Goal: Contribute content: Contribute content

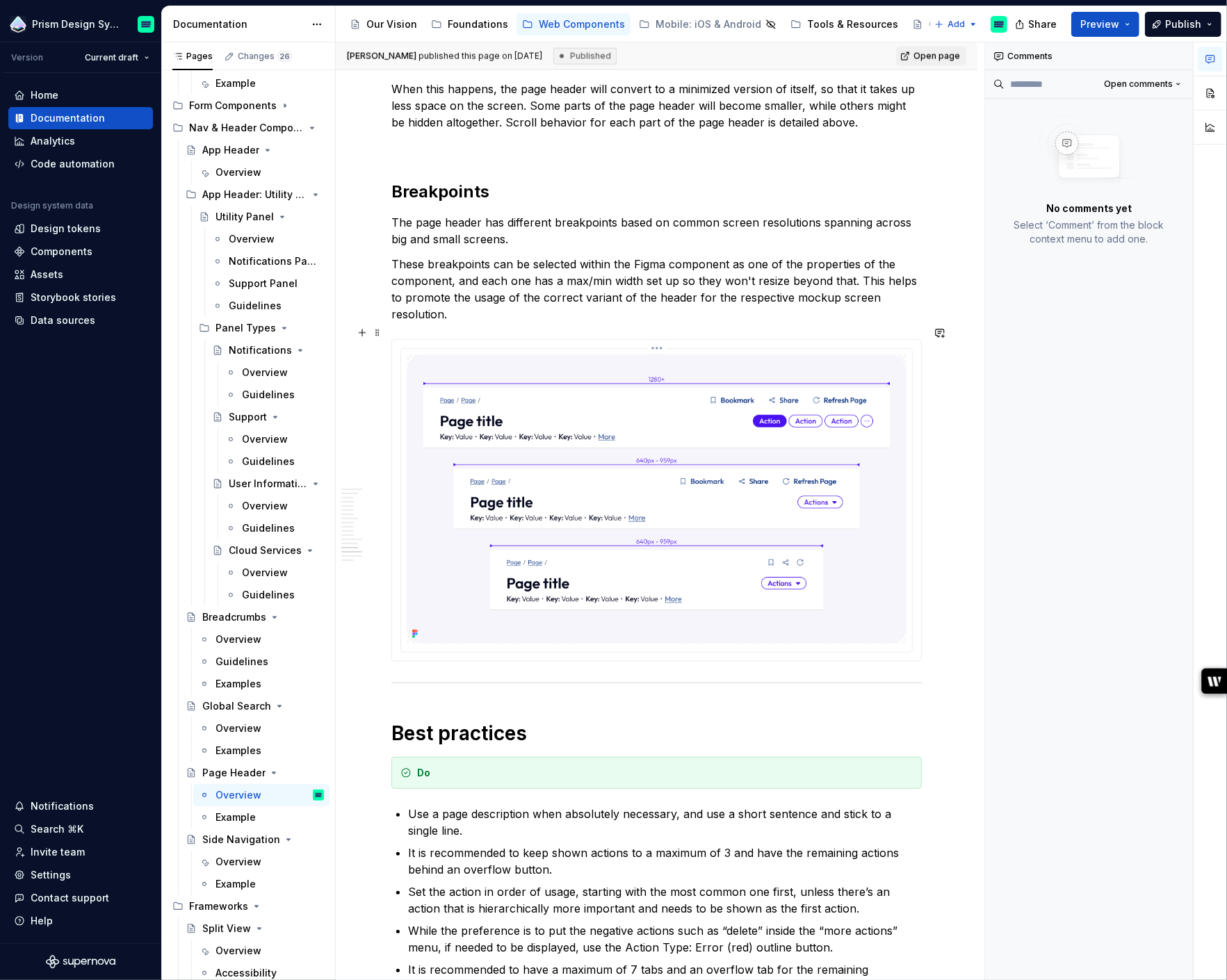
scroll to position [1470, 0]
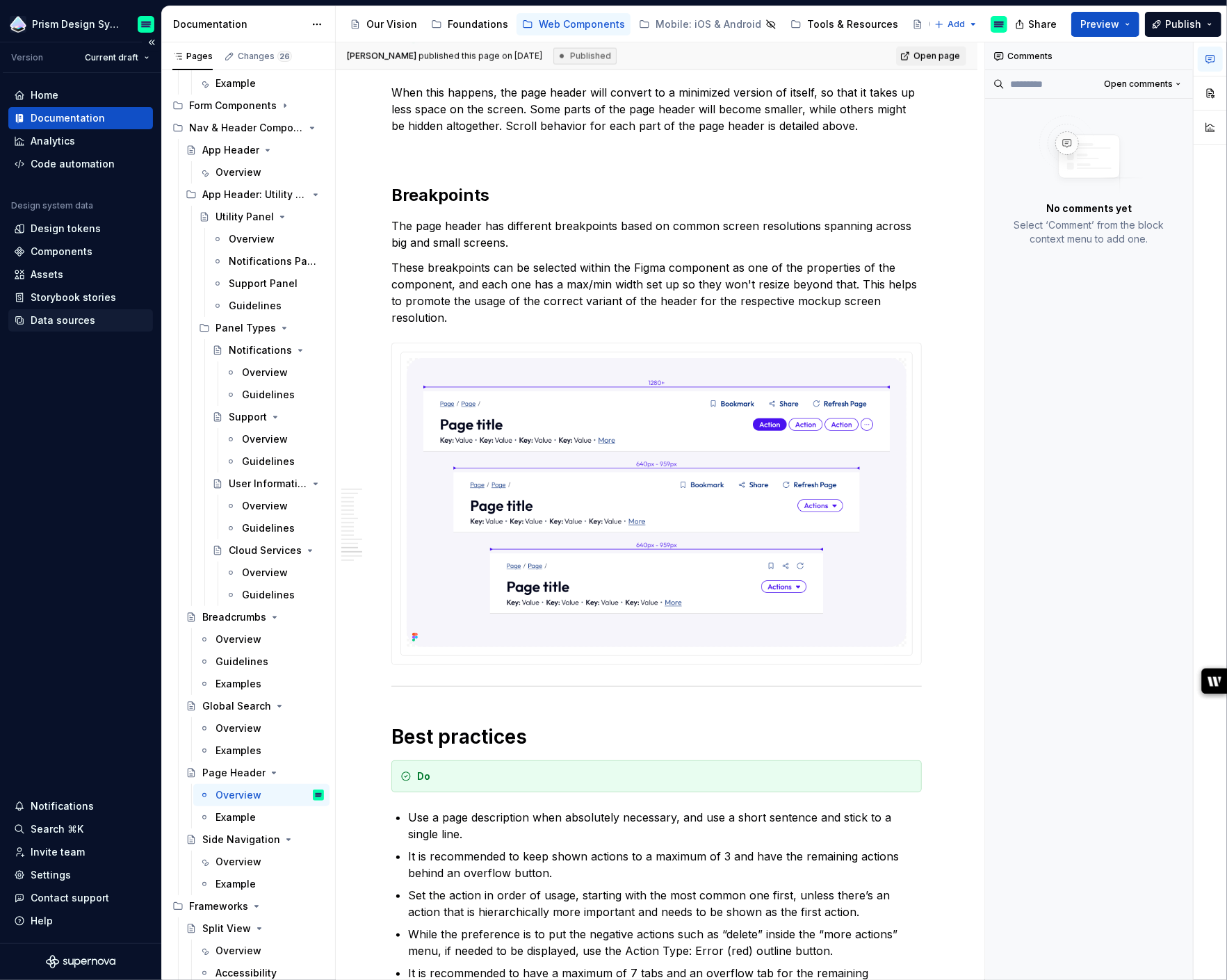
click at [66, 321] on div "Data sources" at bounding box center [63, 320] width 65 height 14
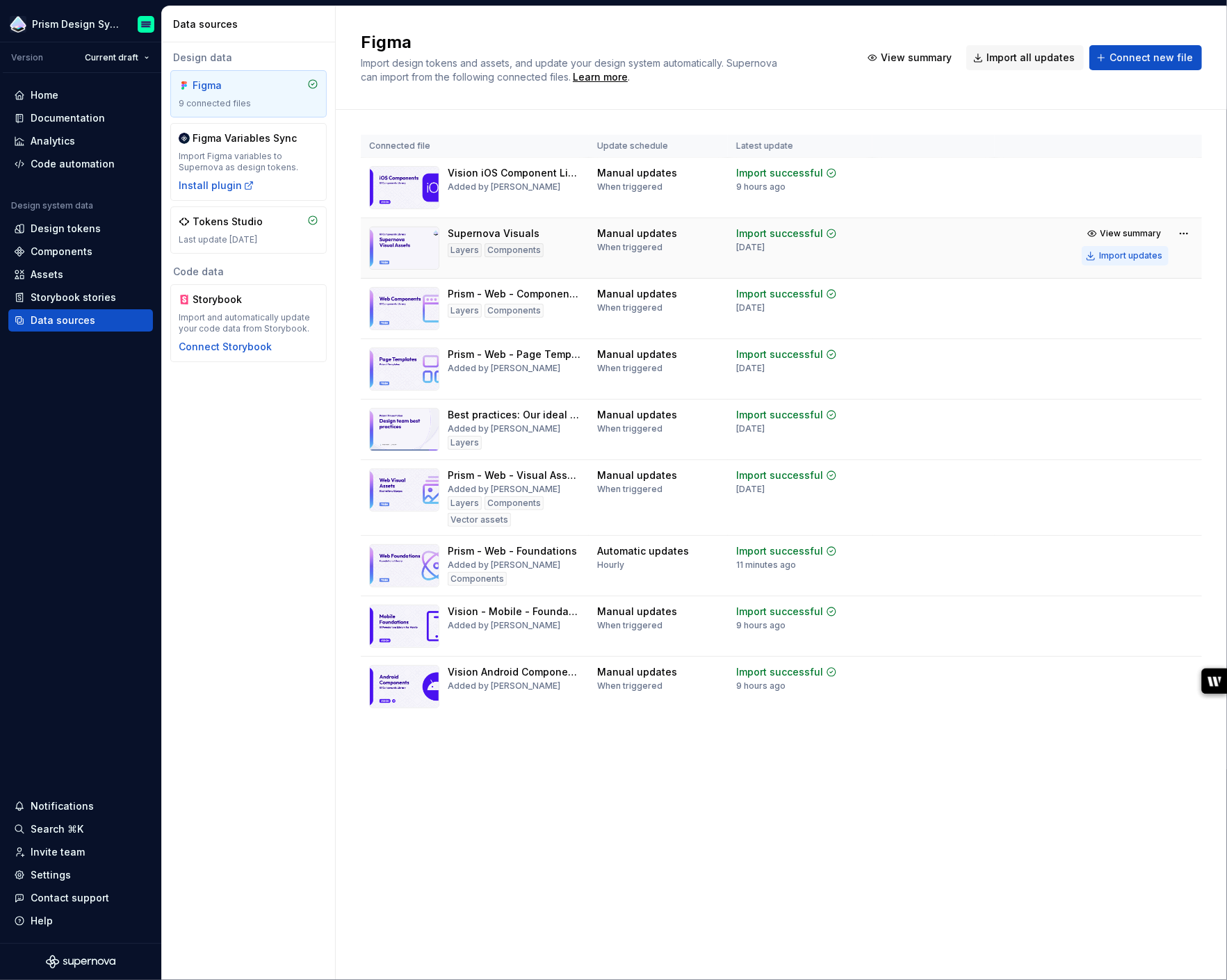
click at [1120, 252] on div "Import updates" at bounding box center [1130, 256] width 63 height 11
click at [1149, 373] on div "Import updates" at bounding box center [1130, 376] width 63 height 11
click at [60, 114] on div "Documentation" at bounding box center [68, 118] width 75 height 14
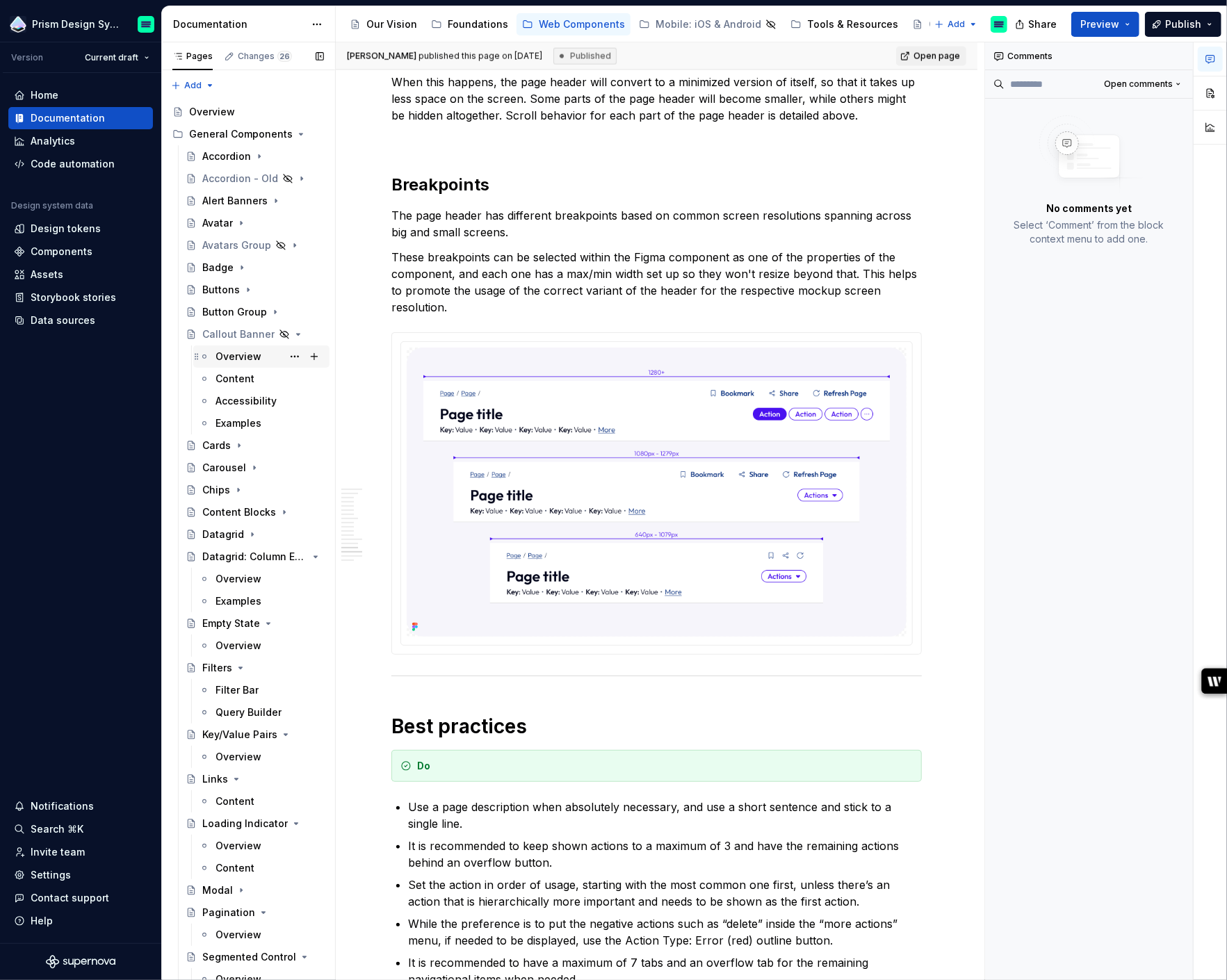
click at [224, 358] on div "Overview" at bounding box center [238, 356] width 46 height 14
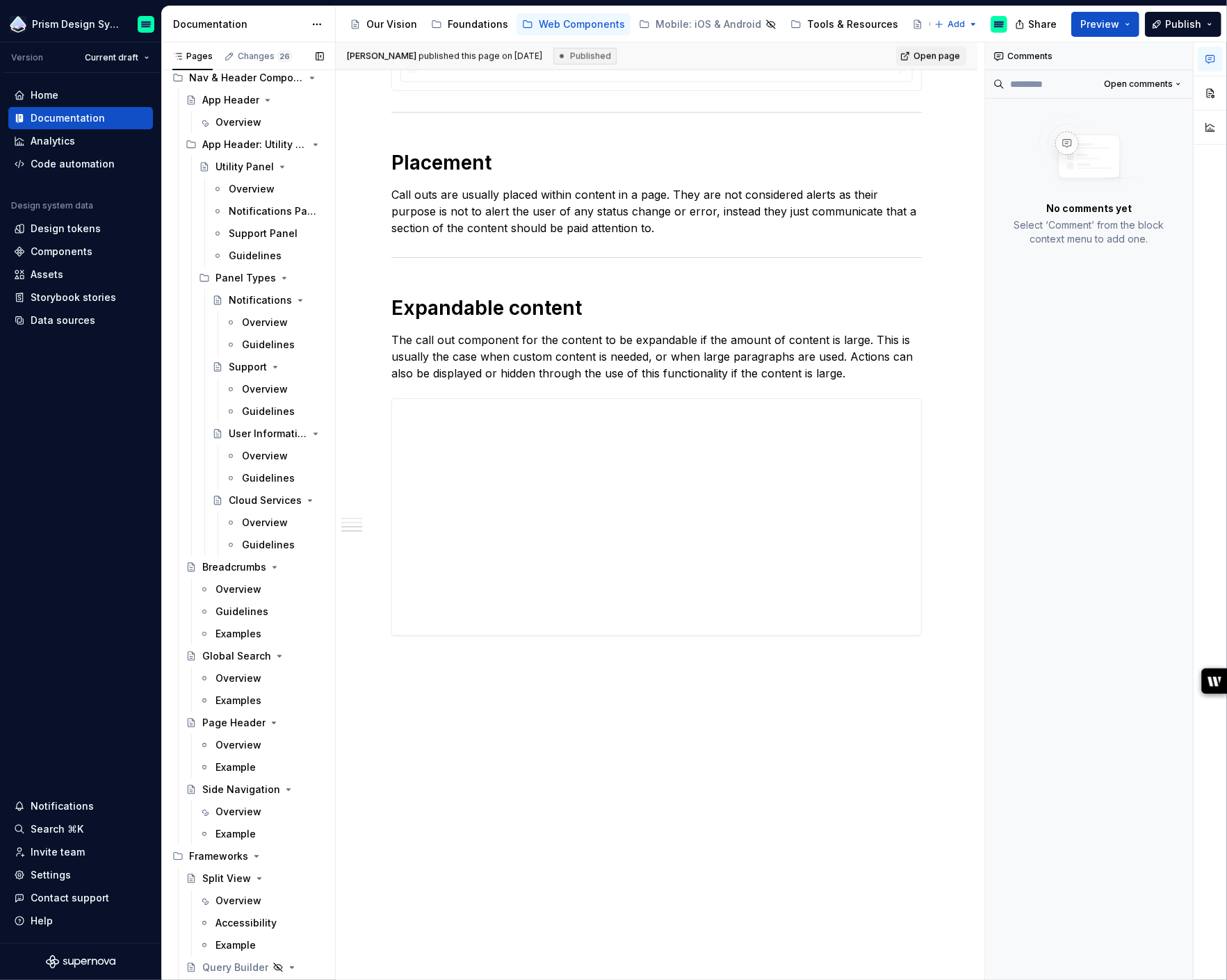
scroll to position [1630, 0]
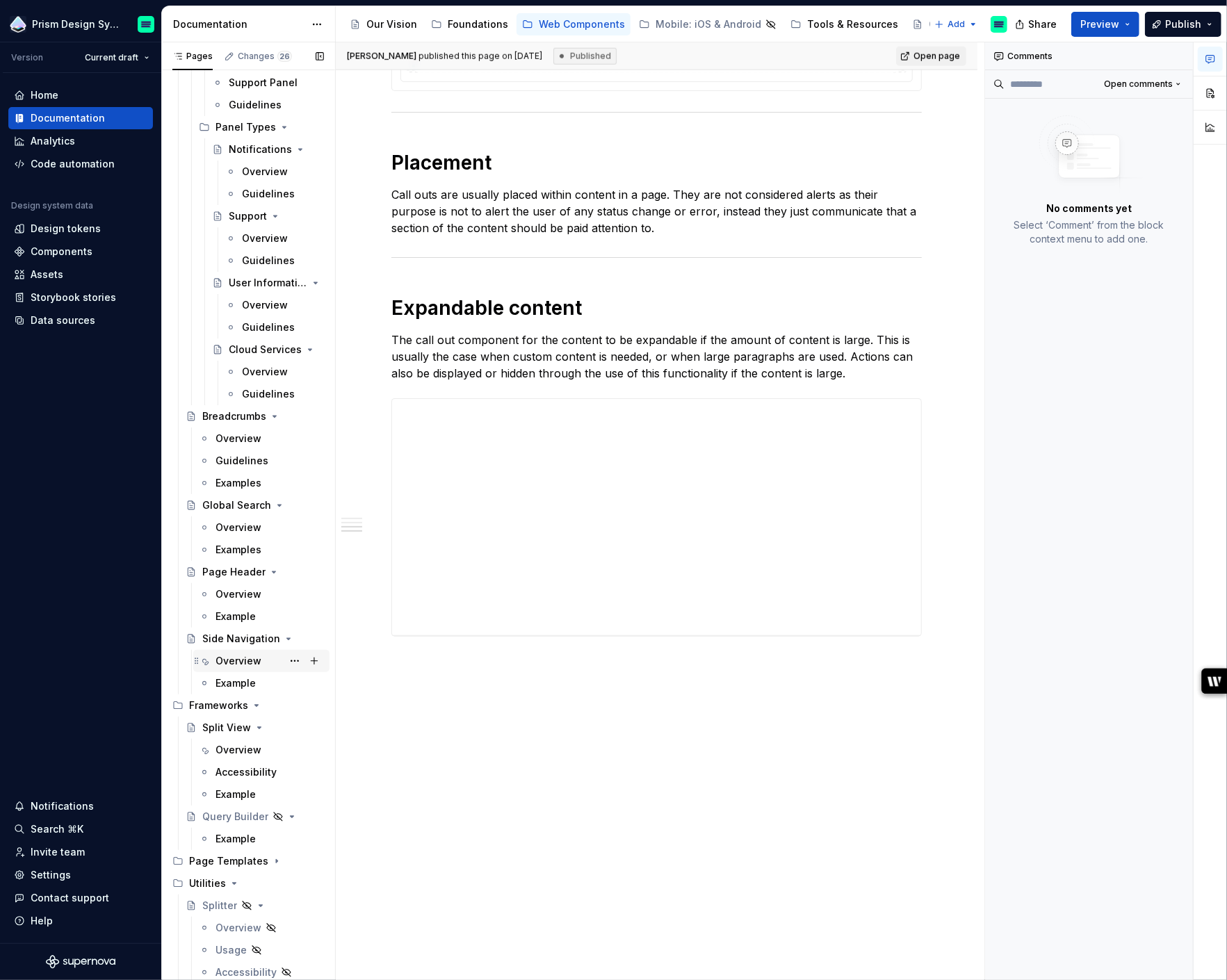
click at [245, 660] on div "Overview" at bounding box center [238, 661] width 46 height 14
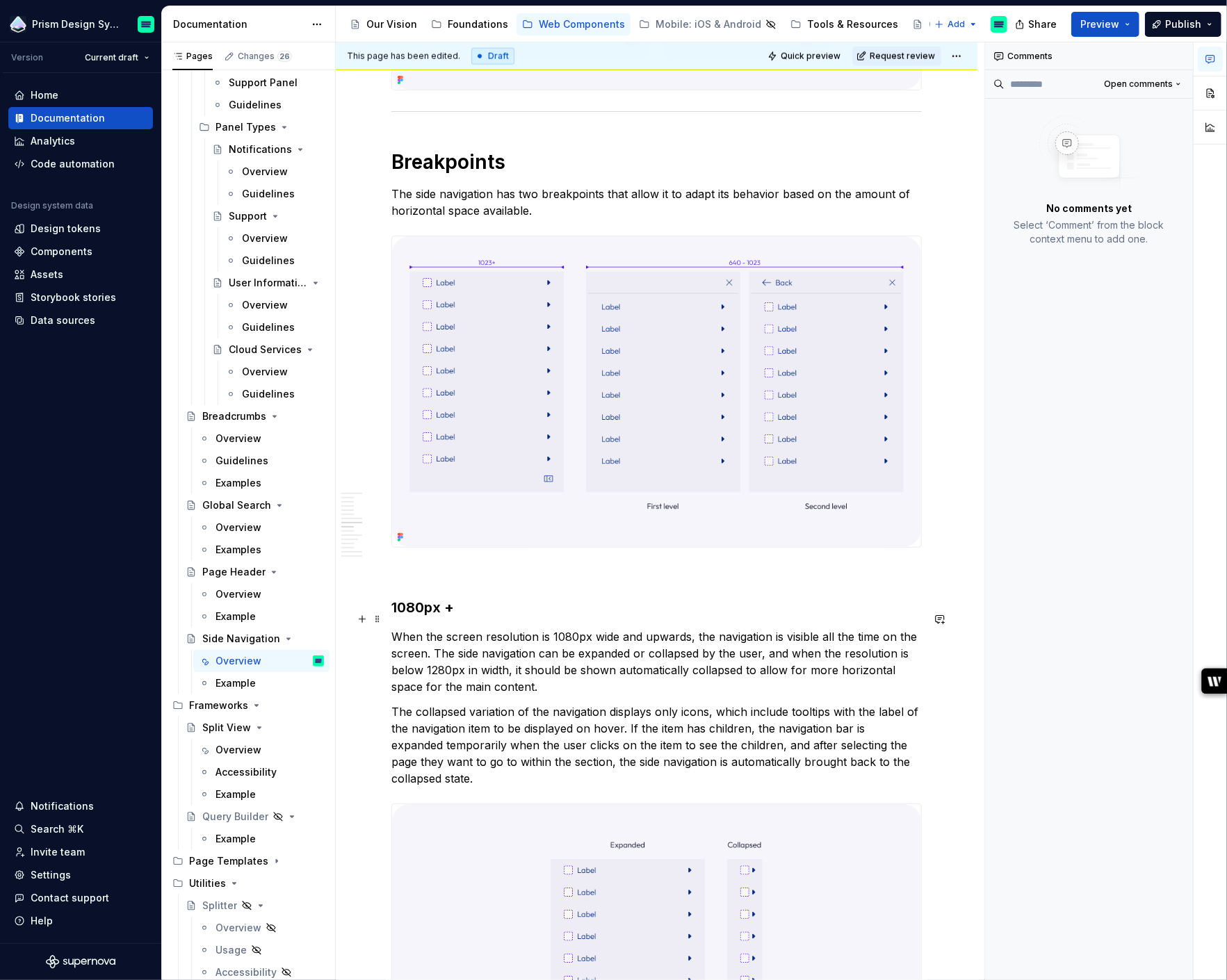
scroll to position [1146, 0]
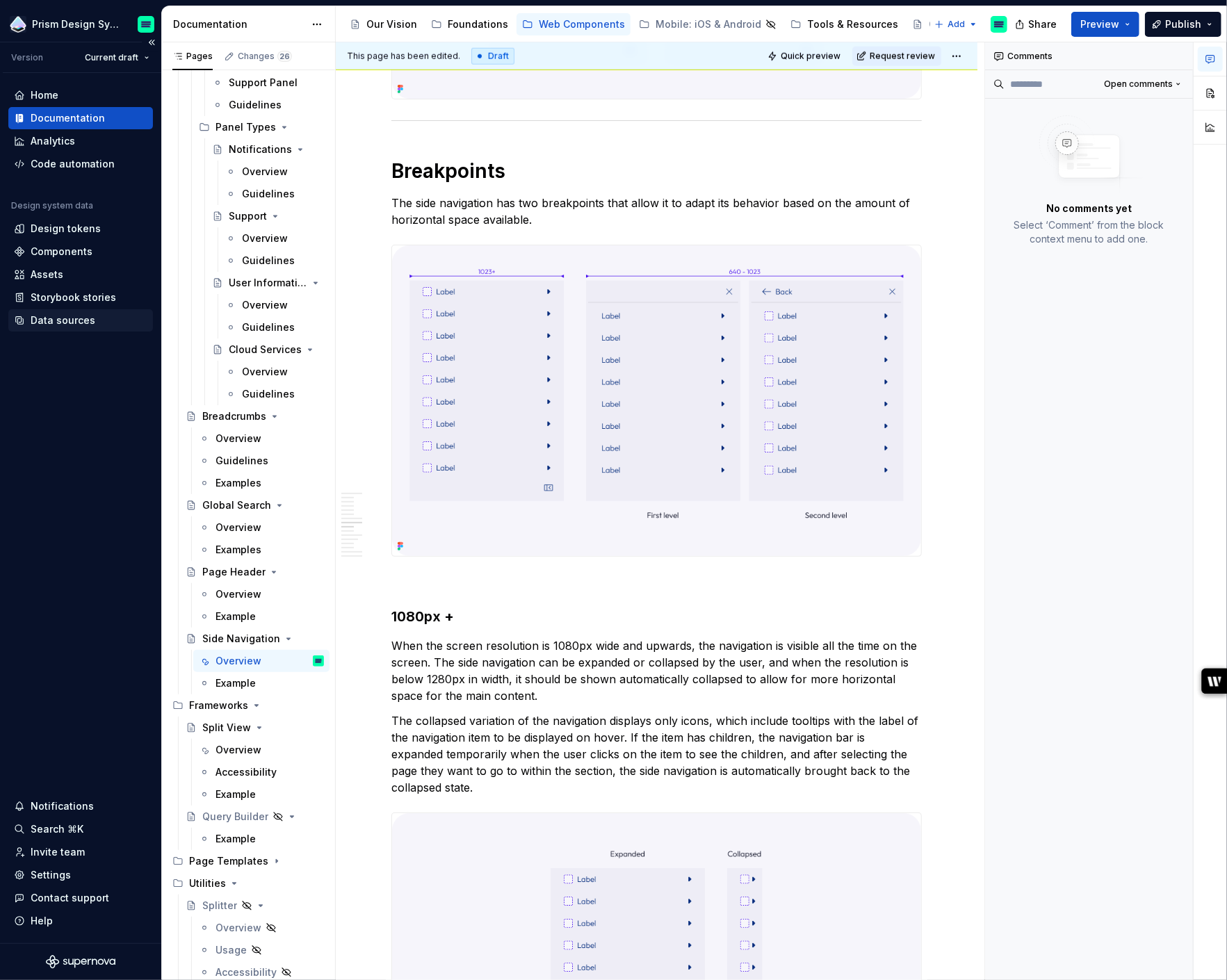
click at [63, 324] on div "Data sources" at bounding box center [63, 320] width 65 height 14
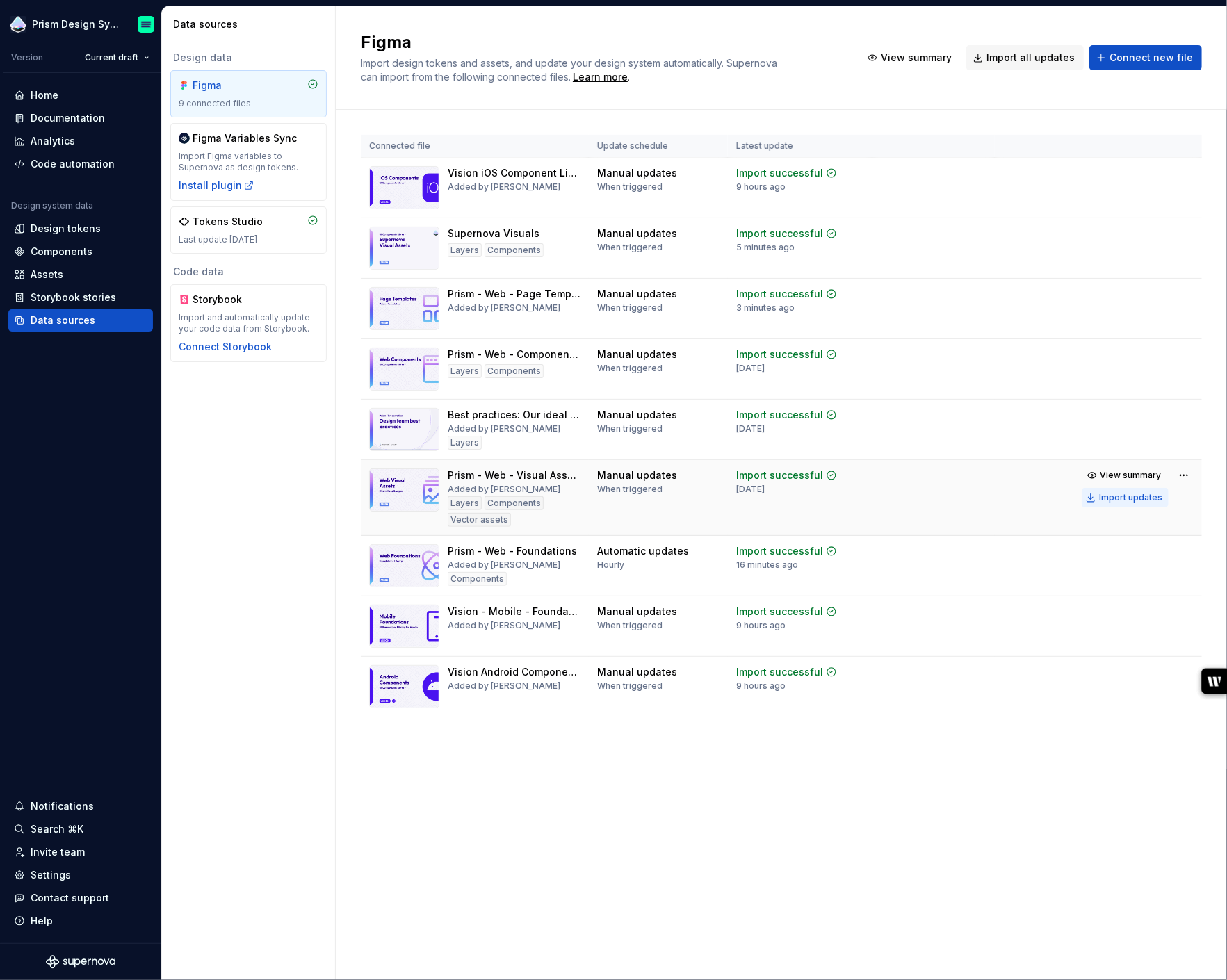
click at [1130, 497] on div "Import updates" at bounding box center [1130, 497] width 63 height 11
click at [42, 112] on div "Documentation" at bounding box center [68, 118] width 75 height 14
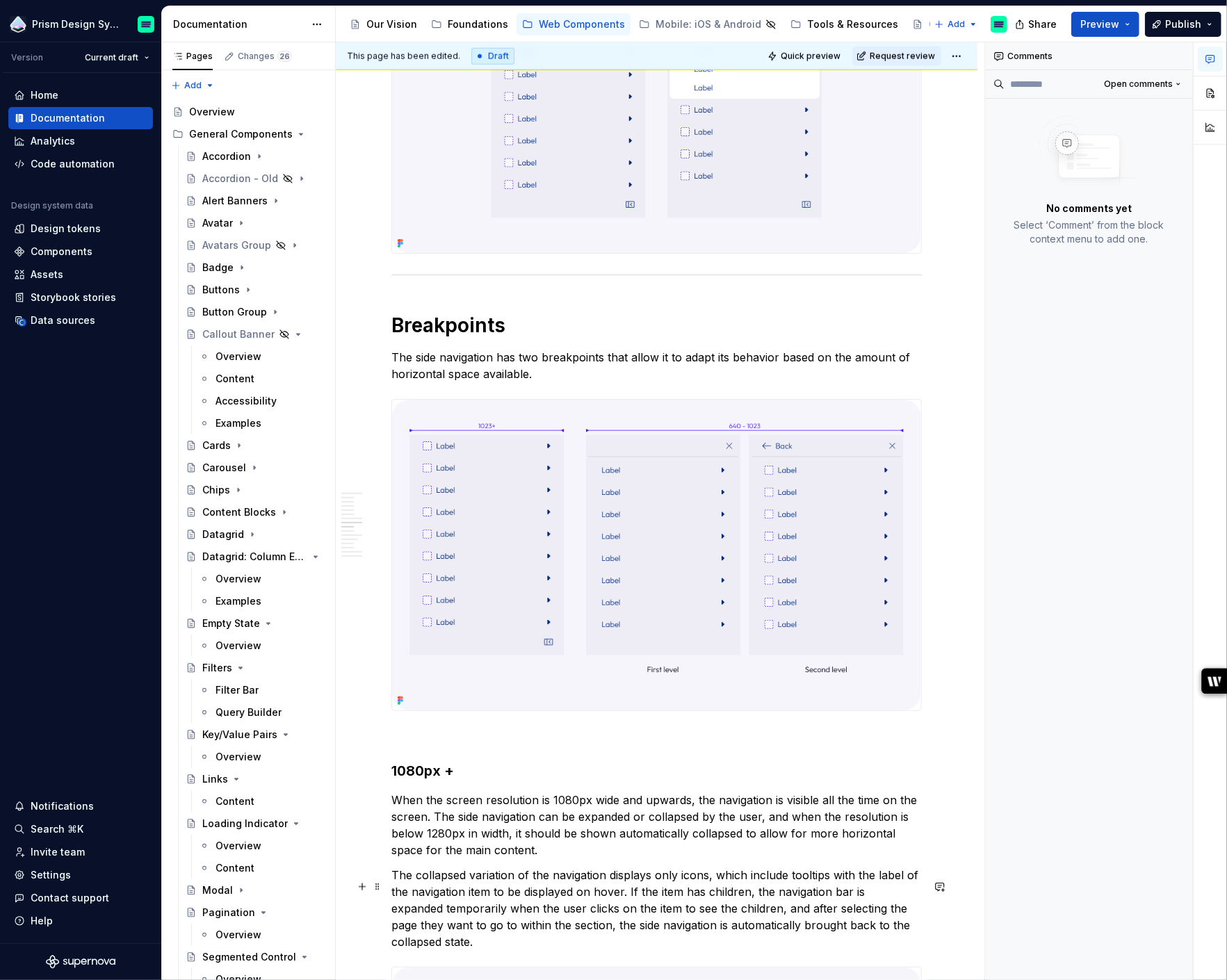
scroll to position [1270, 0]
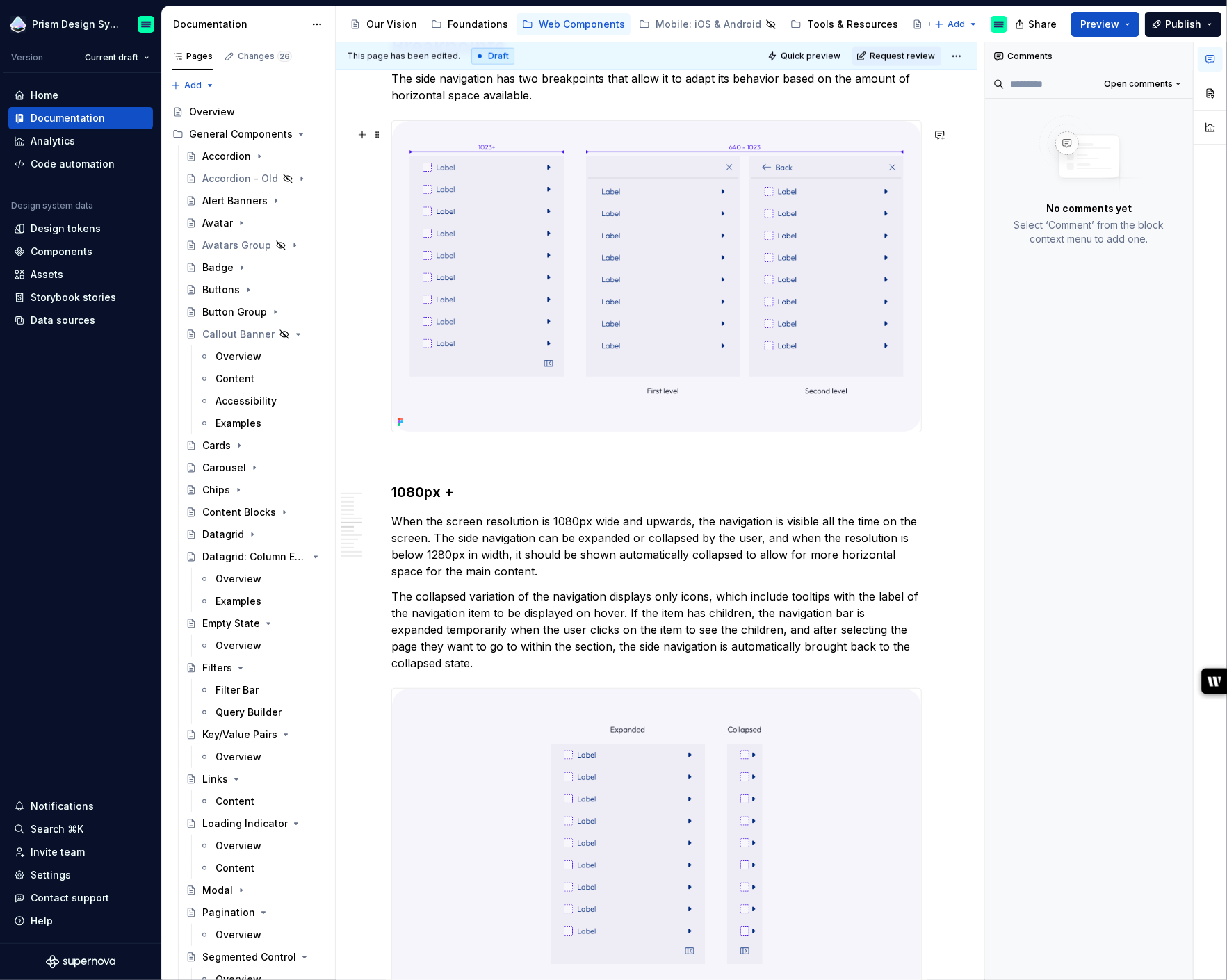
click at [692, 381] on img at bounding box center [657, 276] width 529 height 311
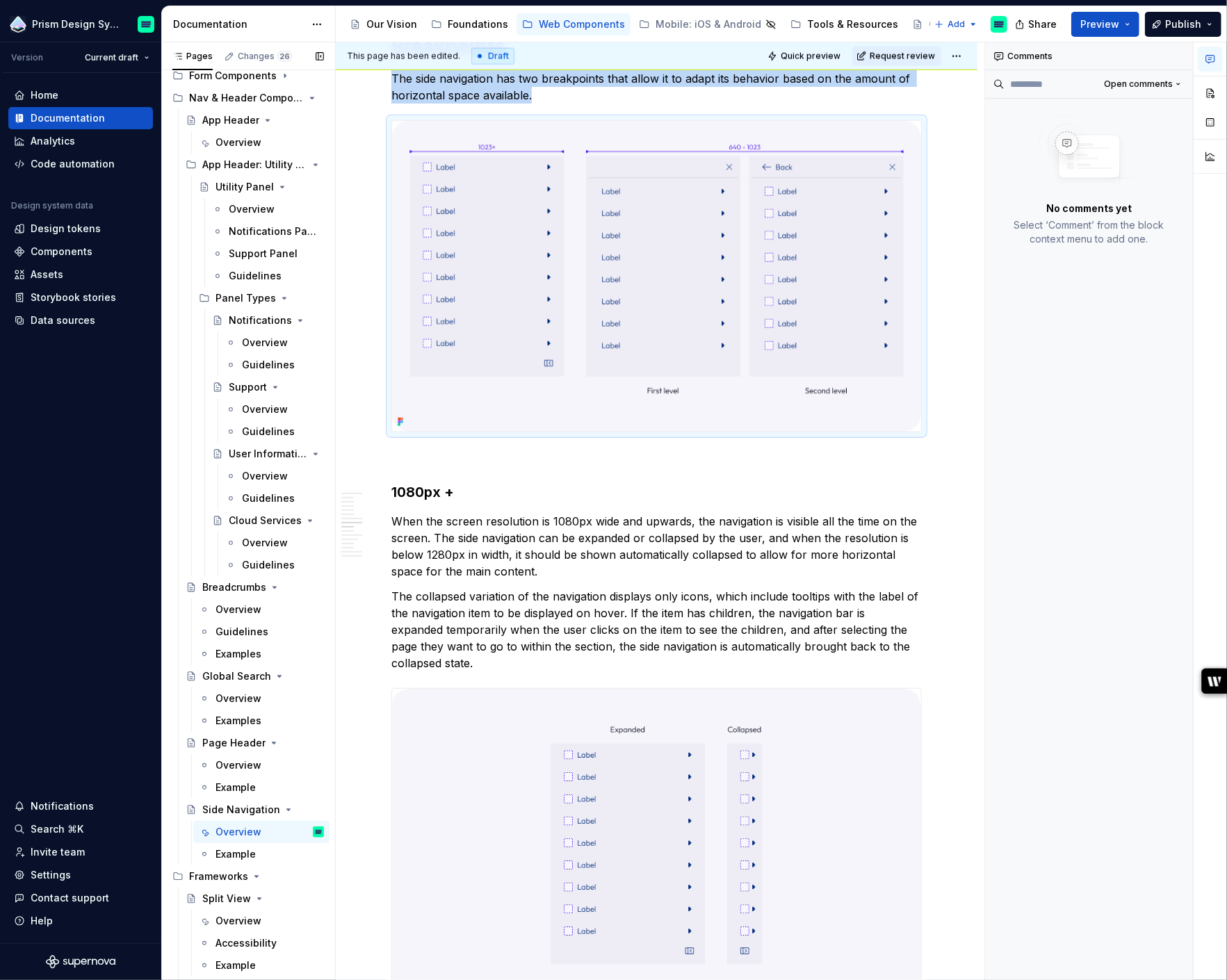
scroll to position [1463, 0]
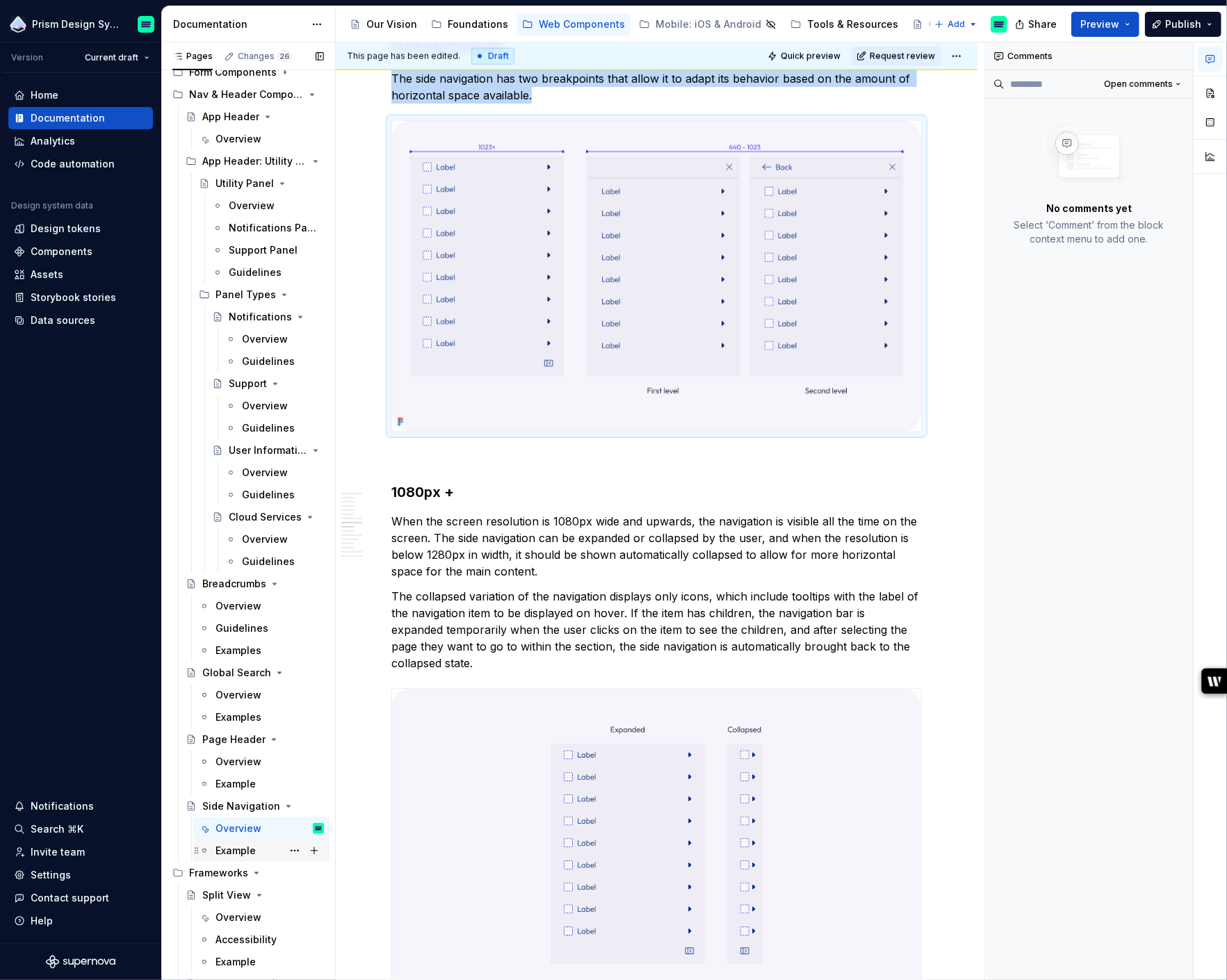
click at [234, 850] on div "Example" at bounding box center [235, 850] width 40 height 14
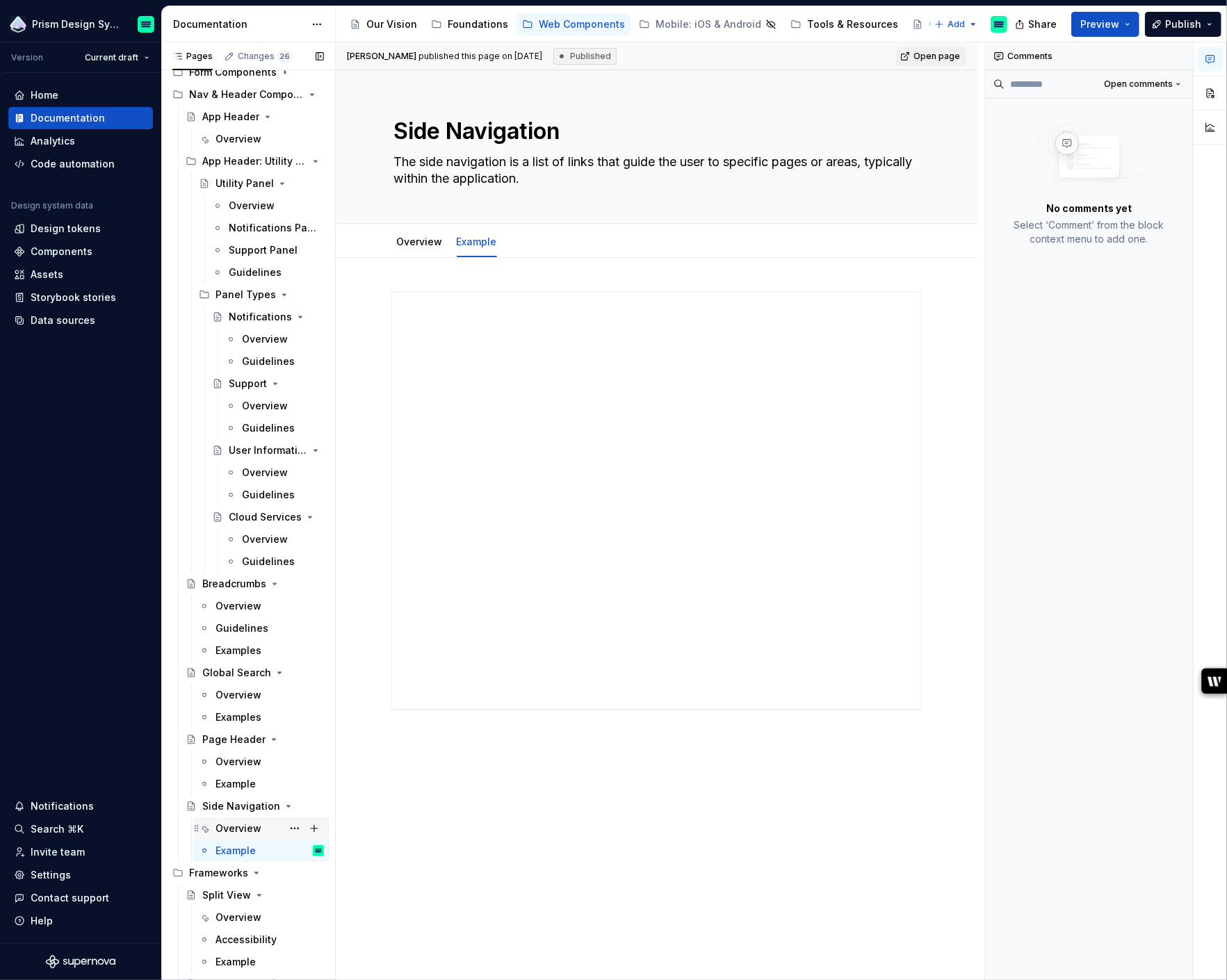
click at [244, 829] on div "Overview" at bounding box center [238, 828] width 46 height 14
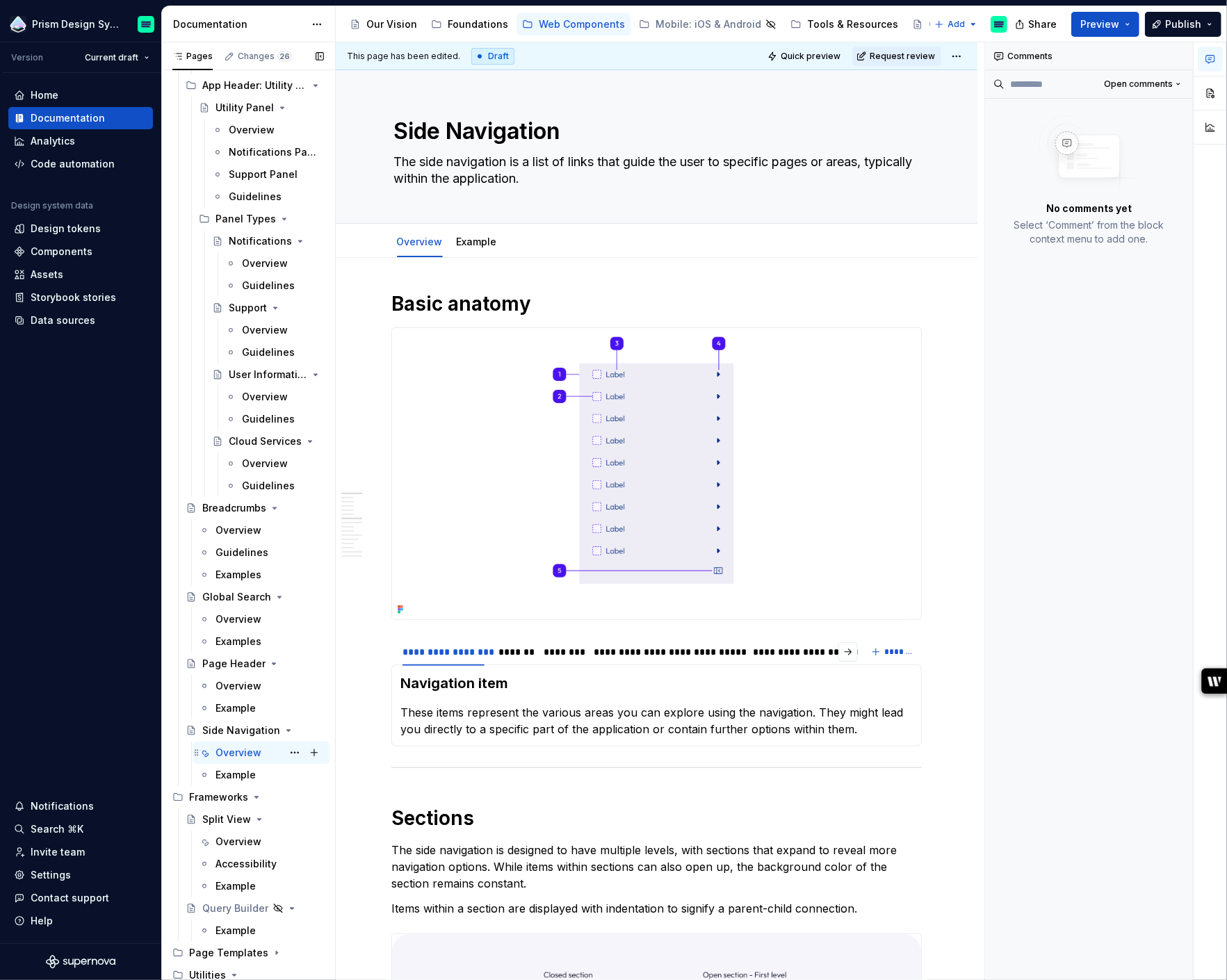
scroll to position [1630, 0]
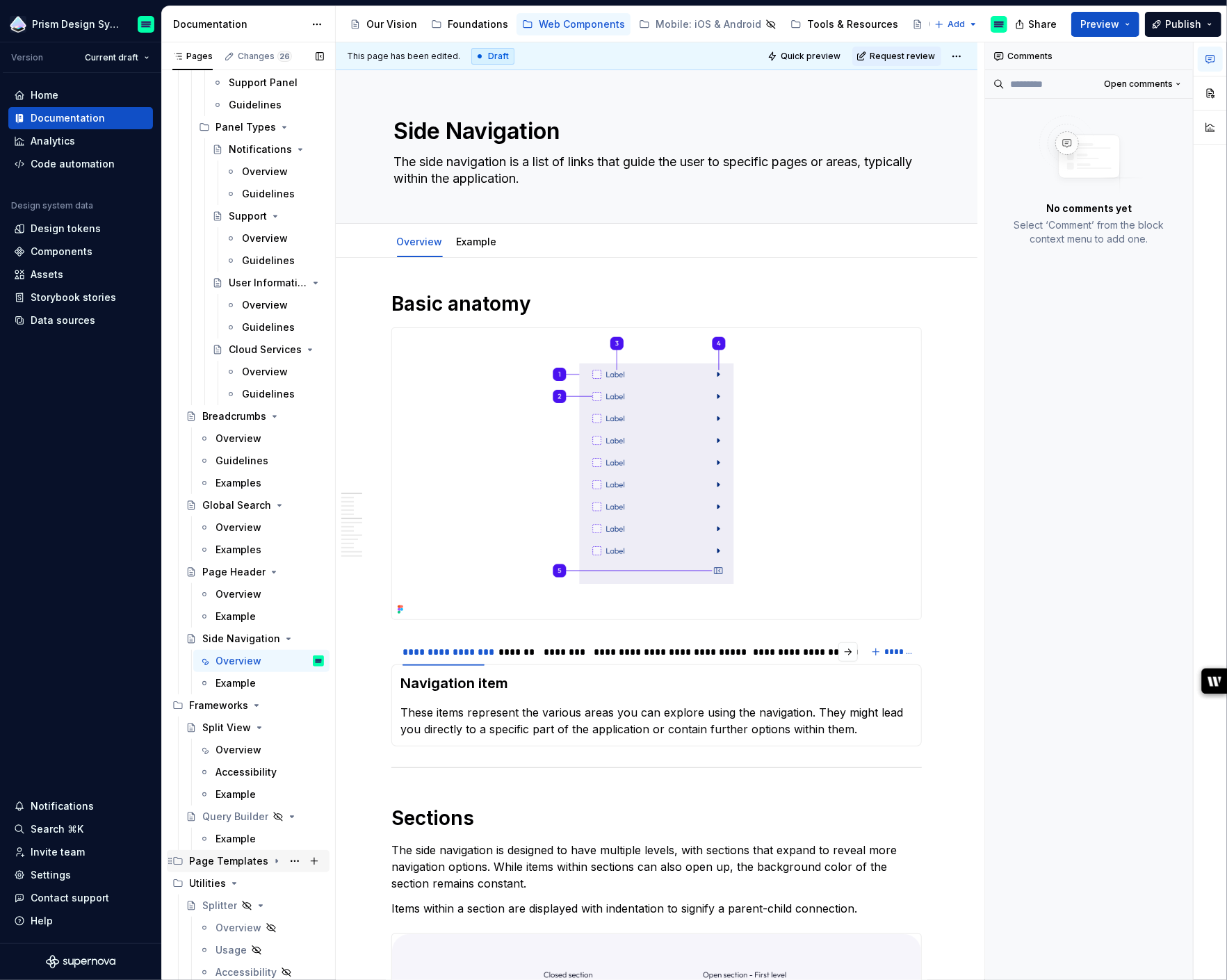
click at [276, 862] on icon "Page tree" at bounding box center [277, 861] width 2 height 4
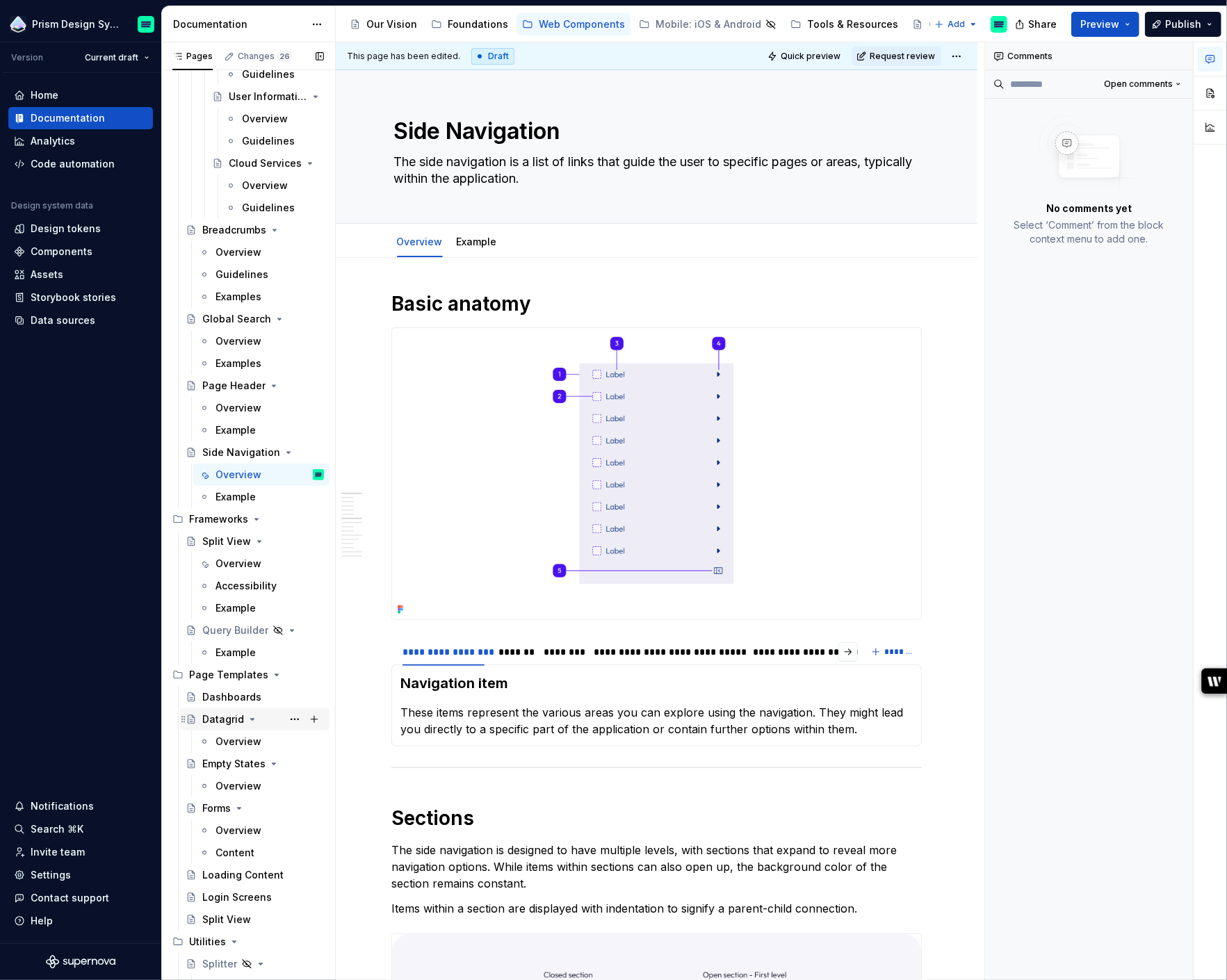
scroll to position [1875, 0]
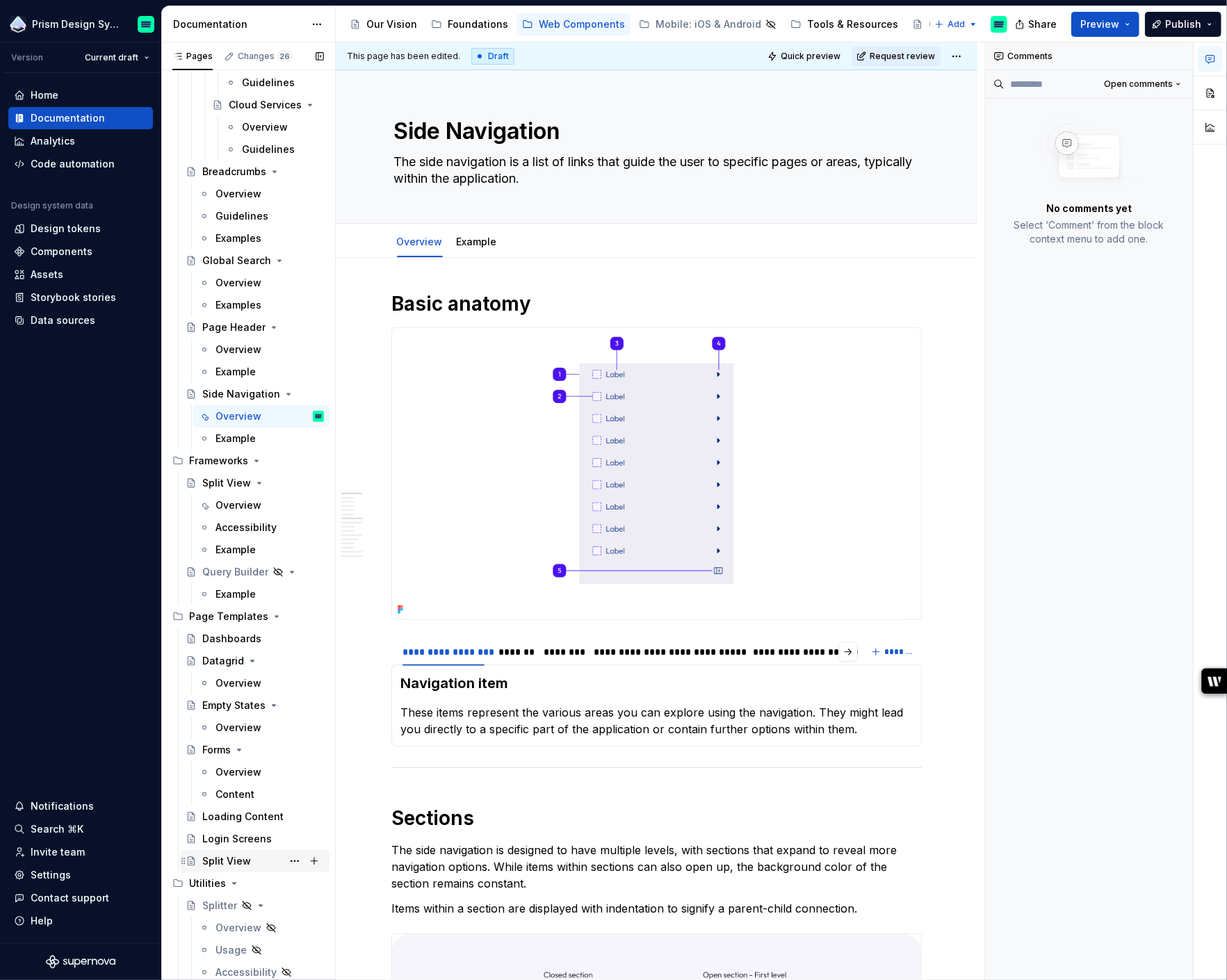
click at [233, 856] on div "Split View" at bounding box center [226, 861] width 48 height 14
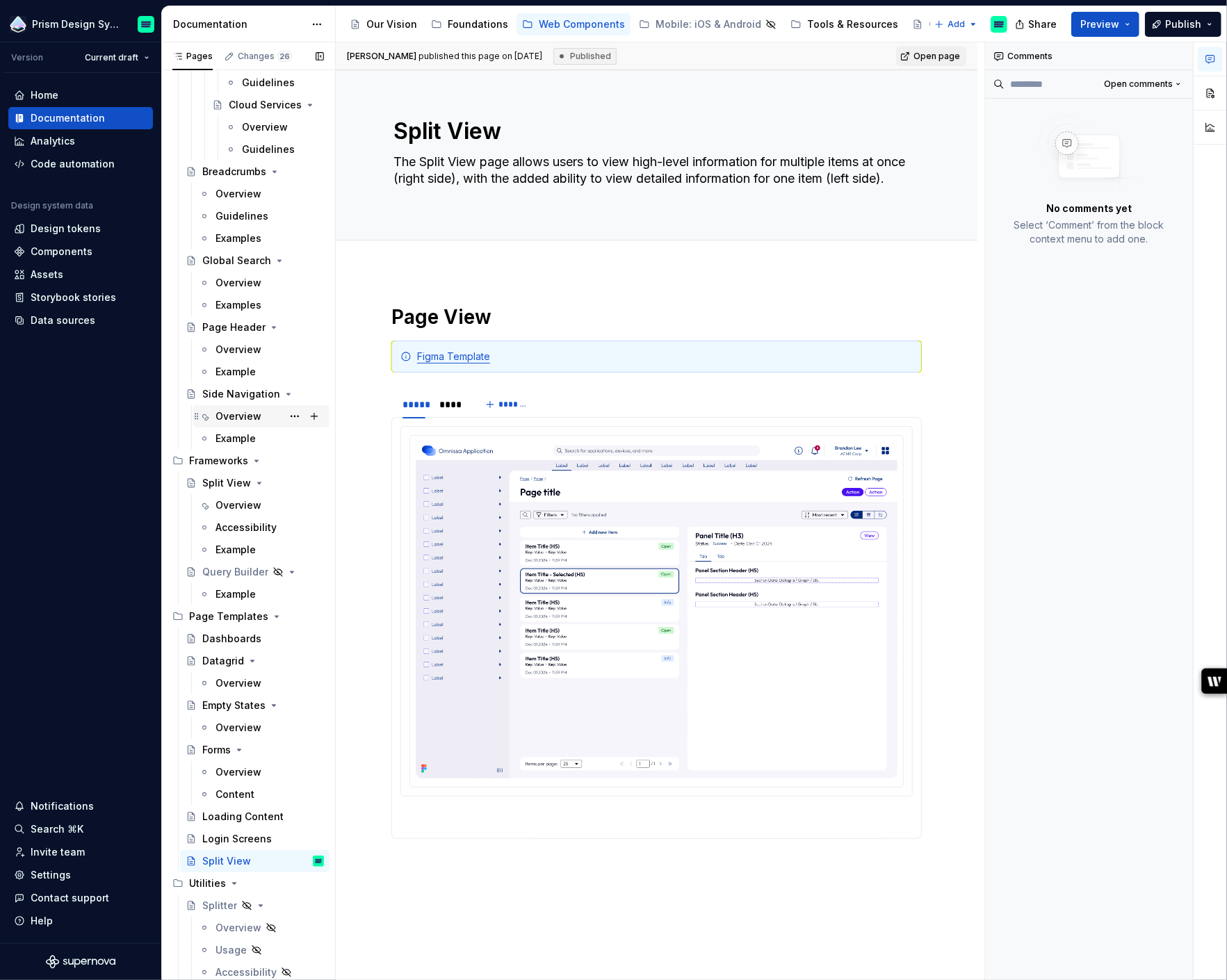
click at [233, 420] on div "Overview" at bounding box center [238, 416] width 46 height 14
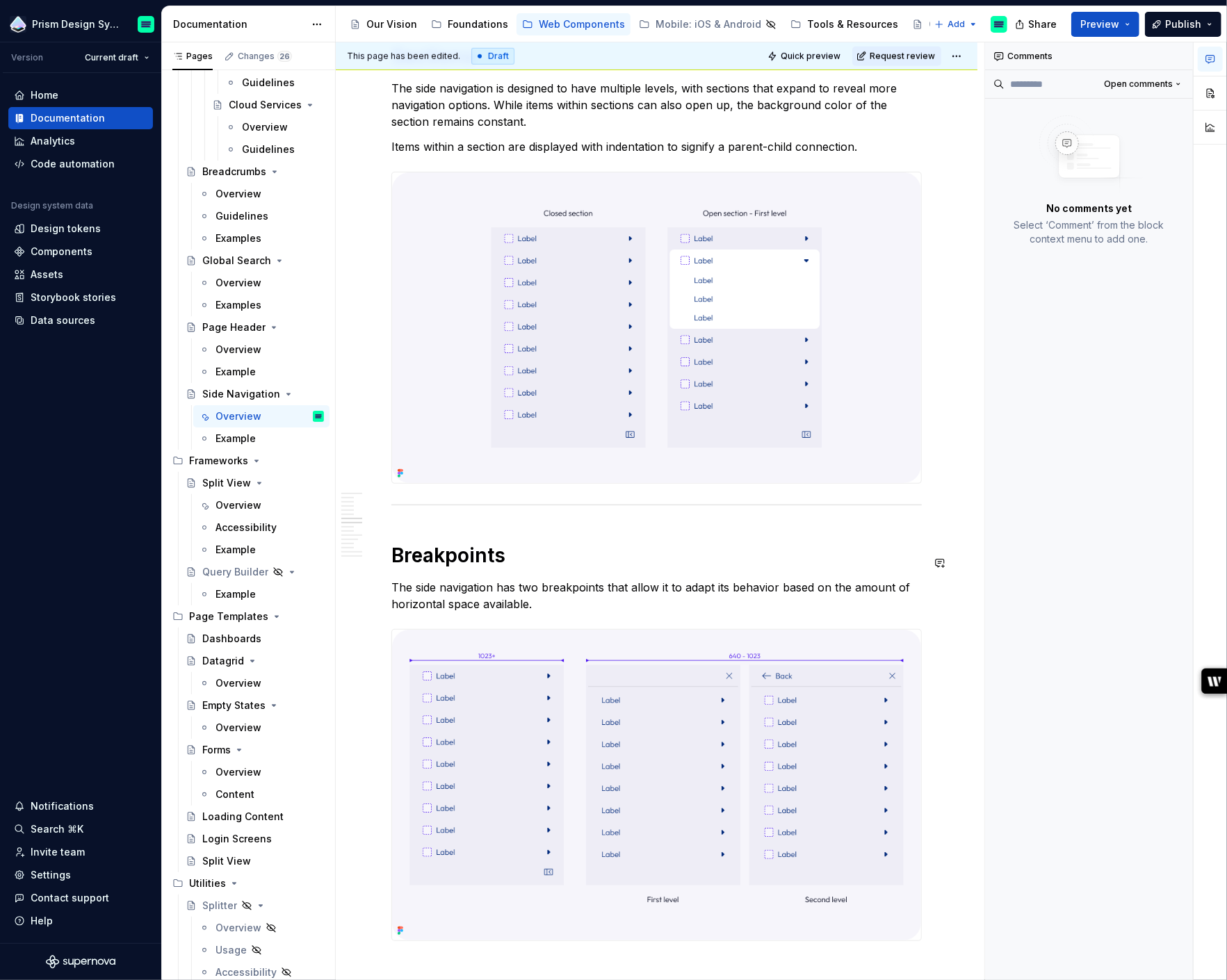
scroll to position [877, 0]
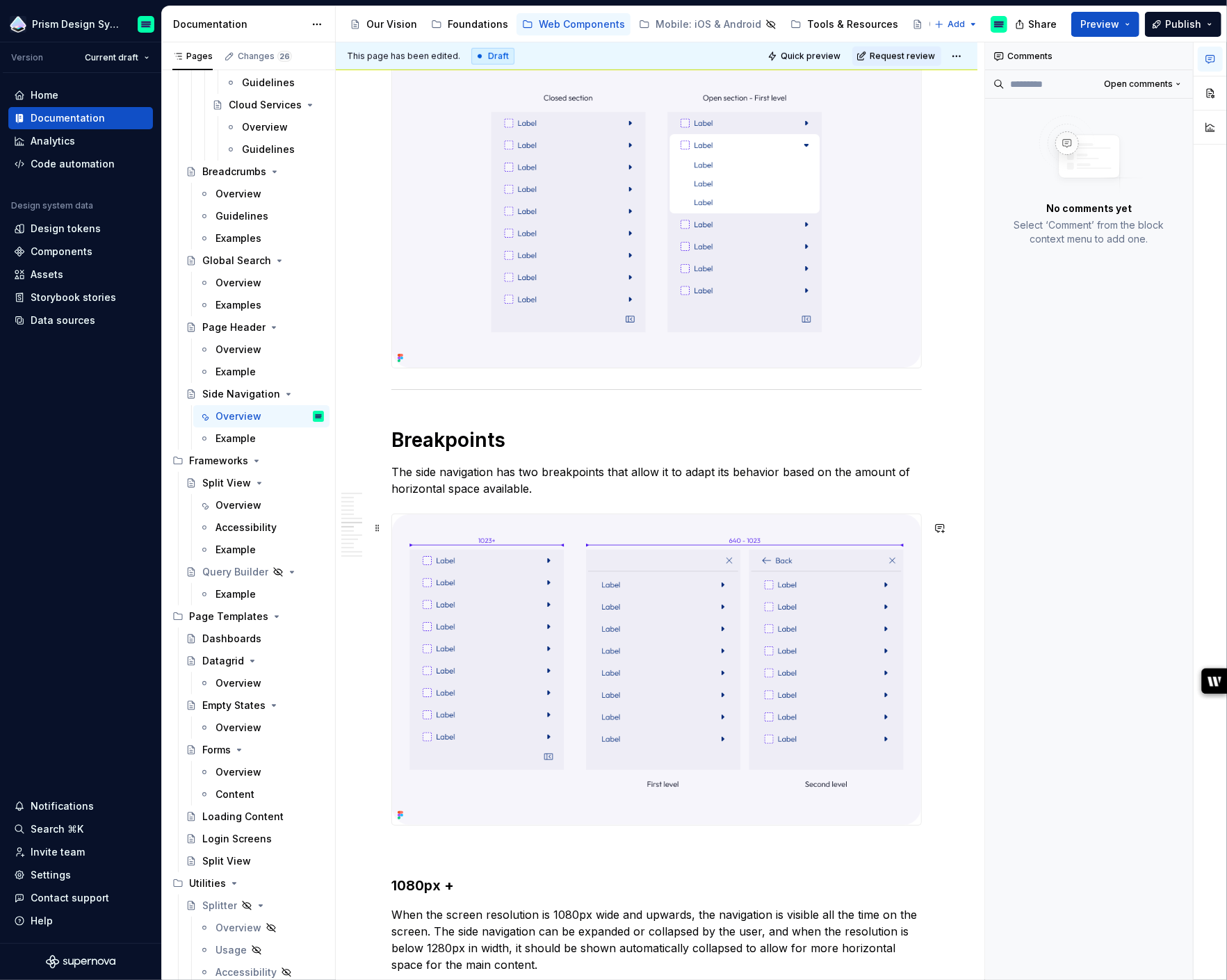
click at [735, 600] on img at bounding box center [657, 670] width 529 height 311
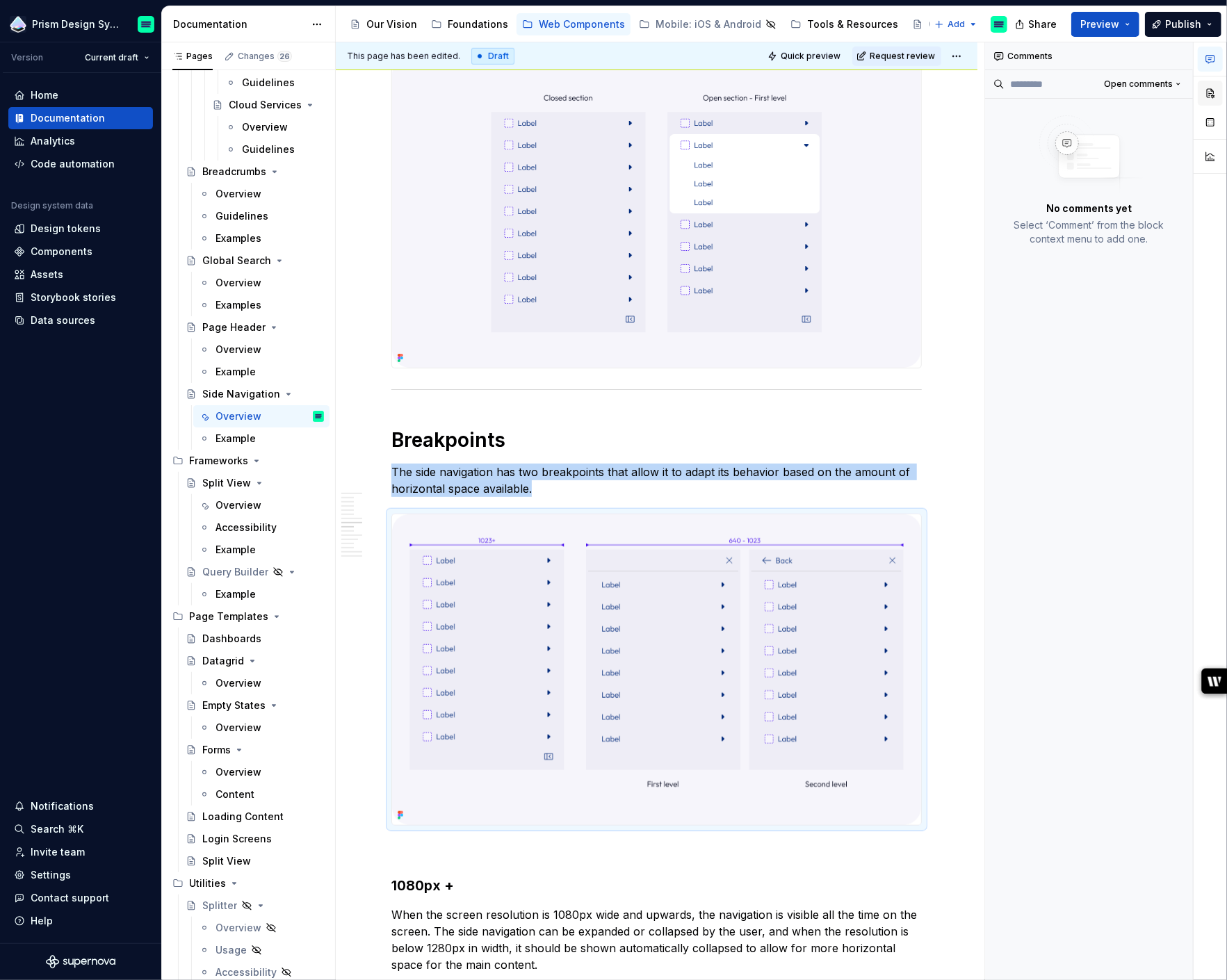
click at [1208, 93] on button "button" at bounding box center [1210, 93] width 25 height 25
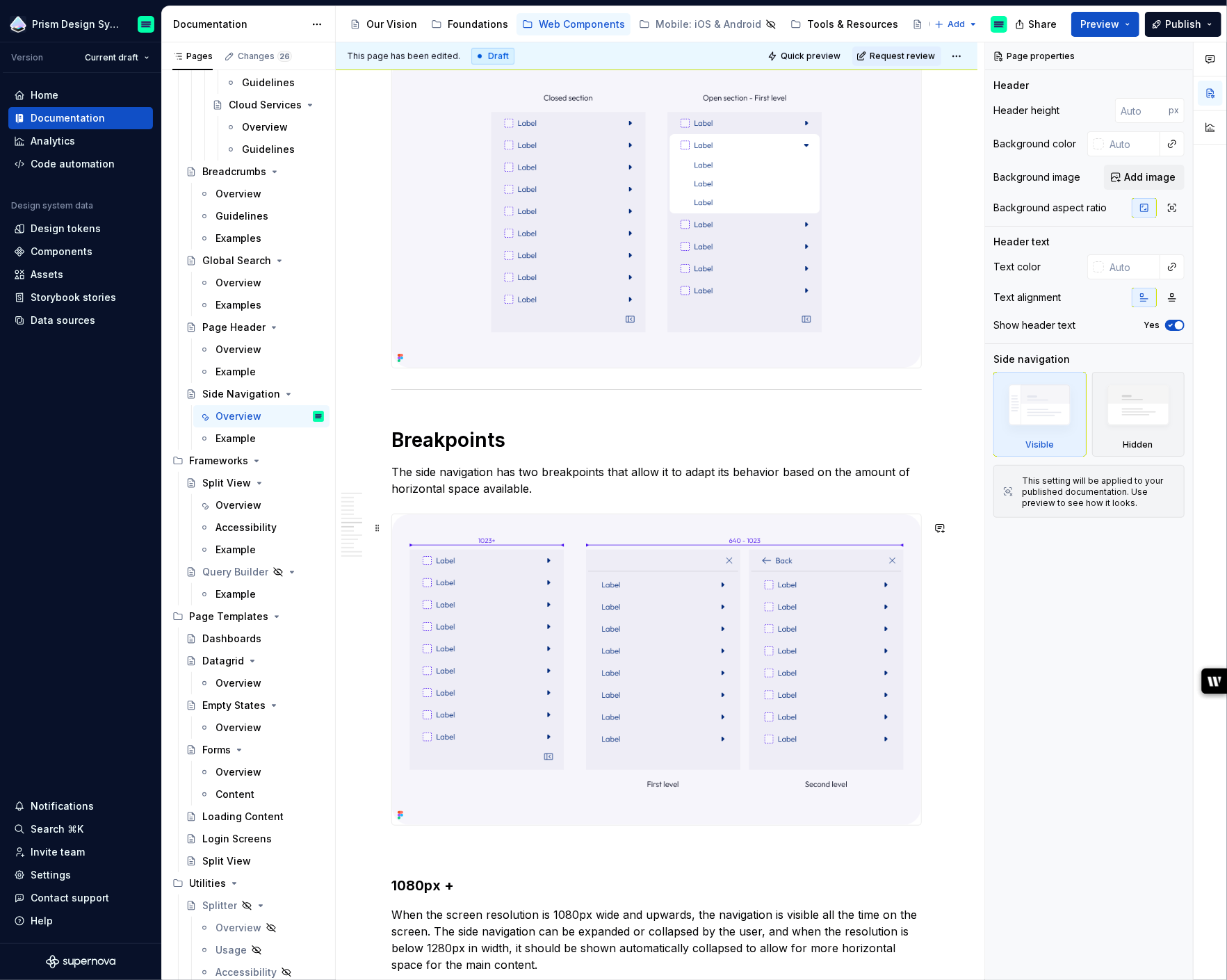
click at [772, 786] on img at bounding box center [657, 670] width 529 height 311
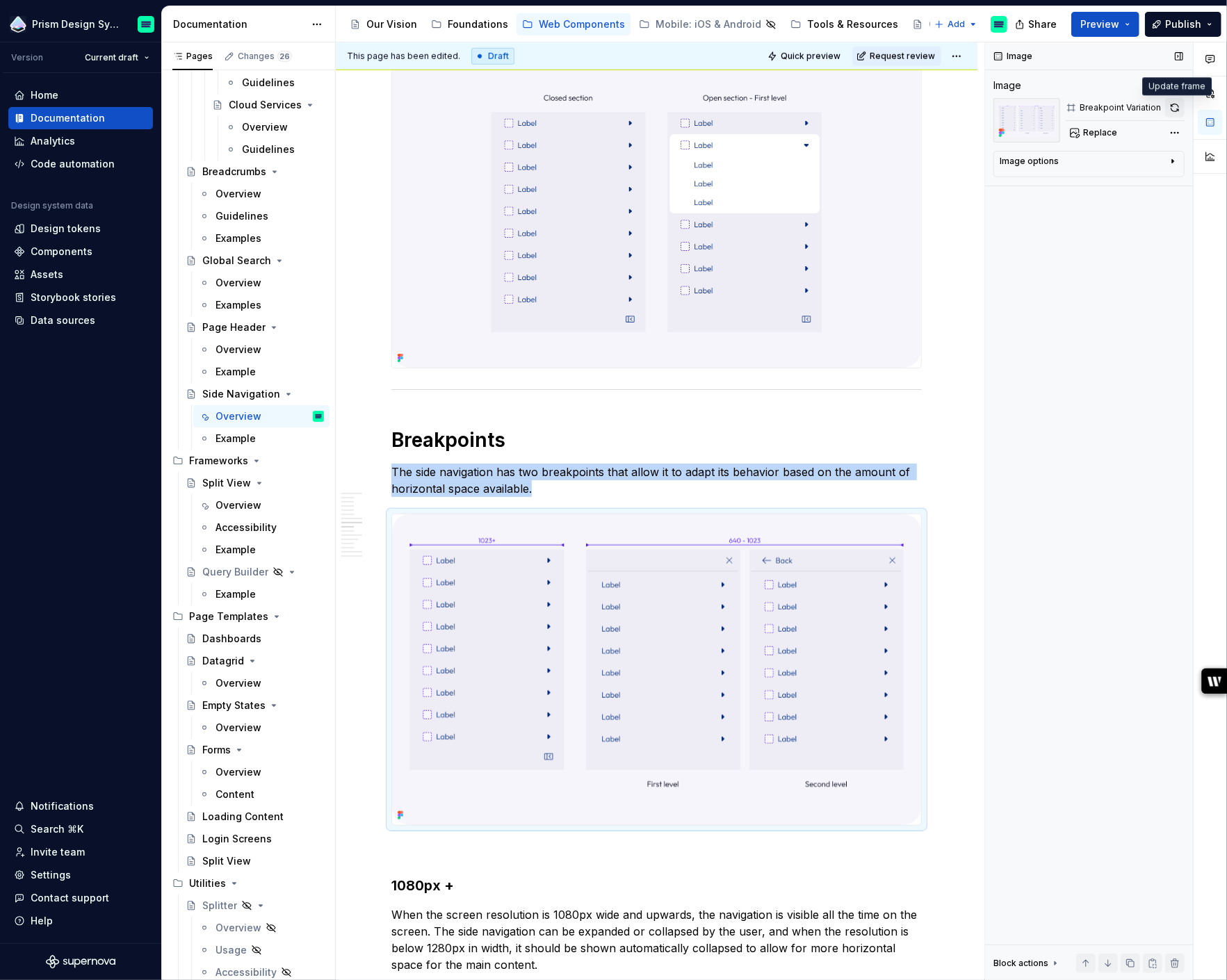
click at [1176, 106] on button "button" at bounding box center [1175, 108] width 20 height 20
click at [1059, 165] on div "Image options" at bounding box center [1084, 164] width 168 height 17
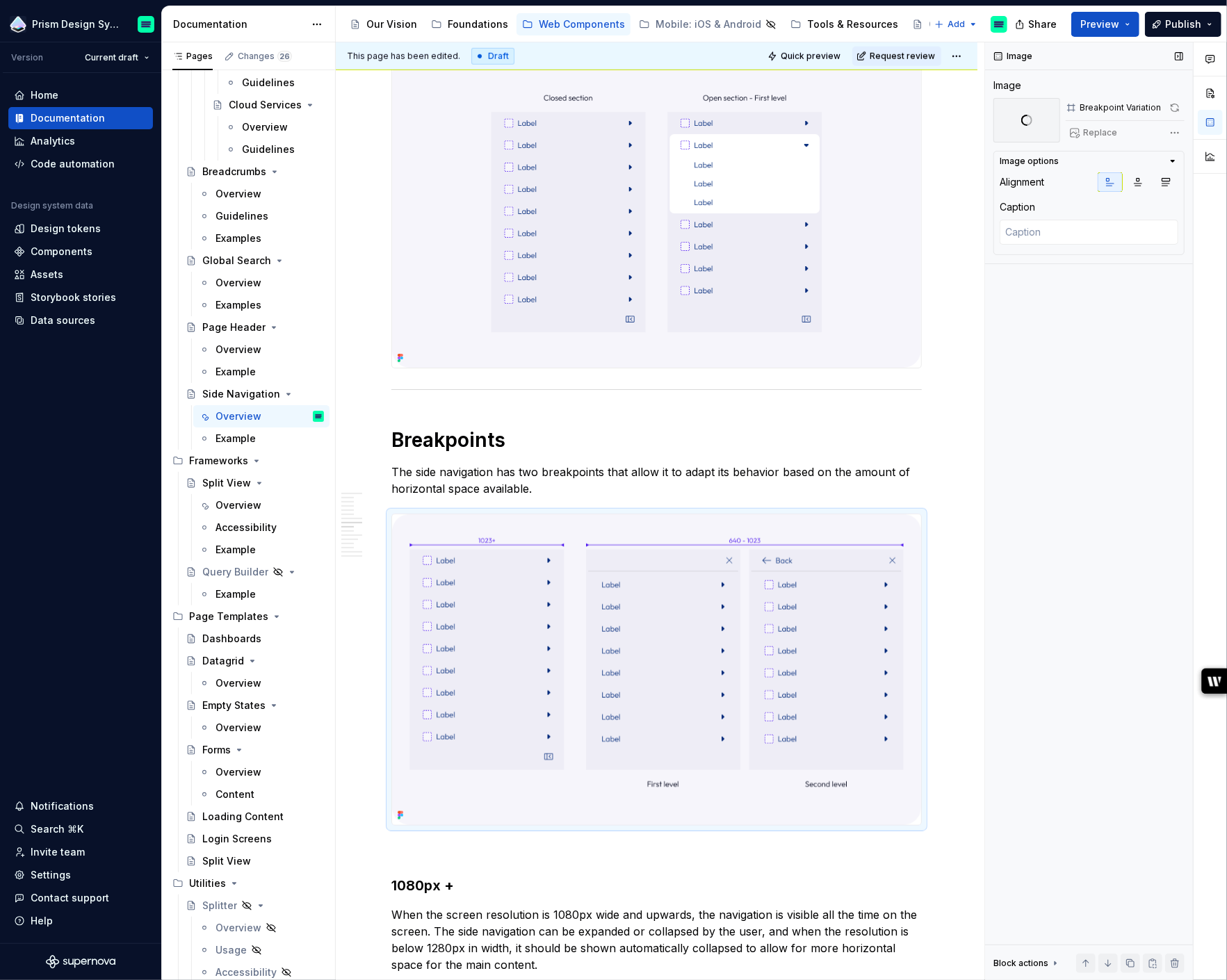
click at [1112, 136] on div "Replace" at bounding box center [1125, 133] width 119 height 20
click at [1176, 131] on div "Comments Open comments No comments yet Select ‘Comment’ from the block context …" at bounding box center [1106, 512] width 242 height 939
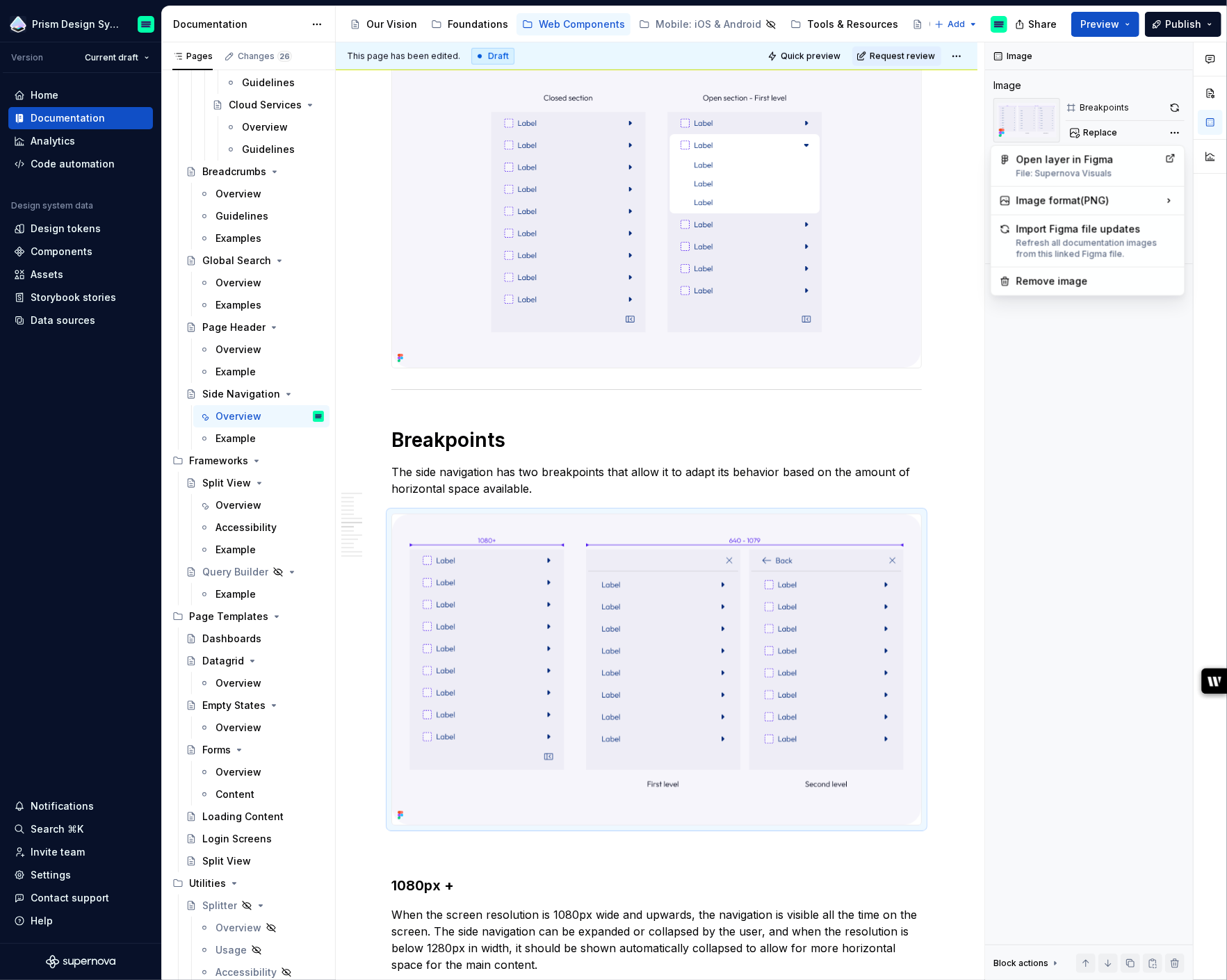
click at [1030, 517] on div "Comments Open comments No comments yet Select ‘Comment’ from the block context …" at bounding box center [1106, 512] width 242 height 939
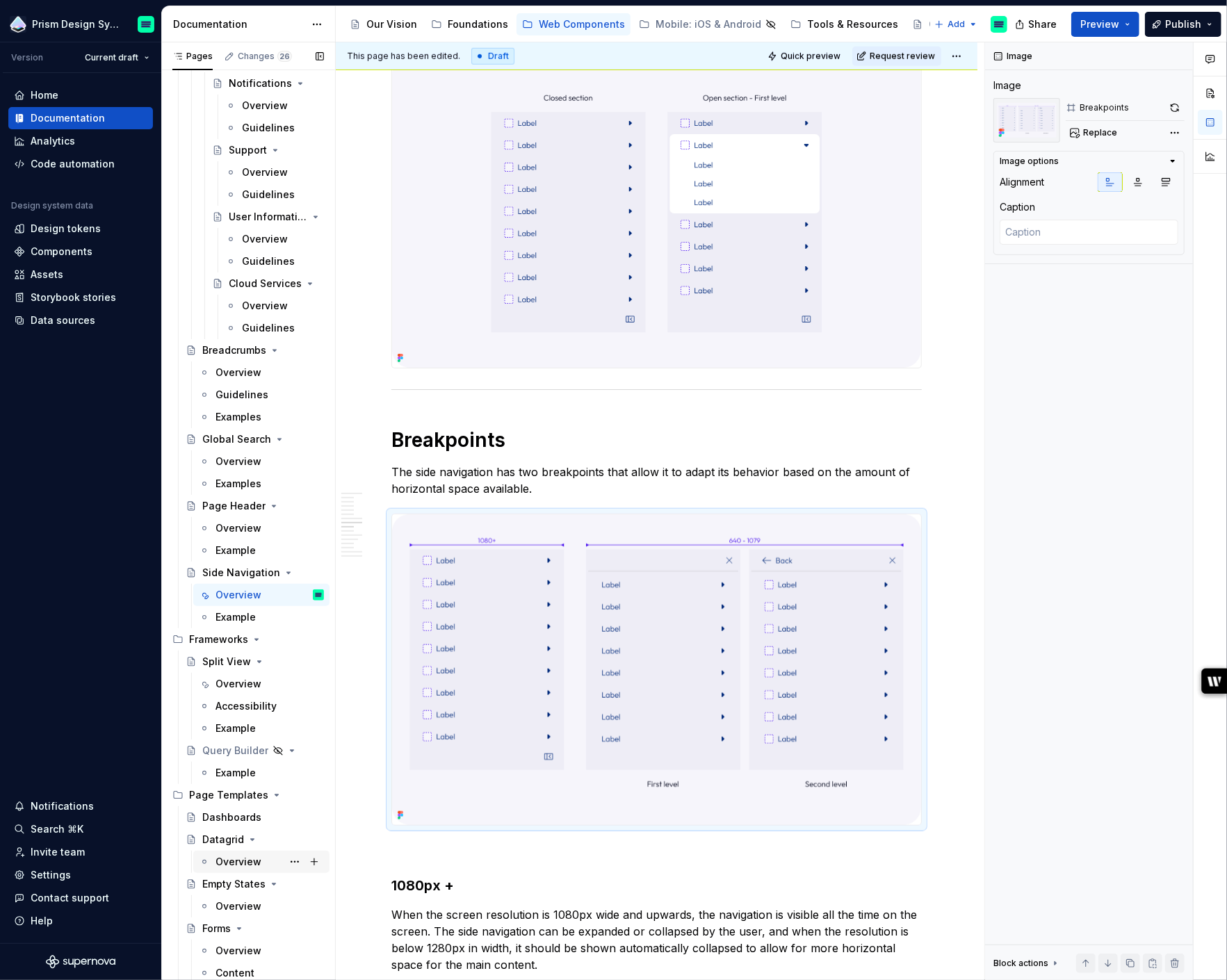
scroll to position [1783, 0]
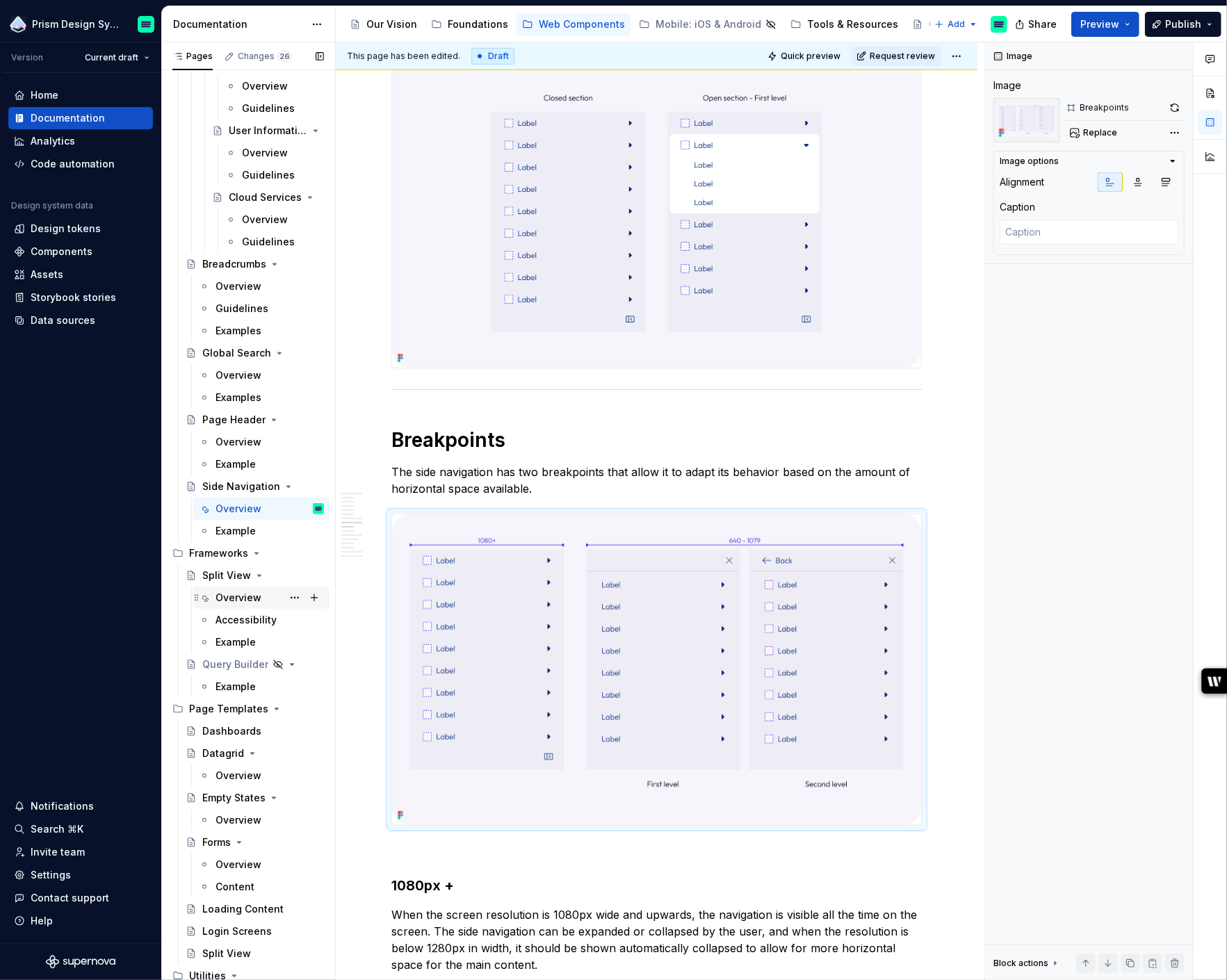
click at [233, 591] on div "Overview" at bounding box center [238, 598] width 46 height 14
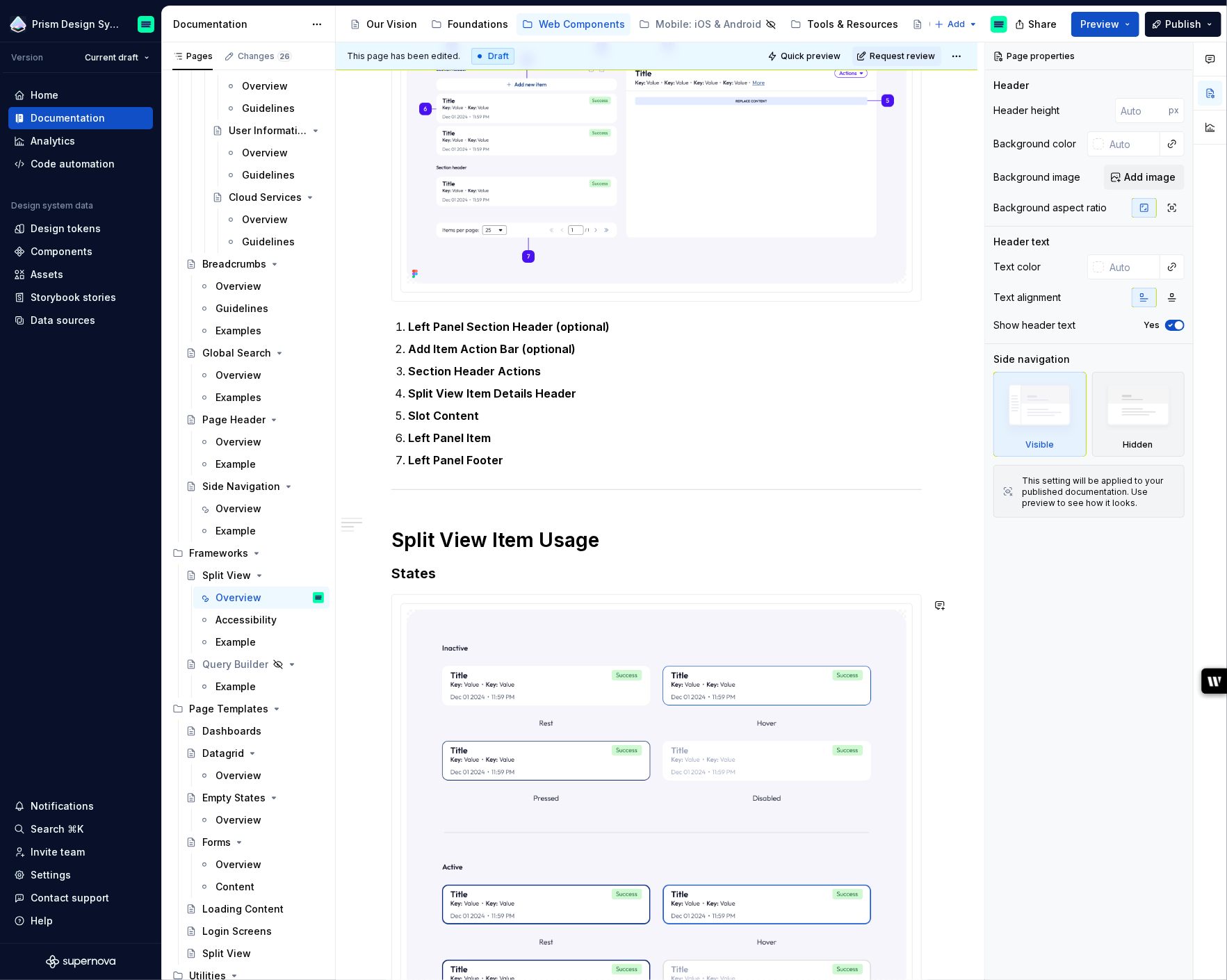
scroll to position [186, 0]
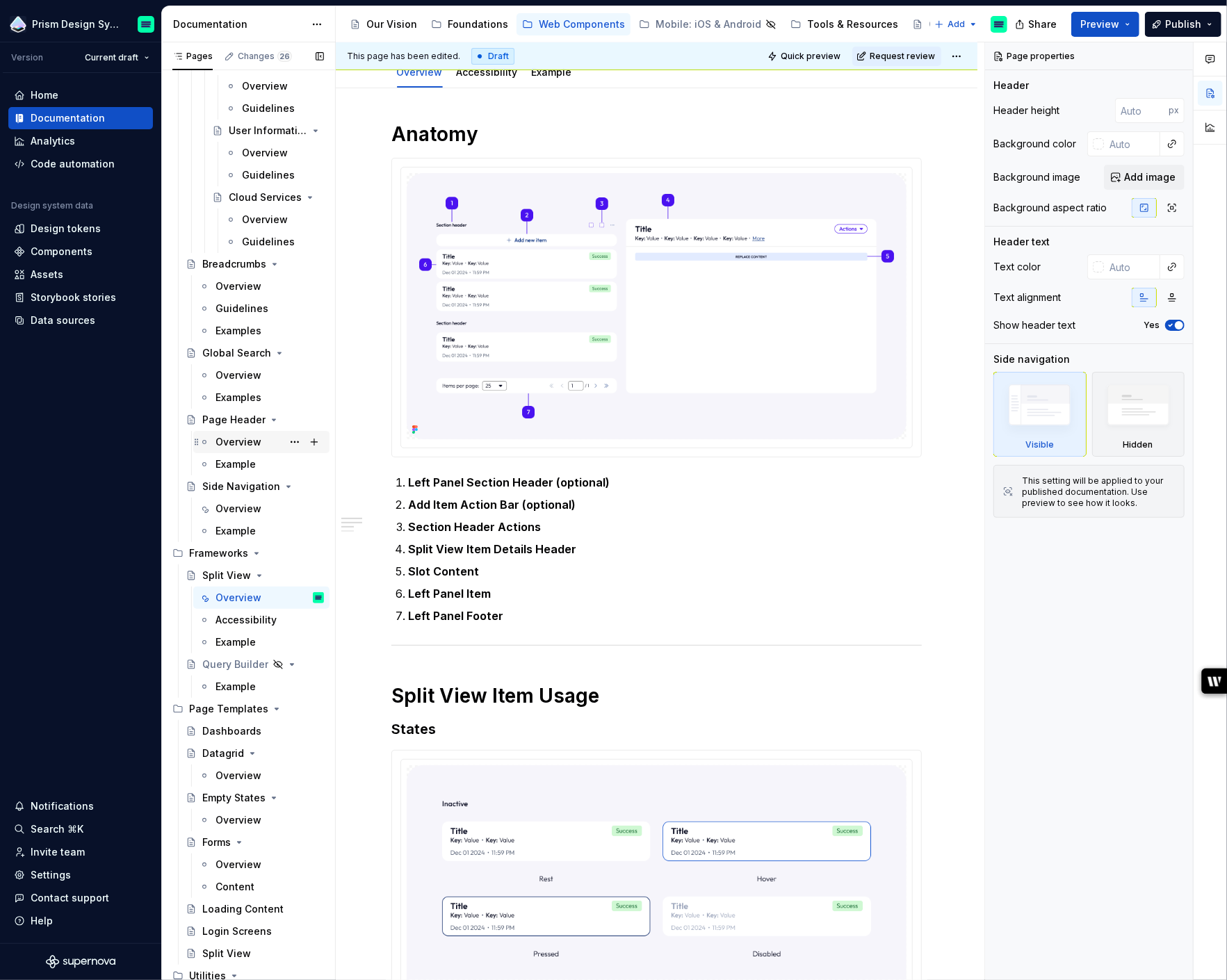
click at [229, 445] on div "Overview" at bounding box center [238, 442] width 46 height 14
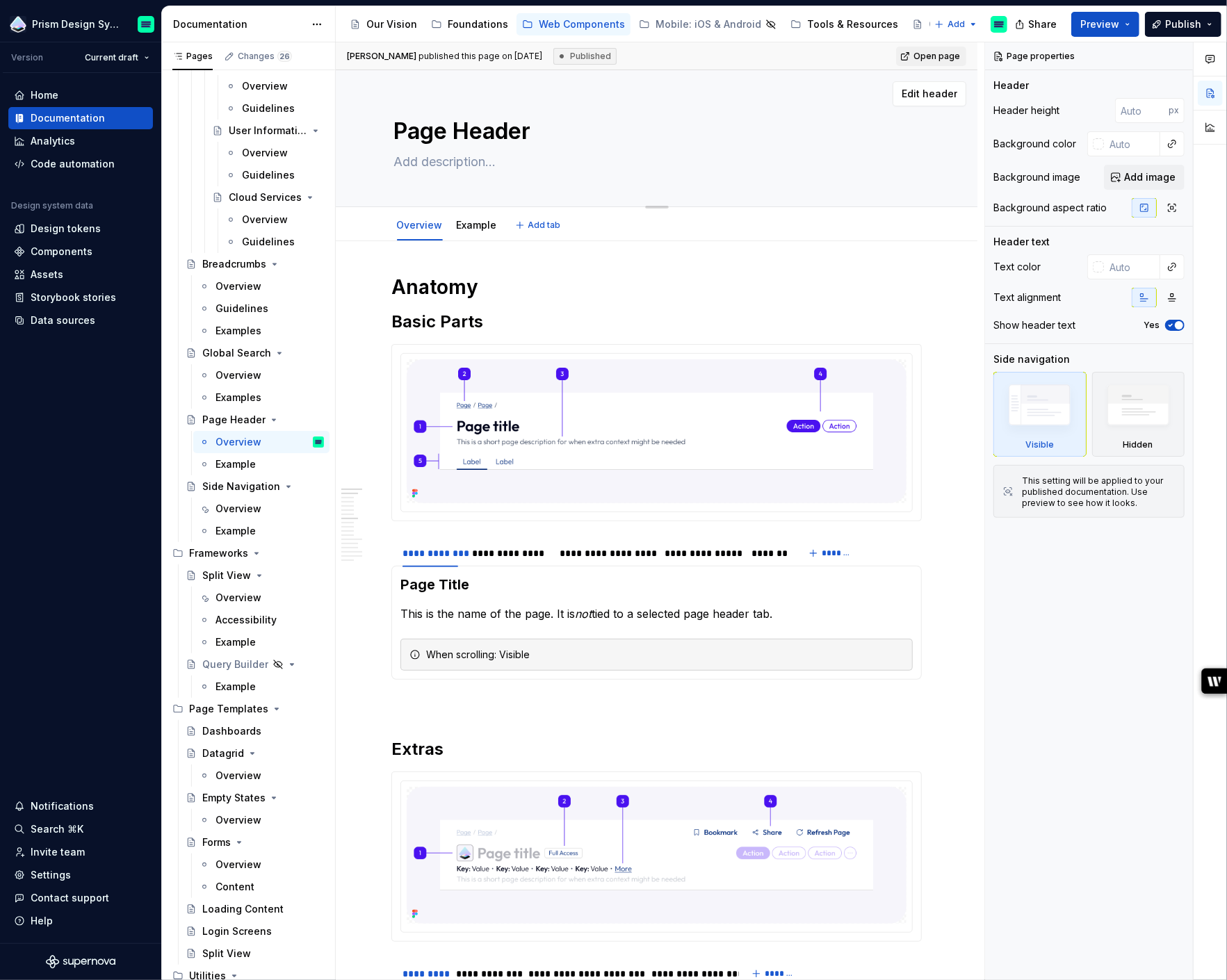
click at [451, 163] on textarea at bounding box center [654, 161] width 525 height 22
paste textarea "The application header spans across the entire application and provides global …"
type textarea "*"
type textarea "The application header spans across the entire application and provides global …"
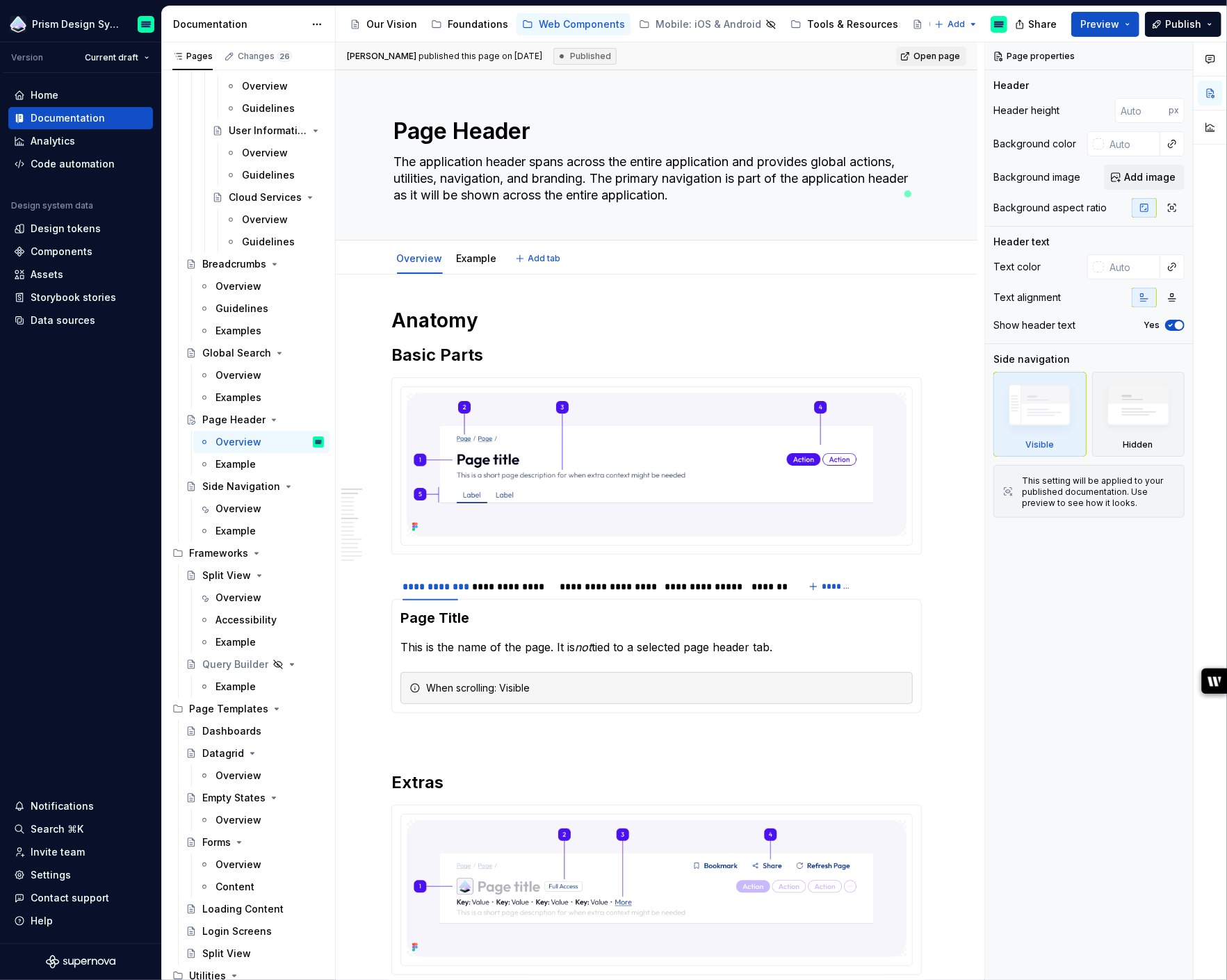
type textarea "*"
type textarea "The application header spans across the entire application and provides global …"
click at [235, 594] on div "Overview" at bounding box center [238, 598] width 46 height 14
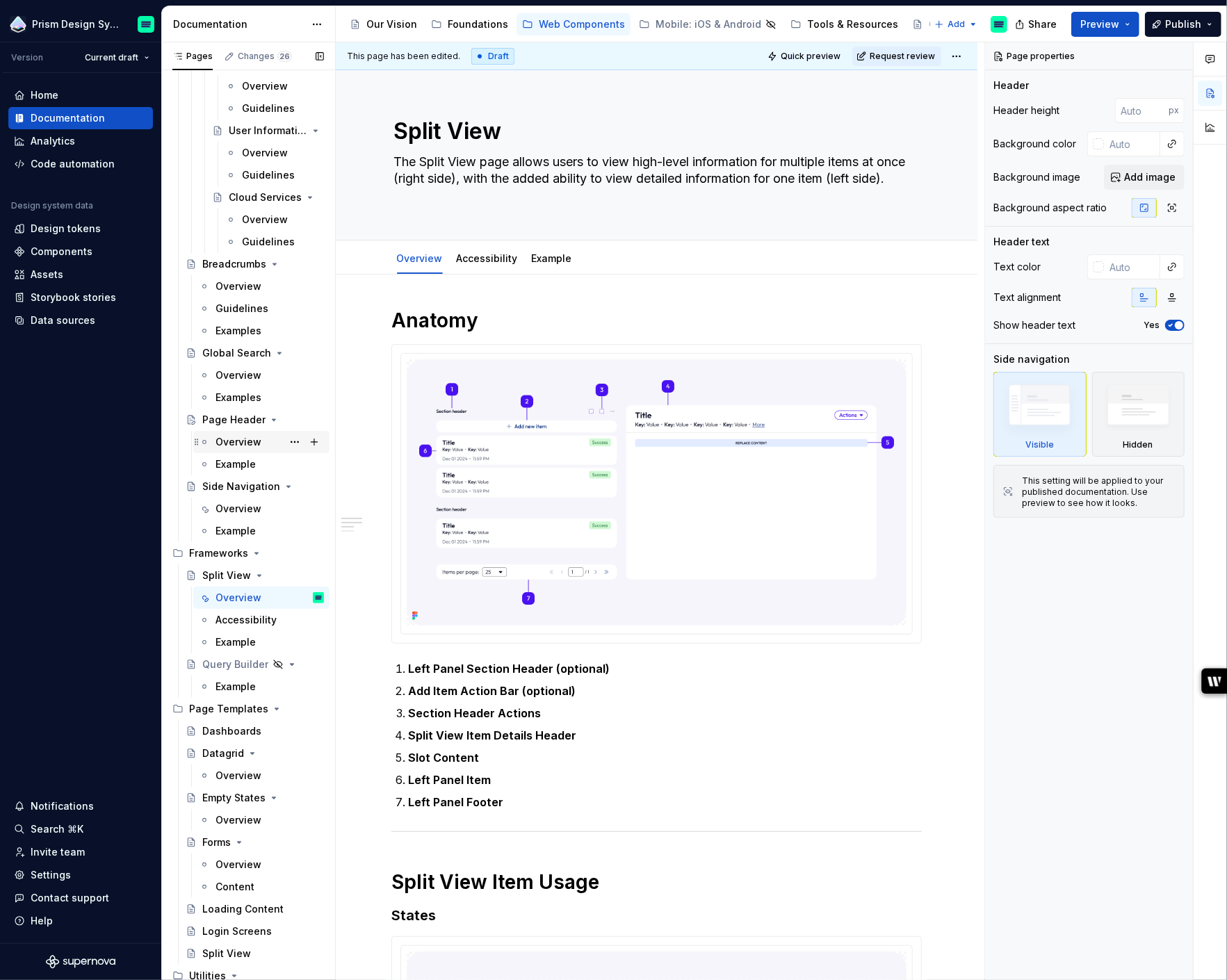
click at [228, 439] on div "Overview" at bounding box center [238, 442] width 46 height 14
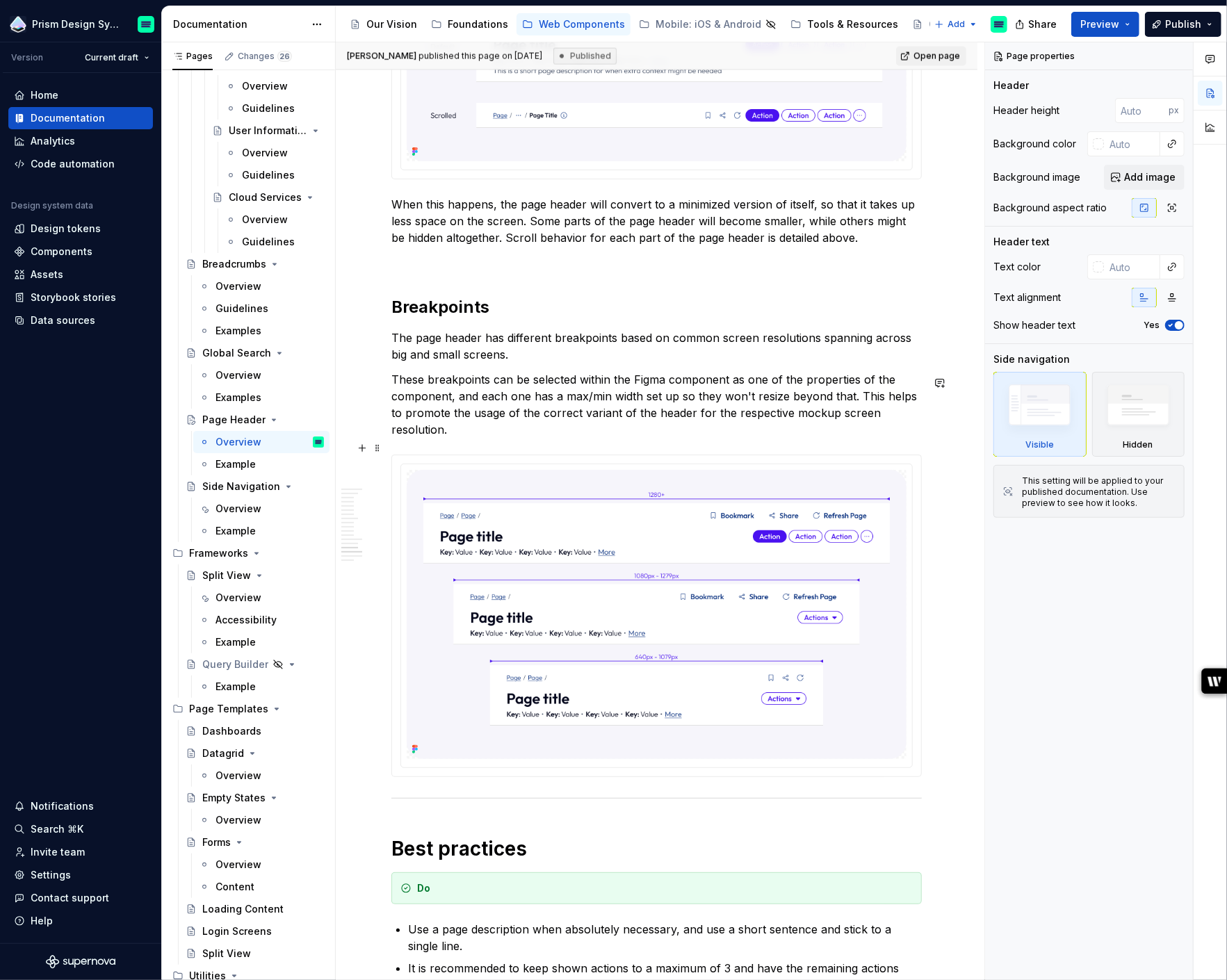
scroll to position [1401, 0]
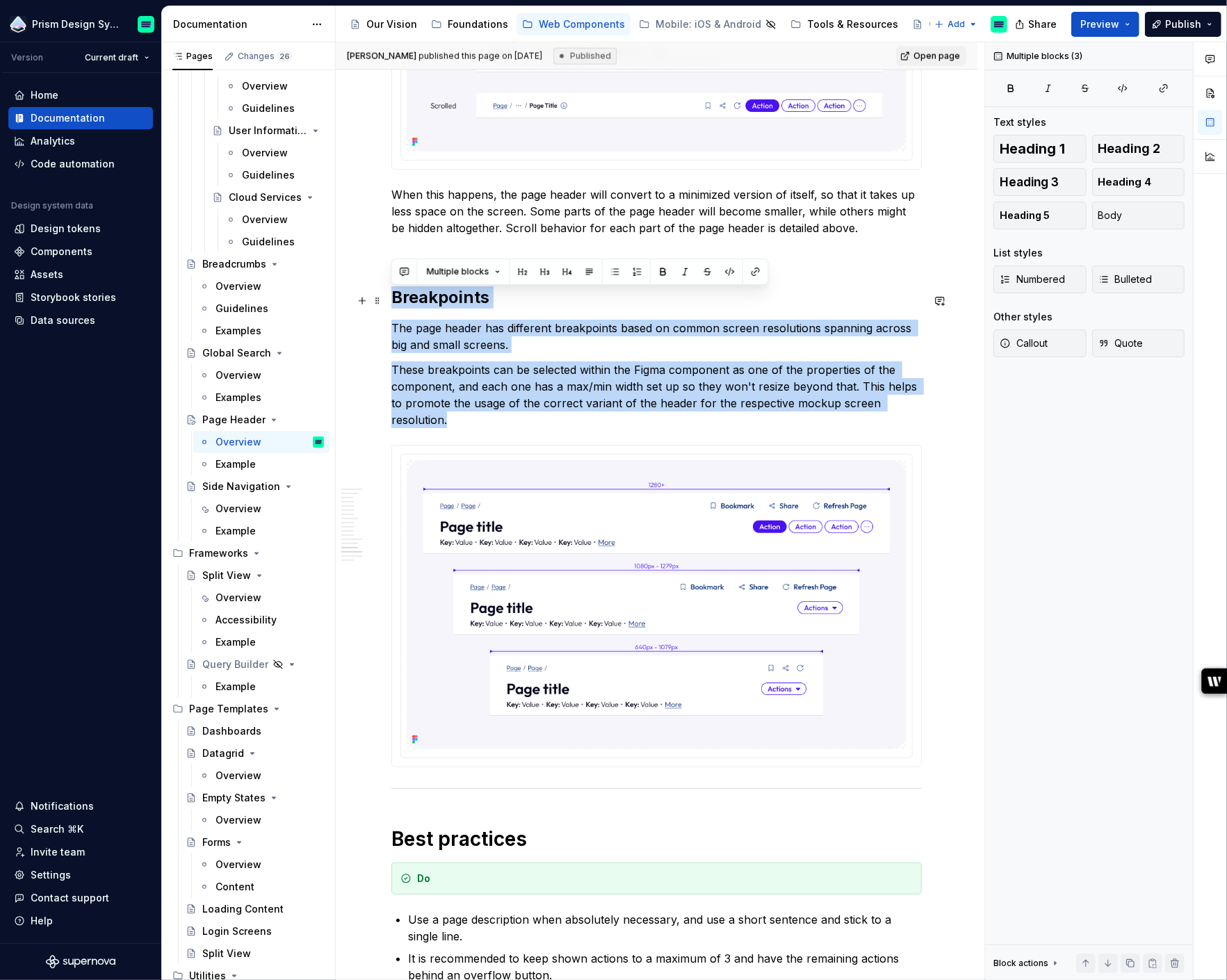
drag, startPoint x: 918, startPoint y: 408, endPoint x: 392, endPoint y: 294, distance: 538.2
click at [392, 294] on div "**********" at bounding box center [657, 374] width 530 height 2935
copy div "Breakpoints The page header has different breakpoints based on common screen re…"
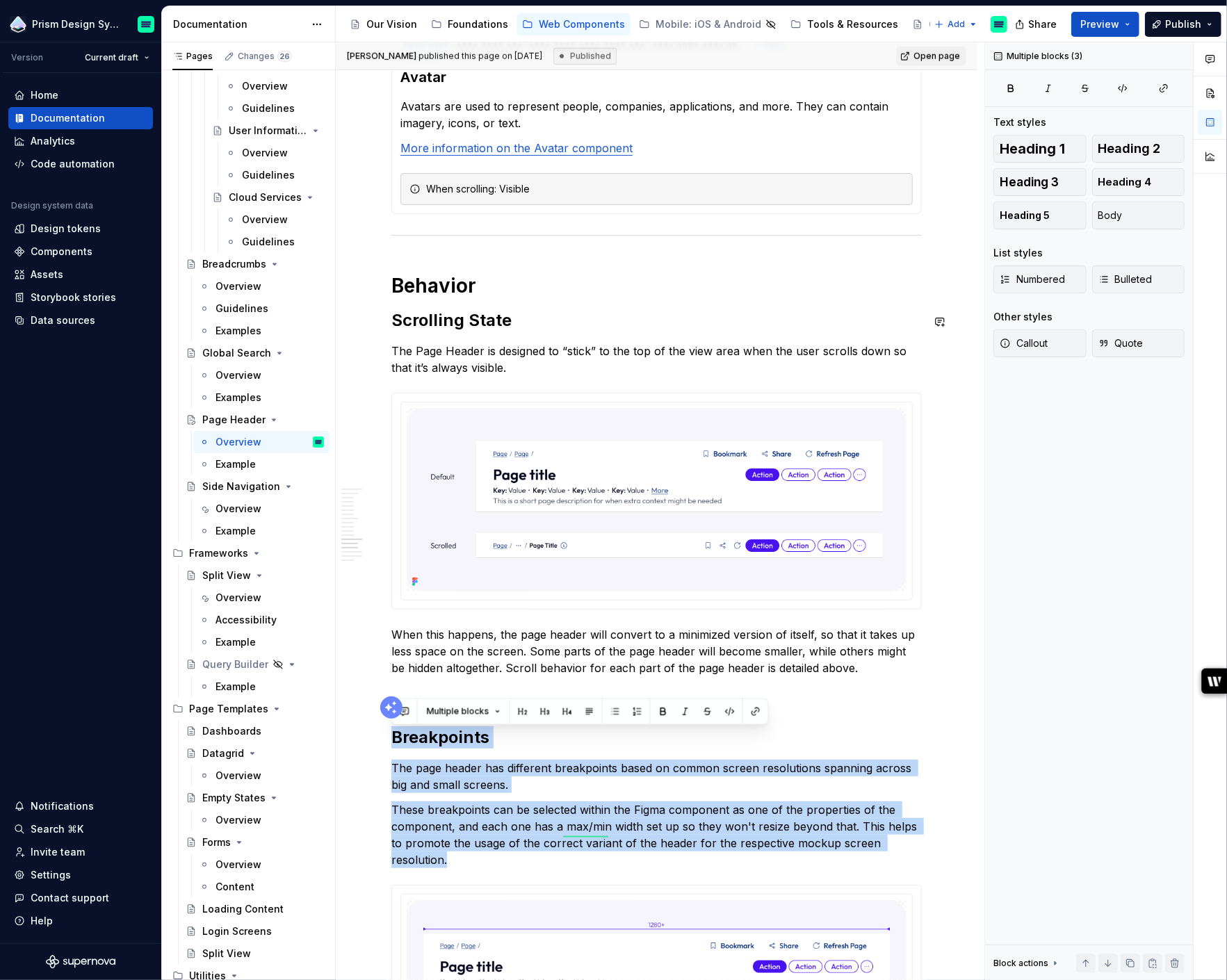
scroll to position [937, 0]
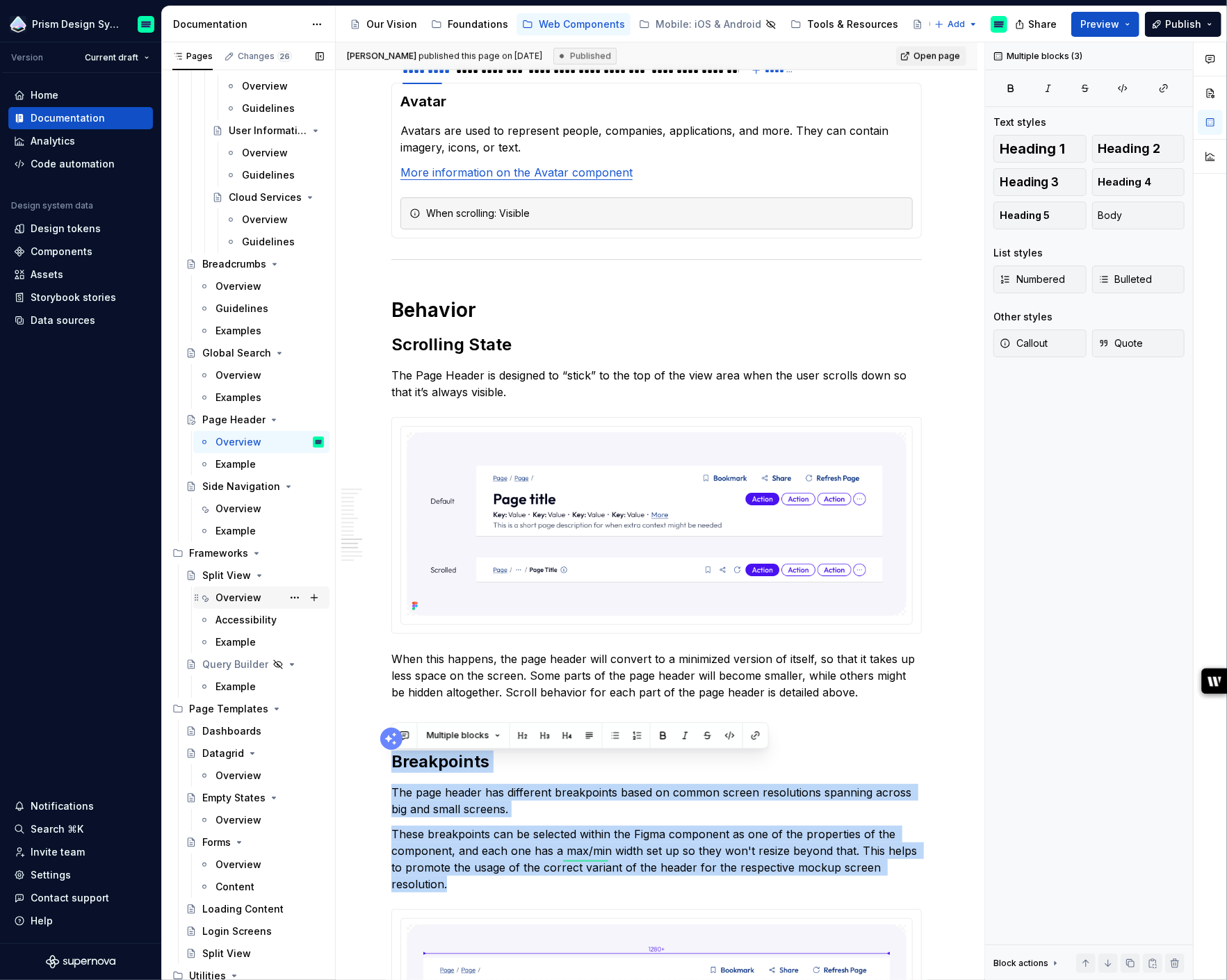
click at [235, 600] on div "Overview" at bounding box center [238, 598] width 46 height 14
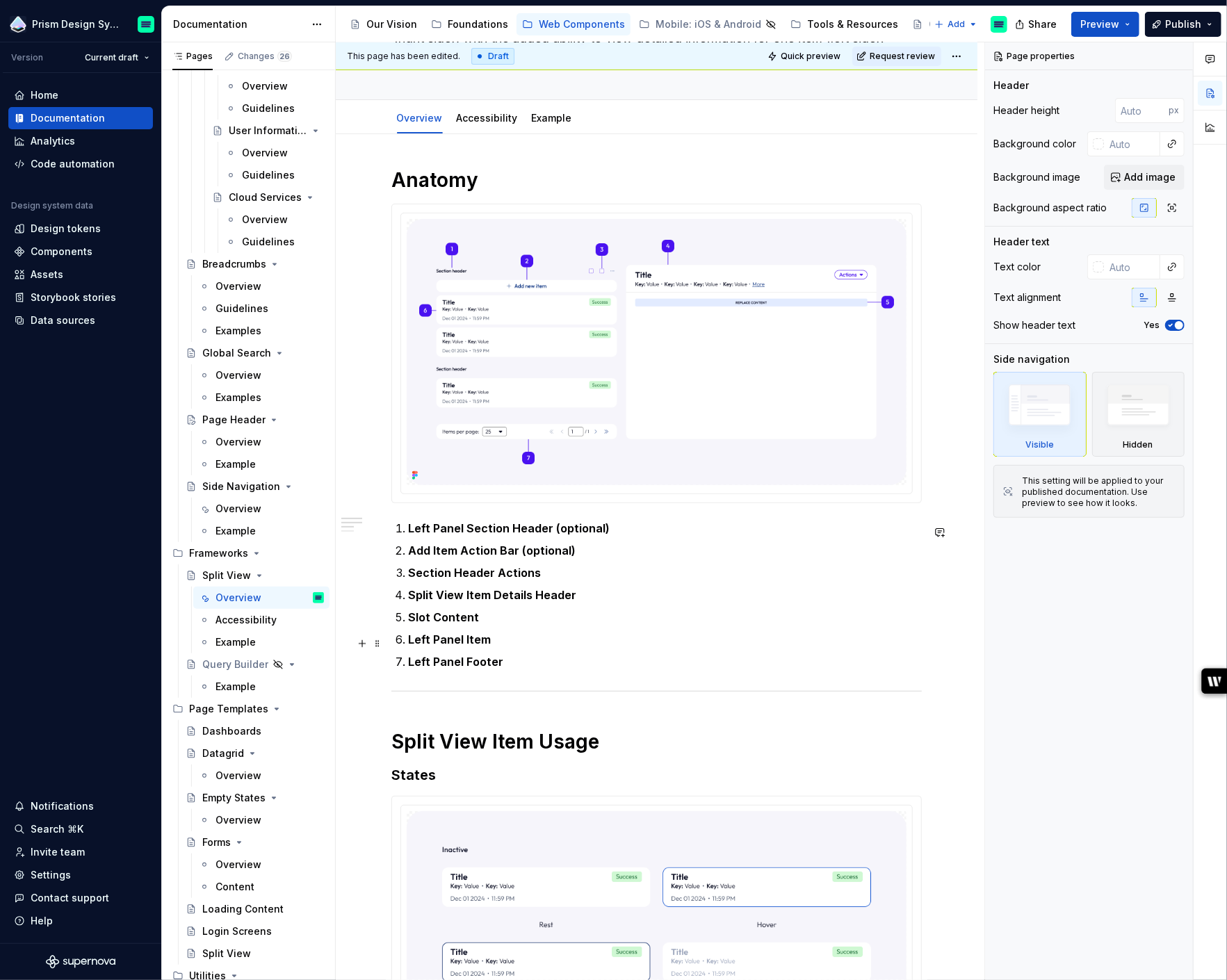
scroll to position [143, 0]
type textarea "*"
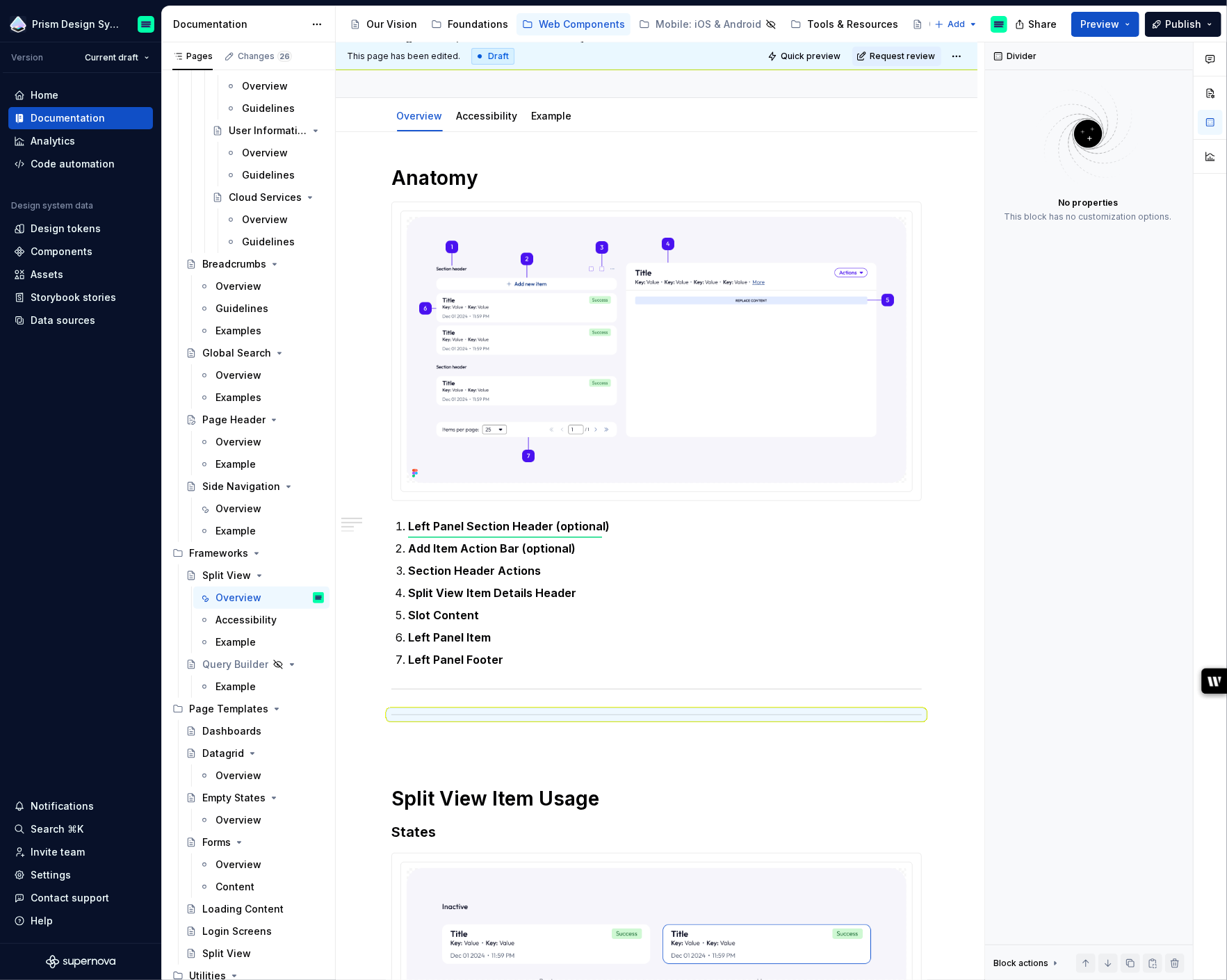
drag, startPoint x: 377, startPoint y: 720, endPoint x: 381, endPoint y: 759, distance: 39.2
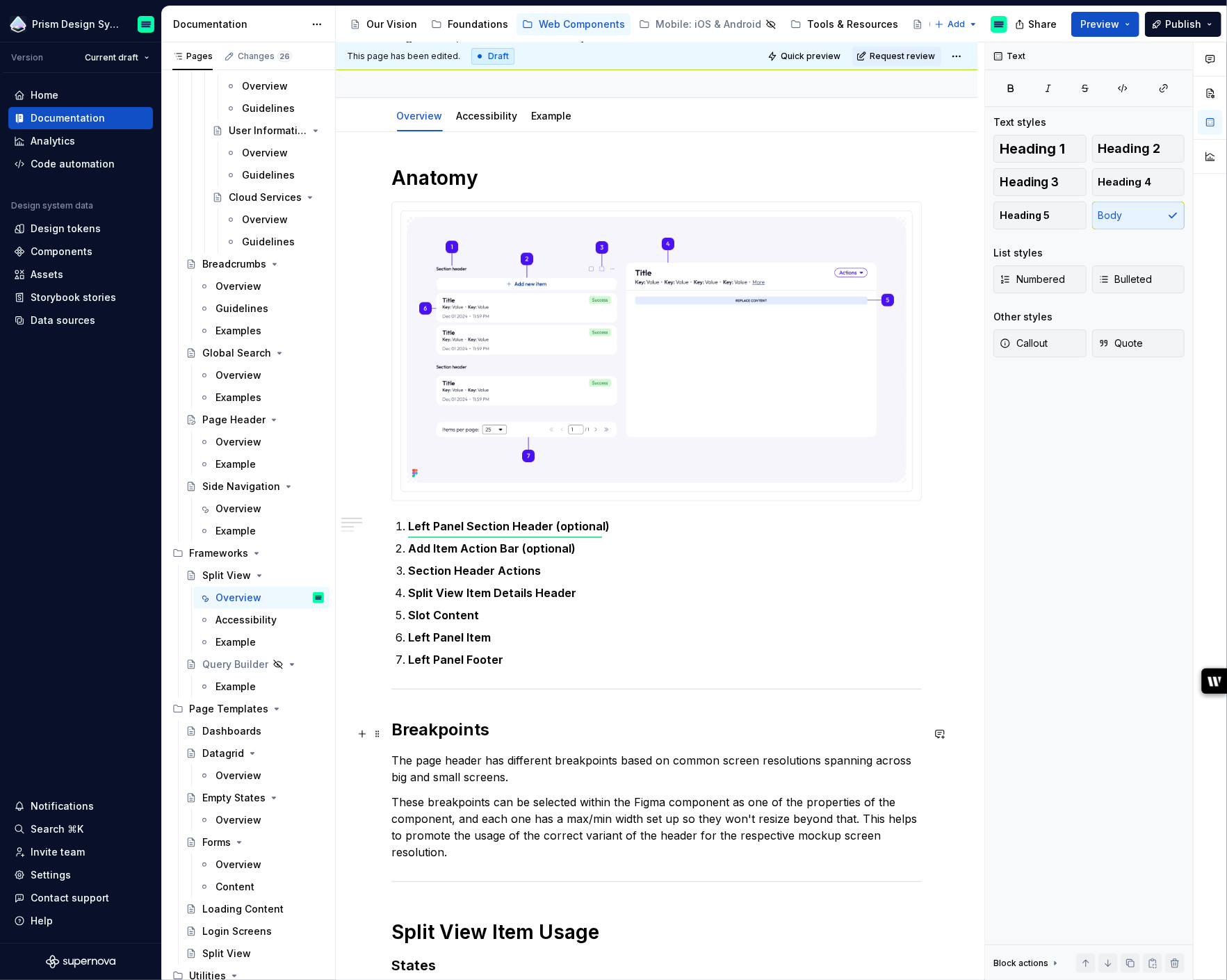
click at [423, 737] on h2 "Breakpoints" at bounding box center [657, 729] width 530 height 22
click at [472, 702] on button "Heading 2" at bounding box center [454, 705] width 66 height 20
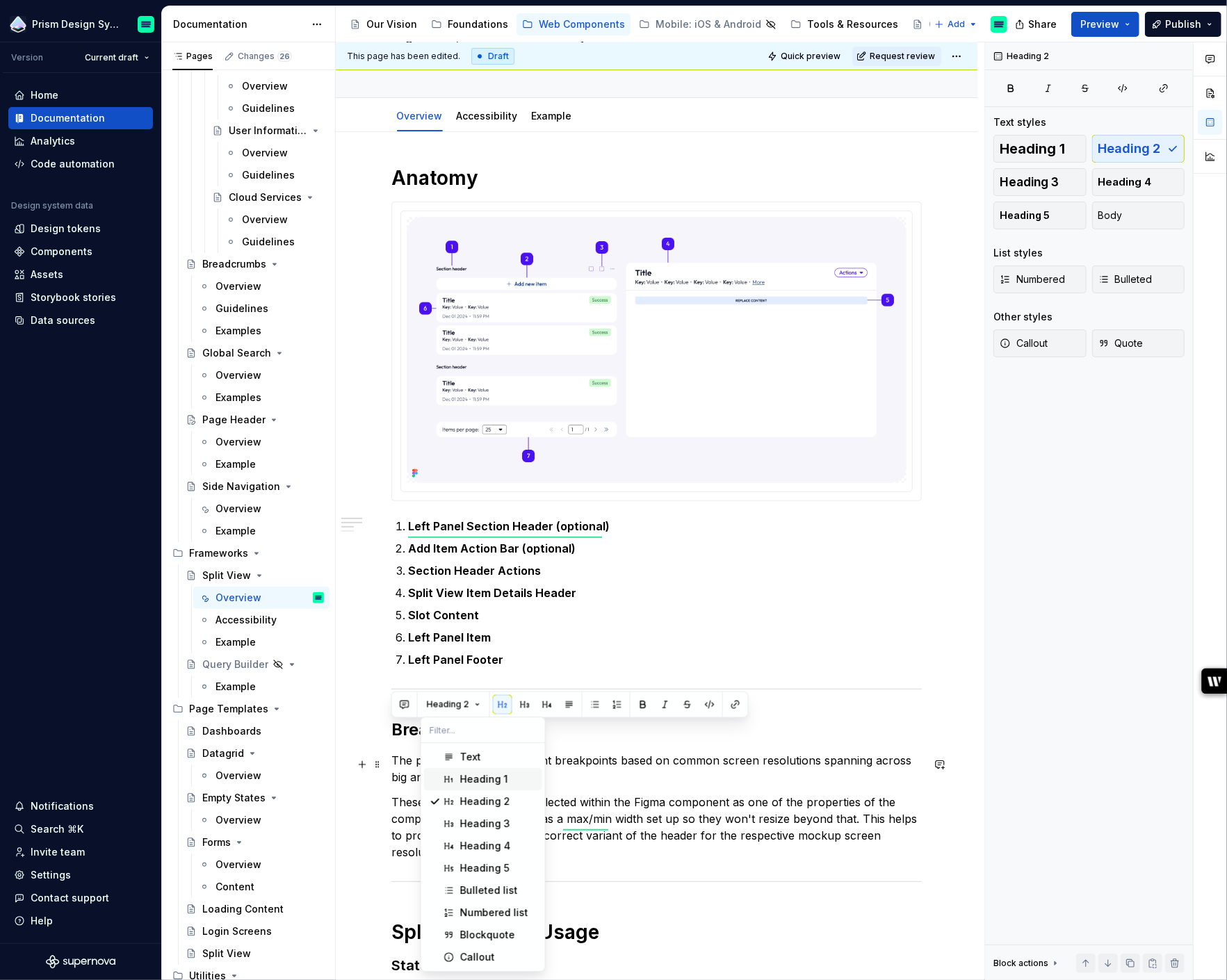
click at [495, 781] on div "Heading 1" at bounding box center [484, 779] width 48 height 14
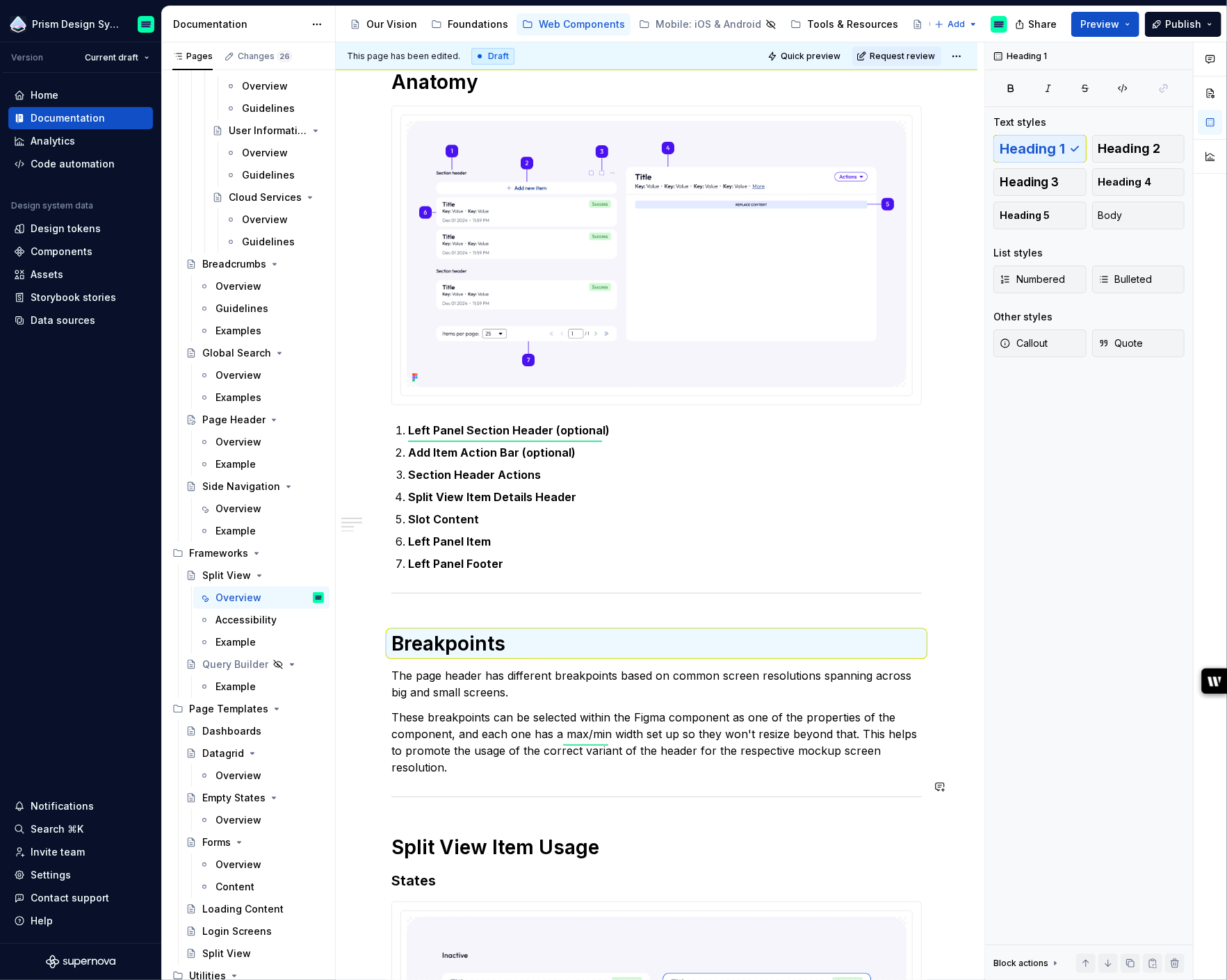
scroll to position [281, 0]
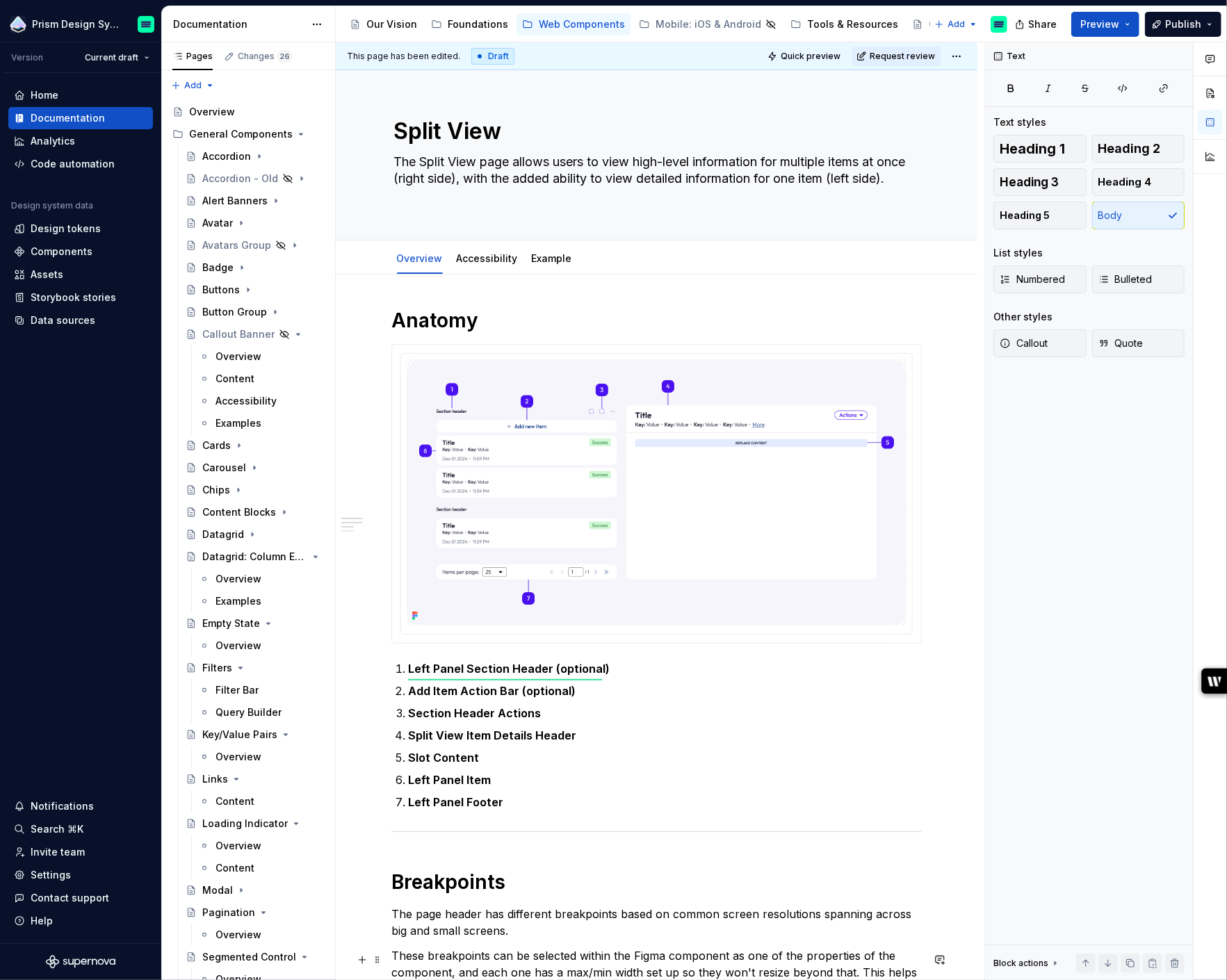
scroll to position [281, 0]
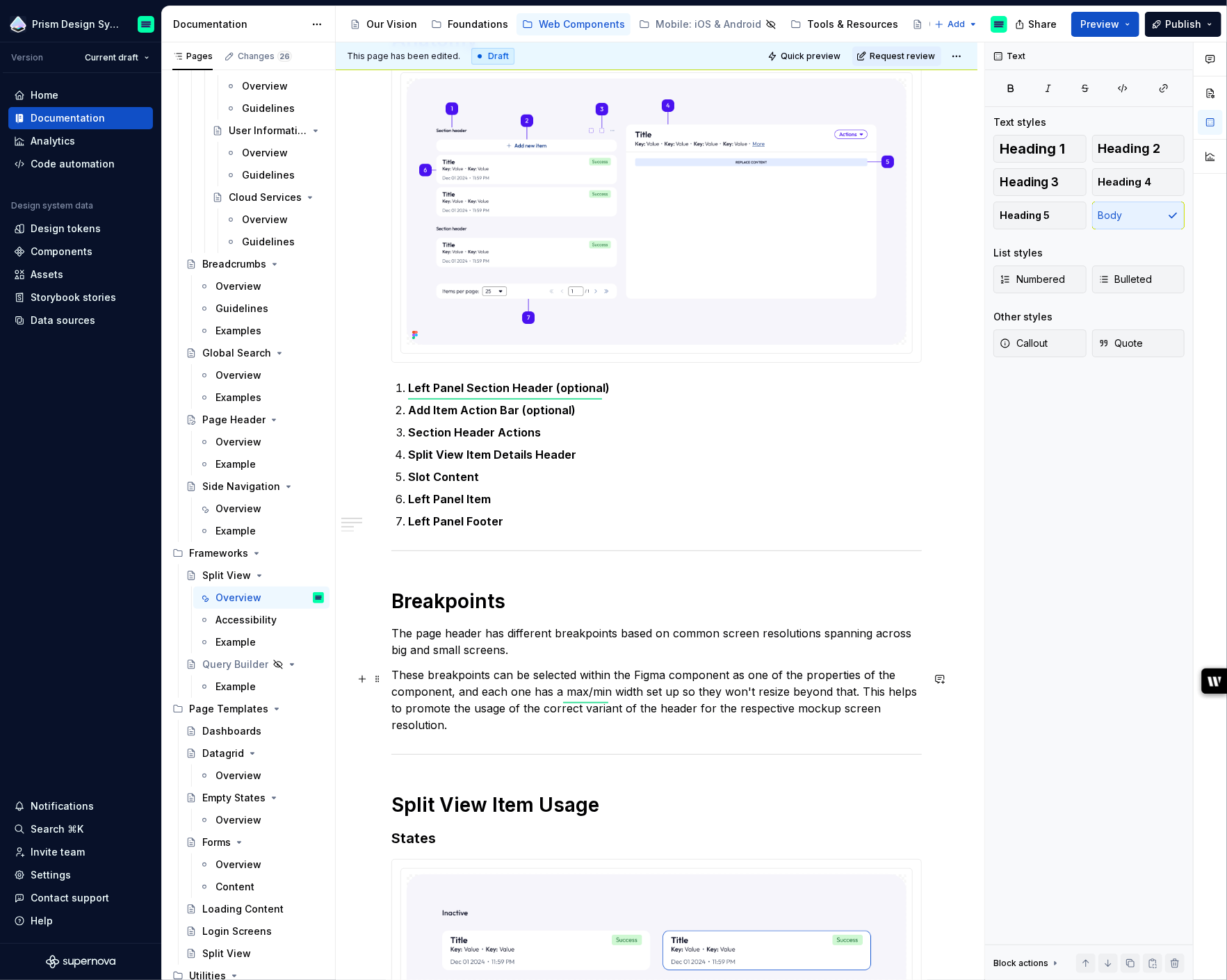
click at [921, 714] on p "These breakpoints can be selected within the Figma component as one of the prop…" at bounding box center [657, 699] width 530 height 66
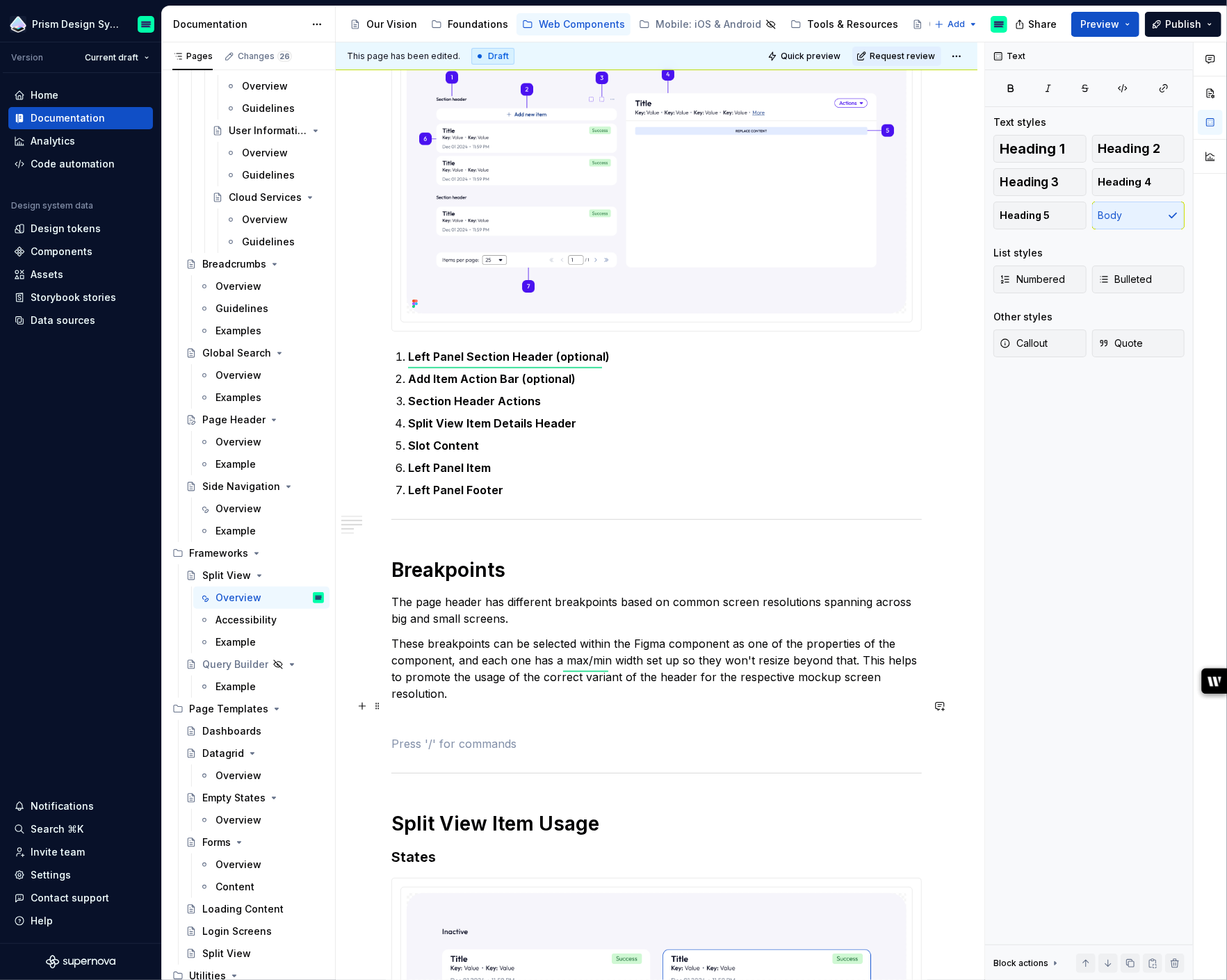
scroll to position [313, 0]
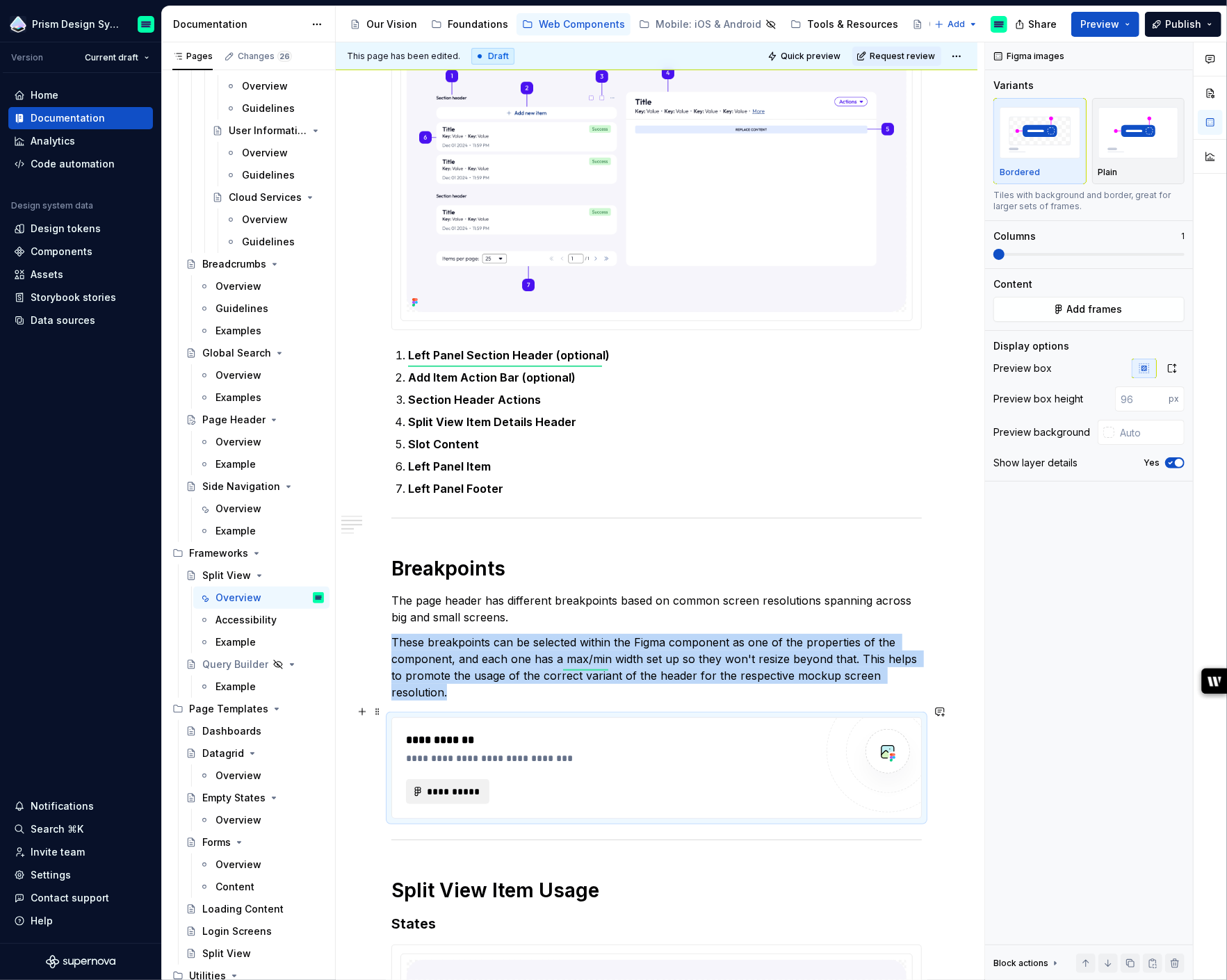
click at [469, 785] on span "**********" at bounding box center [454, 791] width 54 height 14
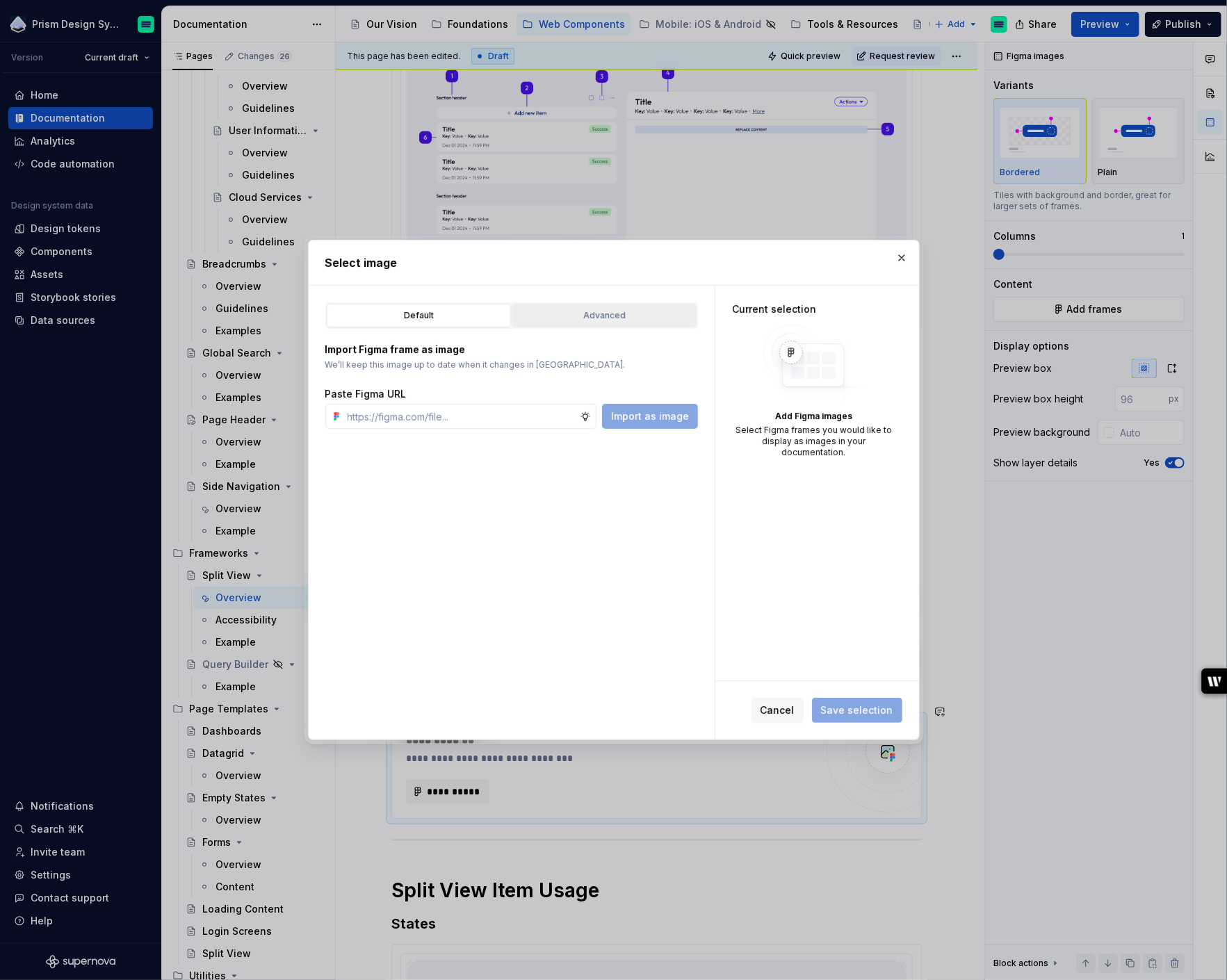
click at [581, 321] on div "Advanced" at bounding box center [604, 315] width 174 height 14
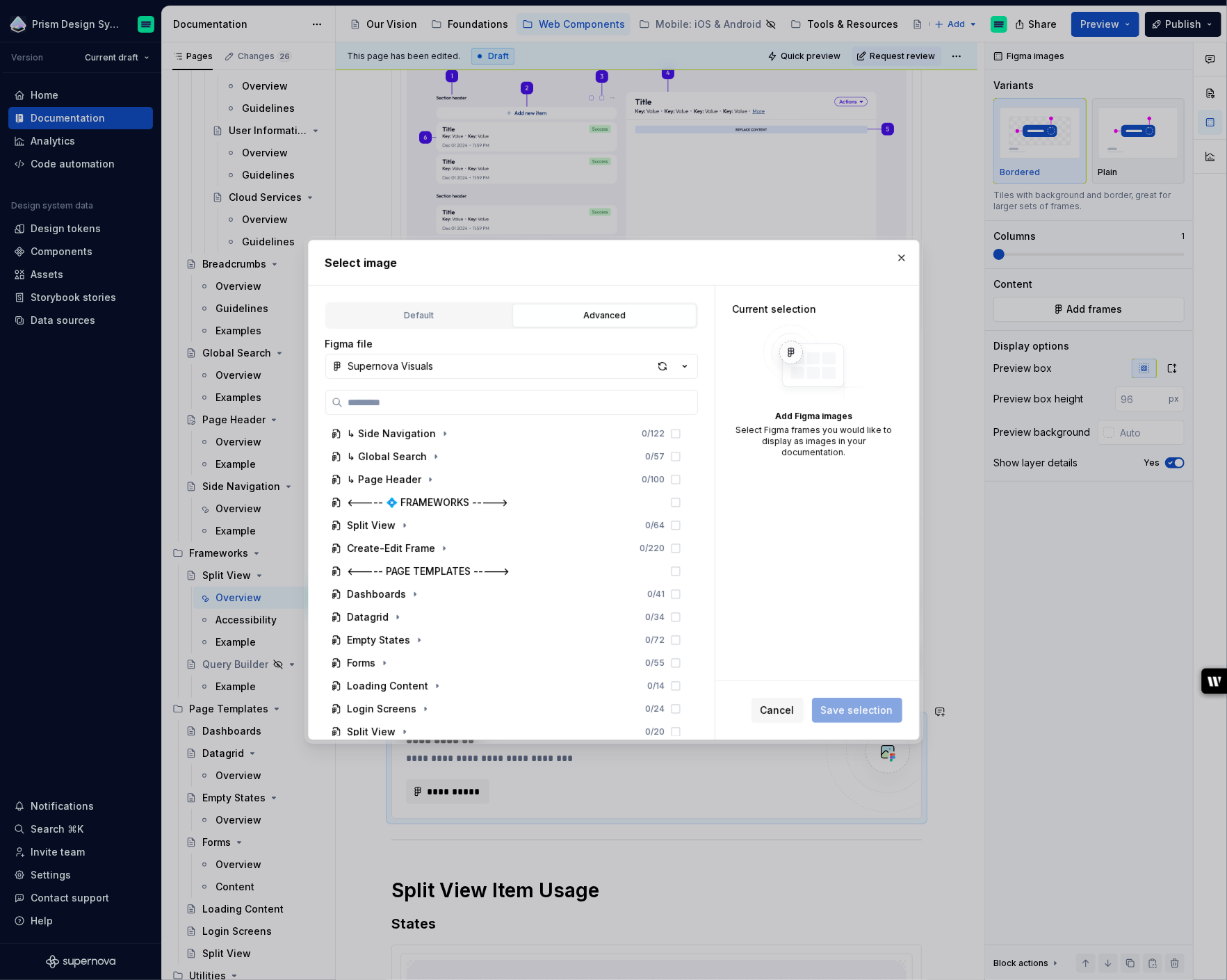
scroll to position [1356, 0]
click at [401, 526] on icon "button" at bounding box center [404, 523] width 11 height 11
click at [412, 566] on icon "button" at bounding box center [417, 569] width 11 height 11
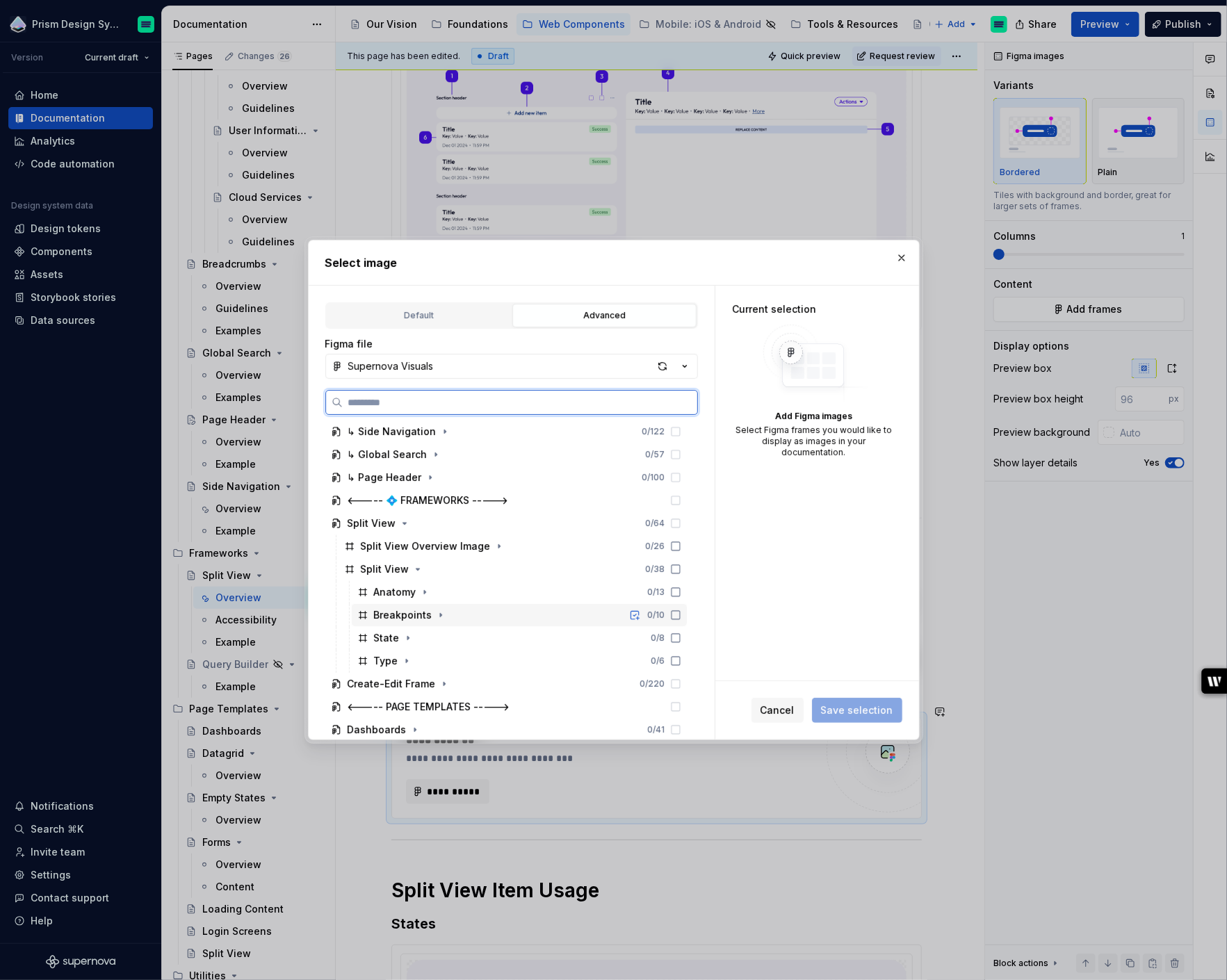
click at [474, 616] on div "Breakpoints 0 / 10" at bounding box center [519, 614] width 335 height 22
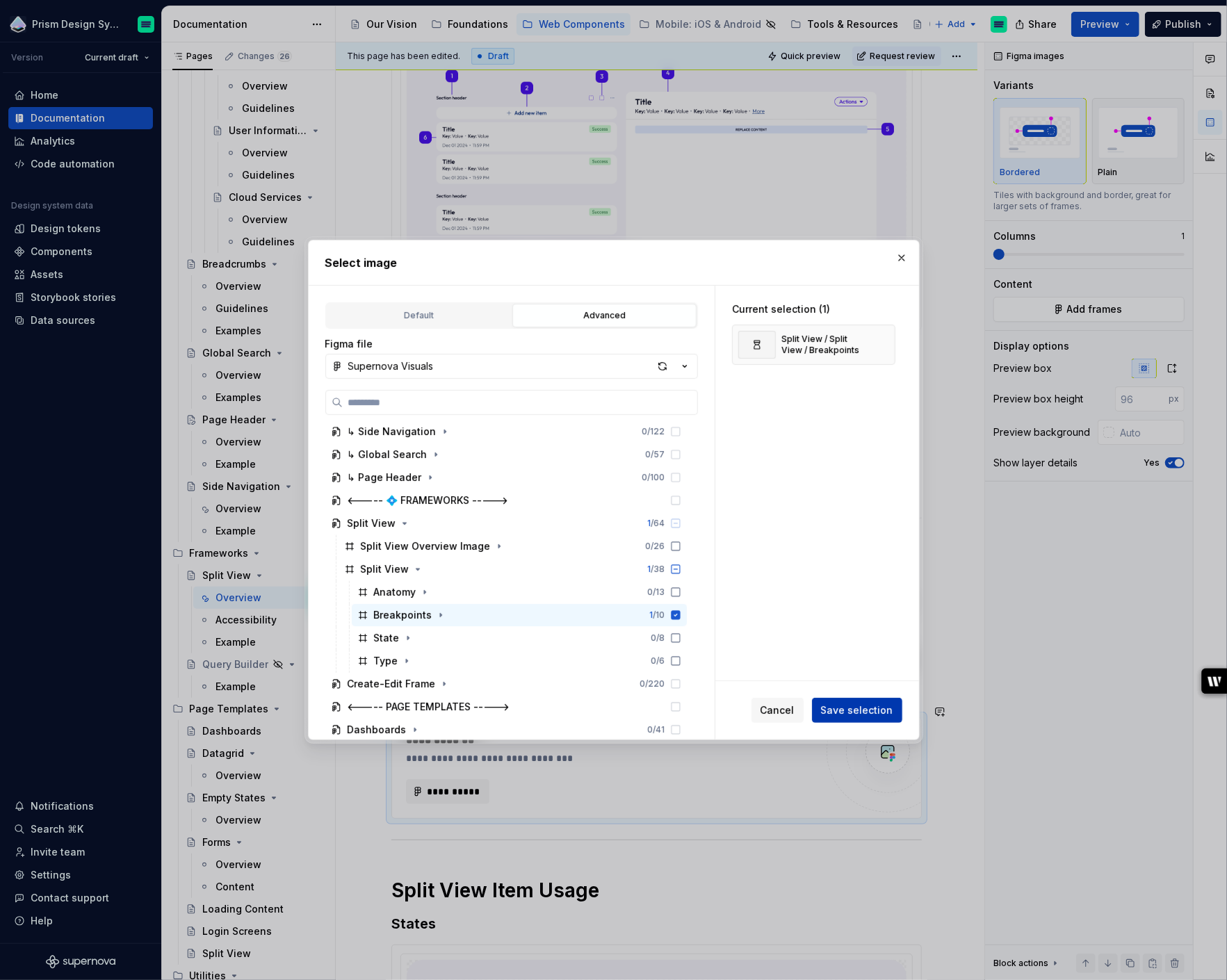
click at [856, 709] on span "Save selection" at bounding box center [857, 710] width 72 height 14
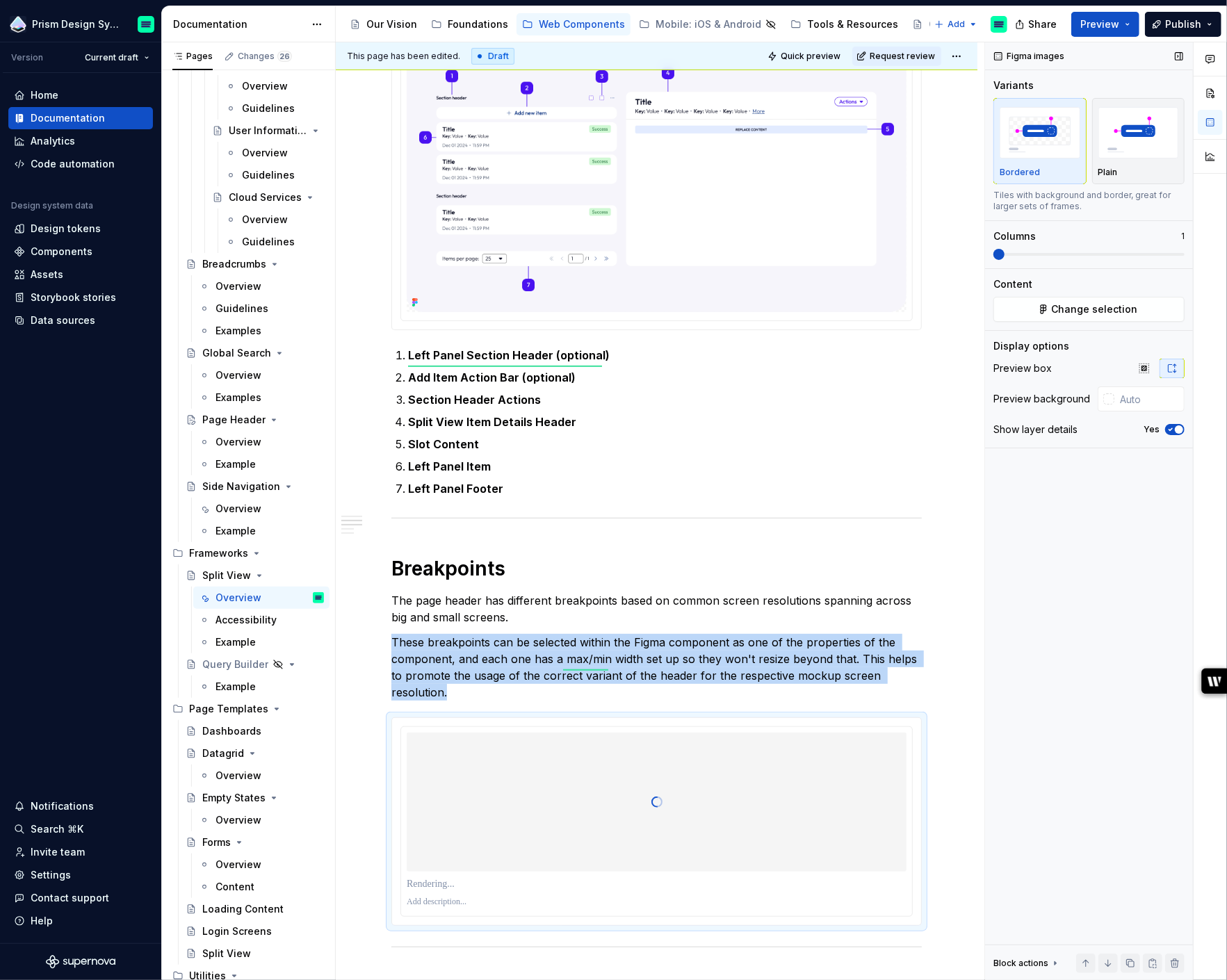
click at [1166, 429] on icon "button" at bounding box center [1170, 429] width 11 height 8
click at [1148, 137] on img "button" at bounding box center [1138, 132] width 81 height 51
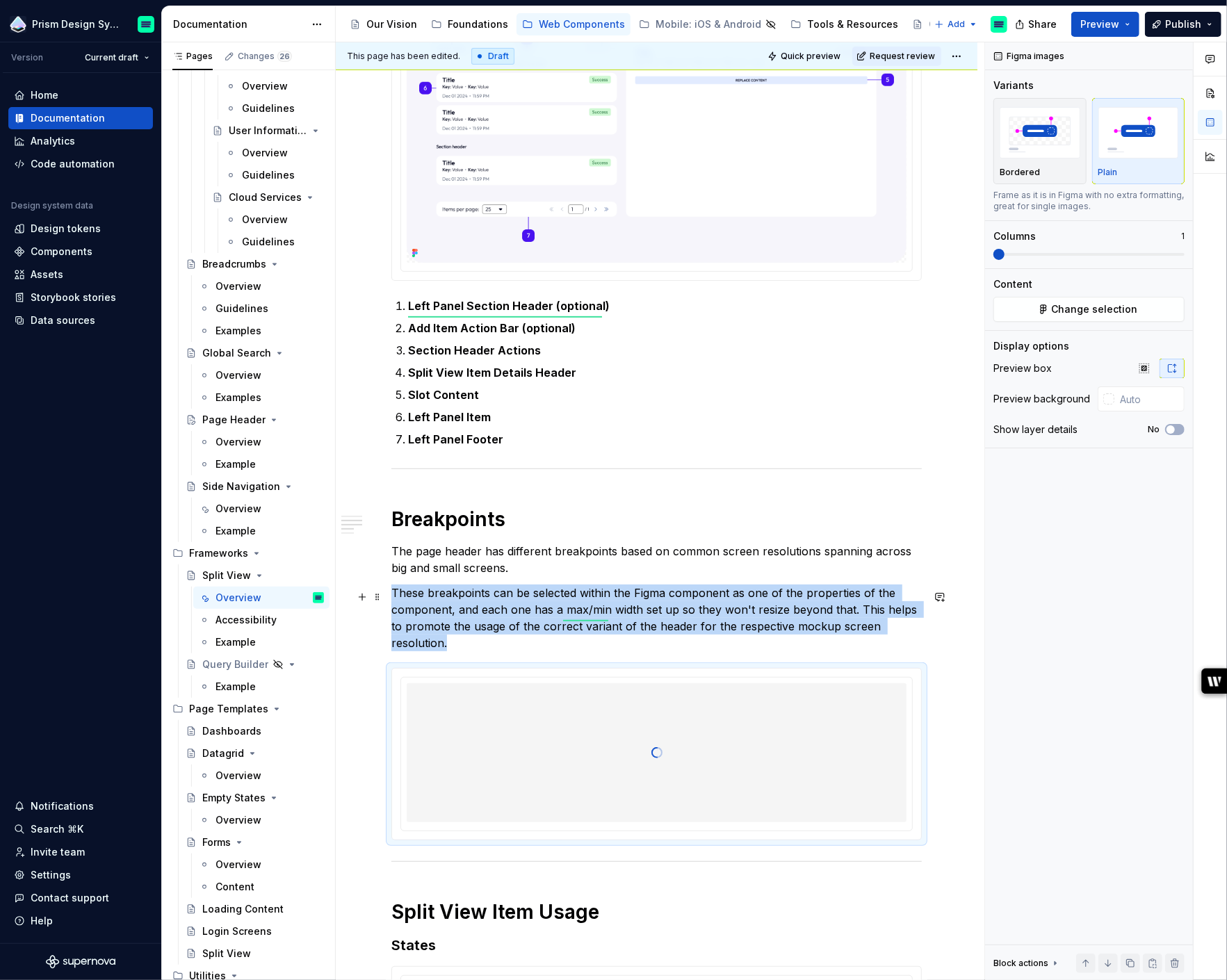
scroll to position [368, 0]
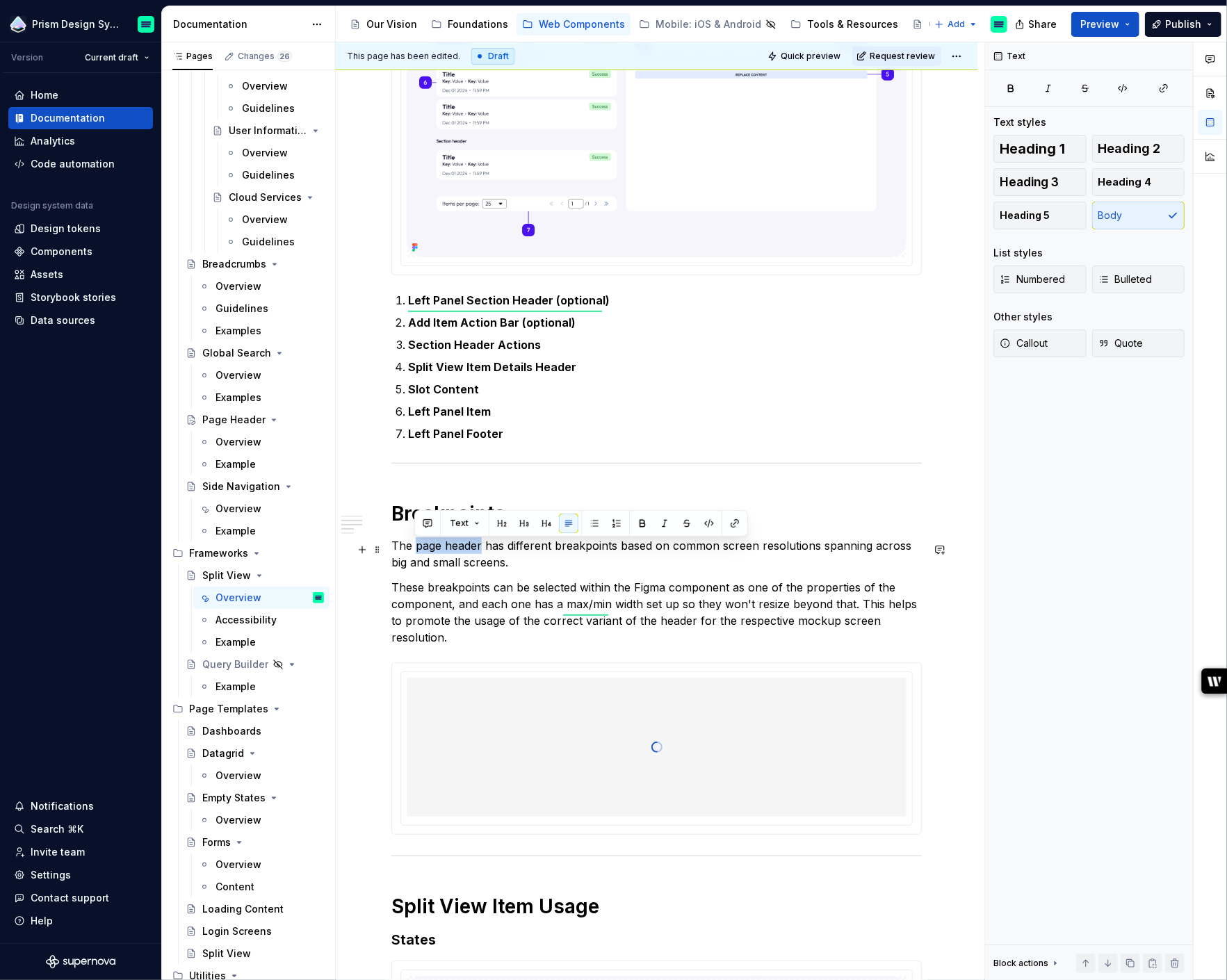
drag, startPoint x: 414, startPoint y: 548, endPoint x: 480, endPoint y: 548, distance: 66.0
click at [480, 548] on p "The page header has different breakpoints based on common screen resolutions sp…" at bounding box center [657, 554] width 530 height 33
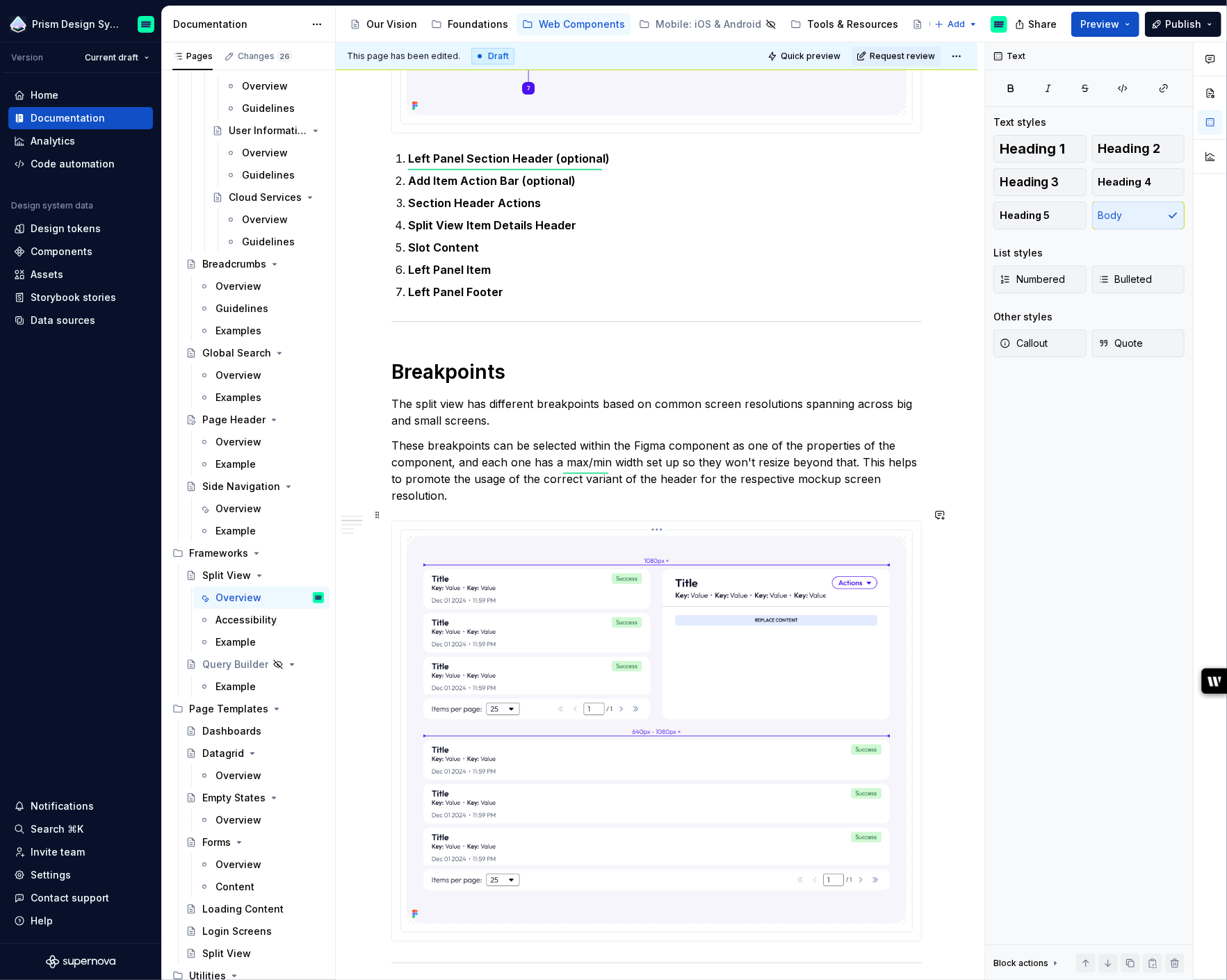
scroll to position [520, 0]
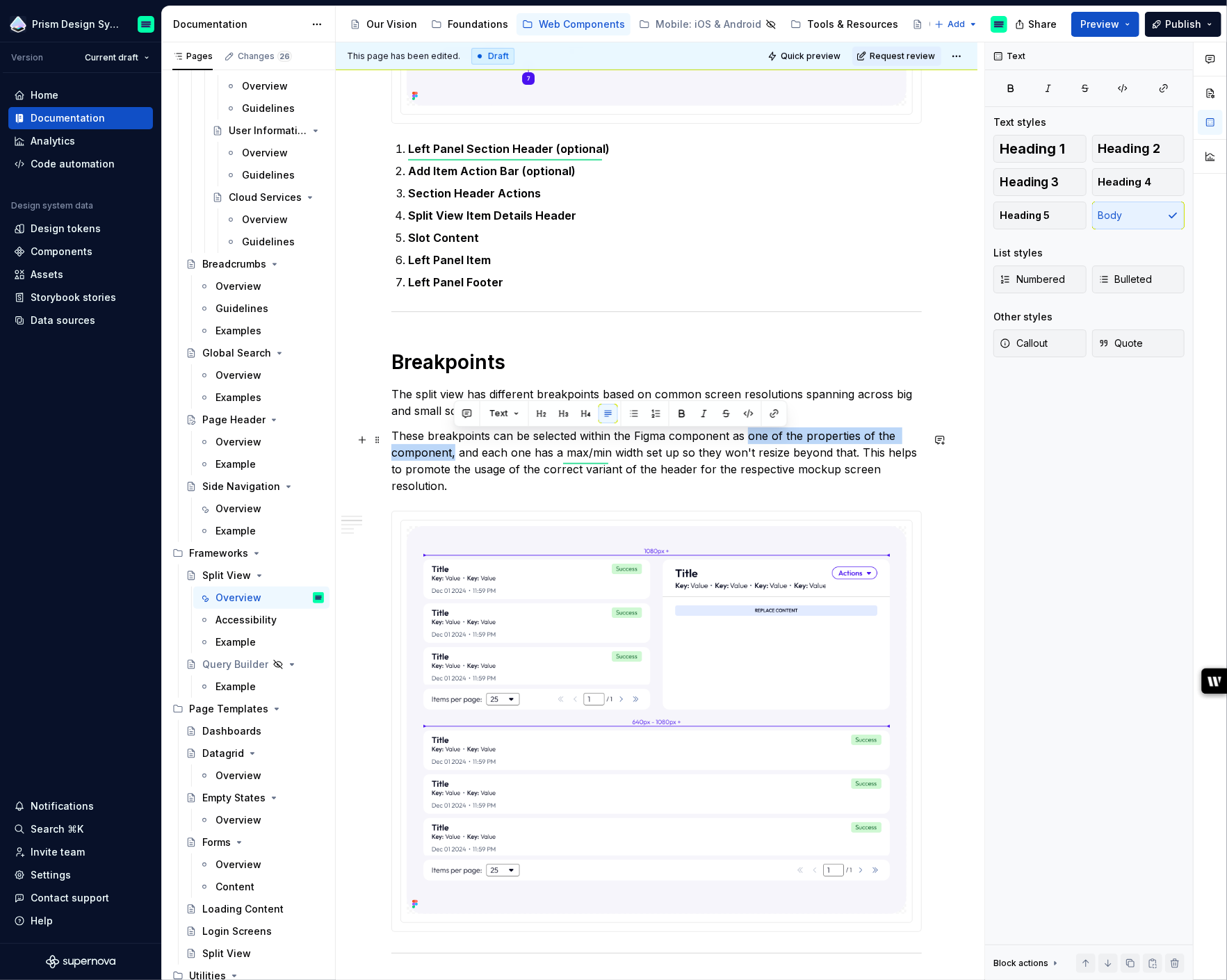
drag, startPoint x: 746, startPoint y: 438, endPoint x: 453, endPoint y: 449, distance: 293.2
click at [453, 449] on p "These breakpoints can be selected within the Figma component as one of the prop…" at bounding box center [657, 460] width 530 height 66
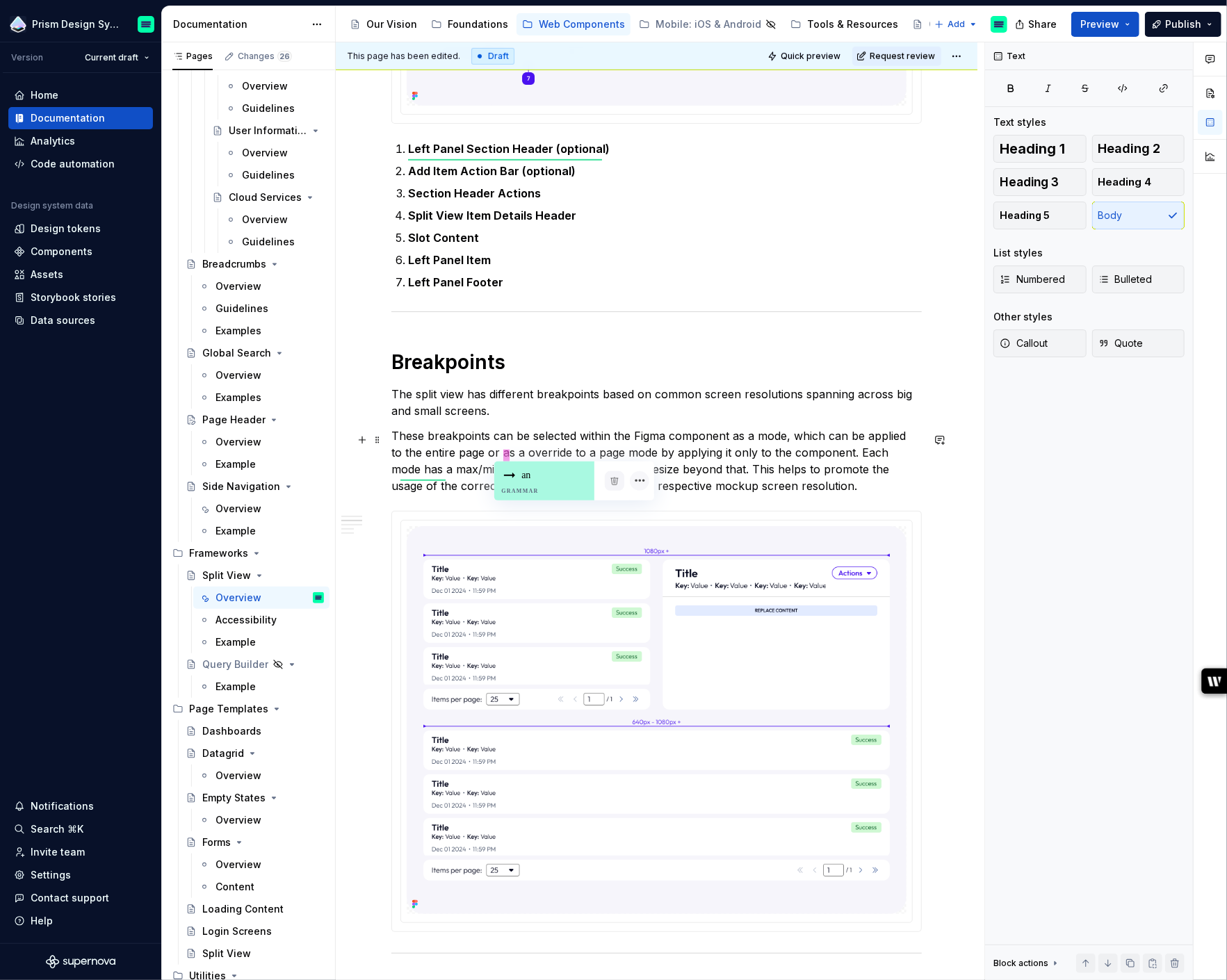
click at [509, 456] on p "These breakpoints can be selected within the Figma component as a mode, which c…" at bounding box center [657, 460] width 530 height 66
click at [518, 472] on div "an Grammar" at bounding box center [544, 481] width 100 height 39
click at [520, 475] on p "These breakpoints can be selected within the Figma component as a mode, which c…" at bounding box center [657, 460] width 530 height 66
click at [535, 468] on p "These breakpoints can be selected within the Figma component as a mode, which c…" at bounding box center [657, 460] width 530 height 66
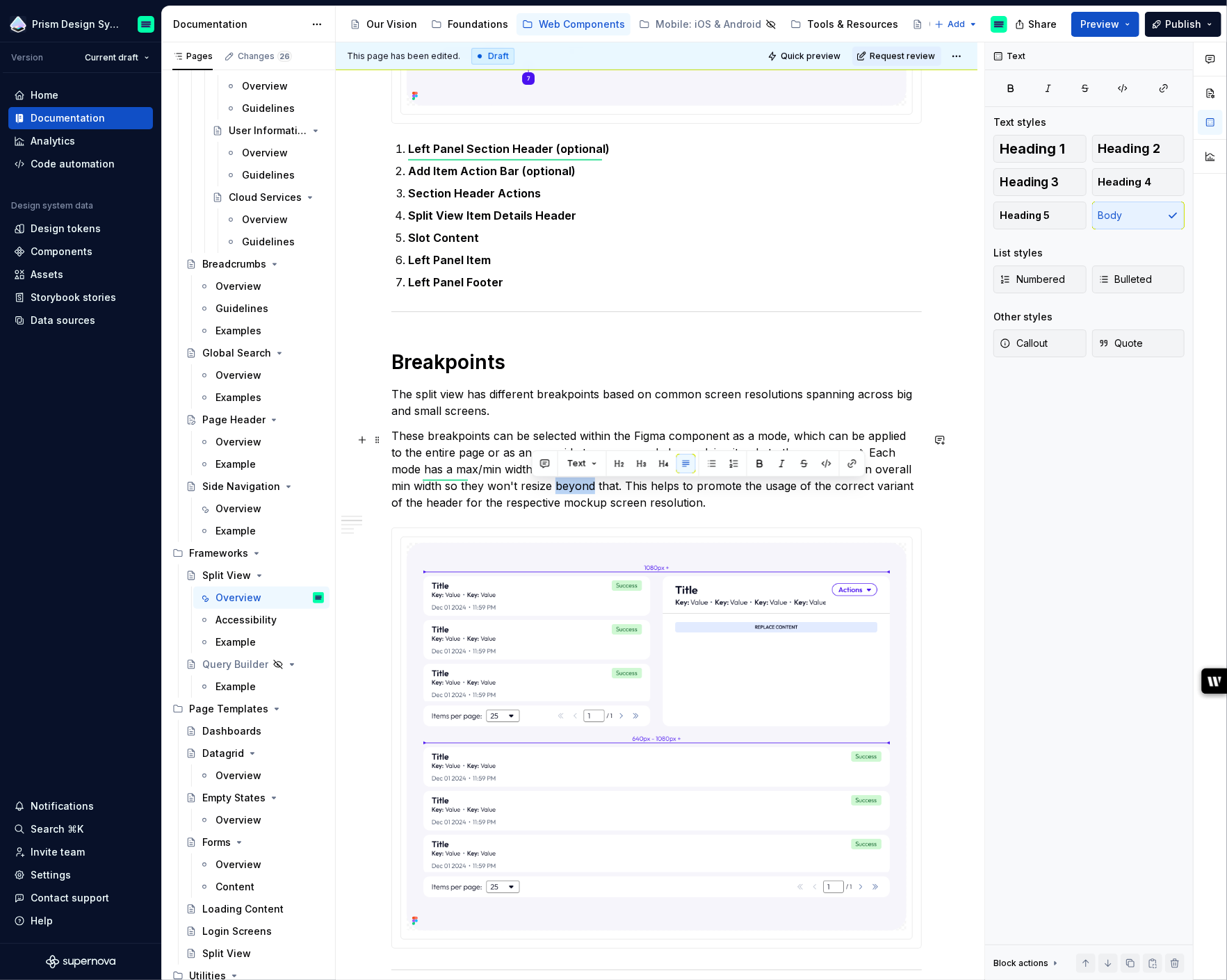
drag, startPoint x: 570, startPoint y: 488, endPoint x: 532, endPoint y: 488, distance: 38.0
click at [532, 488] on p "These breakpoints can be selected within the Figma component as a mode, which c…" at bounding box center [657, 468] width 530 height 84
click at [436, 504] on p "These breakpoints can be selected within the Figma component as a mode, which c…" at bounding box center [657, 468] width 530 height 84
click at [725, 507] on p "These breakpoints can be selected within the Figma component as a mode, which c…" at bounding box center [657, 468] width 530 height 84
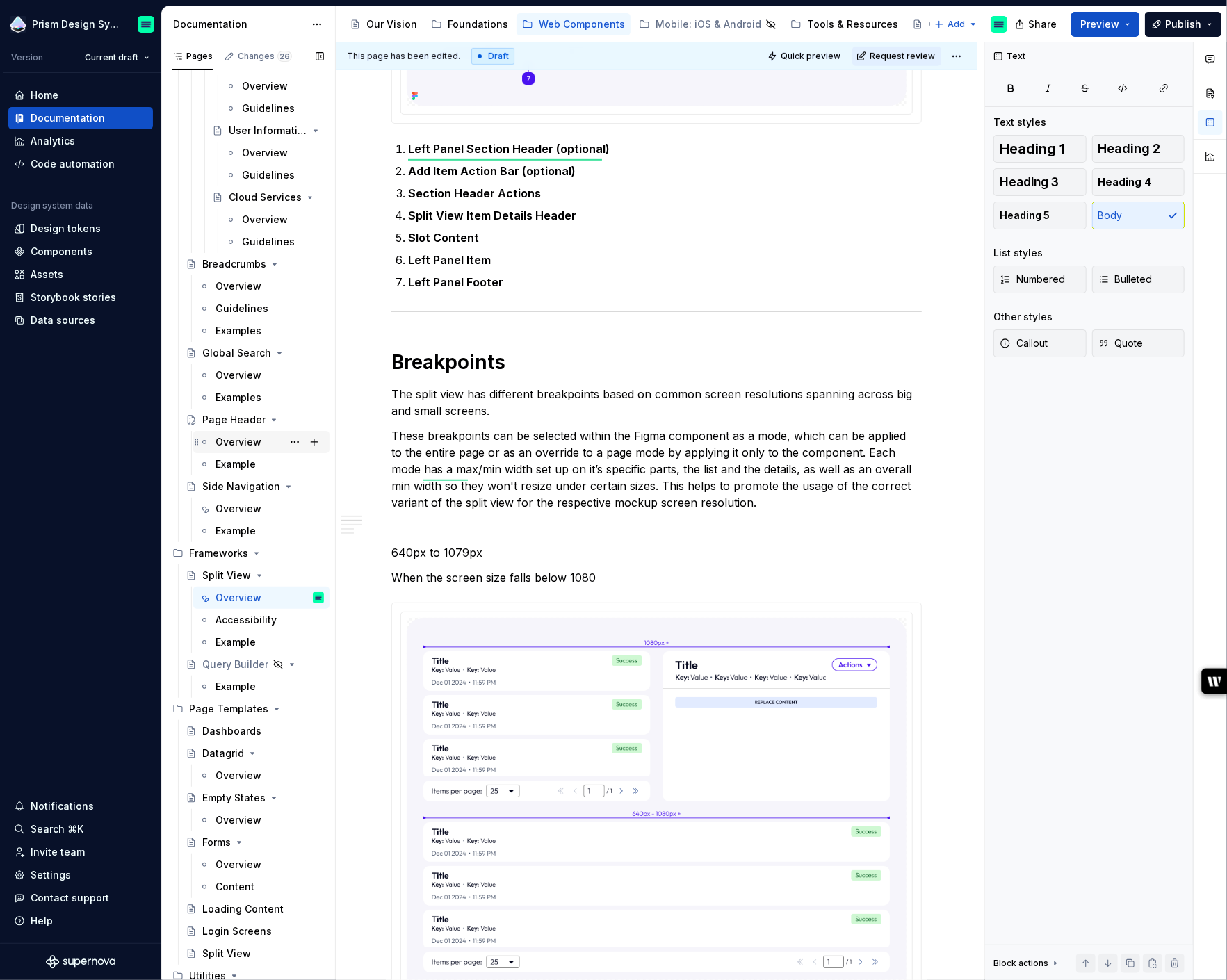
click at [234, 439] on div "Overview" at bounding box center [238, 442] width 46 height 14
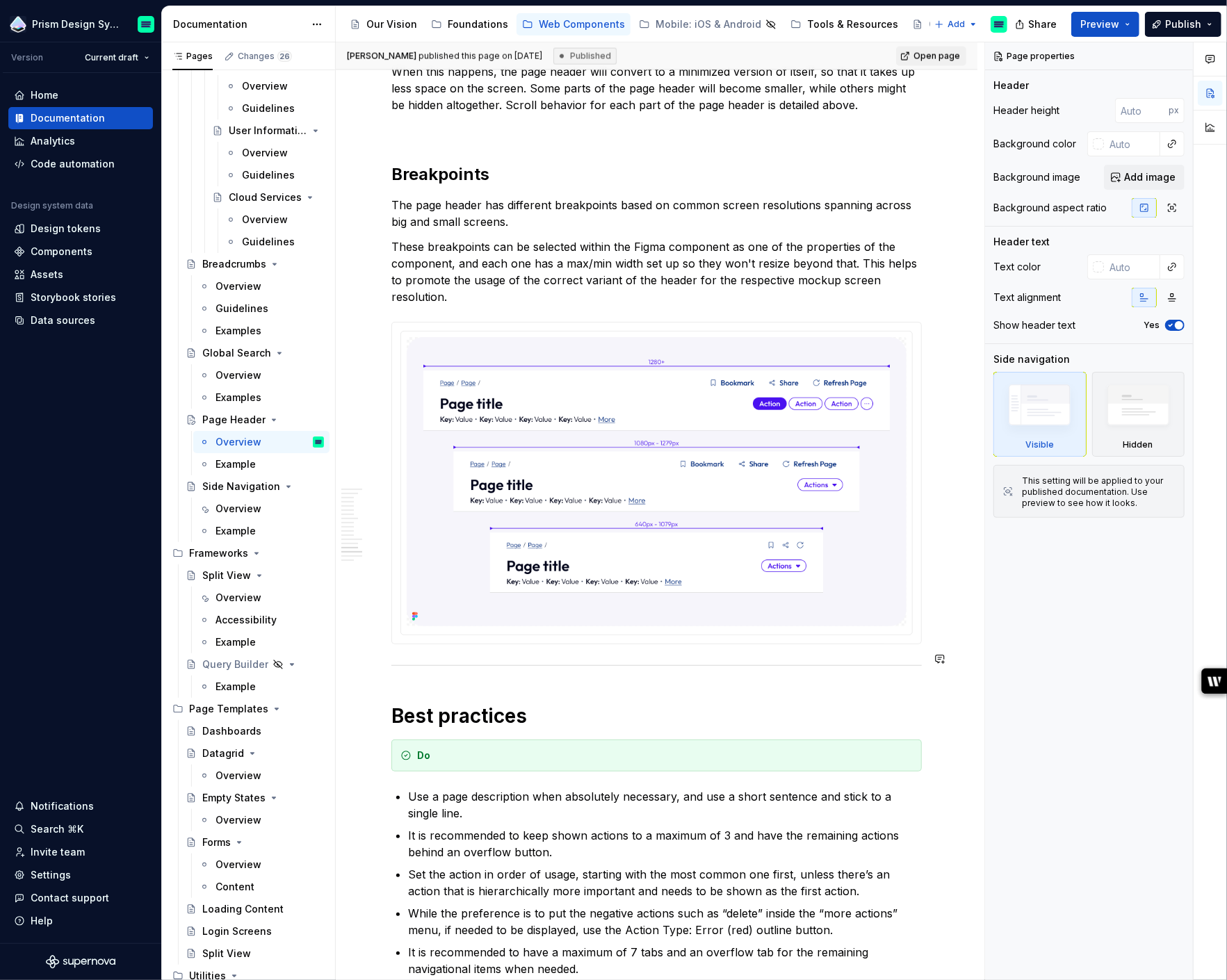
scroll to position [1540, 0]
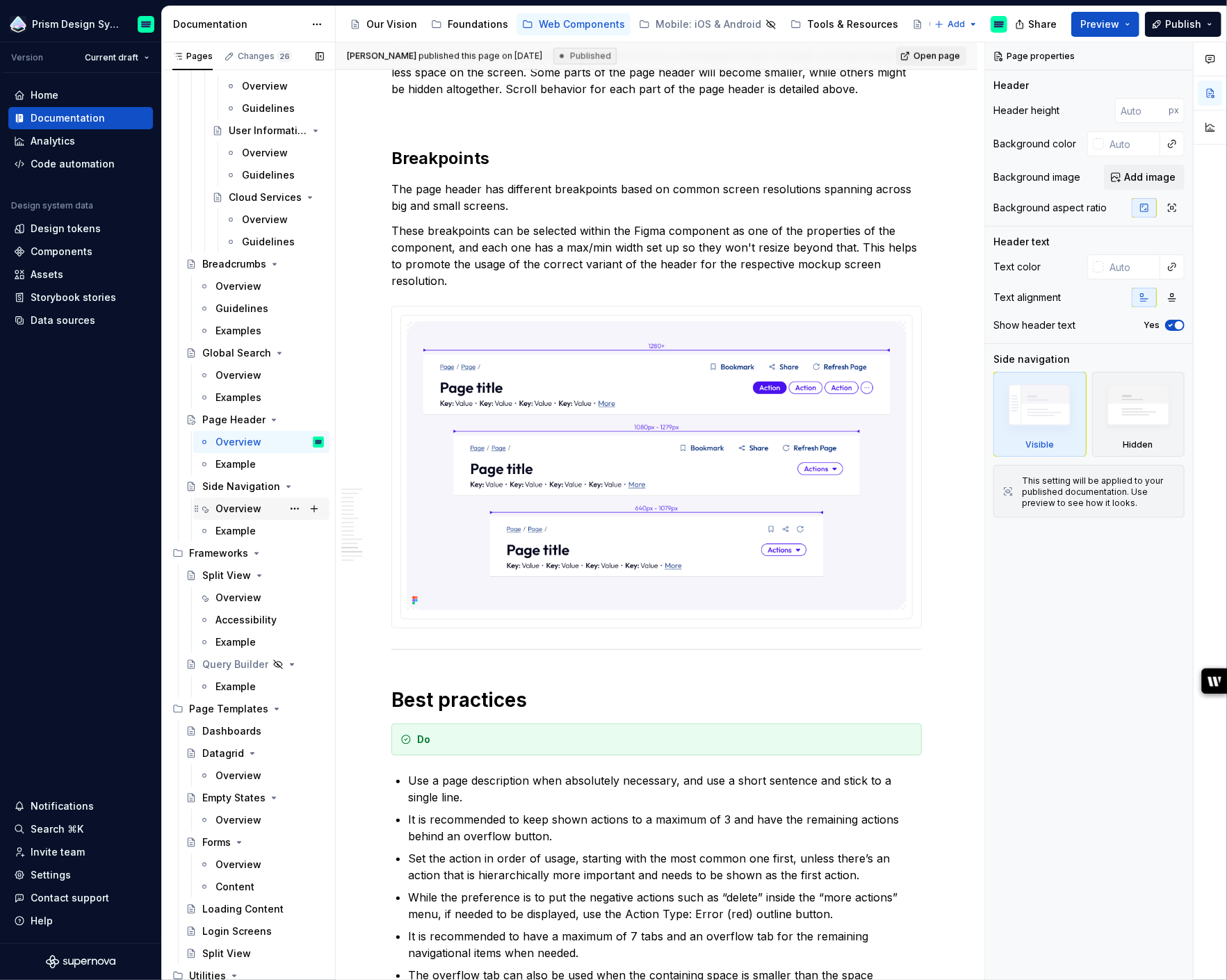
click at [234, 512] on div "Overview" at bounding box center [238, 508] width 46 height 14
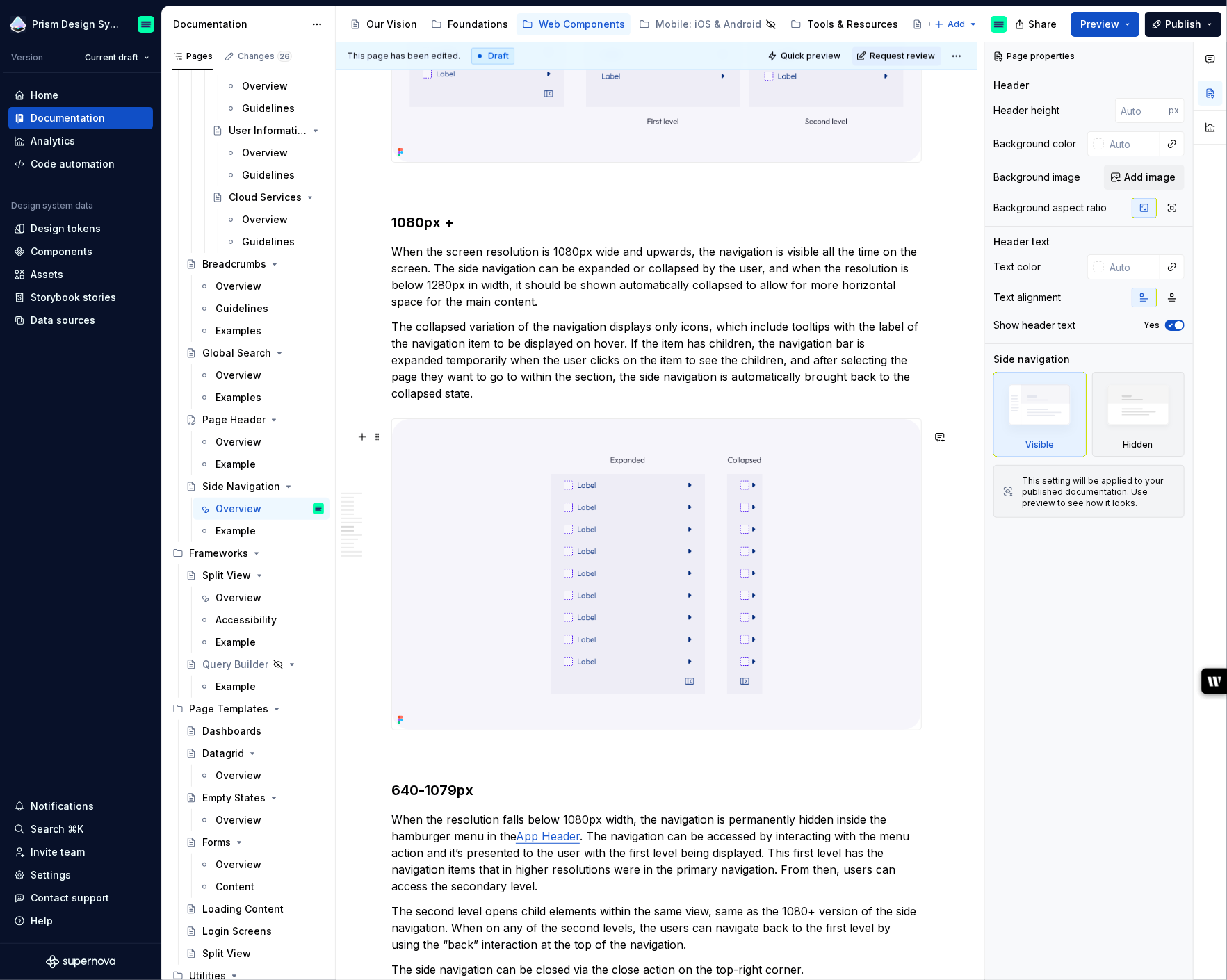
scroll to position [1651, 0]
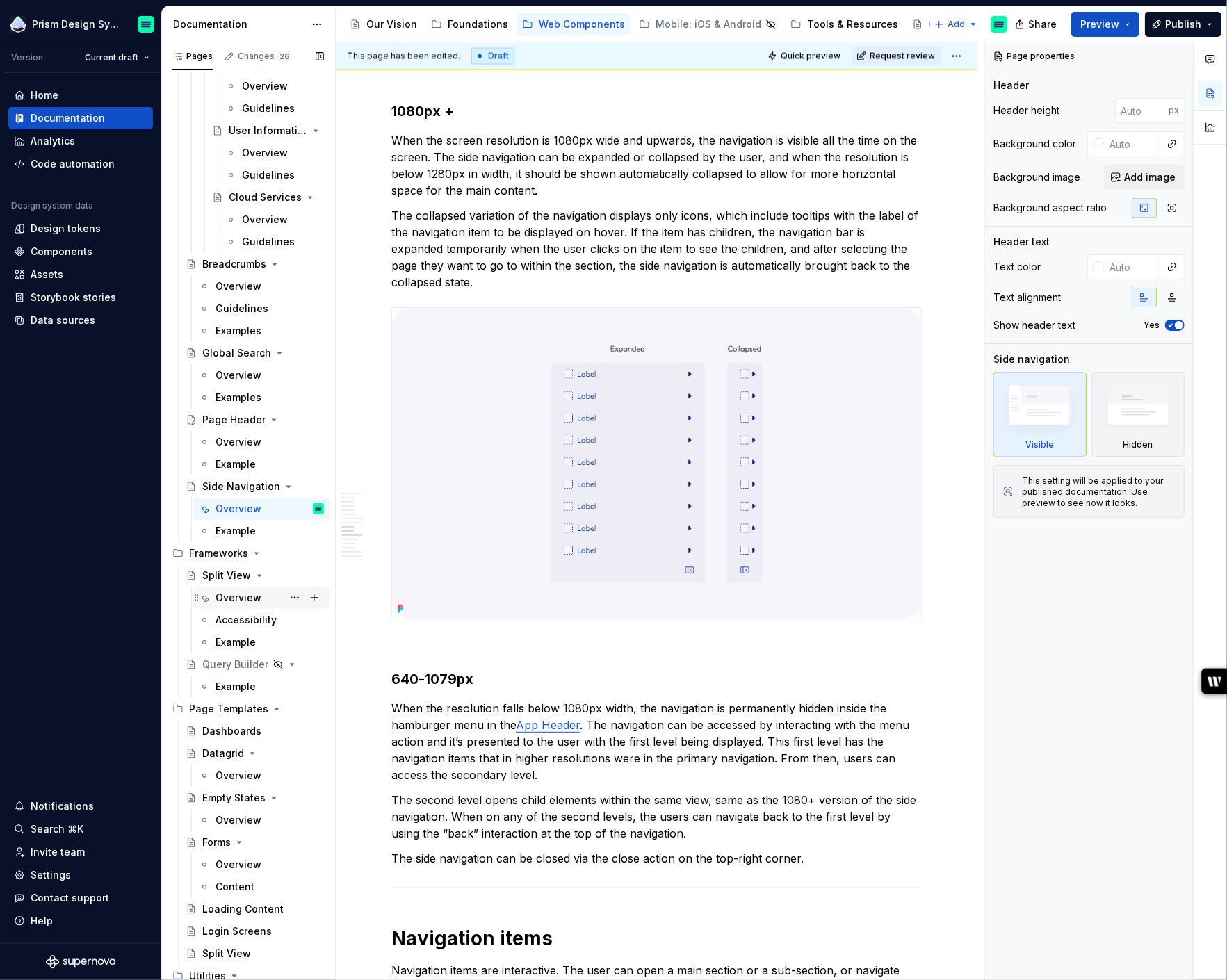
click at [231, 596] on div "Overview" at bounding box center [238, 598] width 46 height 14
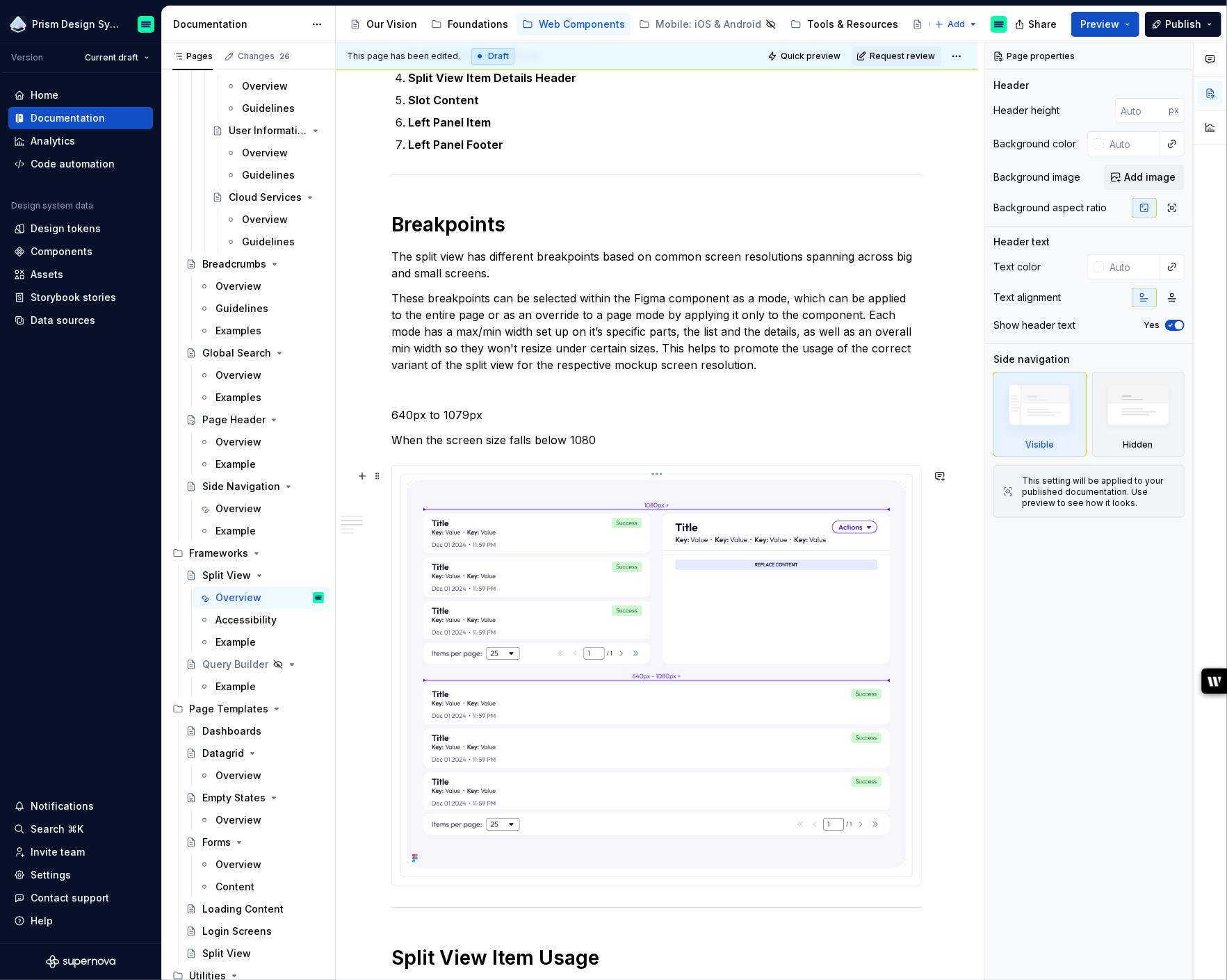
scroll to position [653, 0]
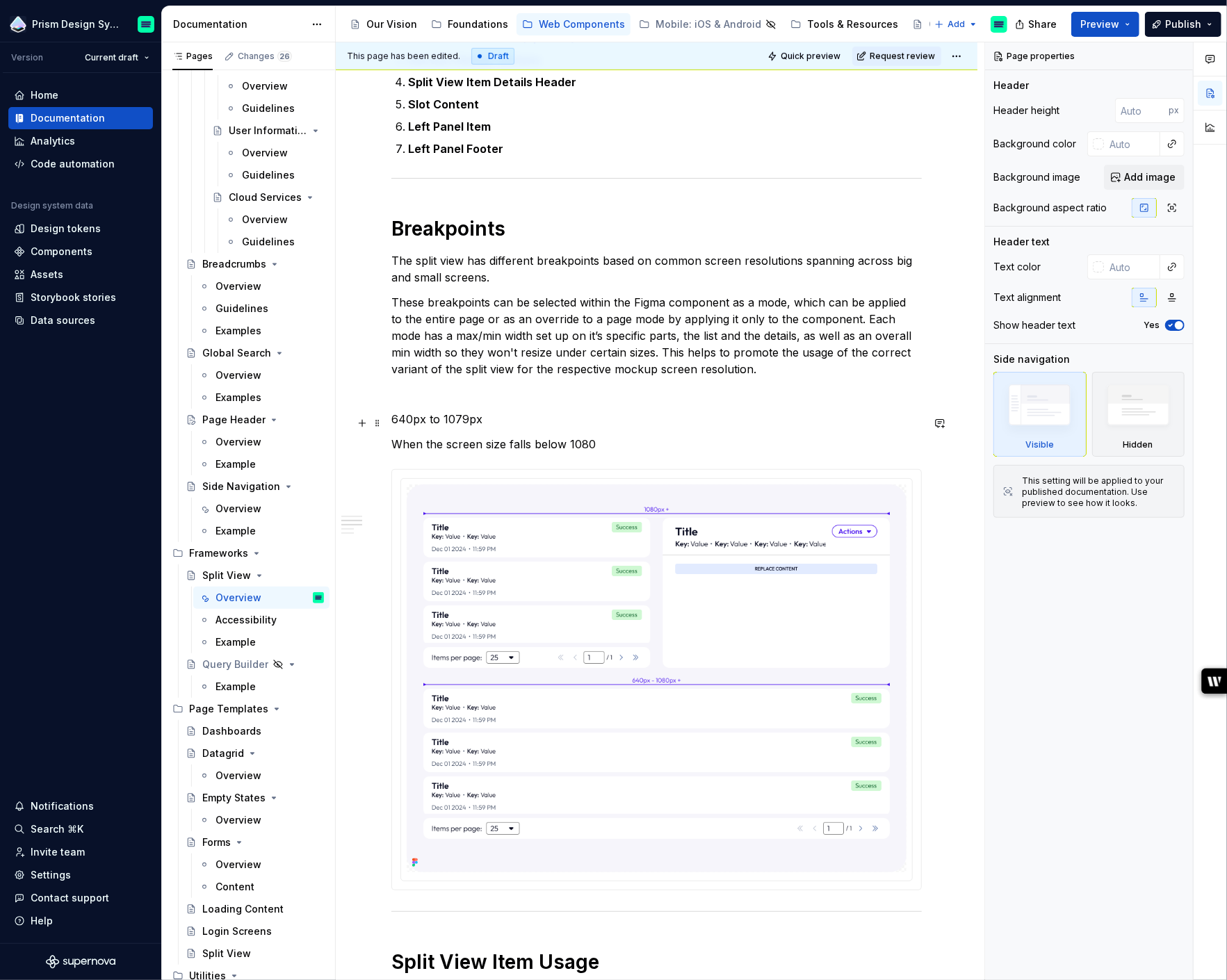
click at [438, 420] on p "640px to 1079px" at bounding box center [657, 419] width 530 height 17
type textarea "*"
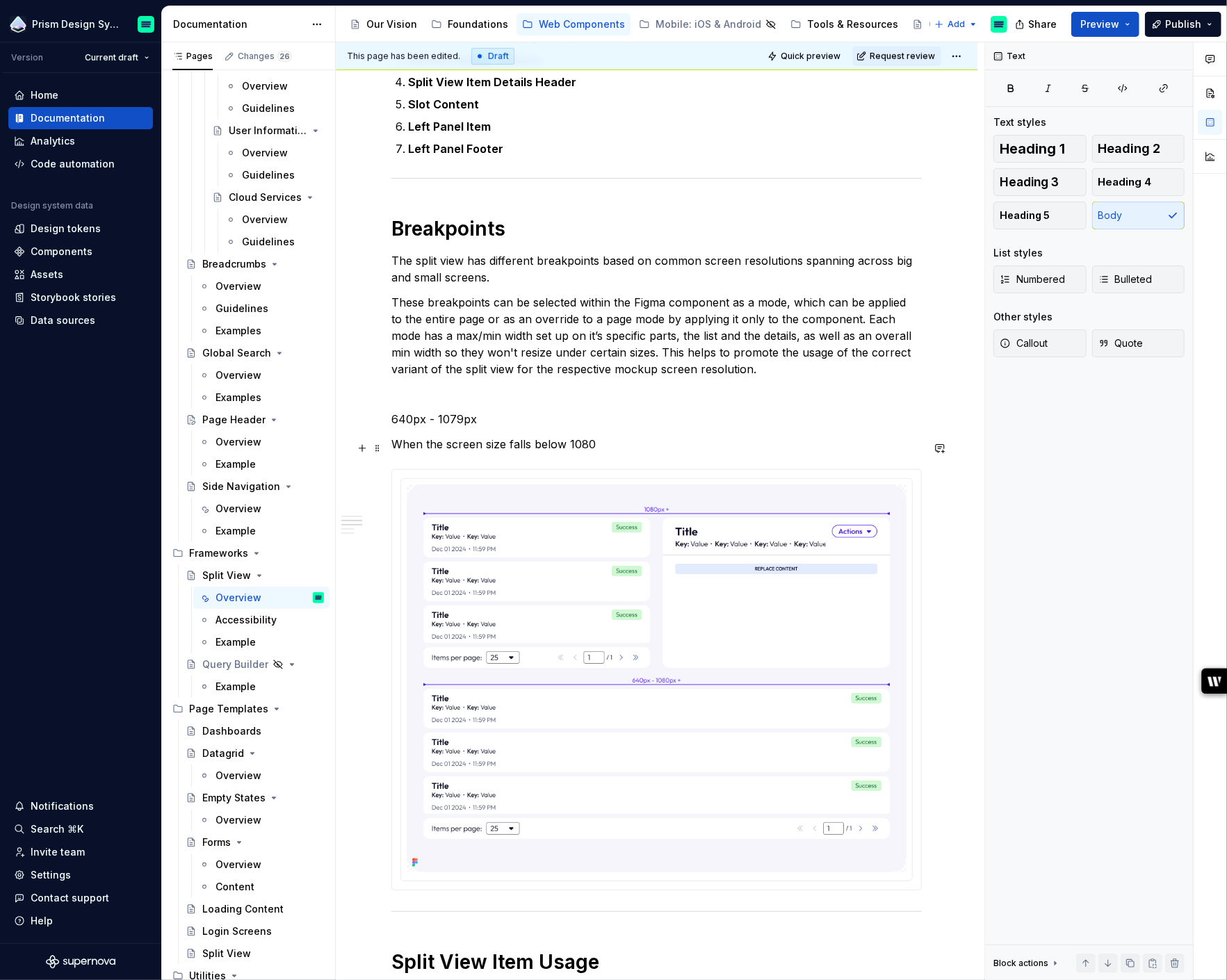
click at [604, 445] on p "When the screen size falls below 1080" at bounding box center [657, 444] width 530 height 17
drag, startPoint x: 599, startPoint y: 445, endPoint x: 782, endPoint y: 445, distance: 183.0
click at [782, 445] on p "When the screen size falls below 1080, the details section is not shown" at bounding box center [657, 444] width 530 height 17
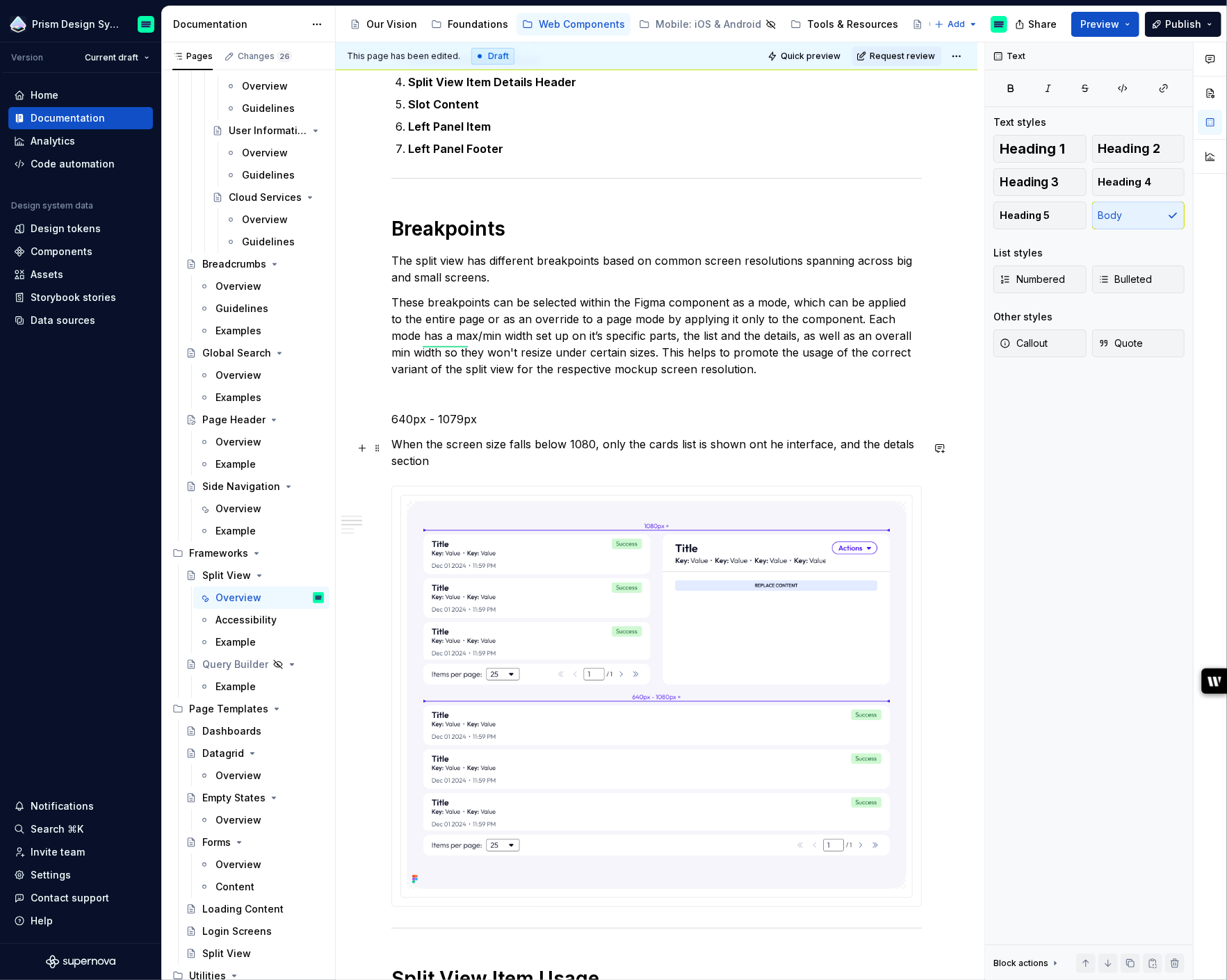
click at [756, 446] on p "When the screen size falls below 1080, only the cards list is shown ont he inte…" at bounding box center [657, 453] width 530 height 33
type textarea "*"
click at [573, 465] on p "When the screen size falls below 1080, only the cards list is shown on the inte…" at bounding box center [657, 453] width 530 height 33
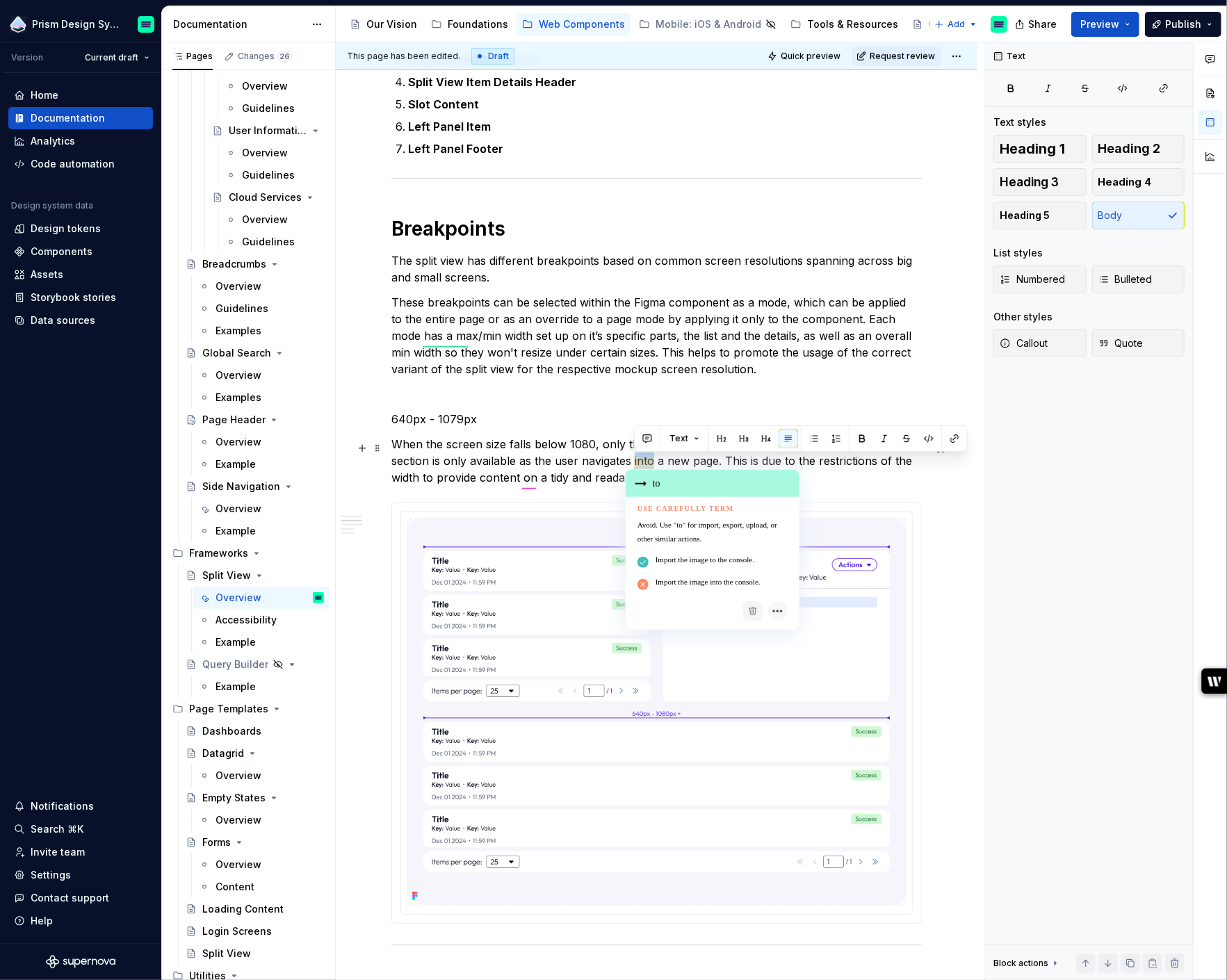
click at [637, 456] on p "When the screen size falls below 1080, only the cards list is shown on the inte…" at bounding box center [657, 461] width 530 height 50
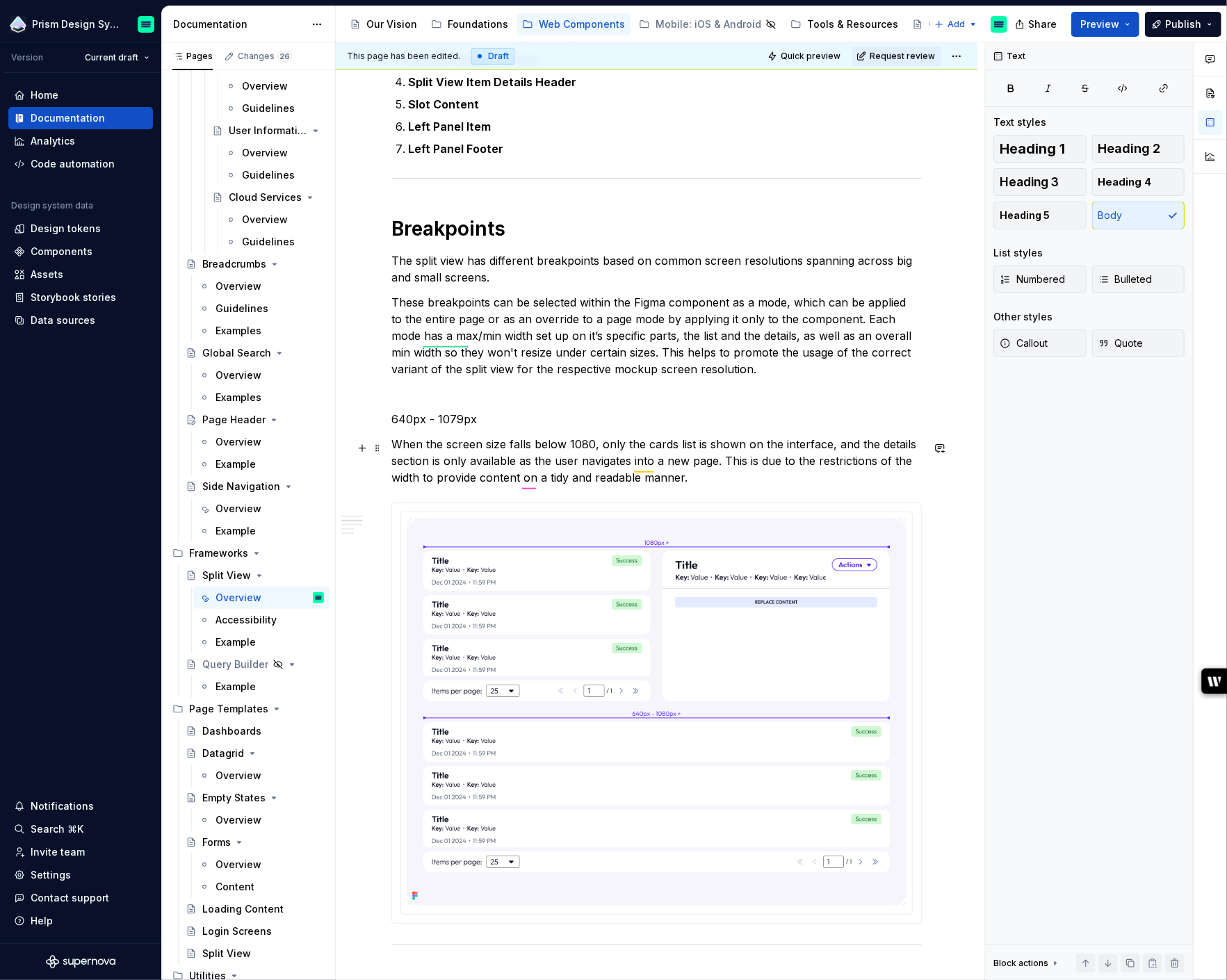
click at [641, 459] on p "When the screen size falls below 1080, only the cards list is shown on the inte…" at bounding box center [657, 461] width 530 height 50
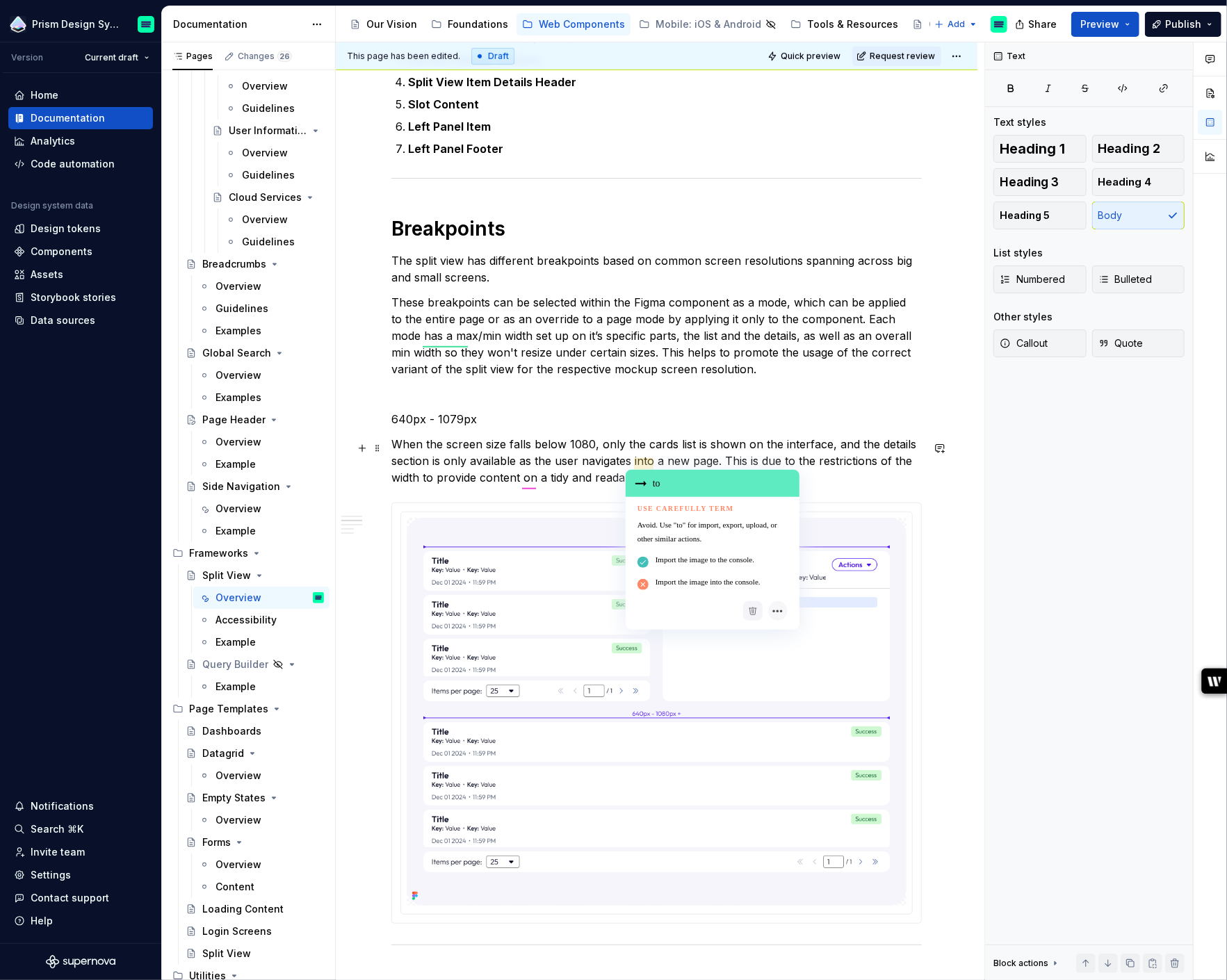
click at [650, 483] on div "to" at bounding box center [712, 484] width 174 height 27
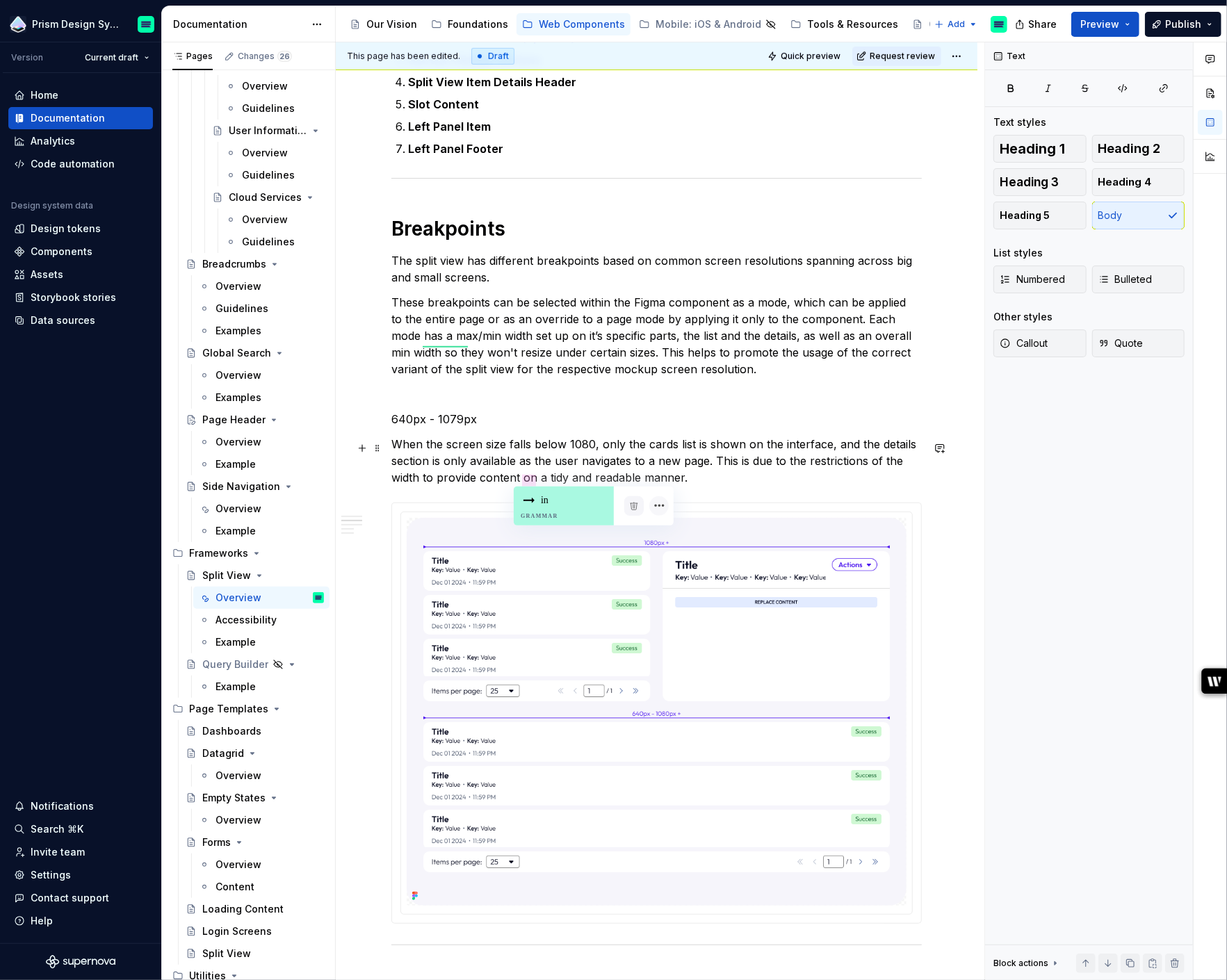
click at [529, 482] on p "When the screen size falls below 1080, only the cards list is shown on the inte…" at bounding box center [657, 461] width 530 height 50
click at [543, 503] on div "in Grammar" at bounding box center [564, 506] width 100 height 39
click at [699, 478] on p "When the screen size falls below 1080, only the cards list is shown on the inte…" at bounding box center [657, 461] width 530 height 50
click at [873, 464] on p "When the screen size falls below 1080, only the cards list is shown on the inte…" at bounding box center [657, 461] width 530 height 50
click at [880, 480] on div "on Grammar" at bounding box center [911, 490] width 100 height 39
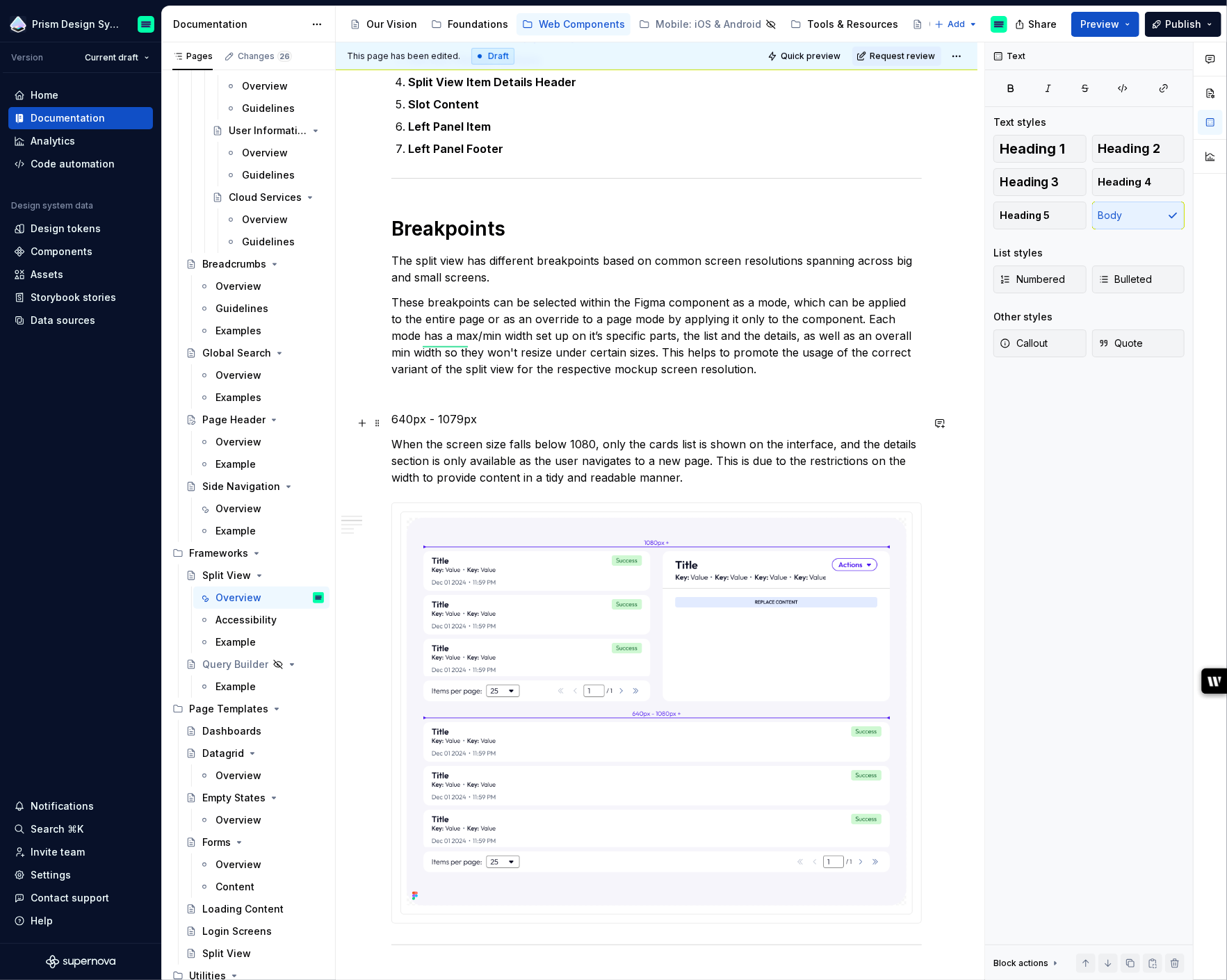
click at [430, 422] on p "640px - 1079px" at bounding box center [657, 419] width 530 height 17
click at [455, 392] on button "Text" at bounding box center [441, 397] width 42 height 20
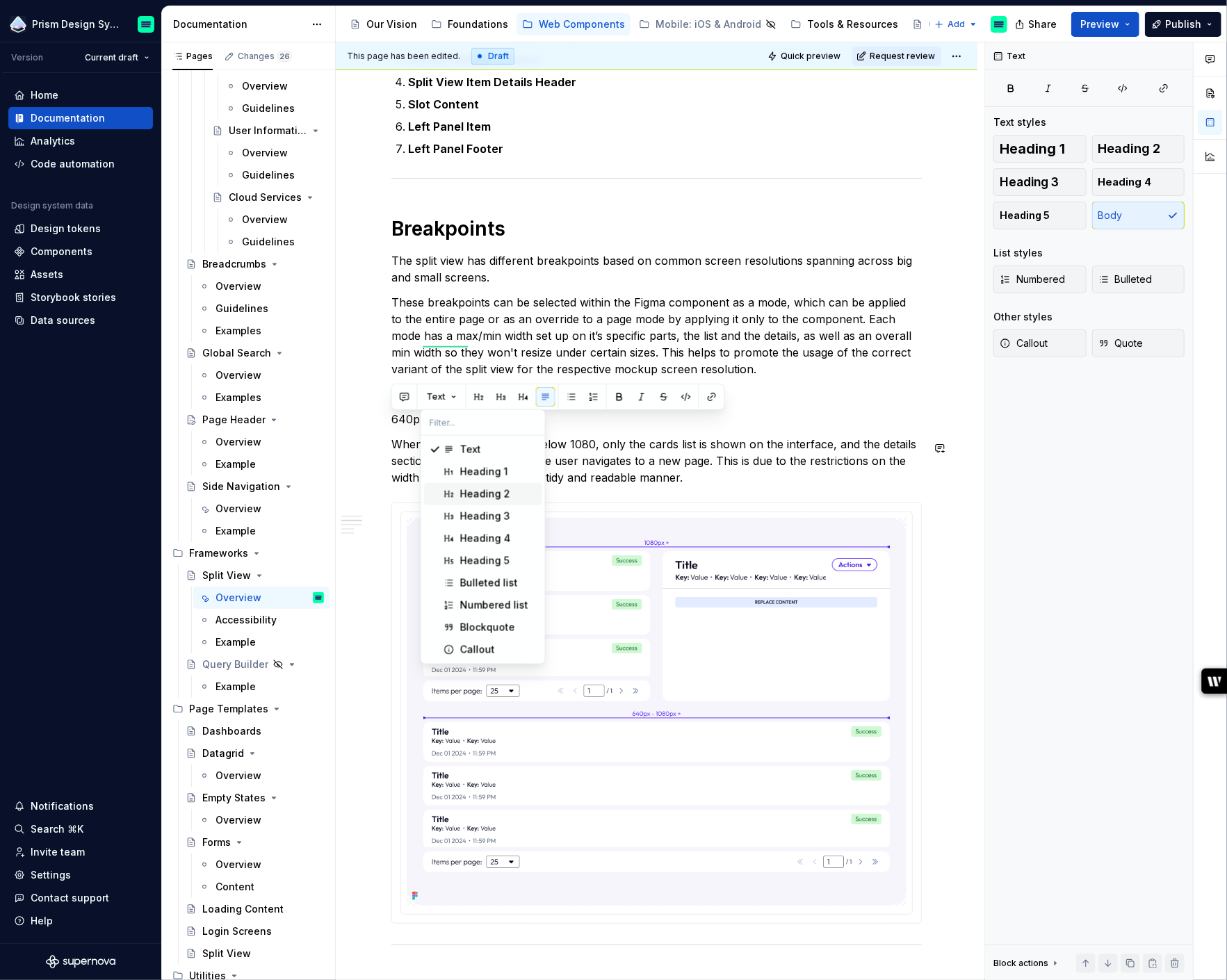
click at [477, 490] on div "Heading 2" at bounding box center [485, 494] width 50 height 14
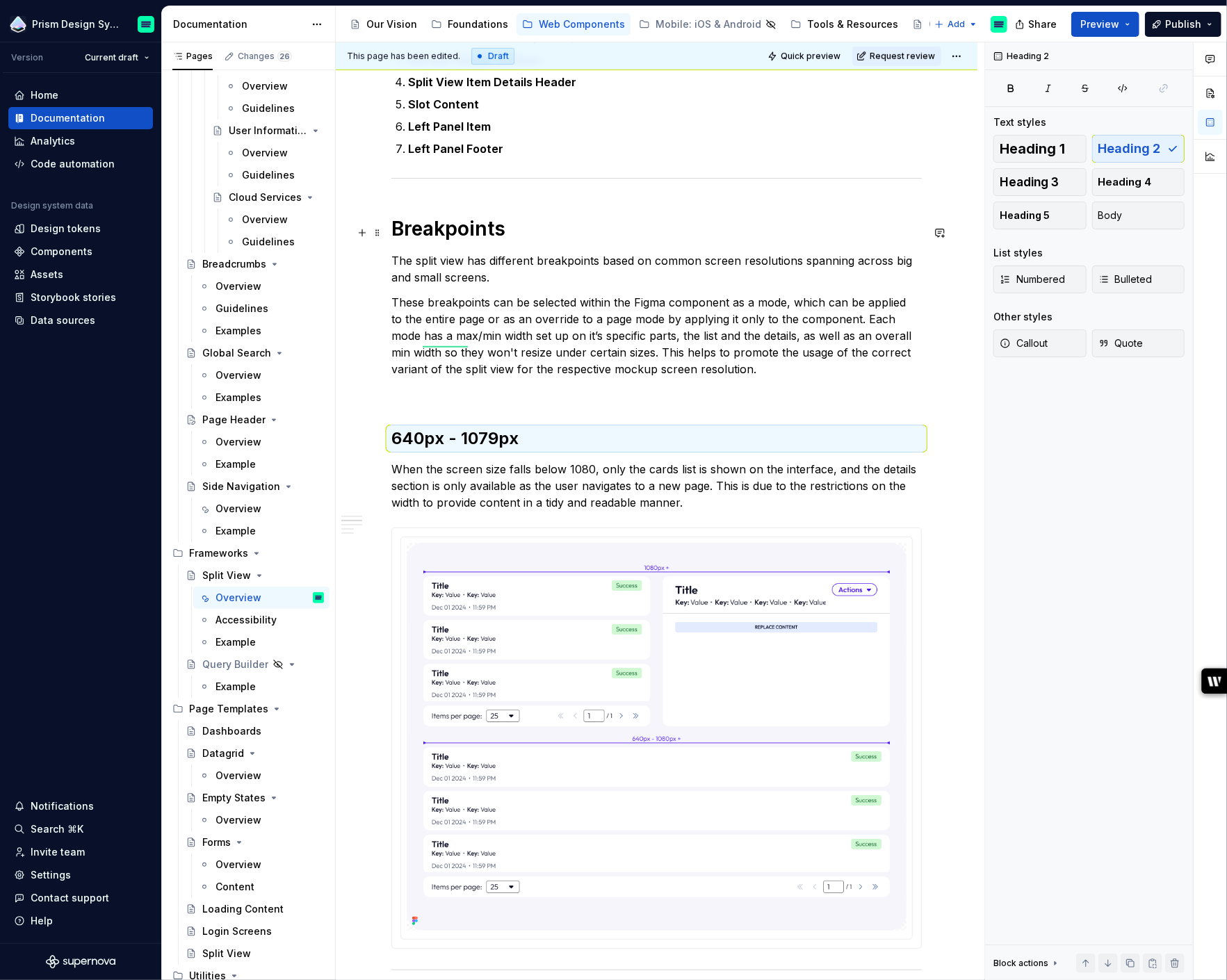
click at [454, 232] on h1 "Breakpoints" at bounding box center [657, 228] width 530 height 25
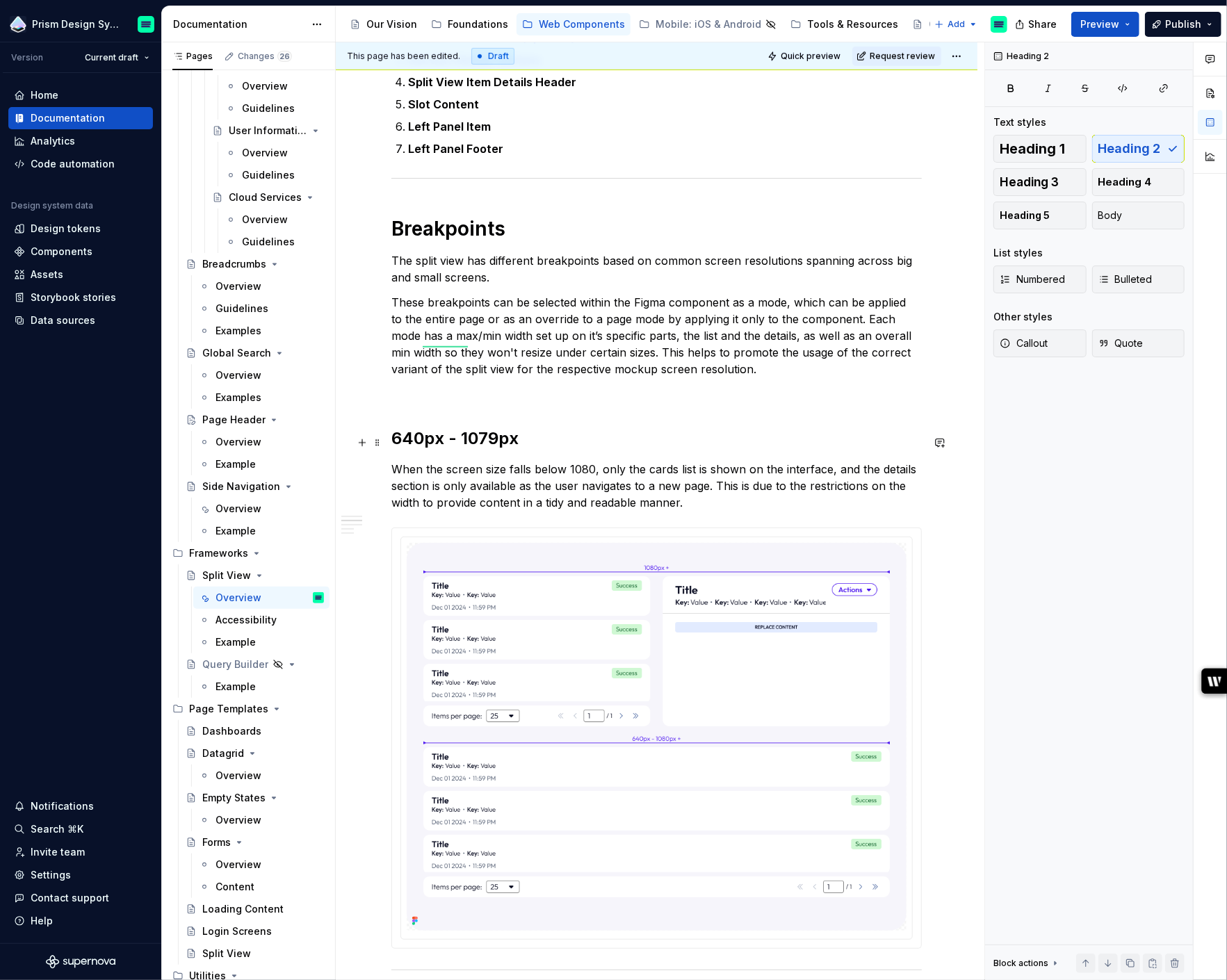
click at [463, 439] on h2 "640px - 1079px" at bounding box center [657, 438] width 530 height 22
click at [733, 374] on p "These breakpoints can be selected within the Figma component as a mode, which c…" at bounding box center [657, 336] width 530 height 84
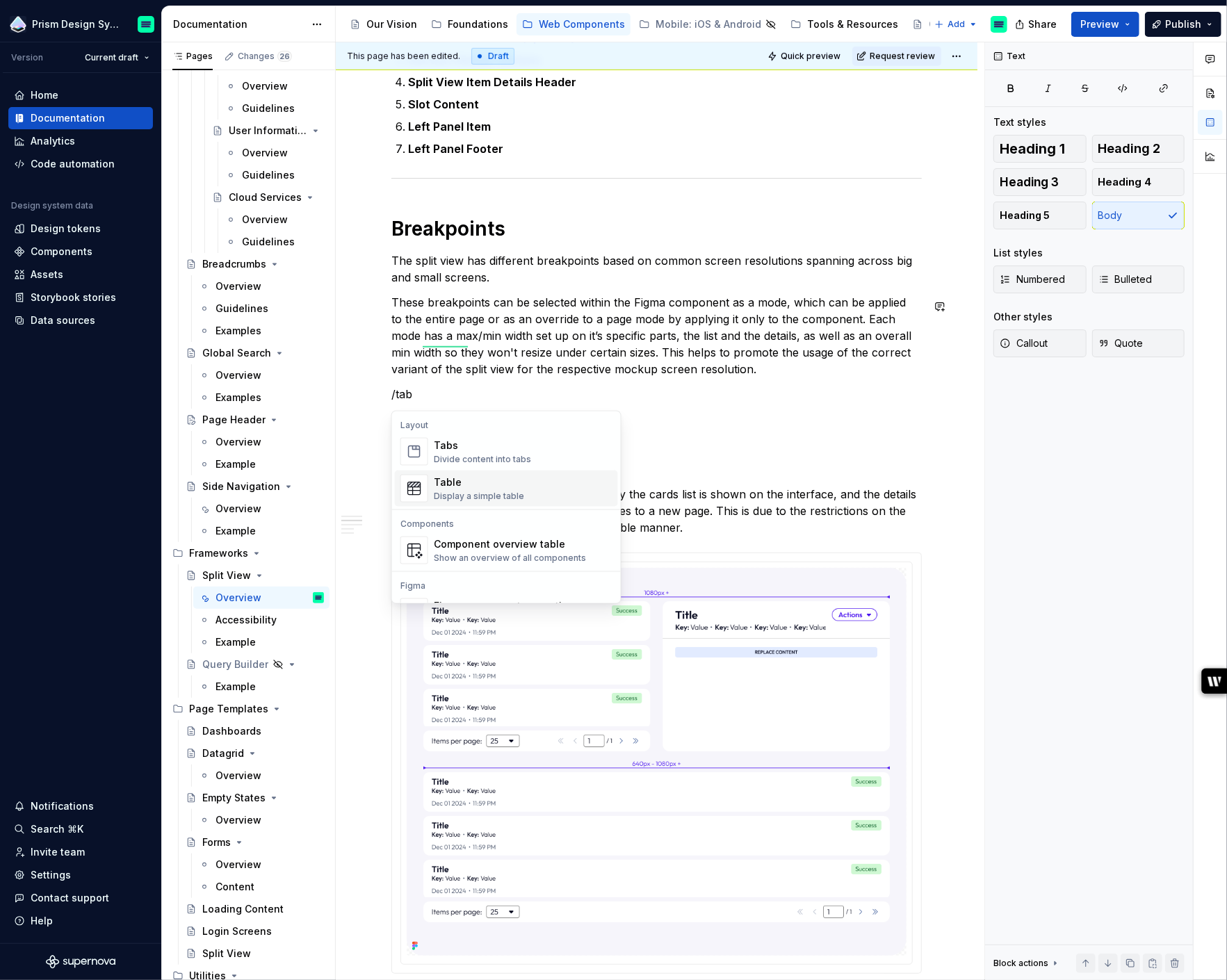
click at [454, 485] on div "Table" at bounding box center [479, 482] width 91 height 14
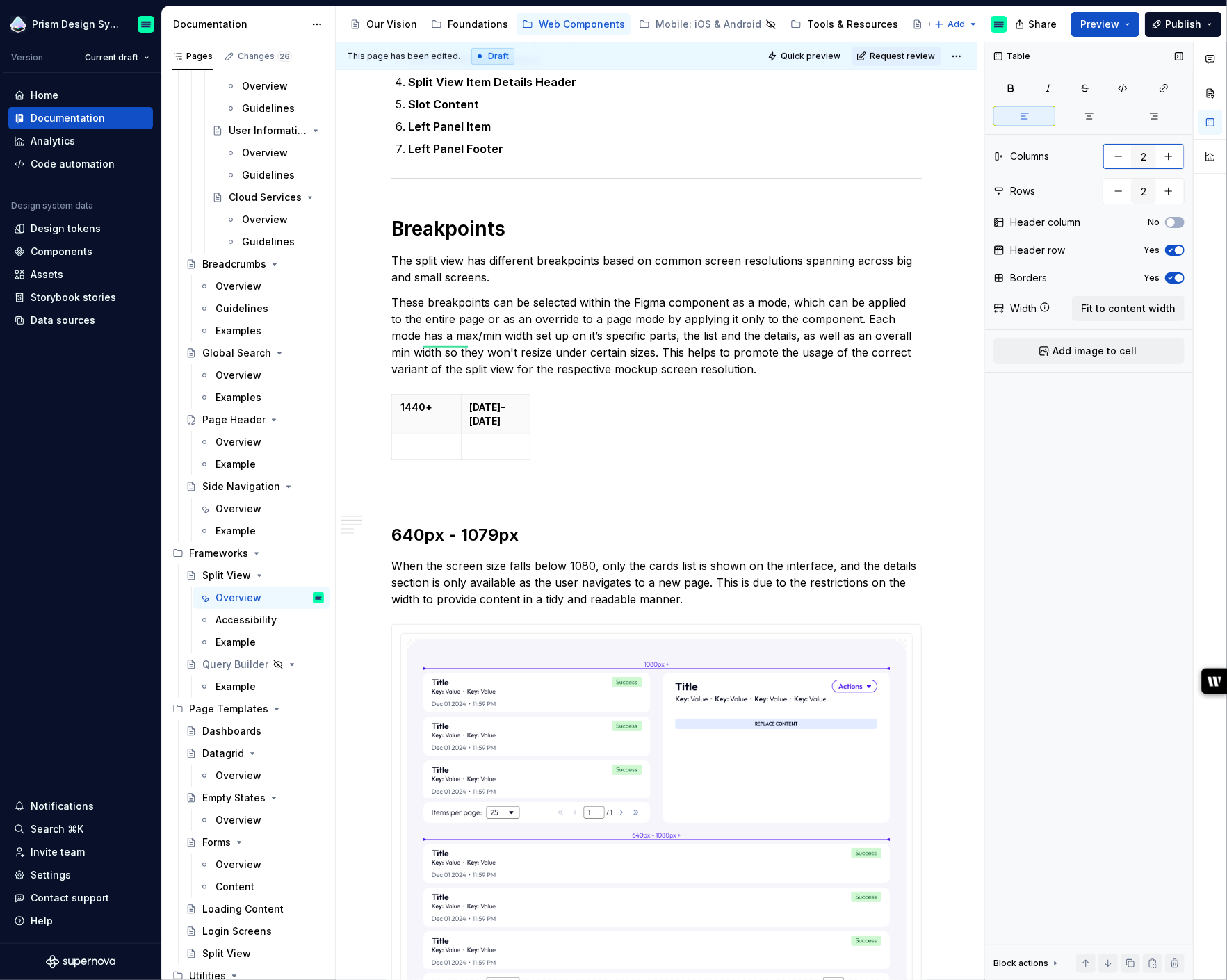
click at [1169, 163] on button "button" at bounding box center [1168, 156] width 25 height 25
type input "4"
click at [1167, 189] on button "button" at bounding box center [1168, 191] width 25 height 25
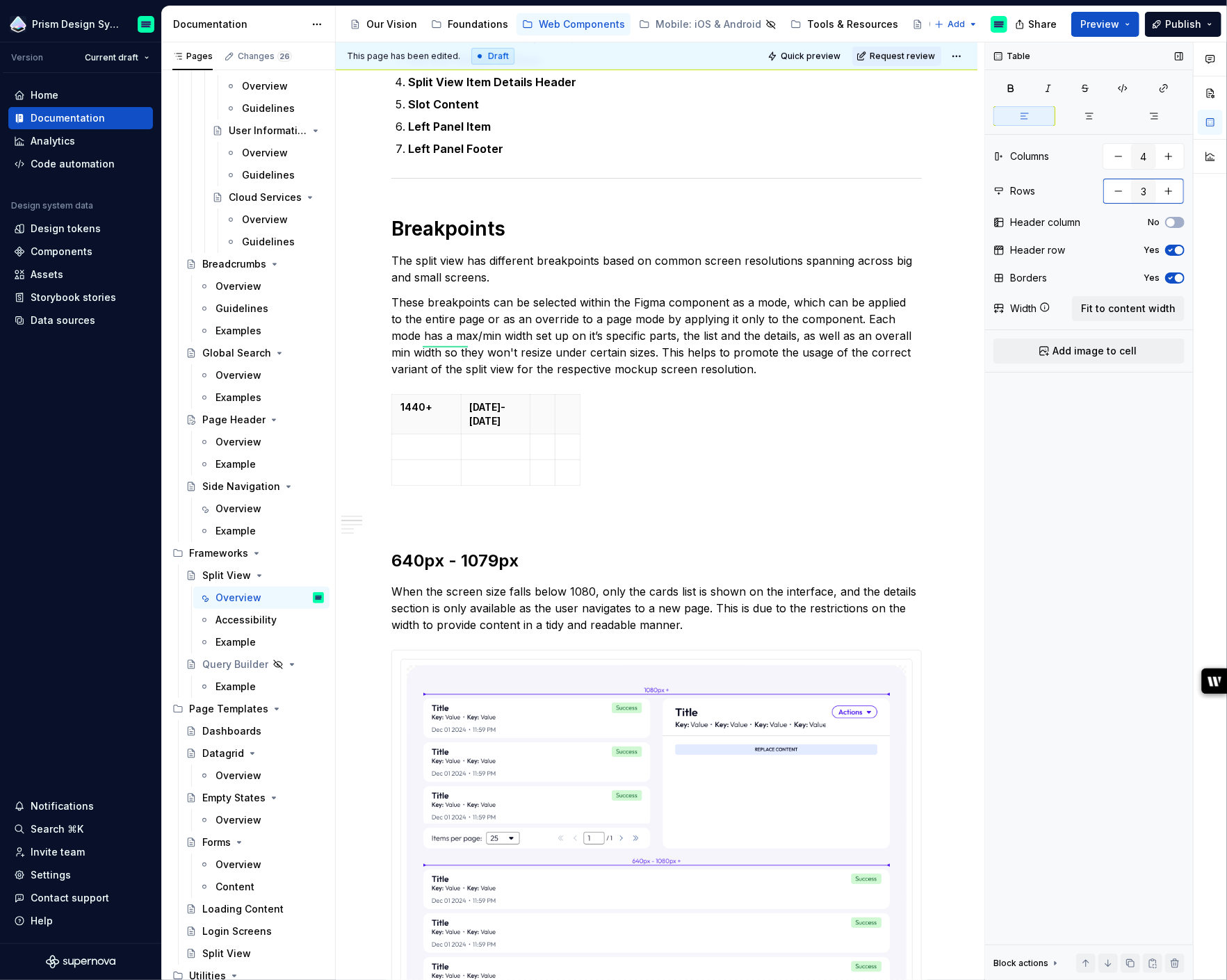
click at [1167, 189] on button "button" at bounding box center [1168, 191] width 25 height 25
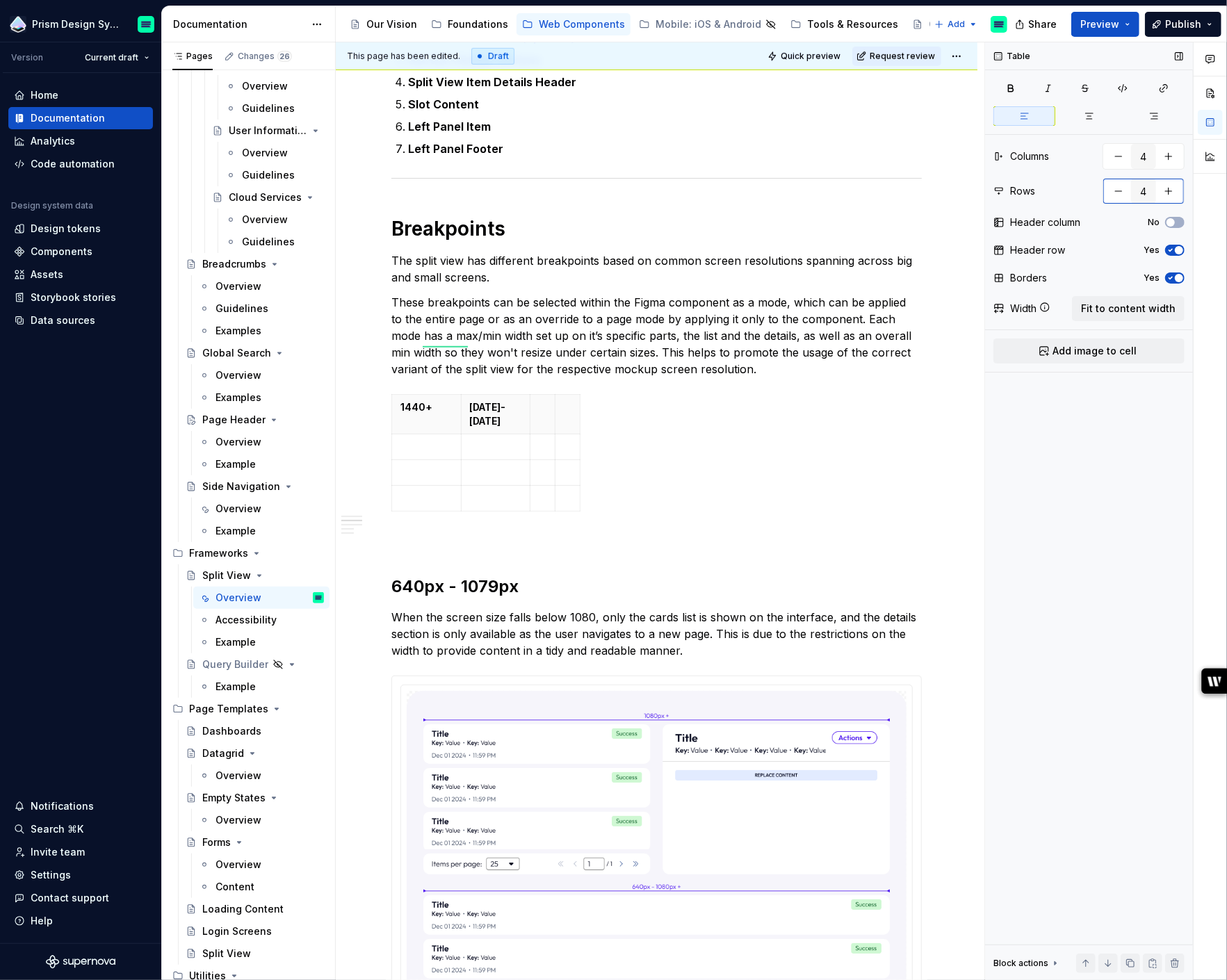
click at [1167, 189] on button "button" at bounding box center [1168, 191] width 25 height 25
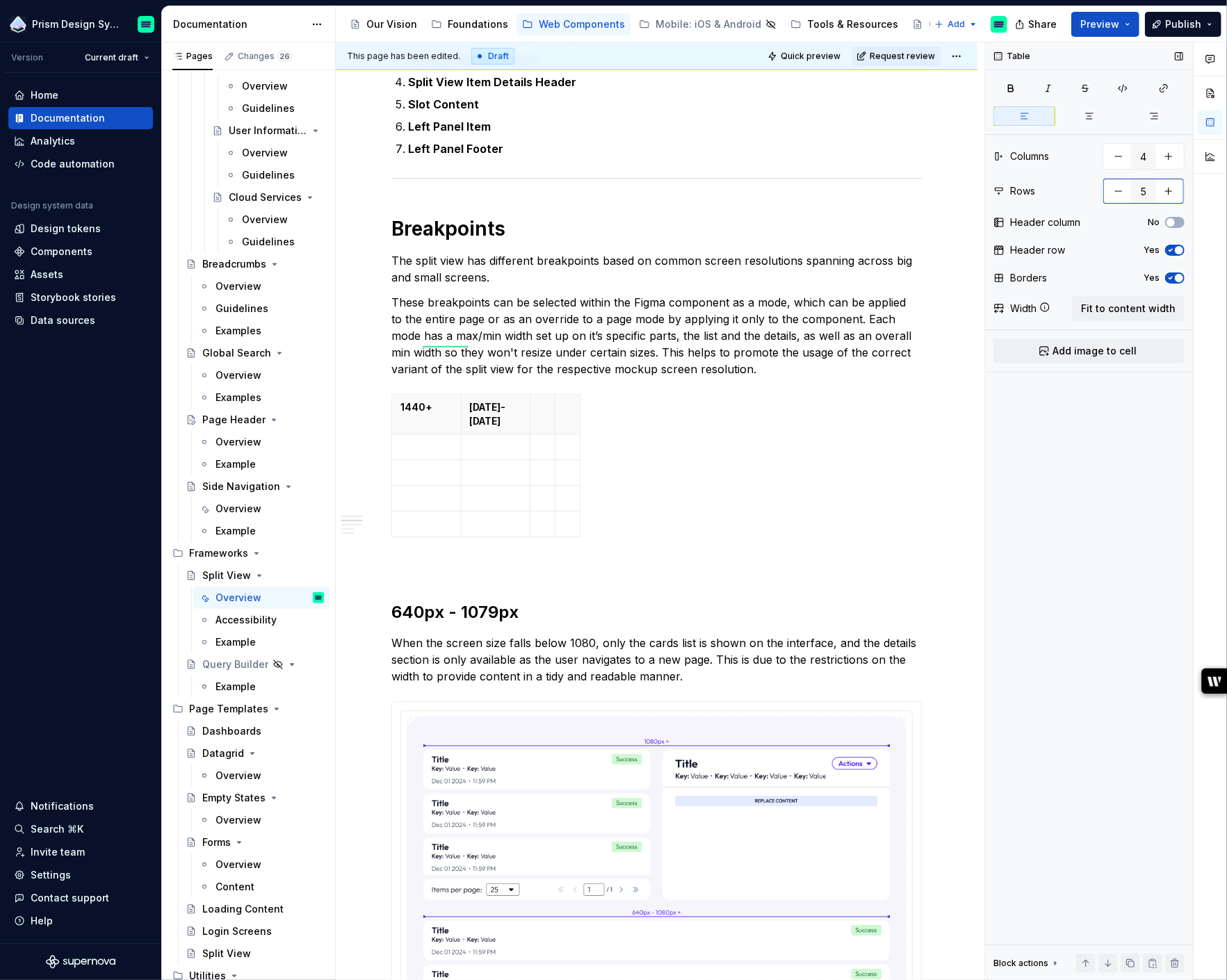
click at [1167, 192] on button "button" at bounding box center [1168, 191] width 25 height 25
type input "6"
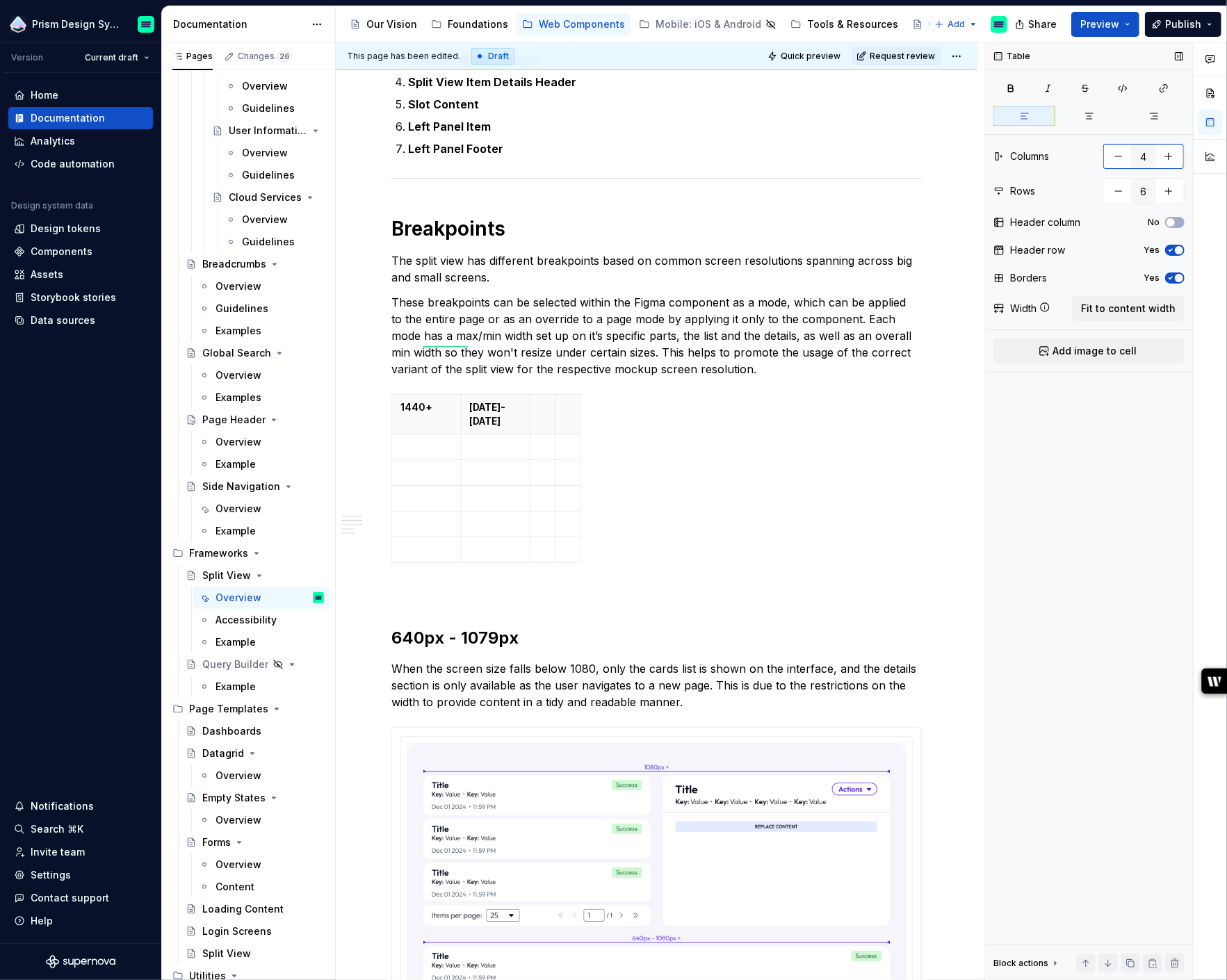
click at [1173, 157] on button "button" at bounding box center [1168, 156] width 25 height 25
type input "5"
click at [482, 416] on p "[DATE]-[DATE]" at bounding box center [496, 414] width 52 height 28
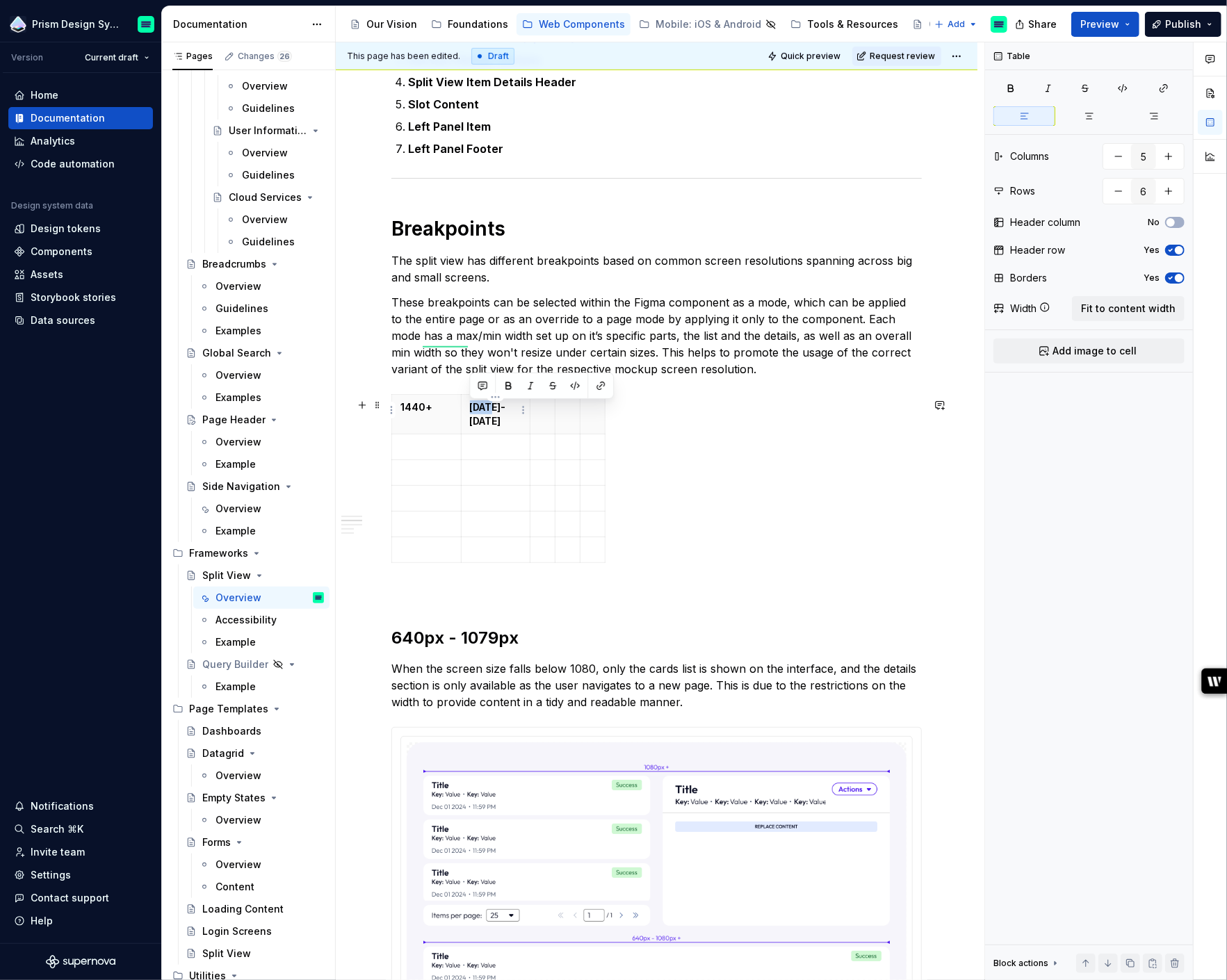
click at [482, 416] on p "[DATE]-[DATE]" at bounding box center [496, 414] width 52 height 28
click at [551, 410] on html "Prism Design System Version Current draft Home Documentation Analytics Code aut…" at bounding box center [614, 490] width 1227 height 980
click at [491, 414] on html "Prism Design System Version Current draft Home Documentation Analytics Code aut…" at bounding box center [614, 490] width 1227 height 980
click at [491, 414] on p "[DATE]-[DATE]" at bounding box center [496, 414] width 52 height 28
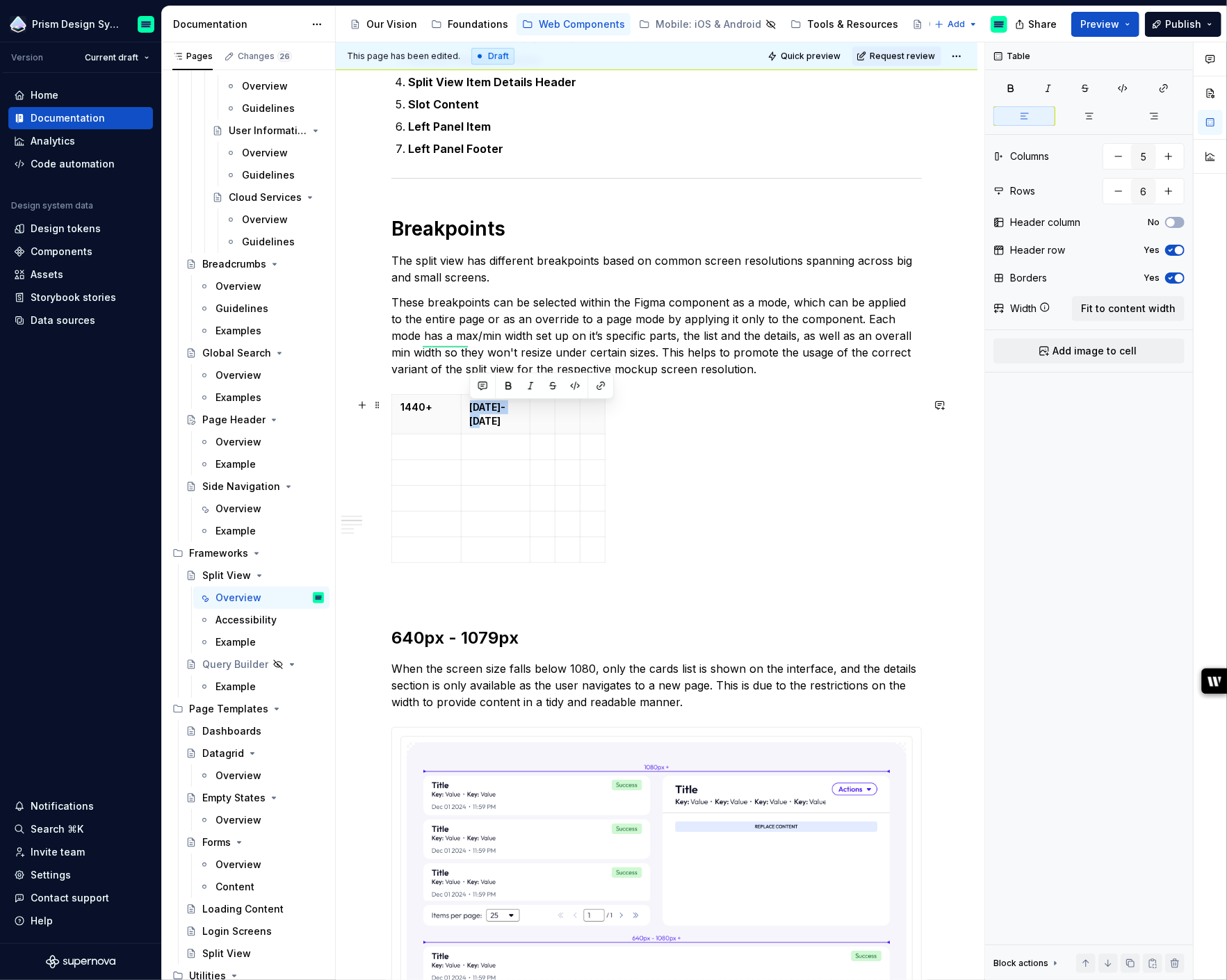
click at [491, 414] on p "[DATE]-[DATE]" at bounding box center [496, 414] width 52 height 28
copy p "[DATE]-[DATE]"
click at [542, 418] on th at bounding box center [543, 414] width 25 height 40
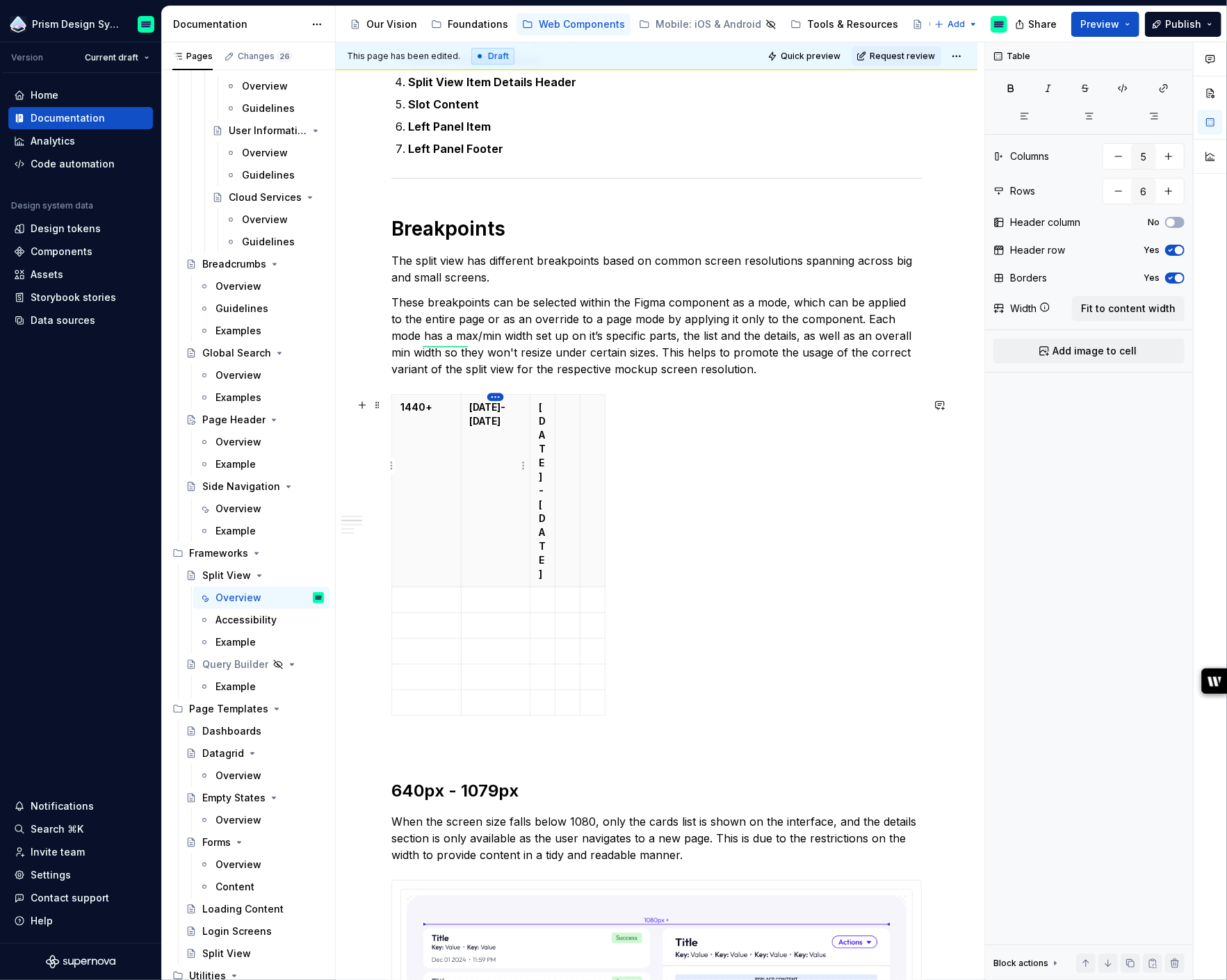
click at [494, 400] on html "Prism Design System Version Current draft Home Documentation Analytics Code aut…" at bounding box center [614, 490] width 1227 height 980
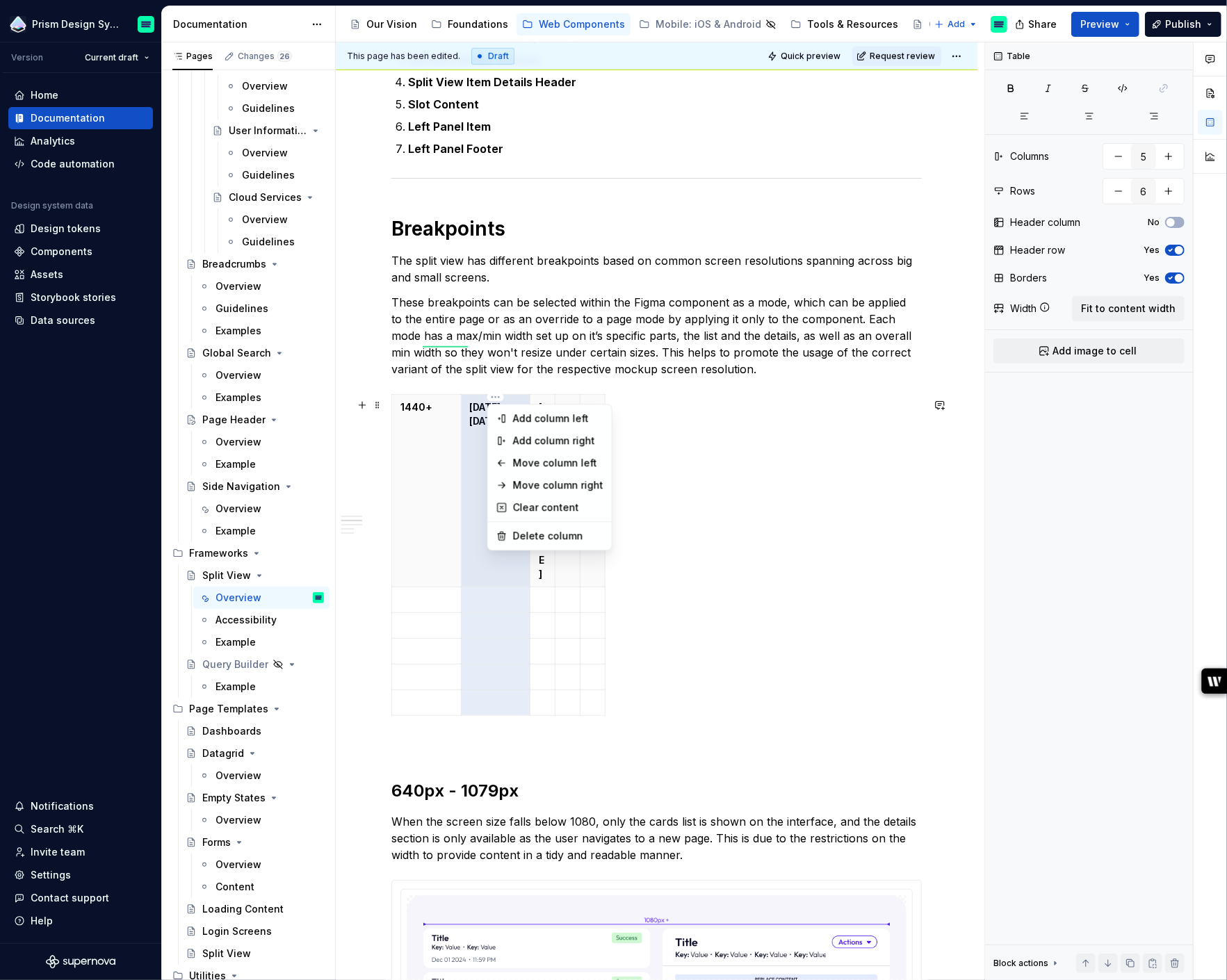
click at [376, 401] on html "Prism Design System Version Current draft Home Documentation Analytics Code aut…" at bounding box center [614, 490] width 1227 height 980
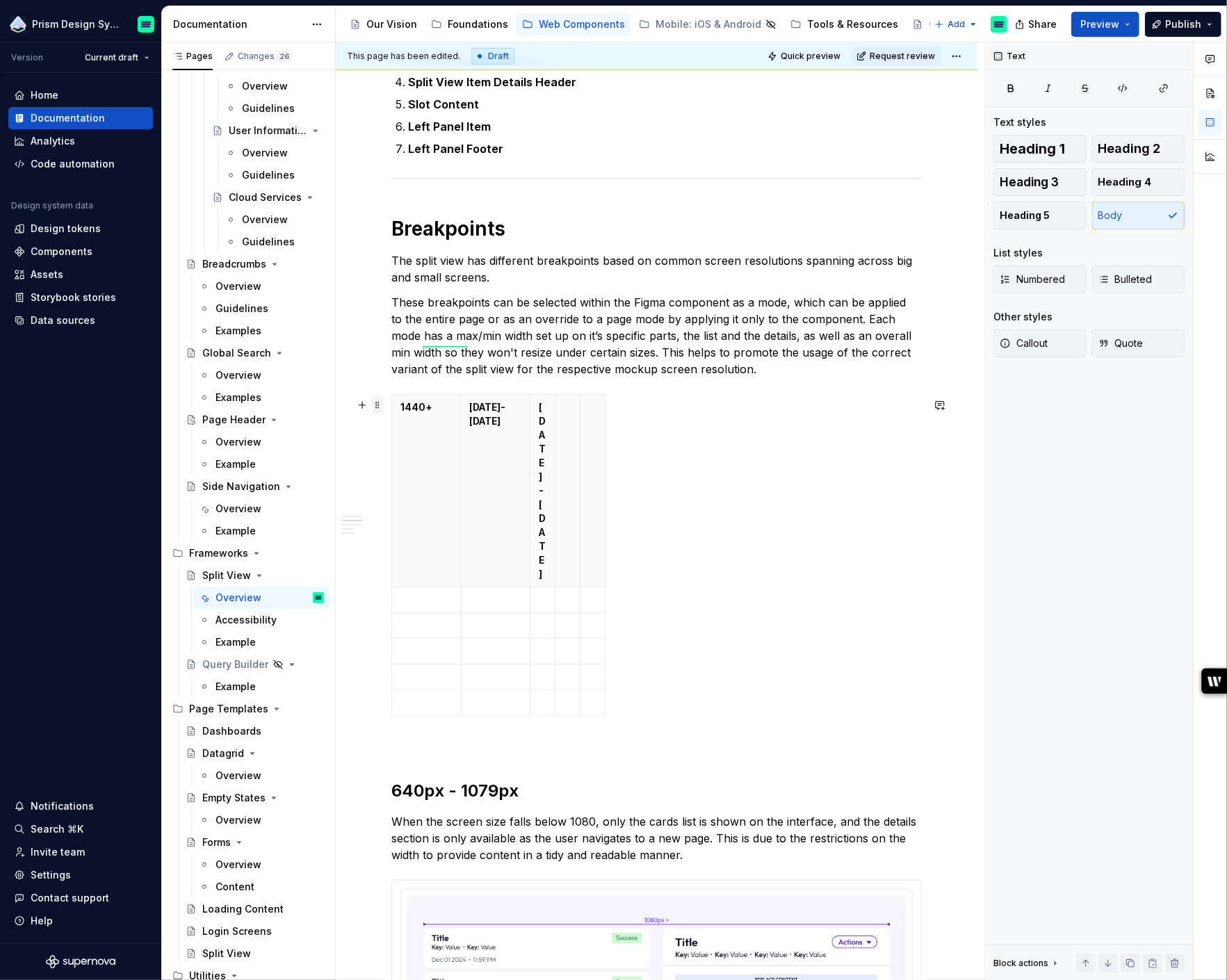
click at [381, 406] on span at bounding box center [377, 405] width 11 height 20
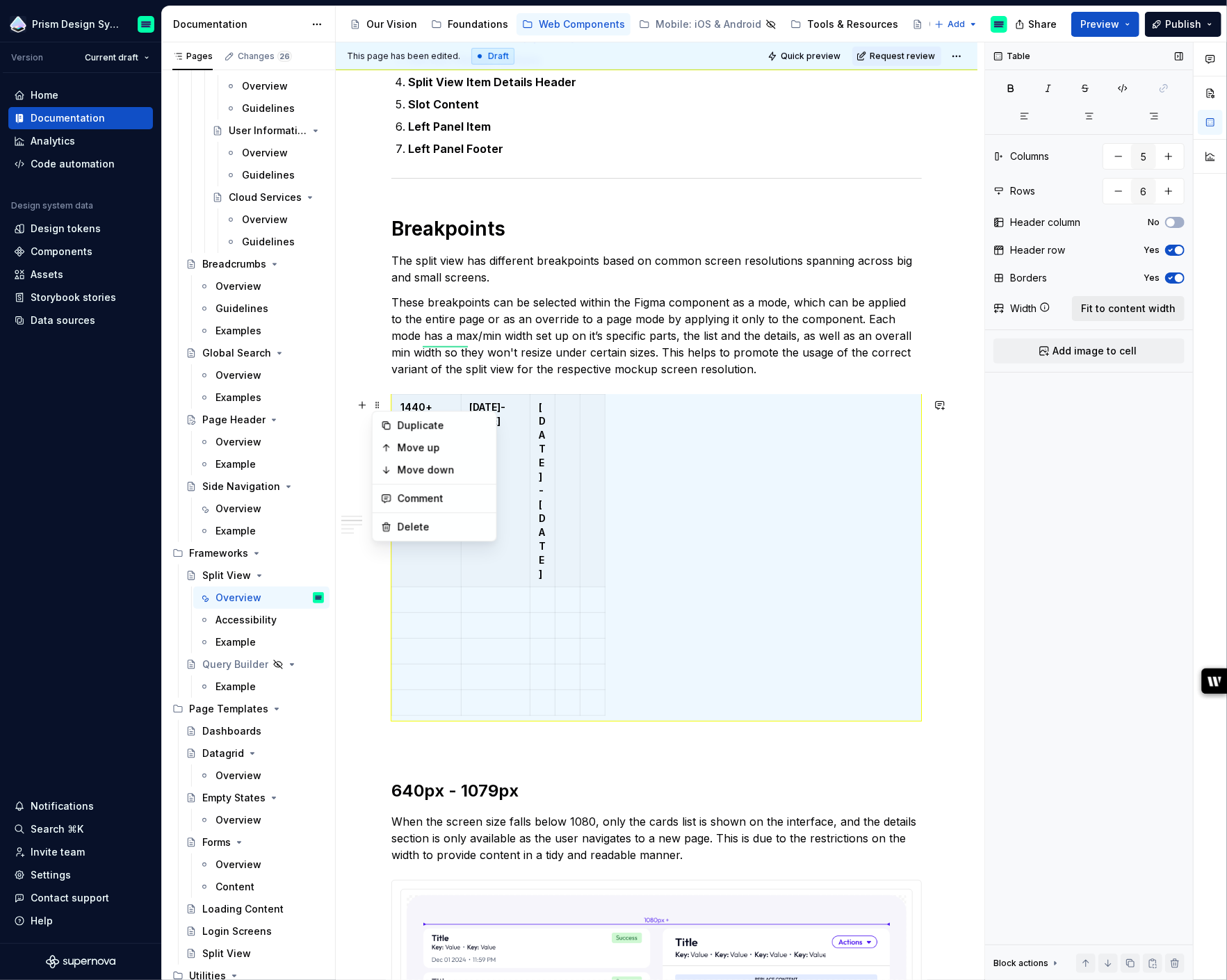
click at [1119, 311] on span "Fit to content width" at bounding box center [1127, 309] width 94 height 14
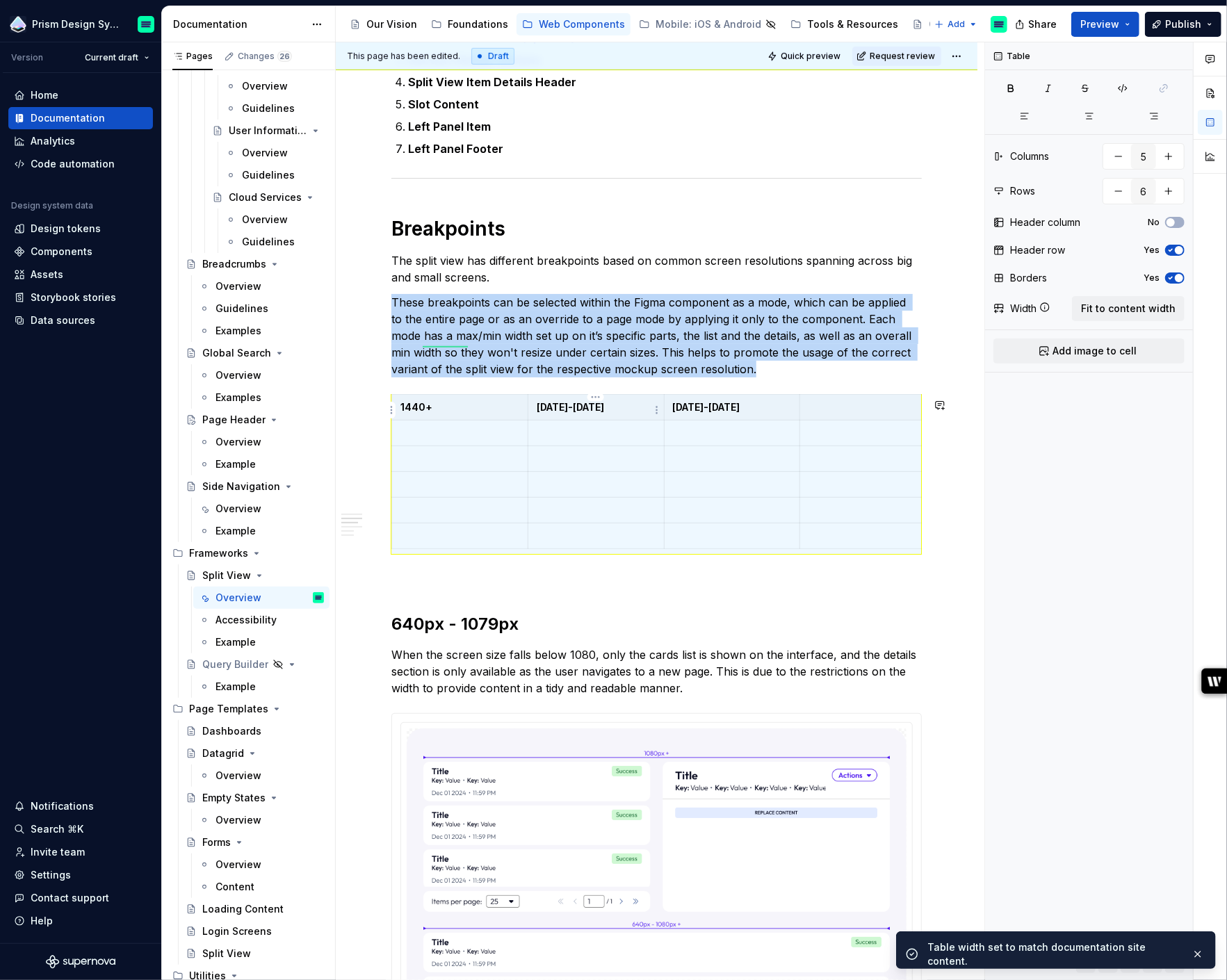
click at [559, 413] on p "[DATE]-[DATE]" at bounding box center [596, 407] width 119 height 14
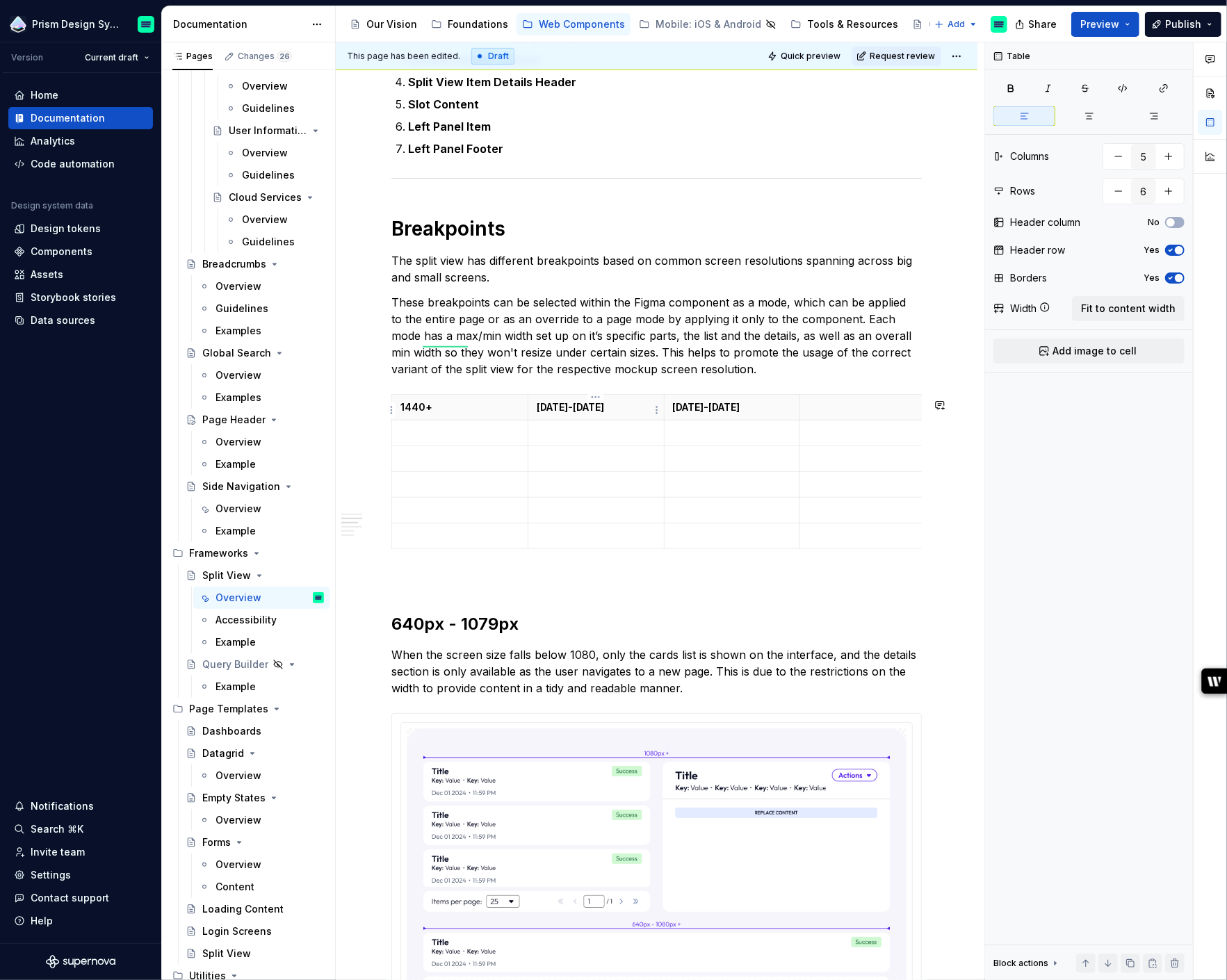
click at [559, 413] on p "[DATE]-[DATE]" at bounding box center [596, 407] width 119 height 14
click at [421, 410] on p "1440+" at bounding box center [460, 407] width 119 height 14
click at [445, 439] on p at bounding box center [460, 433] width 119 height 14
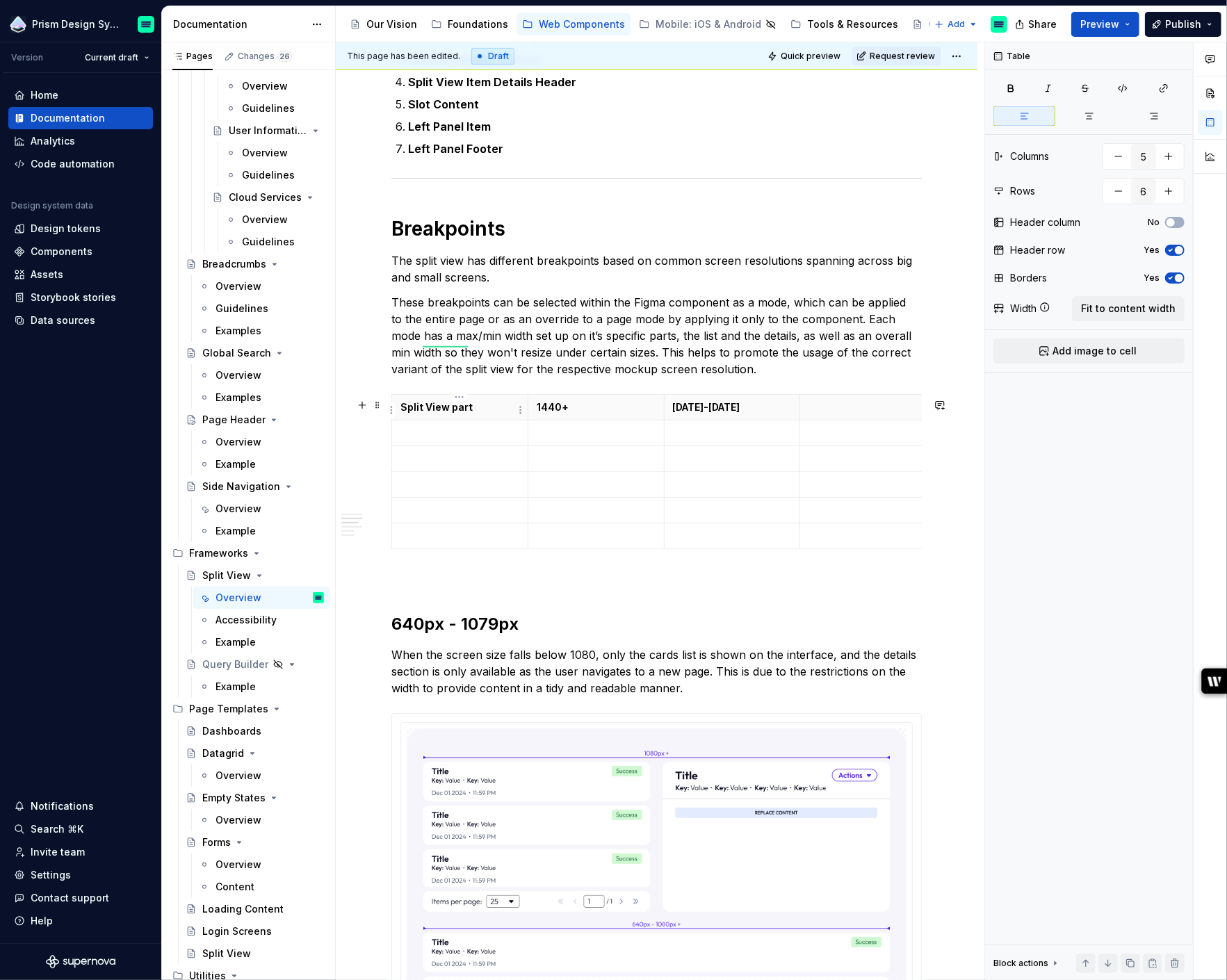
click at [442, 411] on p "Split View part" at bounding box center [460, 407] width 119 height 14
click at [436, 412] on p "Component part" at bounding box center [460, 407] width 119 height 14
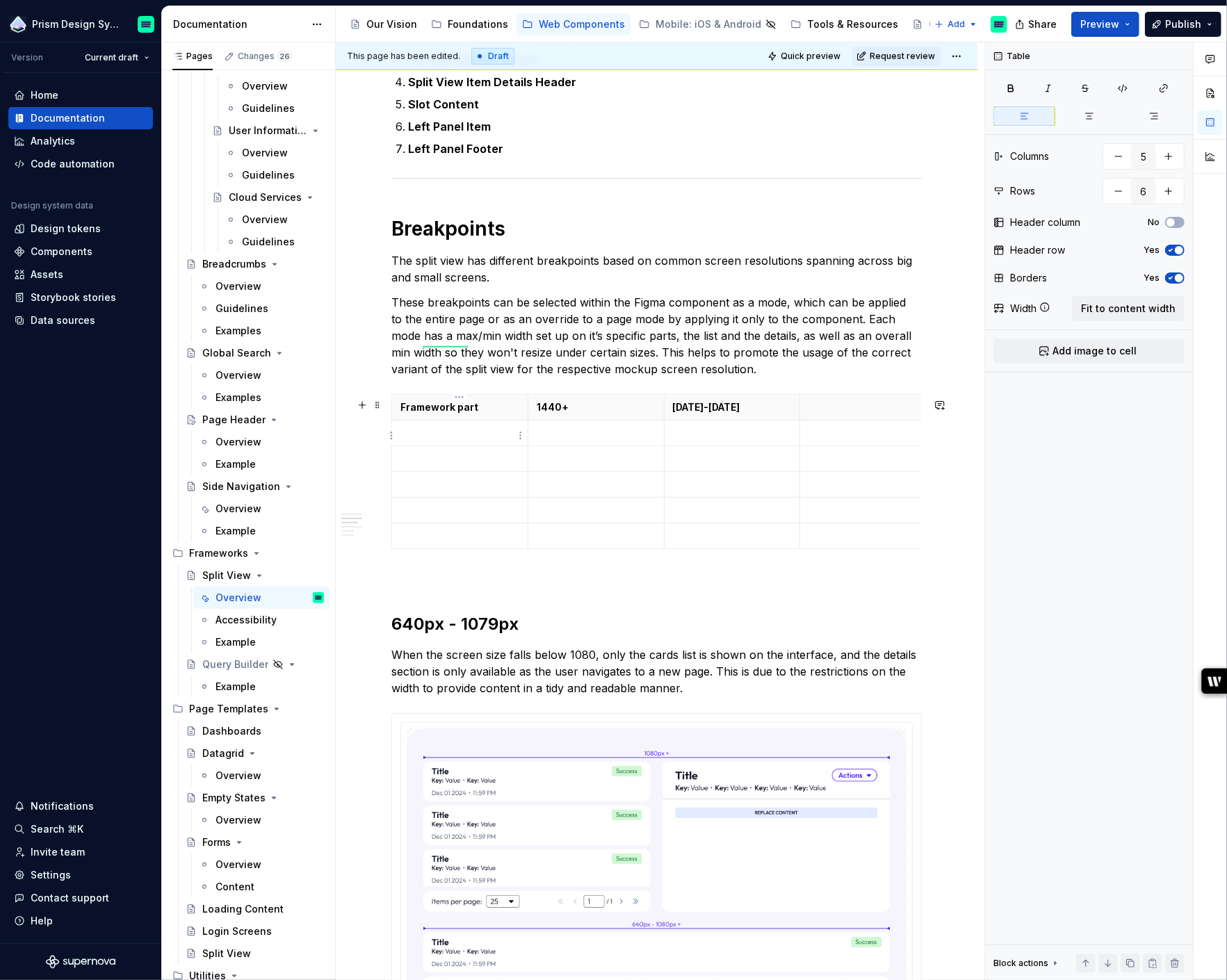
click at [438, 434] on p at bounding box center [460, 433] width 119 height 14
click at [436, 460] on p at bounding box center [460, 459] width 119 height 14
click at [1176, 223] on button "No" at bounding box center [1175, 222] width 20 height 11
click at [453, 462] on p at bounding box center [460, 459] width 119 height 14
click at [818, 413] on p at bounding box center [868, 407] width 119 height 14
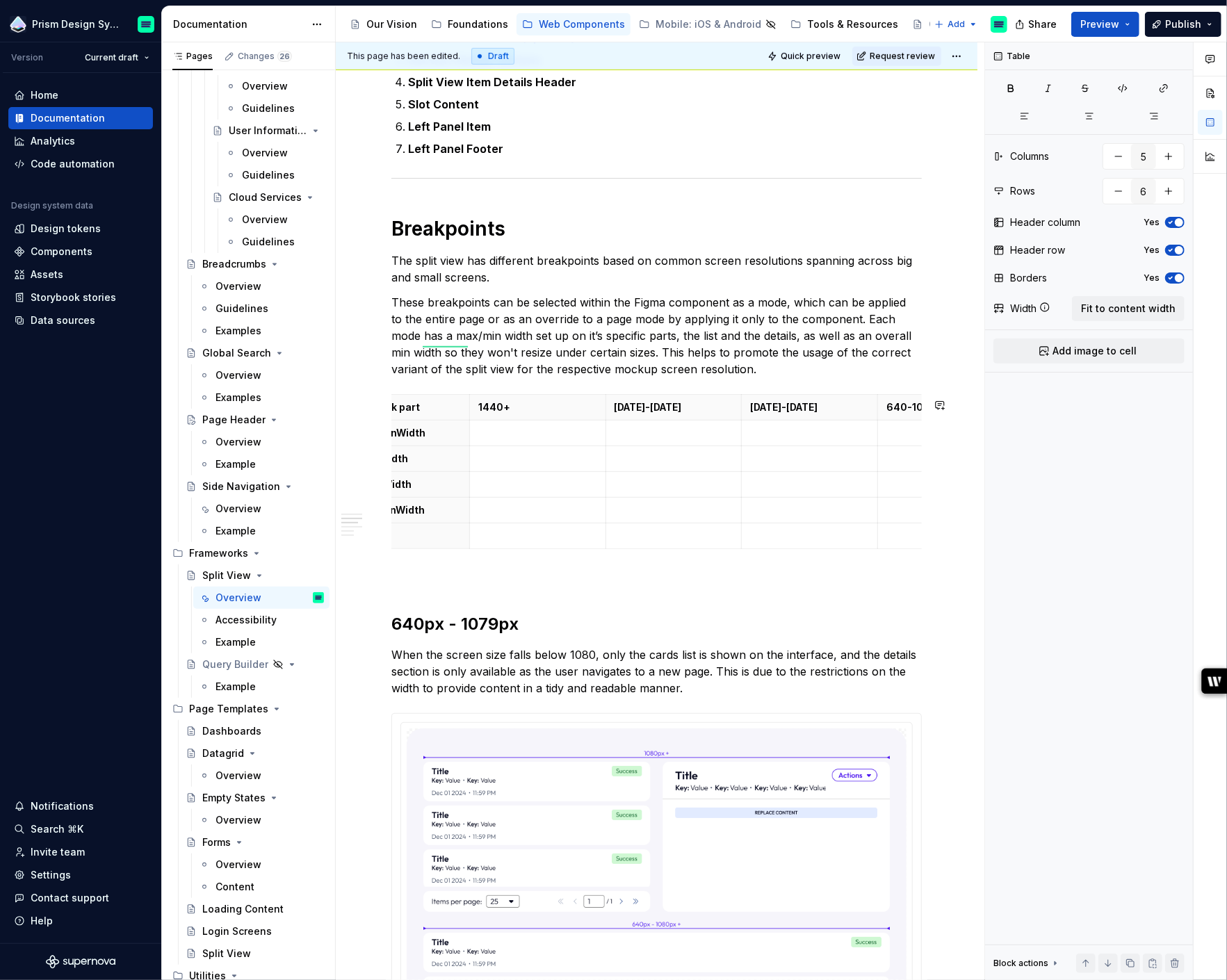
scroll to position [0, 65]
click at [375, 404] on span at bounding box center [377, 405] width 11 height 20
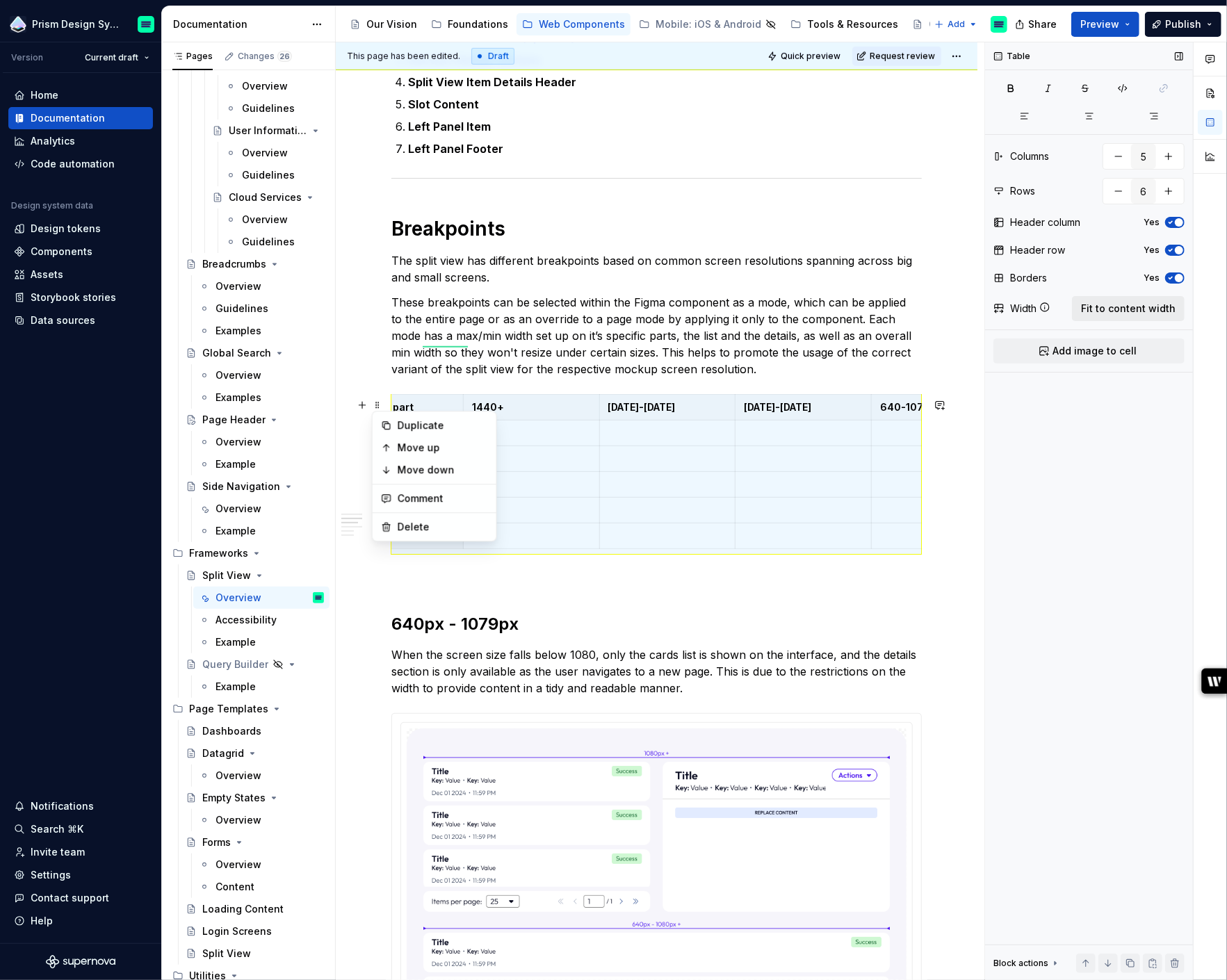
click at [1106, 308] on span "Fit to content width" at bounding box center [1127, 309] width 94 height 14
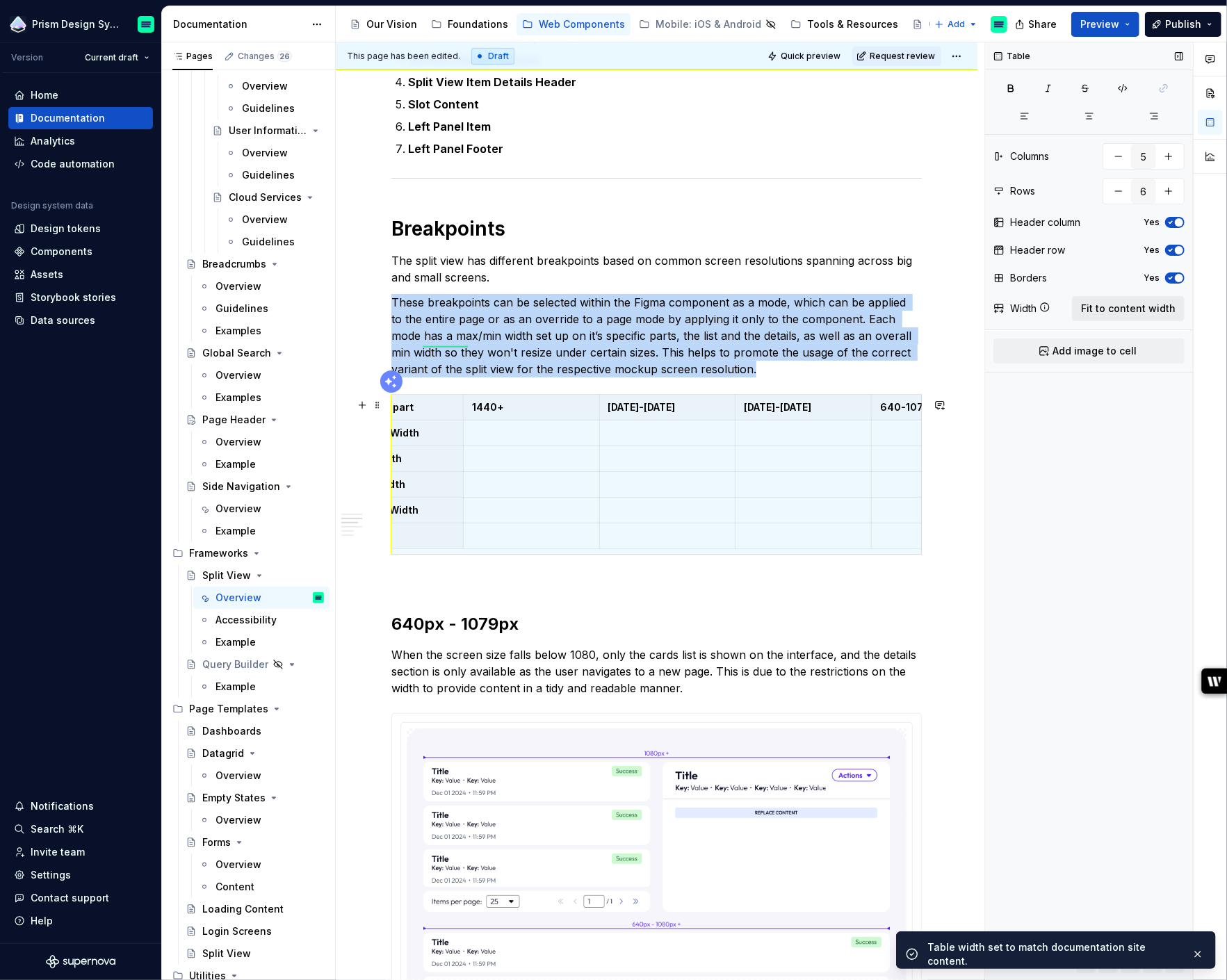
click at [1106, 308] on span "Fit to content width" at bounding box center [1127, 309] width 94 height 14
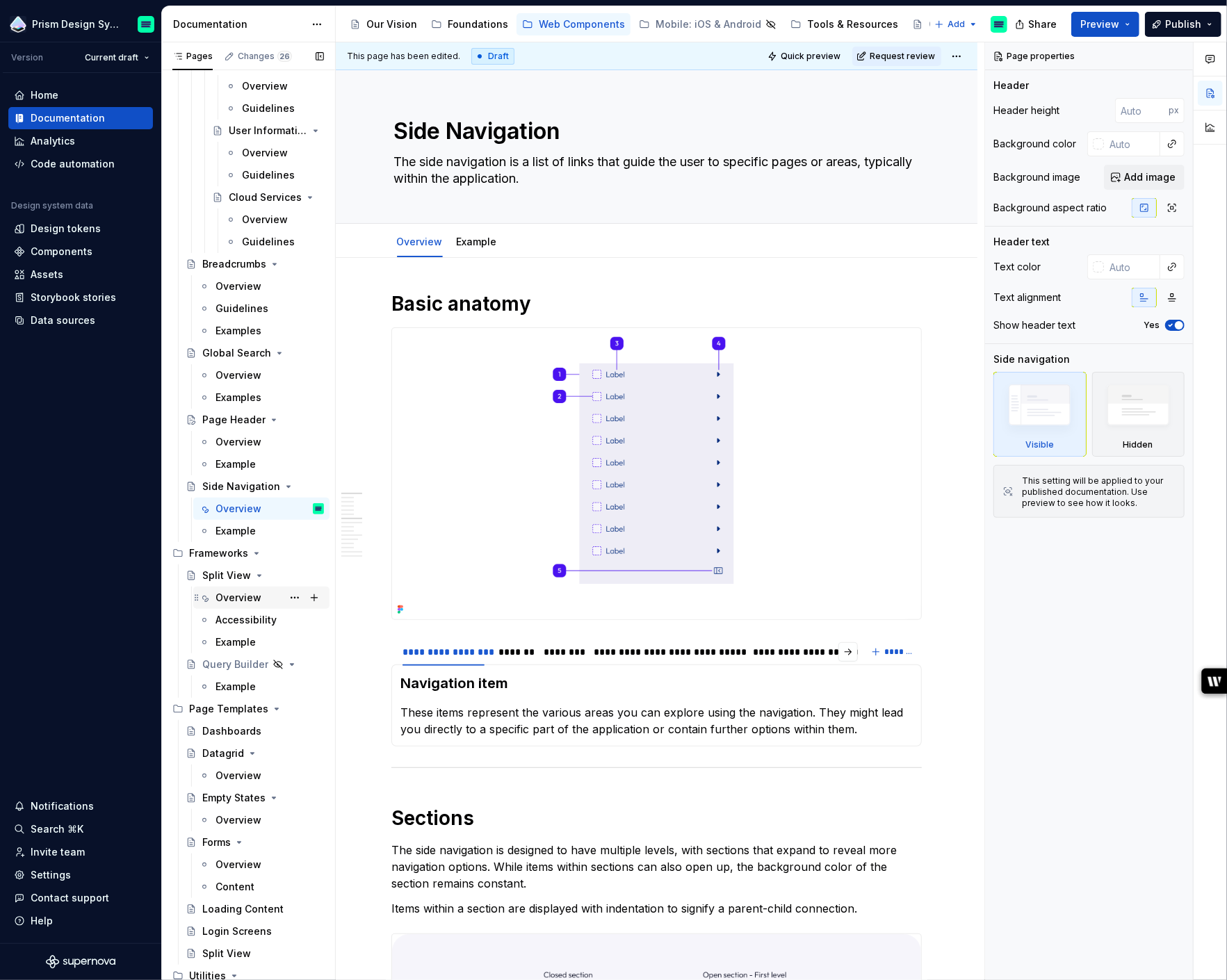
click at [233, 597] on div "Overview" at bounding box center [238, 598] width 46 height 14
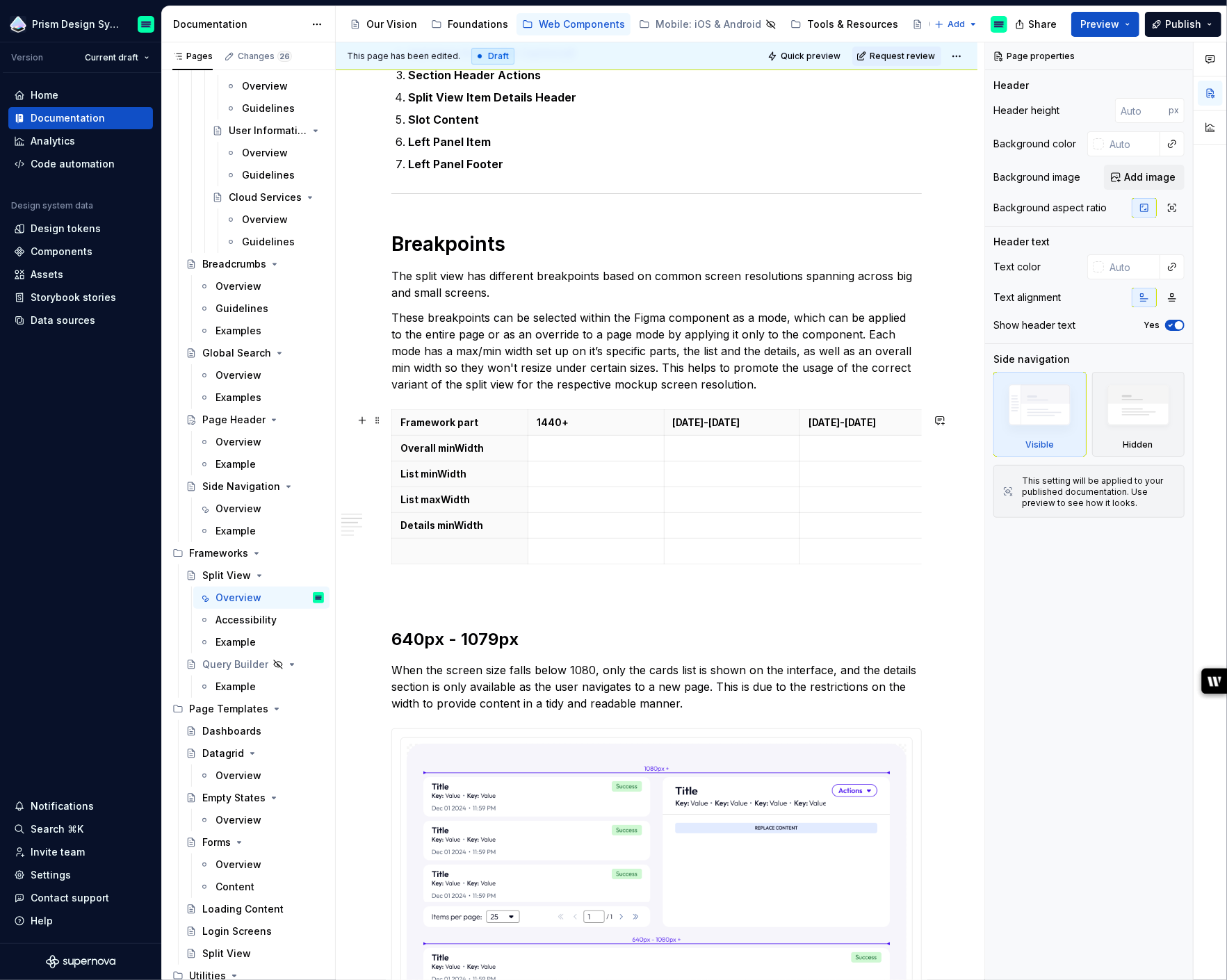
scroll to position [718, 0]
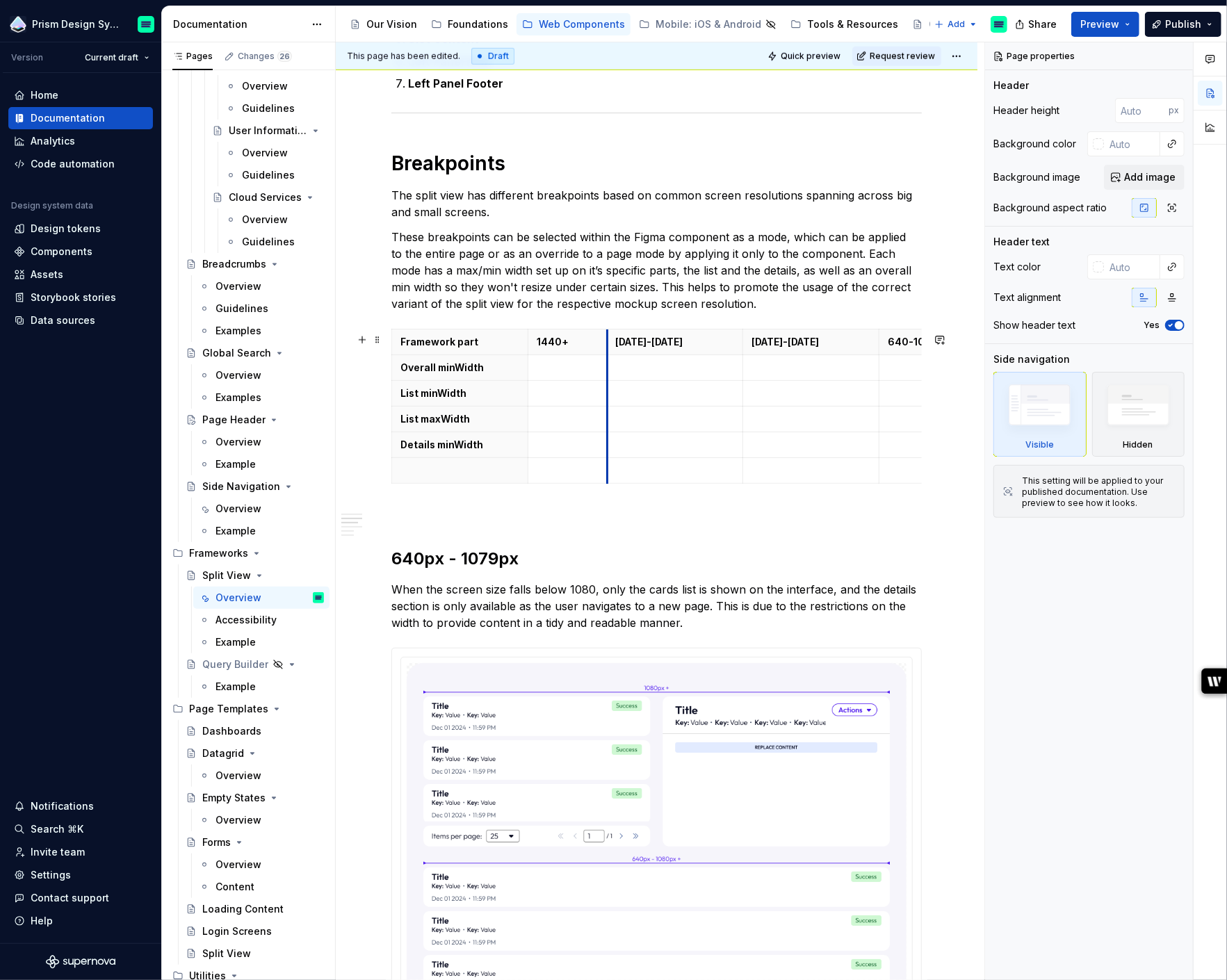
drag, startPoint x: 661, startPoint y: 342, endPoint x: 604, endPoint y: 344, distance: 57.0
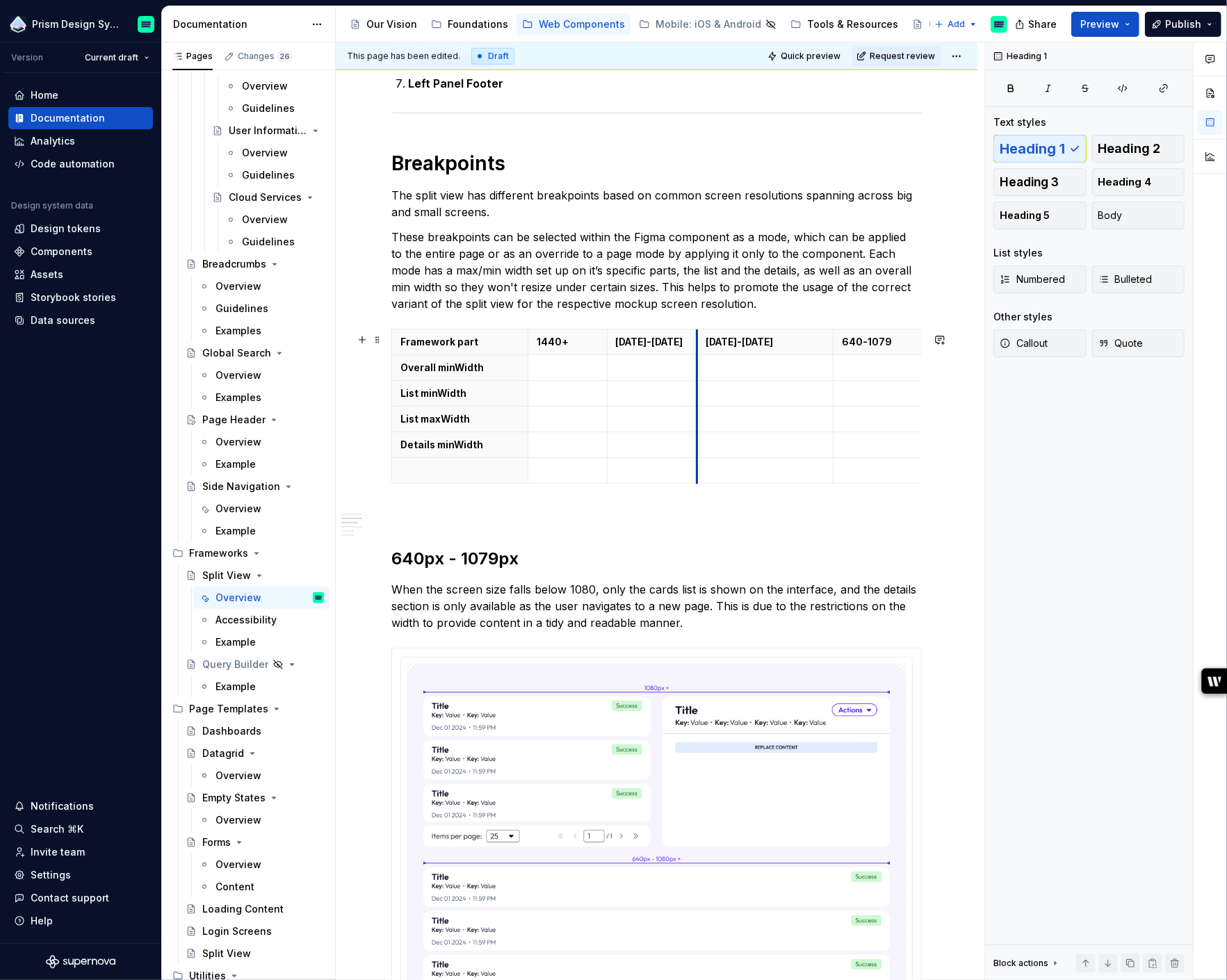
drag, startPoint x: 744, startPoint y: 343, endPoint x: 697, endPoint y: 347, distance: 47.2
click at [697, 347] on th "[DATE]-[DATE]" at bounding box center [765, 343] width 137 height 26
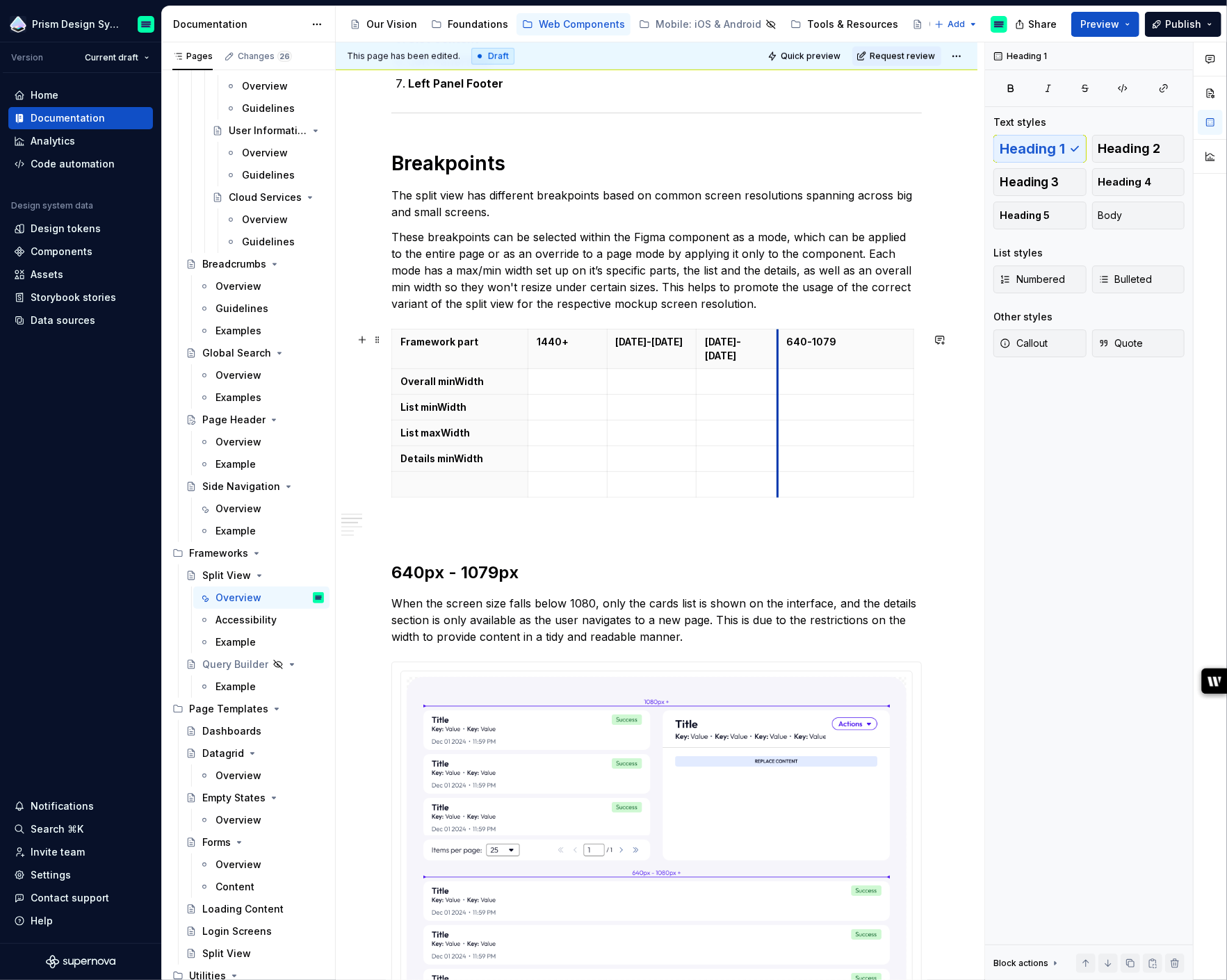
drag, startPoint x: 832, startPoint y: 346, endPoint x: 779, endPoint y: 348, distance: 53.0
click at [778, 348] on th "640-1079" at bounding box center [846, 349] width 137 height 40
drag, startPoint x: 912, startPoint y: 347, endPoint x: 860, endPoint y: 346, distance: 52.0
click at [563, 374] on p at bounding box center [567, 381] width 62 height 14
type textarea "*"
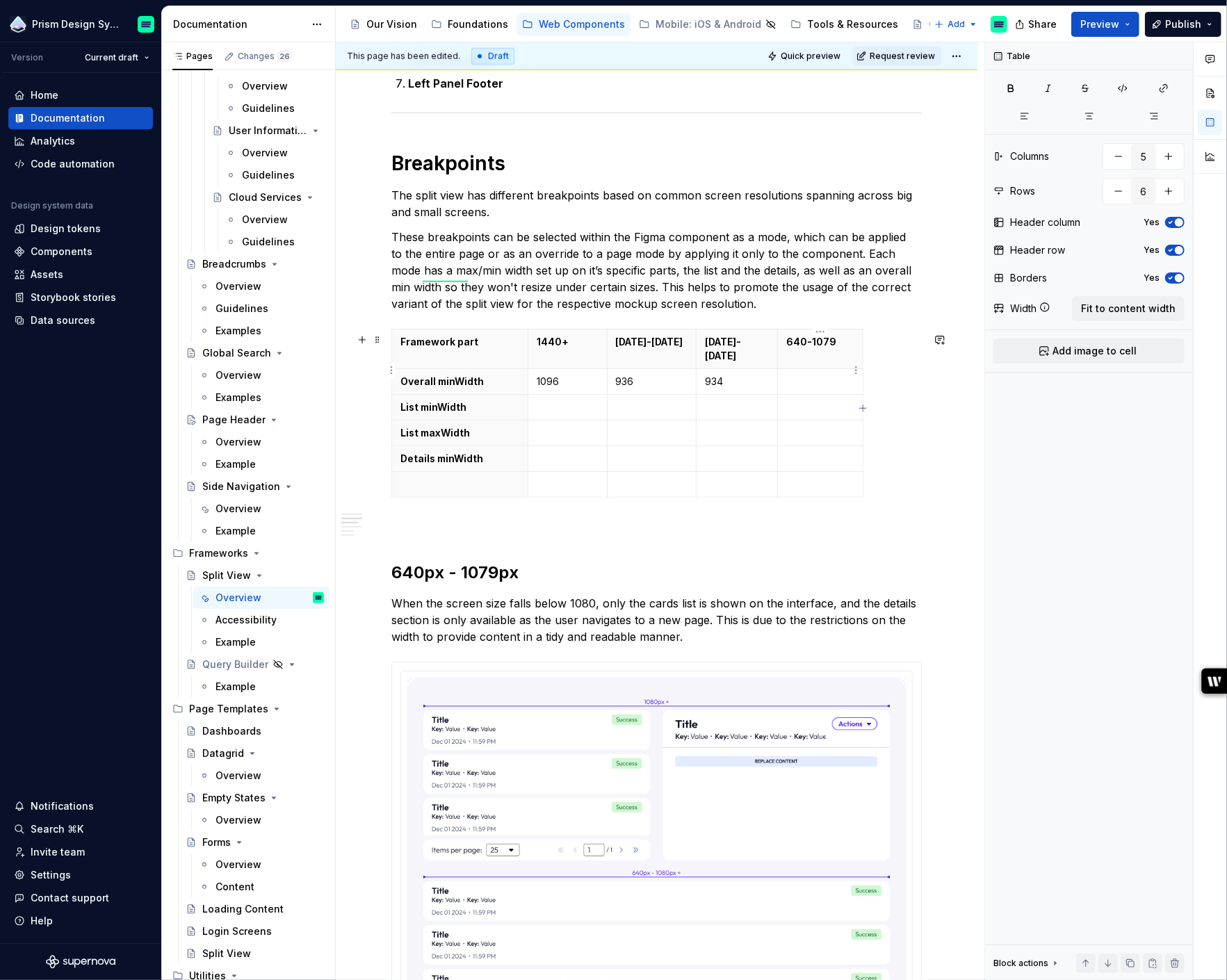
click at [790, 374] on p at bounding box center [820, 381] width 68 height 14
click at [576, 401] on p at bounding box center [567, 407] width 62 height 14
click at [547, 426] on p at bounding box center [567, 433] width 62 height 14
click at [558, 452] on p at bounding box center [567, 459] width 62 height 14
click at [712, 452] on p at bounding box center [737, 459] width 64 height 14
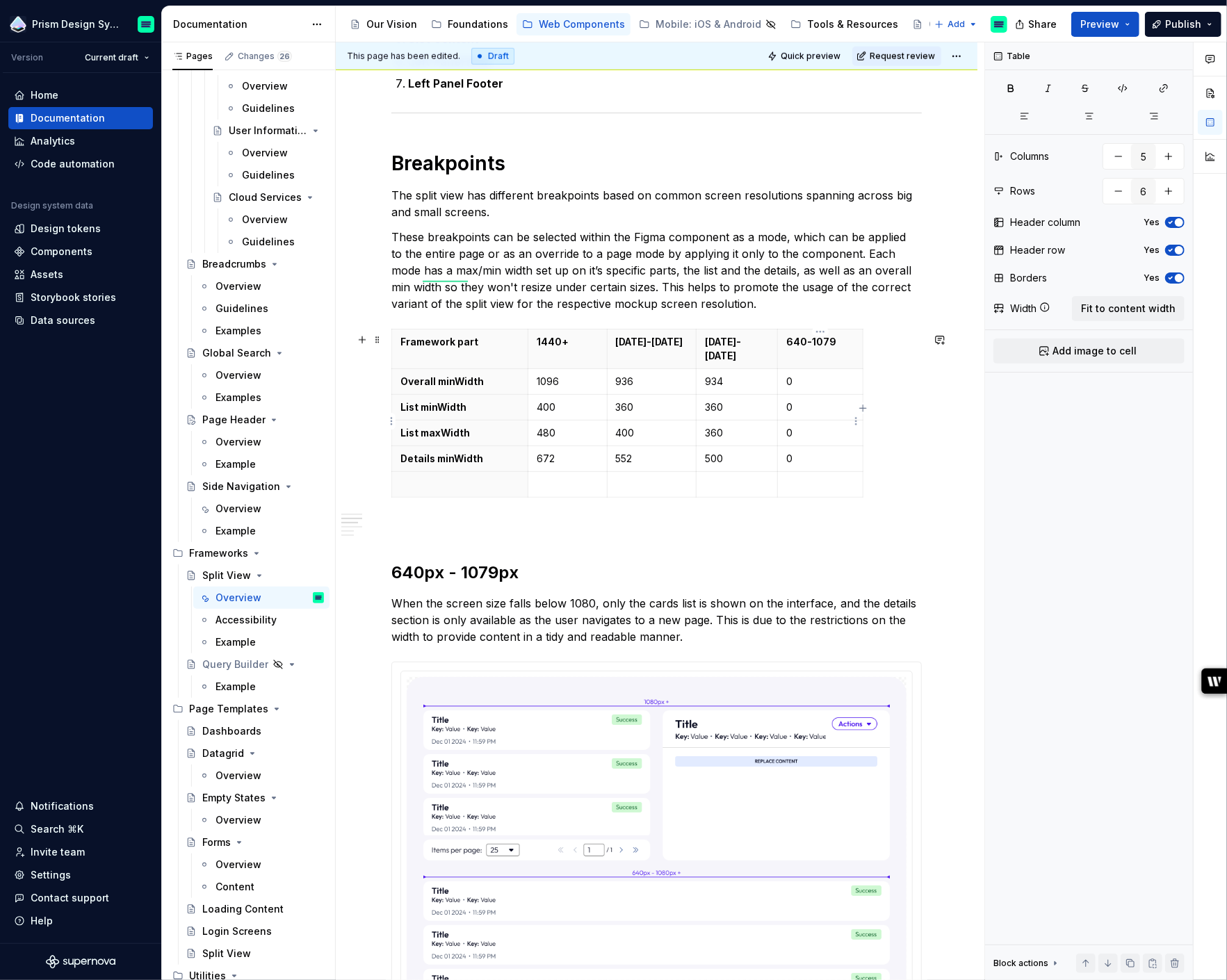
click at [795, 426] on p "0" at bounding box center [820, 433] width 68 height 14
drag, startPoint x: 788, startPoint y: 420, endPoint x: 796, endPoint y: 420, distance: 8.0
click at [797, 426] on p "0" at bounding box center [820, 433] width 68 height 14
click at [789, 452] on p "0" at bounding box center [820, 459] width 68 height 14
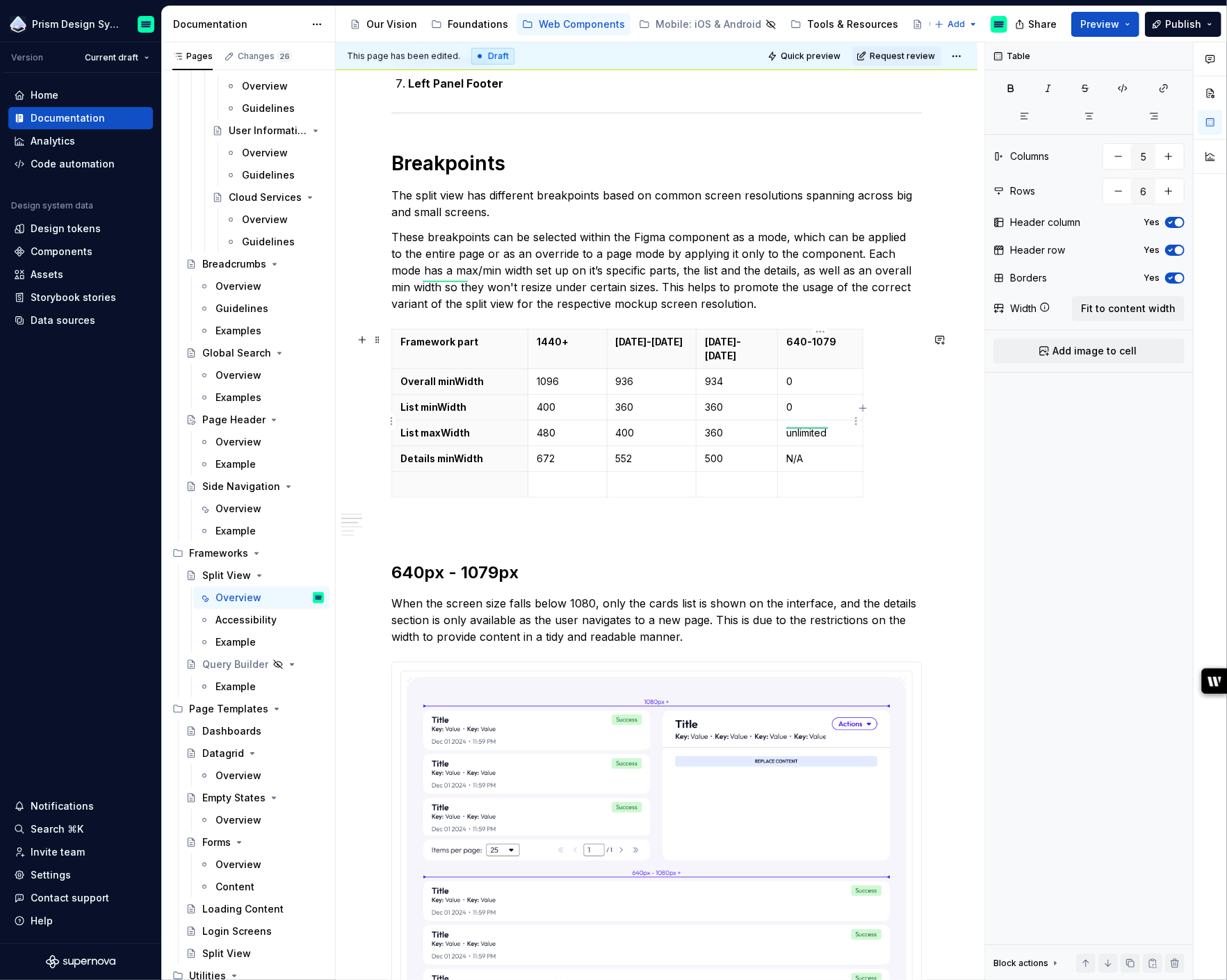
click at [801, 426] on p "unlimited" at bounding box center [820, 433] width 68 height 14
click at [796, 401] on p "0" at bounding box center [820, 407] width 68 height 14
click at [795, 401] on p "0" at bounding box center [820, 407] width 68 height 14
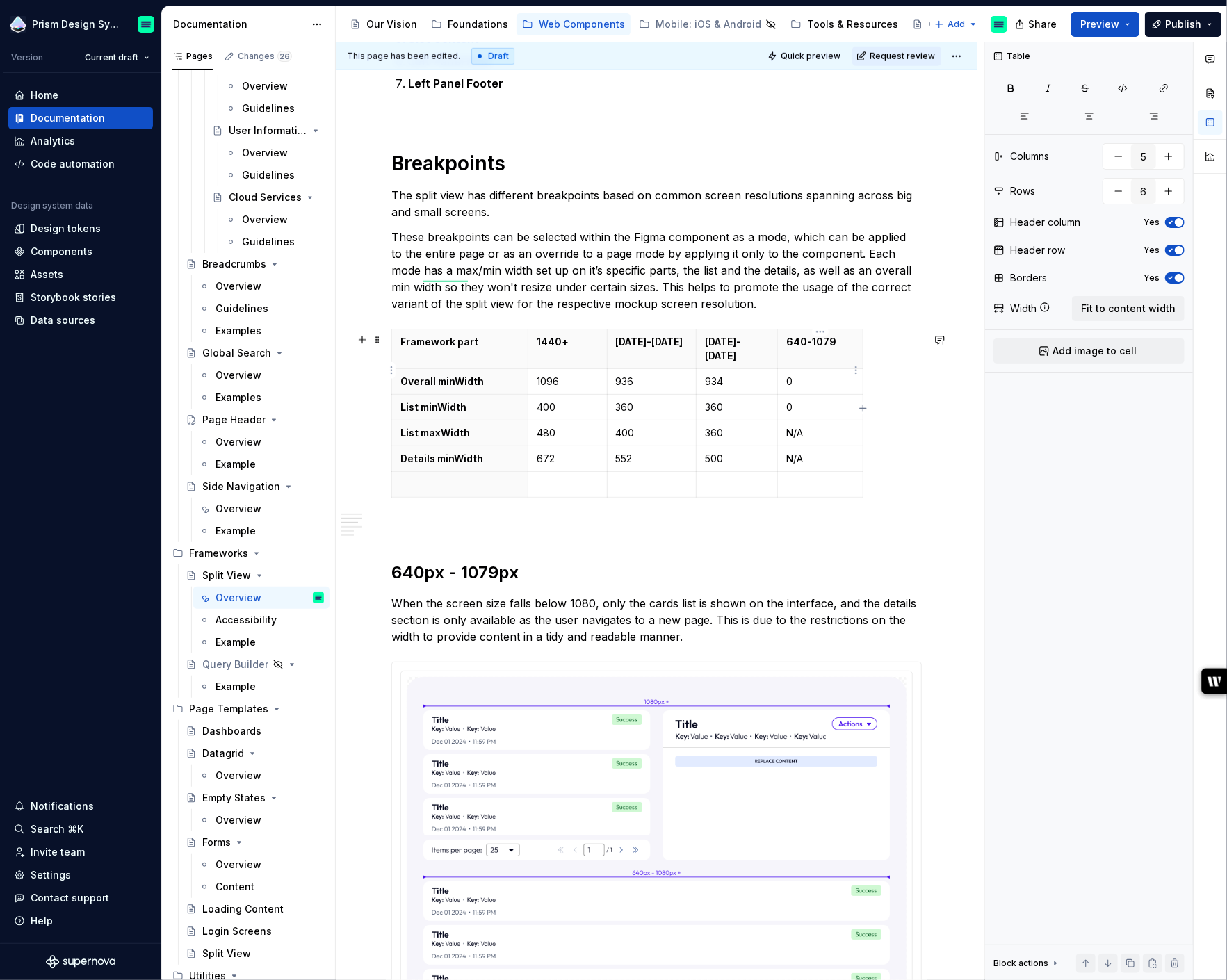
click at [791, 374] on p "0" at bounding box center [820, 381] width 68 height 14
copy p "Full width"
click at [810, 401] on p "0" at bounding box center [820, 407] width 68 height 14
click at [392, 475] on html "Prism Design System Version Current draft Home Documentation Analytics Code aut…" at bounding box center [614, 490] width 1227 height 980
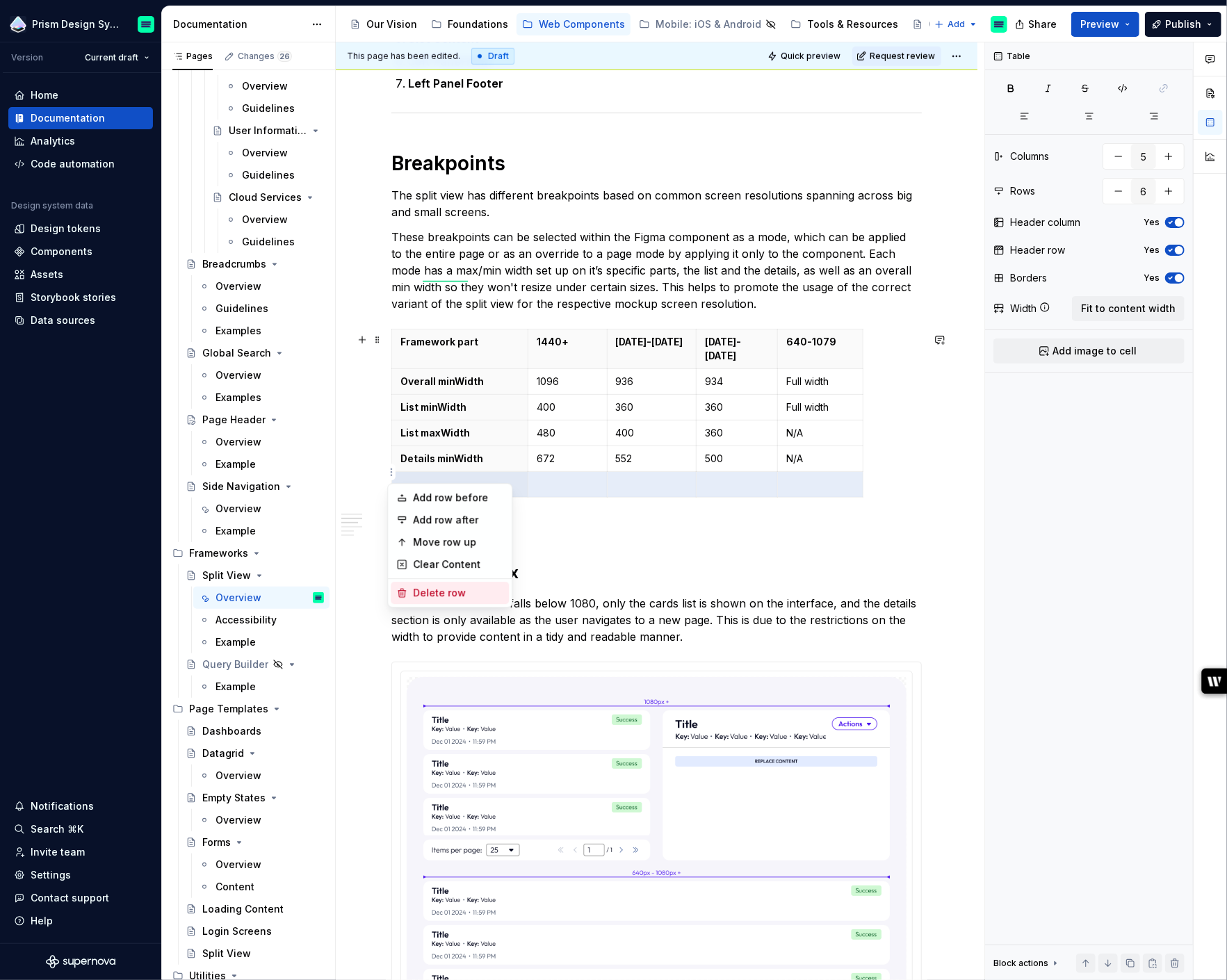
click at [441, 590] on div "Delete row" at bounding box center [458, 592] width 91 height 14
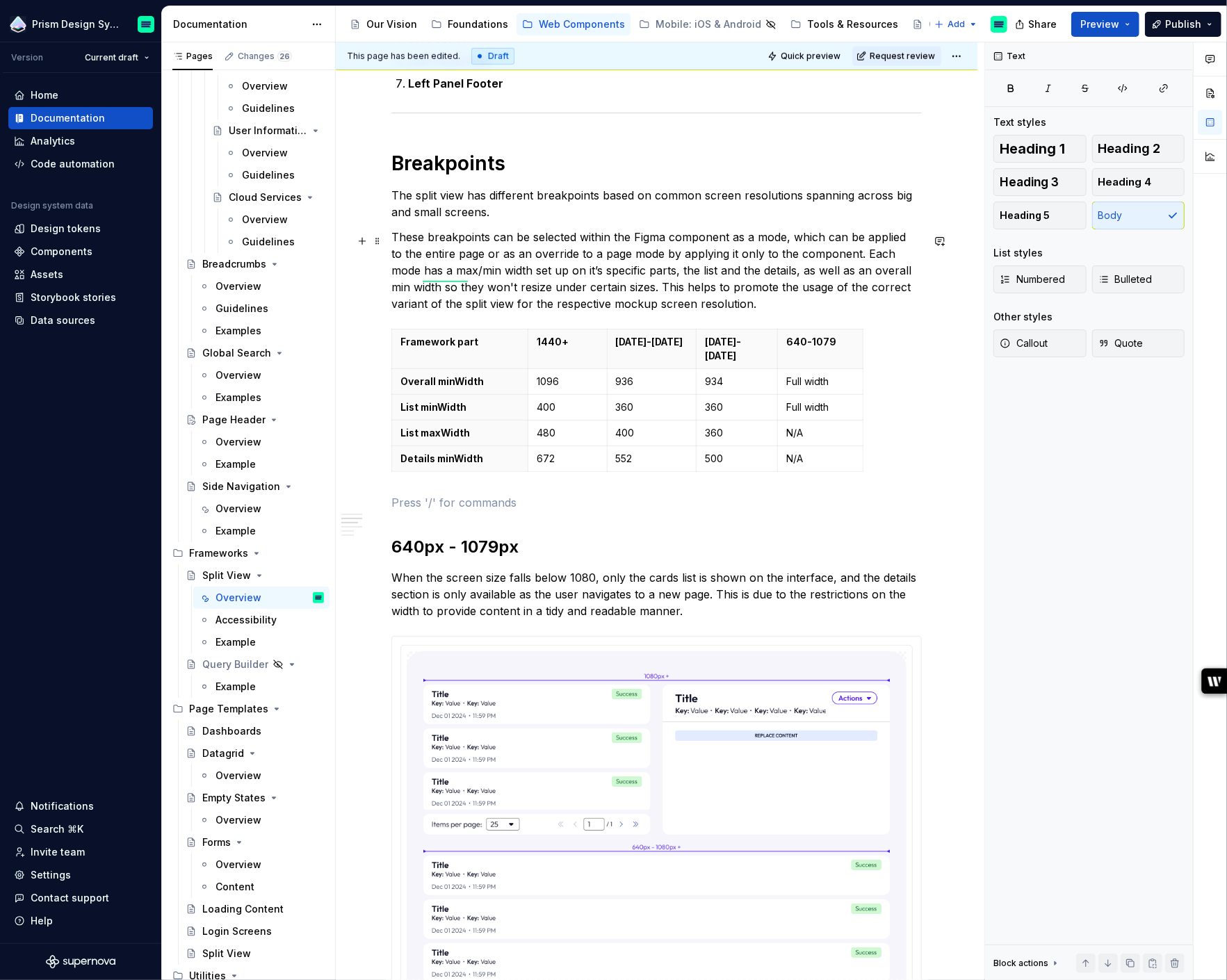
click at [768, 306] on p "These breakpoints can be selected within the Figma component as a mode, which c…" at bounding box center [657, 270] width 530 height 84
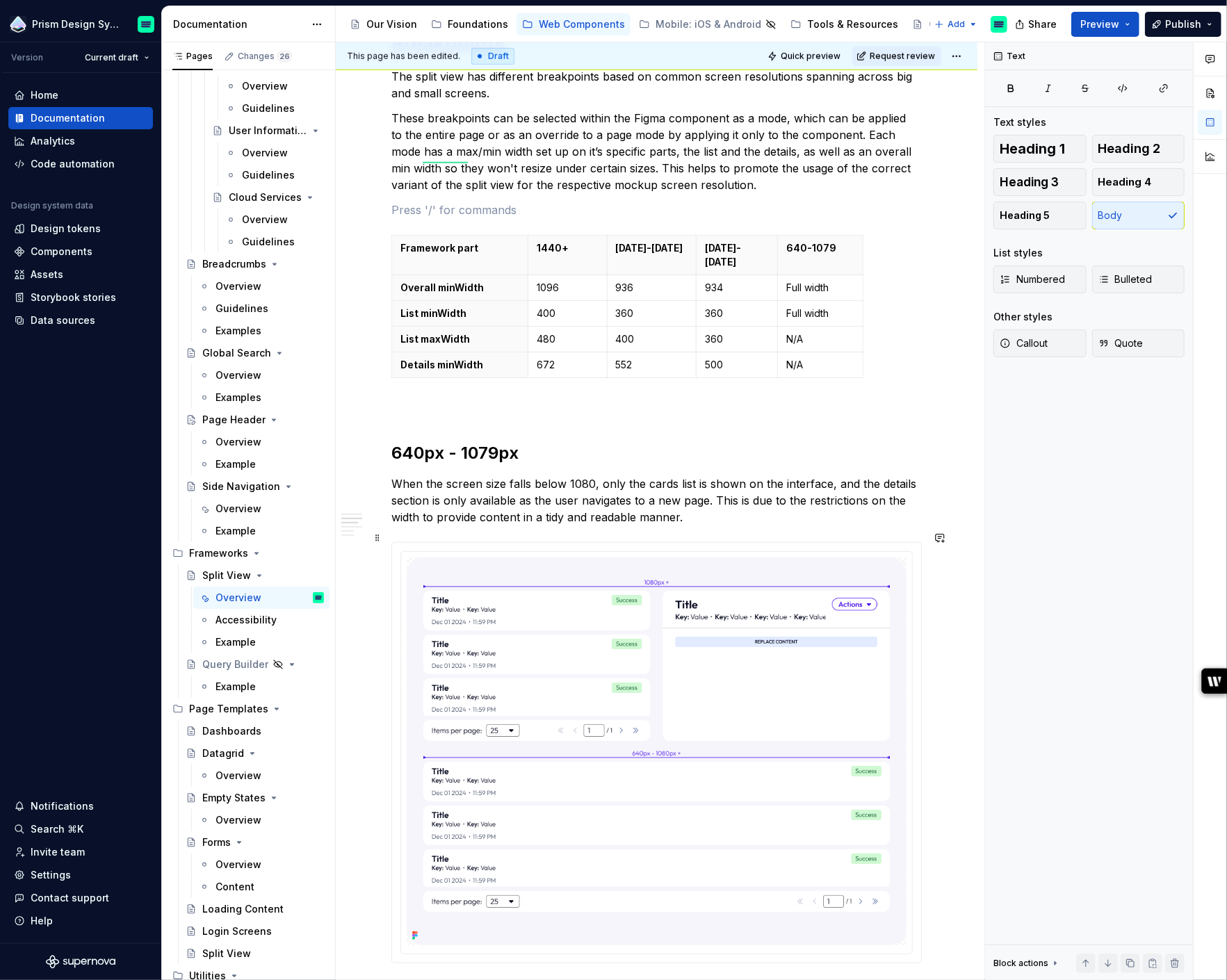
scroll to position [849, 0]
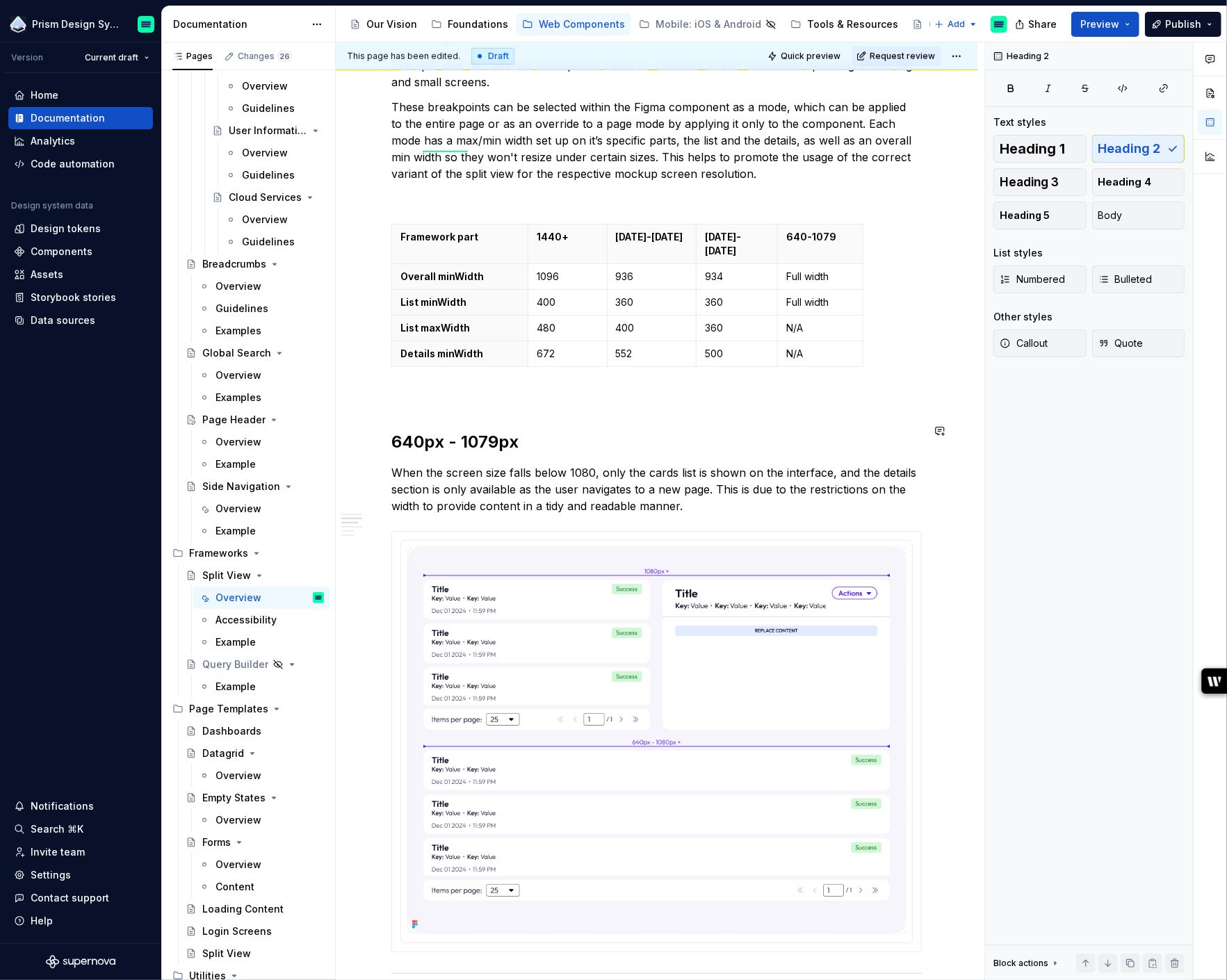
click at [527, 396] on div "Anatomy Left Panel Section Header (optional) Add Item Action Bar (optional) Sec…" at bounding box center [657, 852] width 530 height 2786
click at [526, 389] on p at bounding box center [657, 398] width 530 height 17
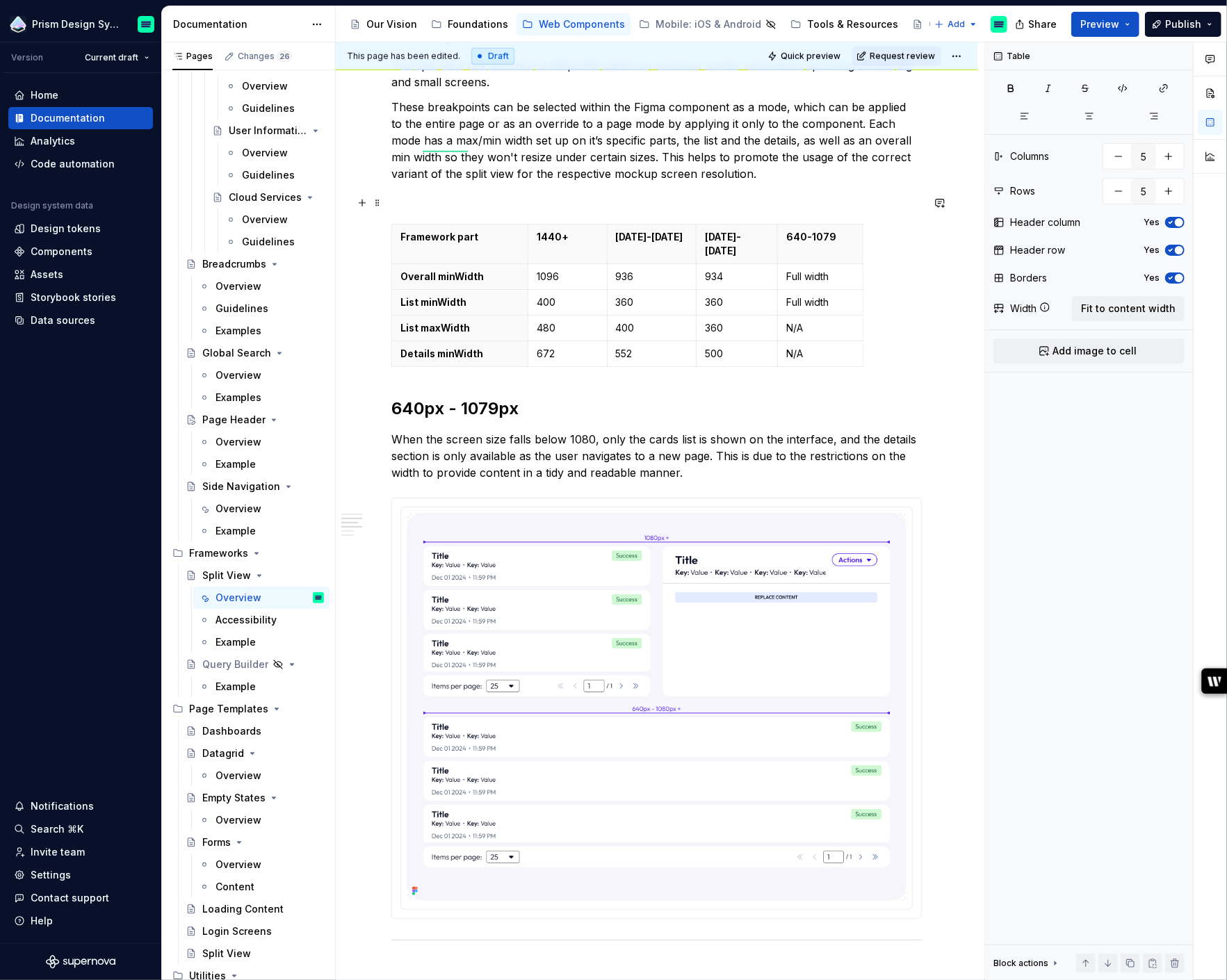
click at [566, 203] on p at bounding box center [657, 198] width 530 height 17
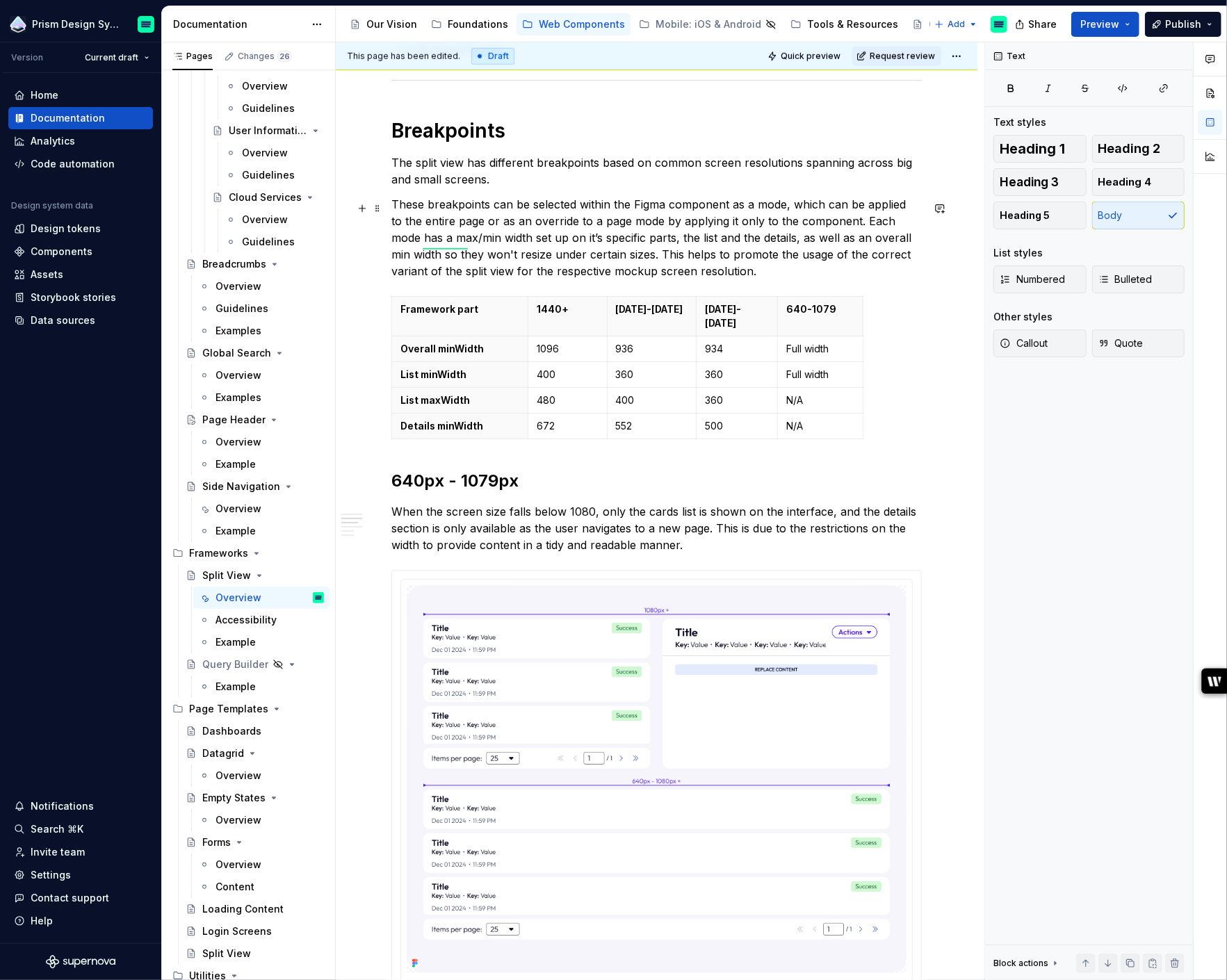
scroll to position [749, 0]
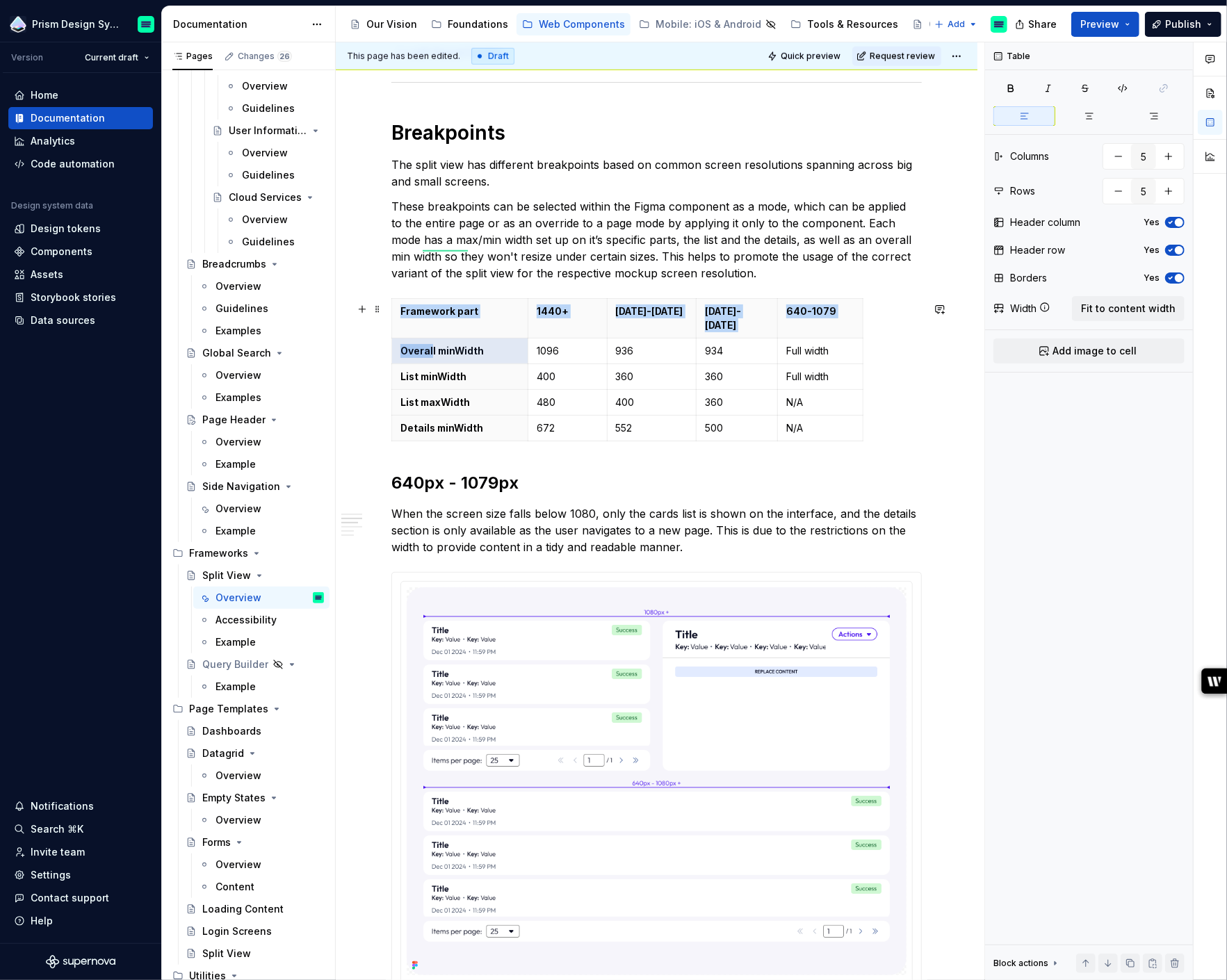
drag, startPoint x: 431, startPoint y: 342, endPoint x: 380, endPoint y: 343, distance: 51.0
drag, startPoint x: 432, startPoint y: 339, endPoint x: 401, endPoint y: 339, distance: 31.0
click at [401, 344] on p "Overall minWidth" at bounding box center [460, 351] width 119 height 14
click at [429, 314] on p "Framework part" at bounding box center [460, 311] width 119 height 14
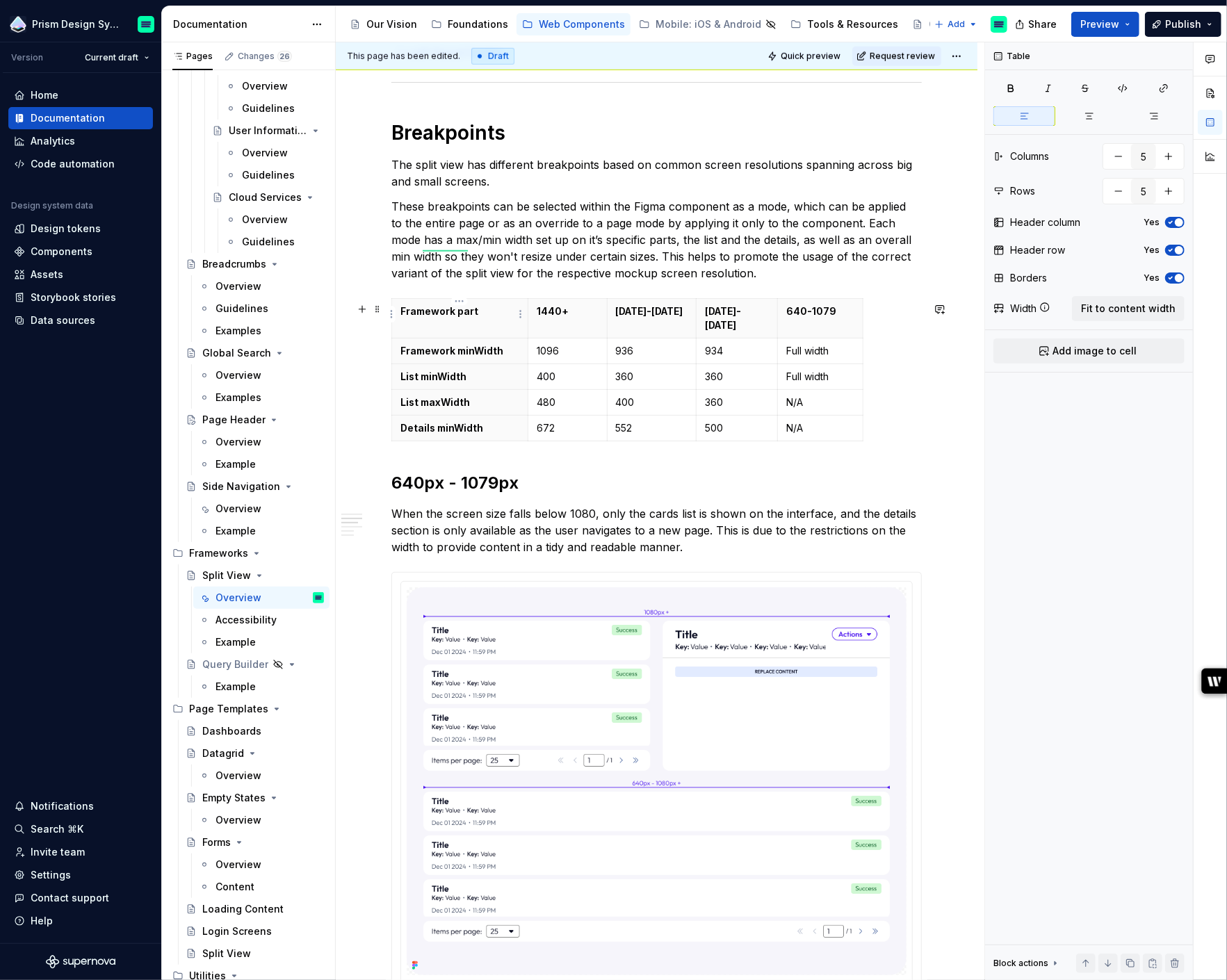
click at [429, 314] on p "Framework part" at bounding box center [460, 311] width 119 height 14
click at [563, 228] on p "These breakpoints can be selected within the Figma component as a mode, which c…" at bounding box center [657, 240] width 530 height 84
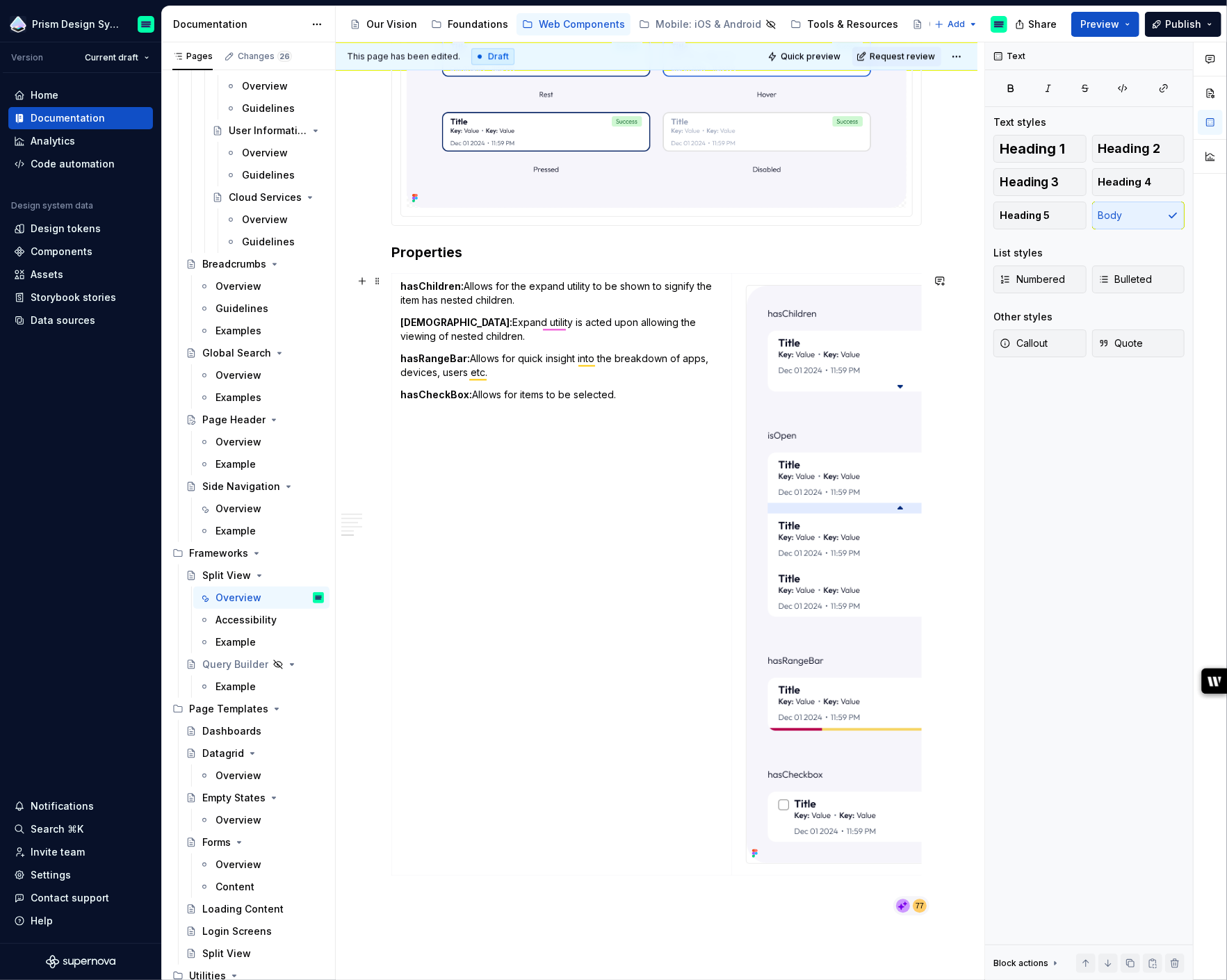
scroll to position [2125, 0]
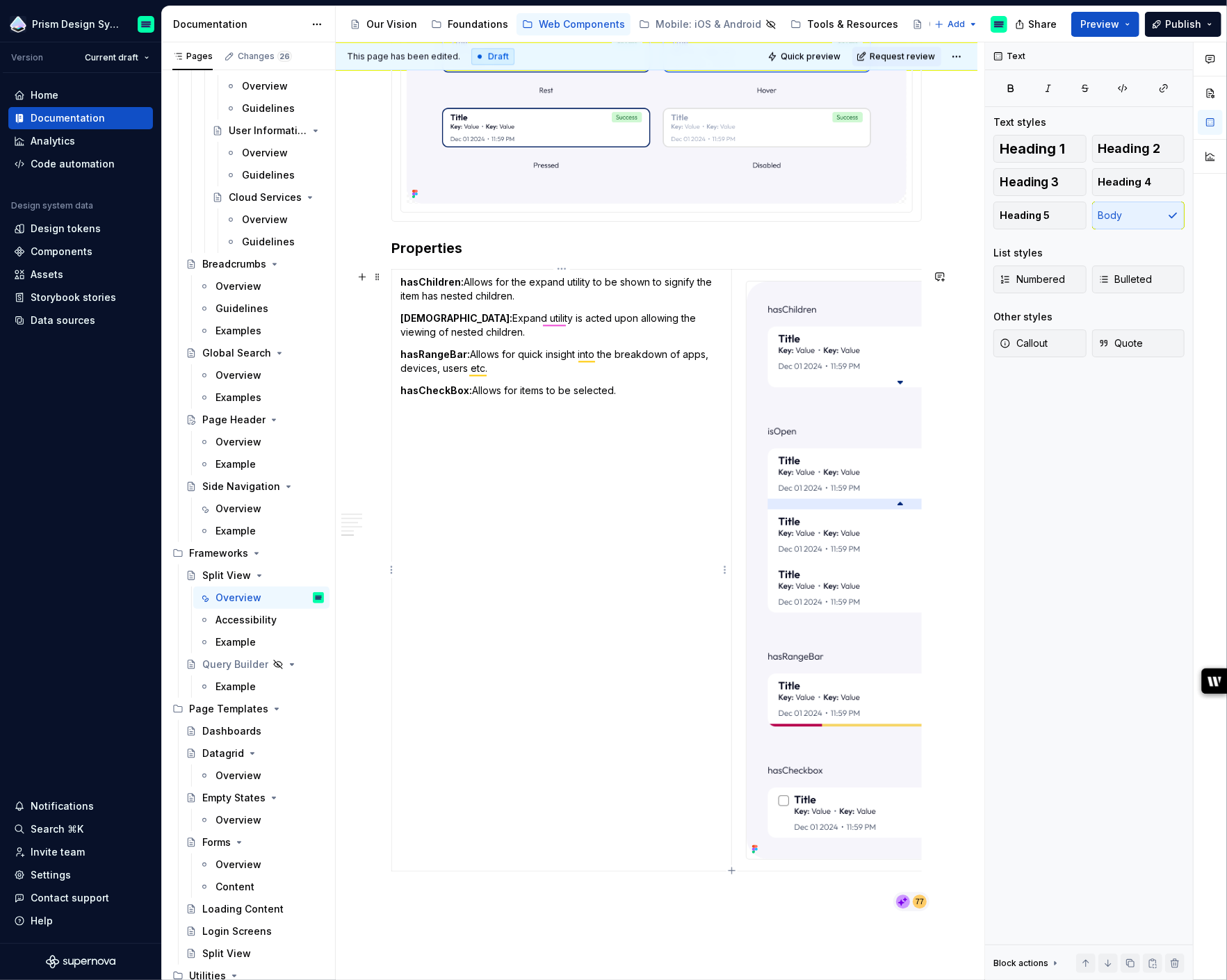
click at [551, 316] on p "isOpen: Expand utility is acted upon allowing the viewing of nested children." at bounding box center [561, 325] width 322 height 28
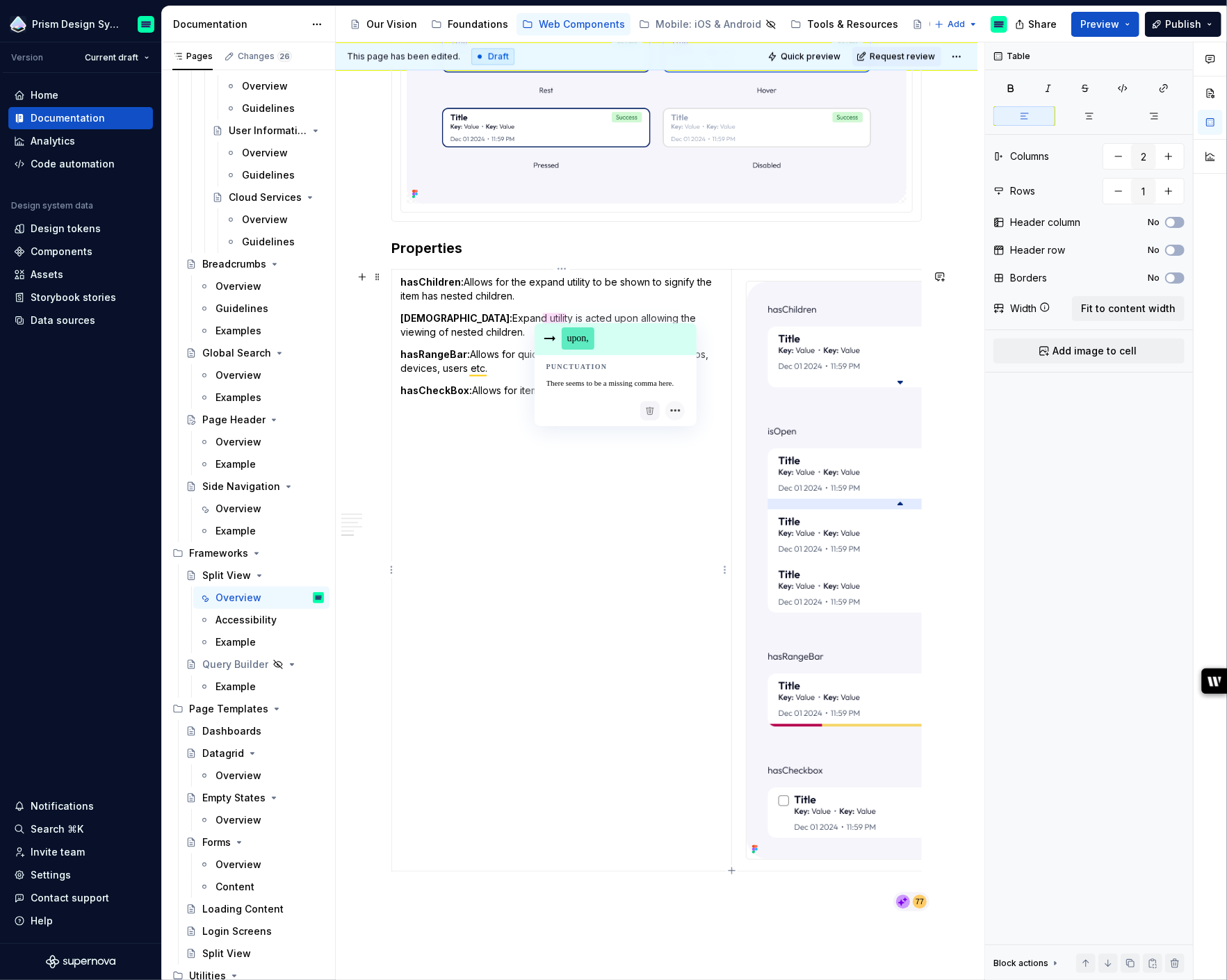
click at [580, 342] on span "upon," at bounding box center [578, 338] width 33 height 22
click at [508, 316] on p "isOpen: Expand utility is acted upon, allowing the viewing of nested children." at bounding box center [561, 325] width 322 height 28
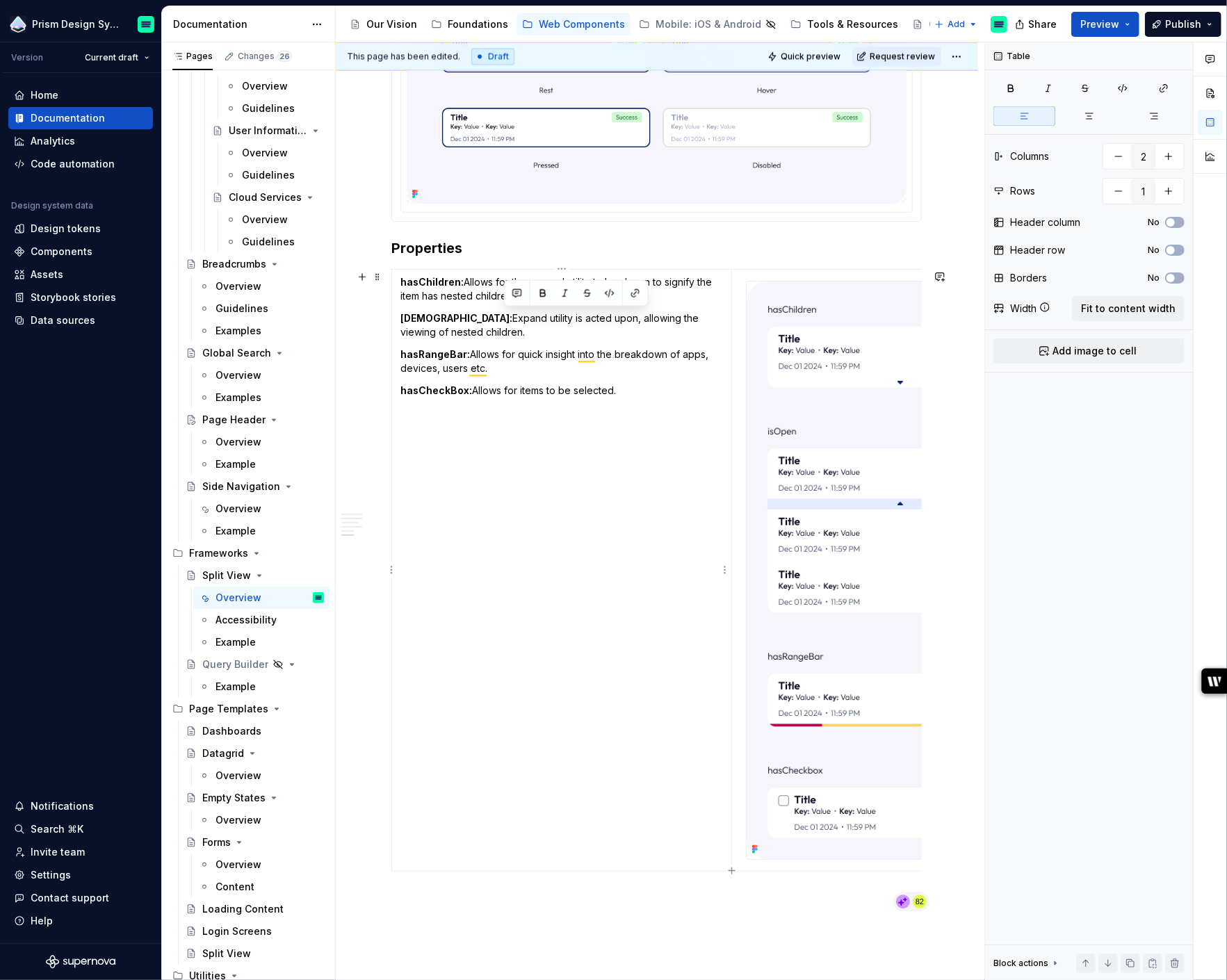
click at [478, 315] on p "isOpen: Expand utility is acted upon, allowing the viewing of nested children." at bounding box center [561, 325] width 322 height 28
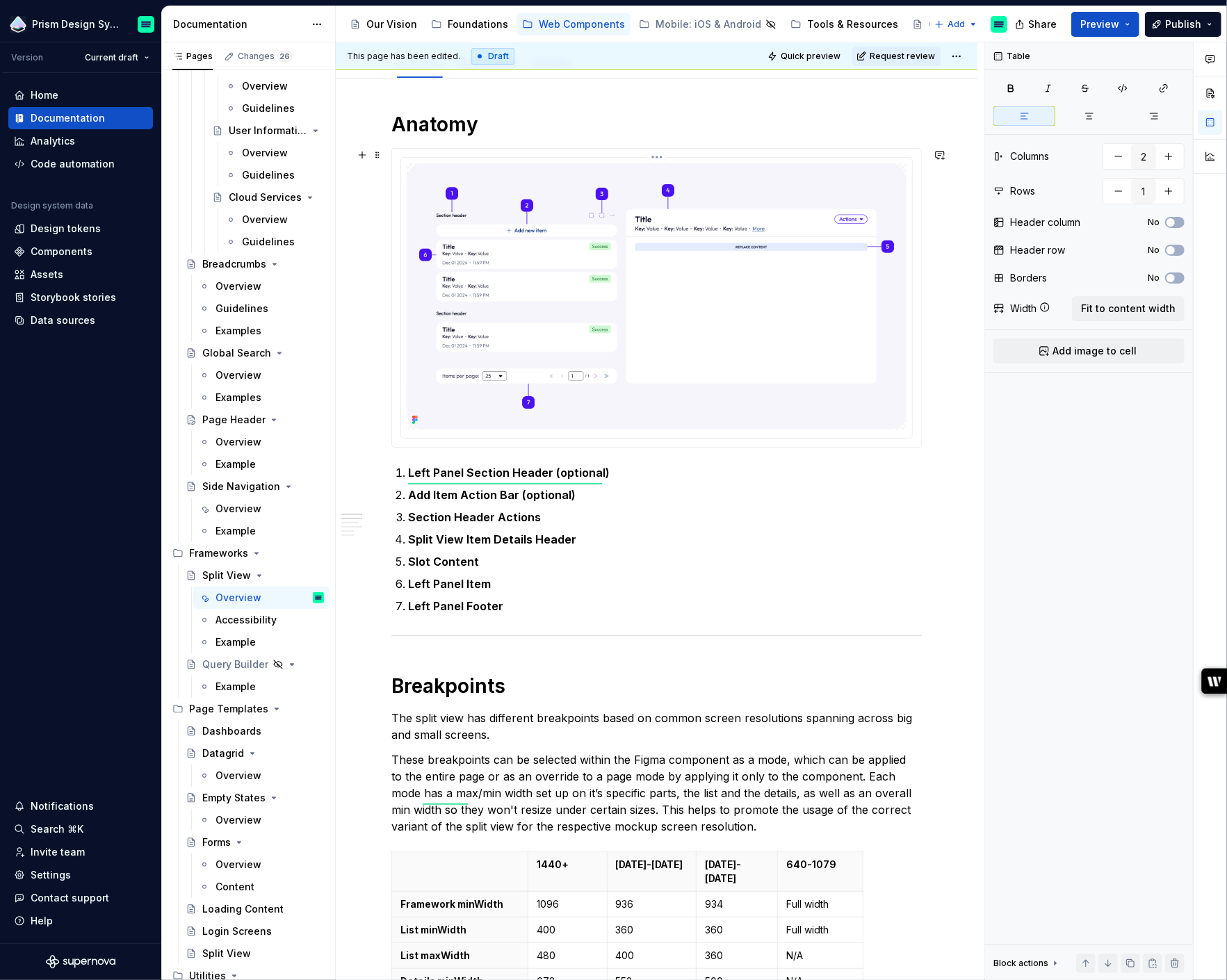
scroll to position [0, 0]
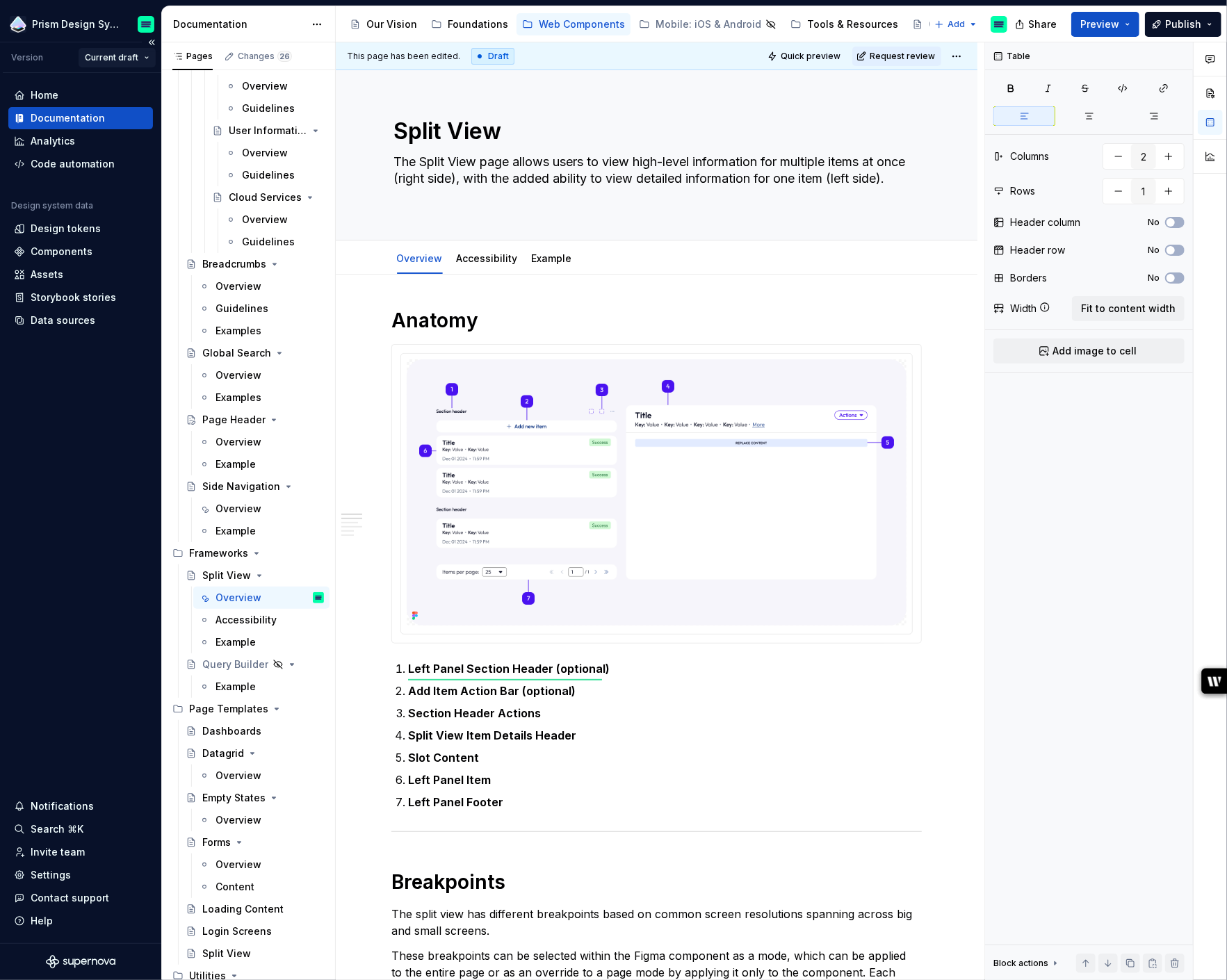
click at [144, 57] on html "Prism Design System Version Current draft Home Documentation Analytics Code aut…" at bounding box center [614, 490] width 1227 height 980
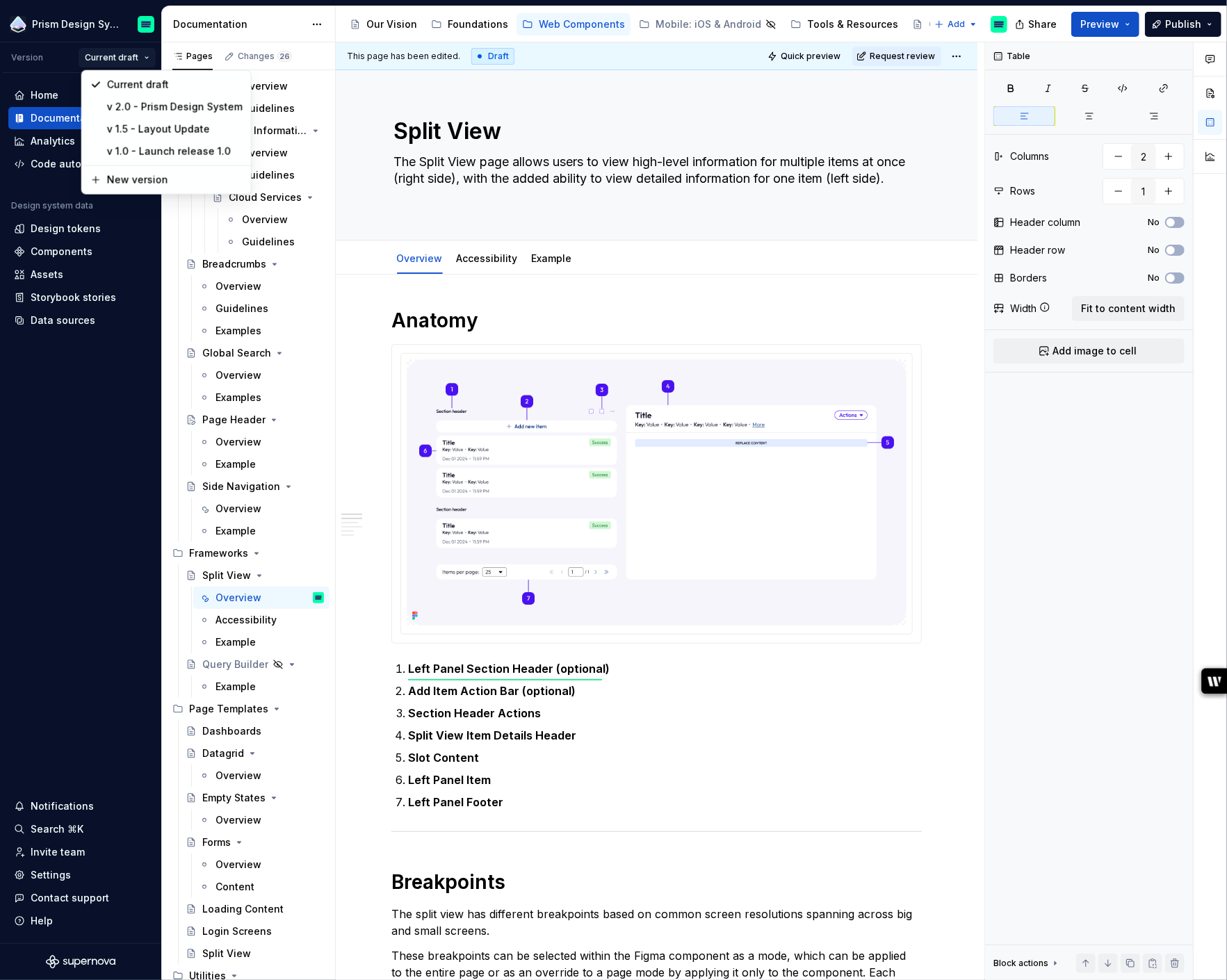
click at [93, 421] on html "Prism Design System Version Current draft Home Documentation Analytics Code aut…" at bounding box center [614, 490] width 1227 height 980
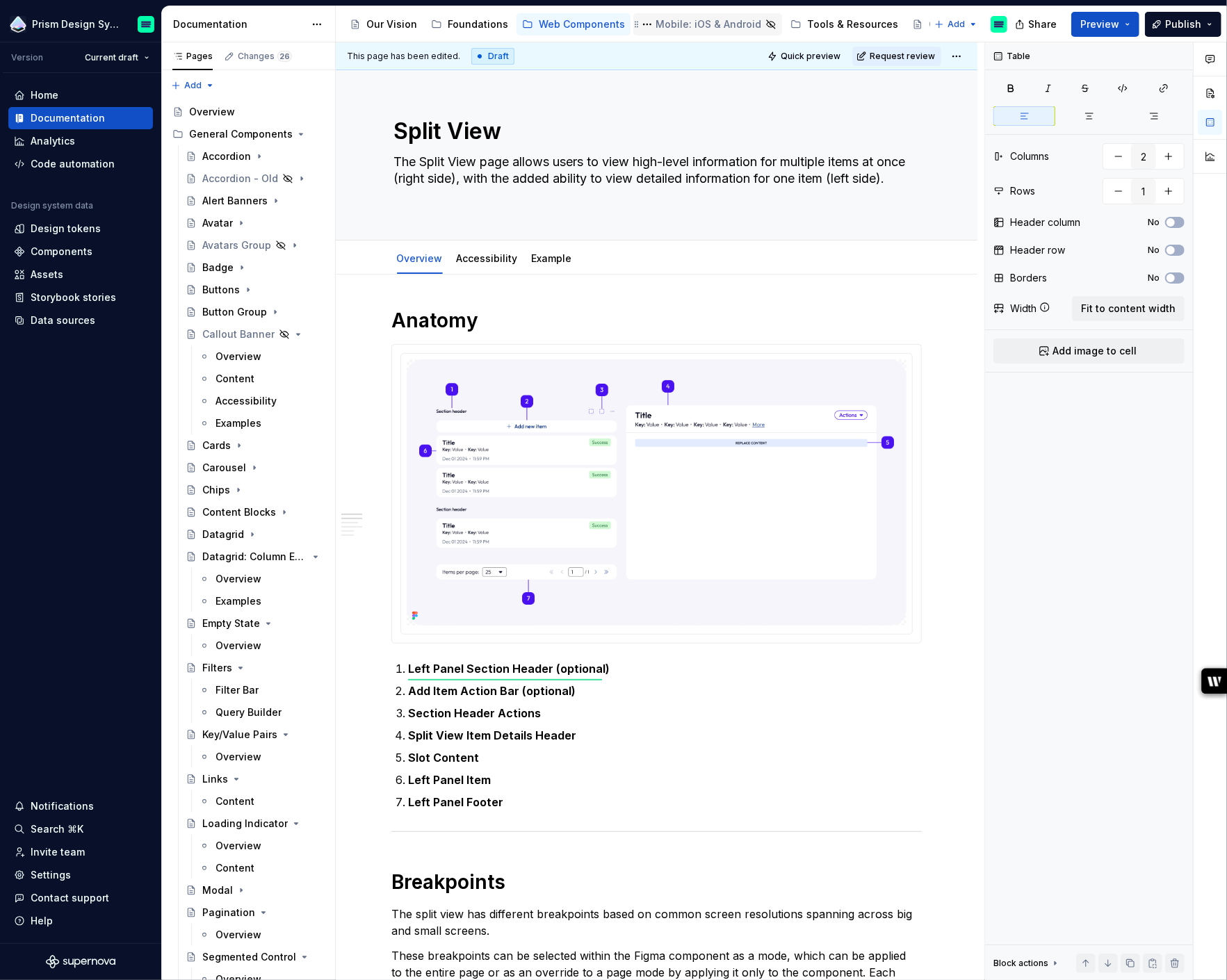
click at [687, 24] on div "Mobile: iOS & Android" at bounding box center [709, 24] width 106 height 14
click at [929, 24] on div "Component Status" at bounding box center [974, 24] width 91 height 14
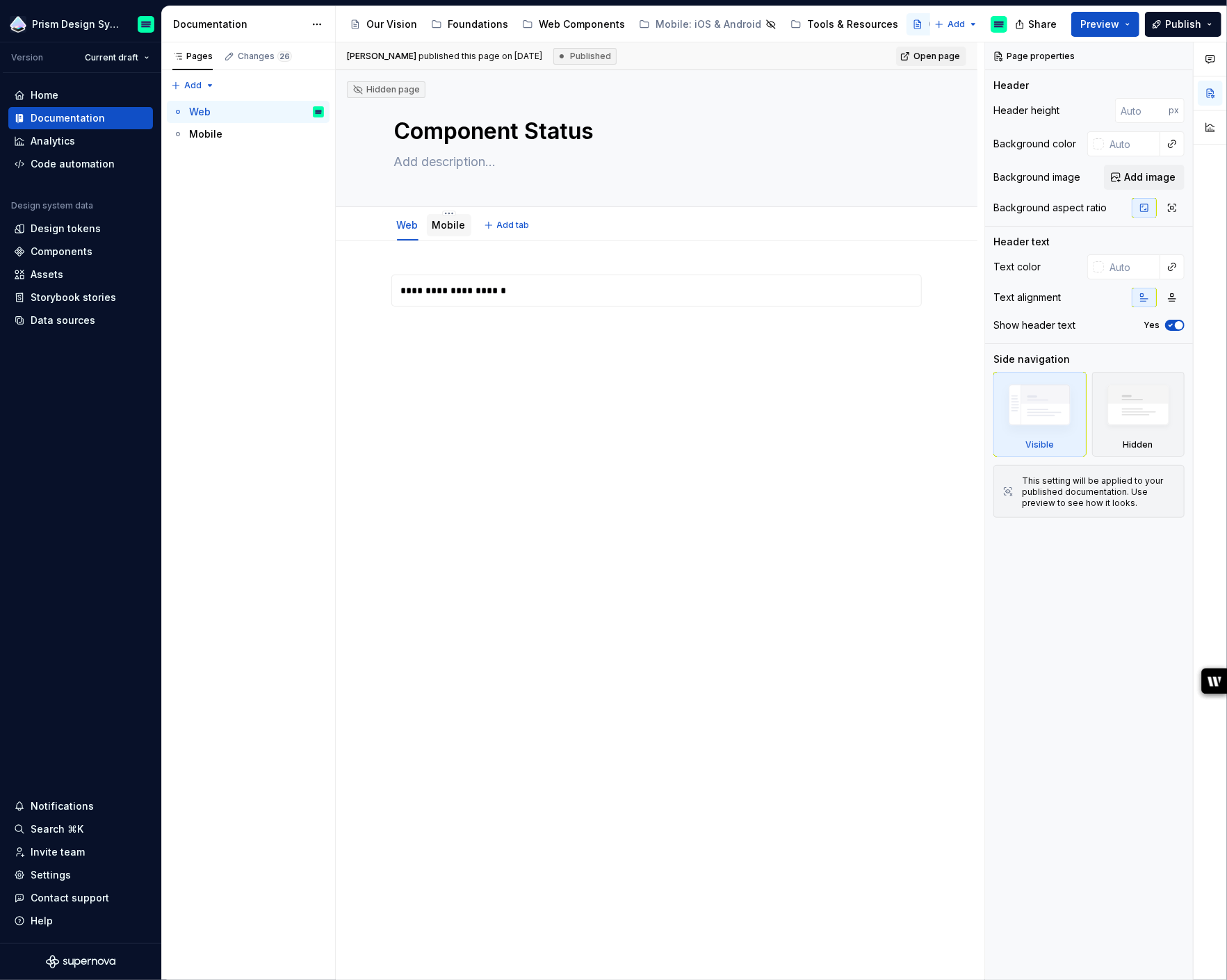
click at [446, 227] on link "Mobile" at bounding box center [449, 225] width 33 height 12
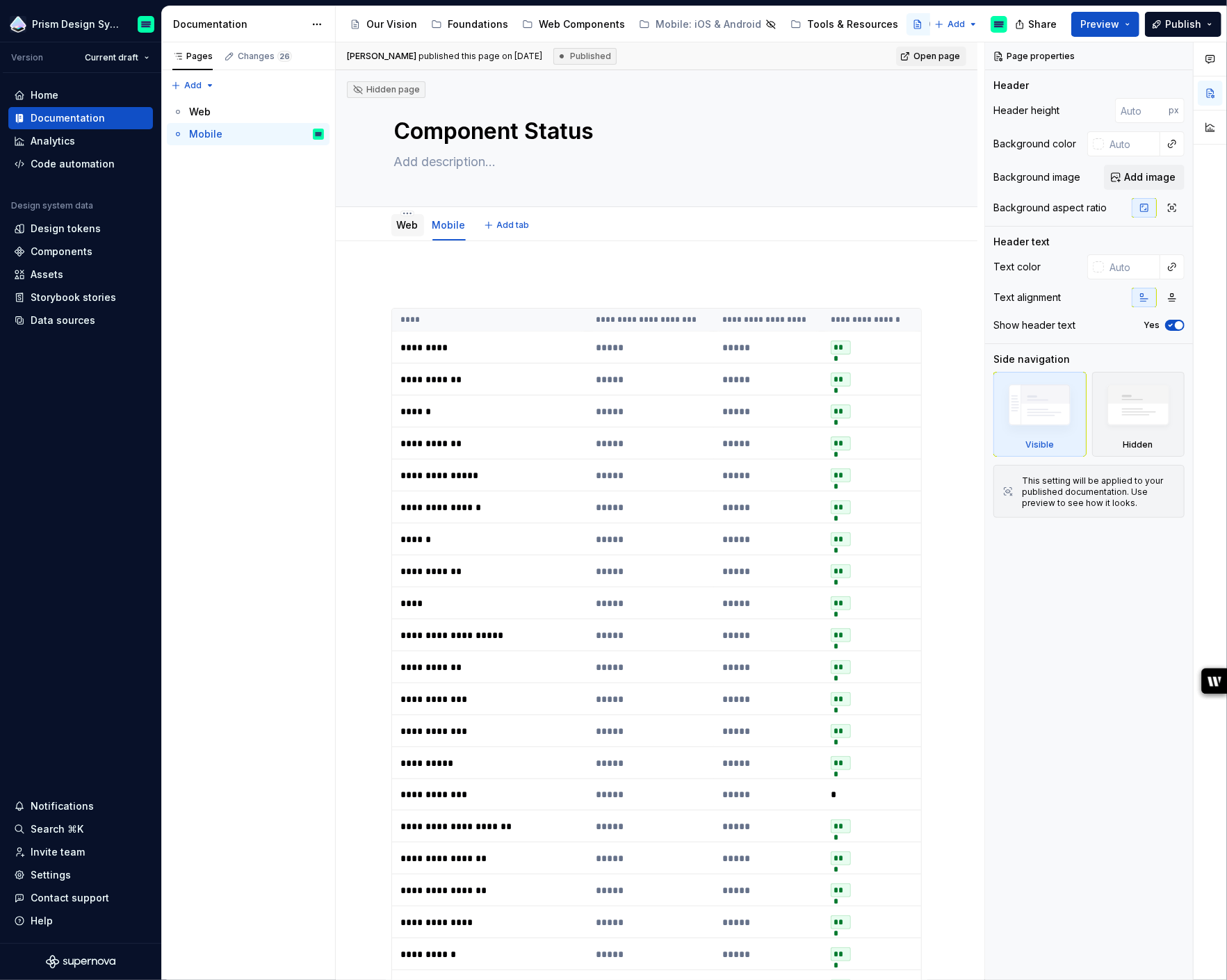
click at [411, 232] on div "Web" at bounding box center [407, 225] width 22 height 14
click at [754, 23] on button "Page tree" at bounding box center [762, 24] width 17 height 17
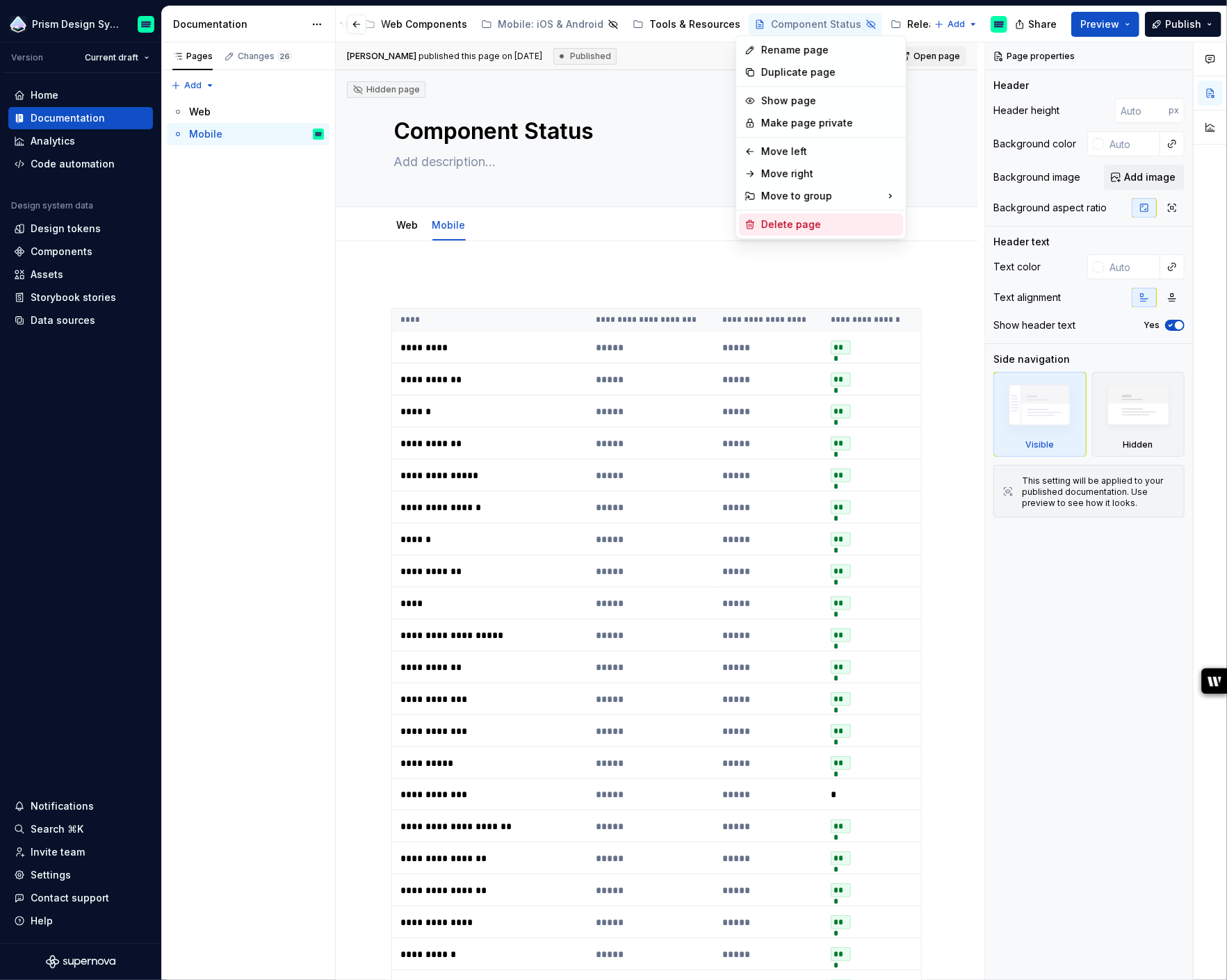
click at [780, 223] on div "Delete page" at bounding box center [829, 224] width 137 height 14
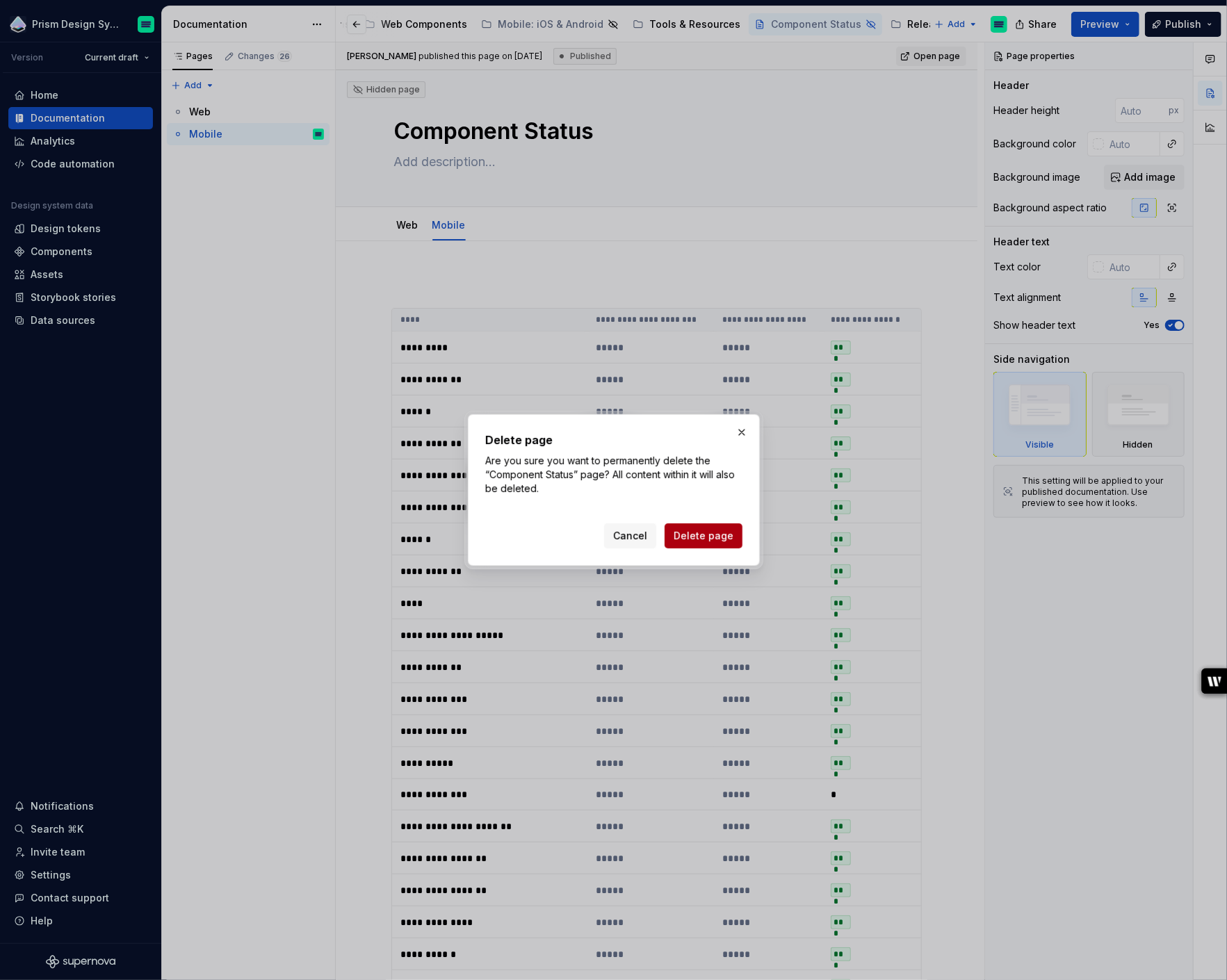
click at [711, 534] on span "Delete page" at bounding box center [703, 536] width 60 height 14
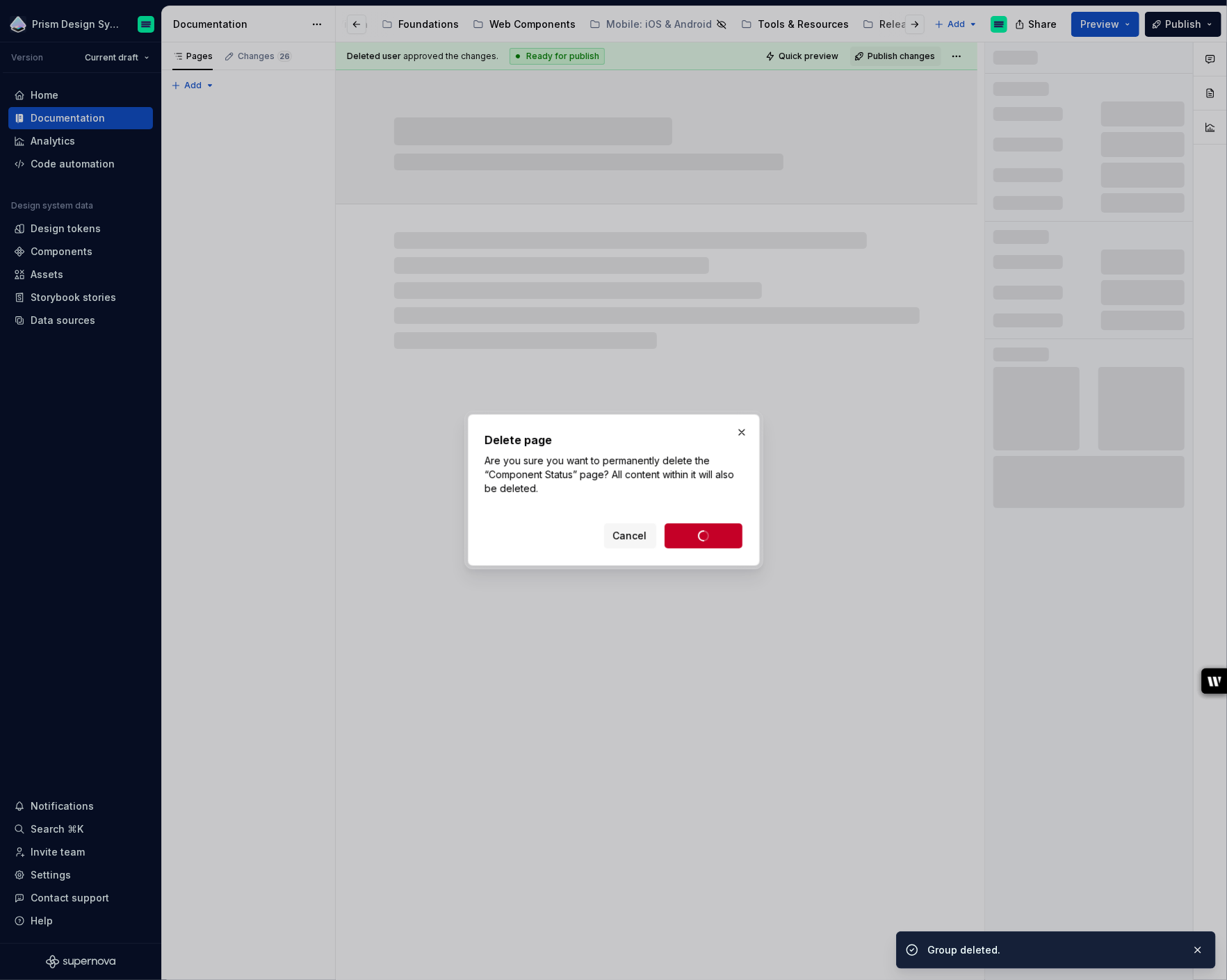
scroll to position [0, 25]
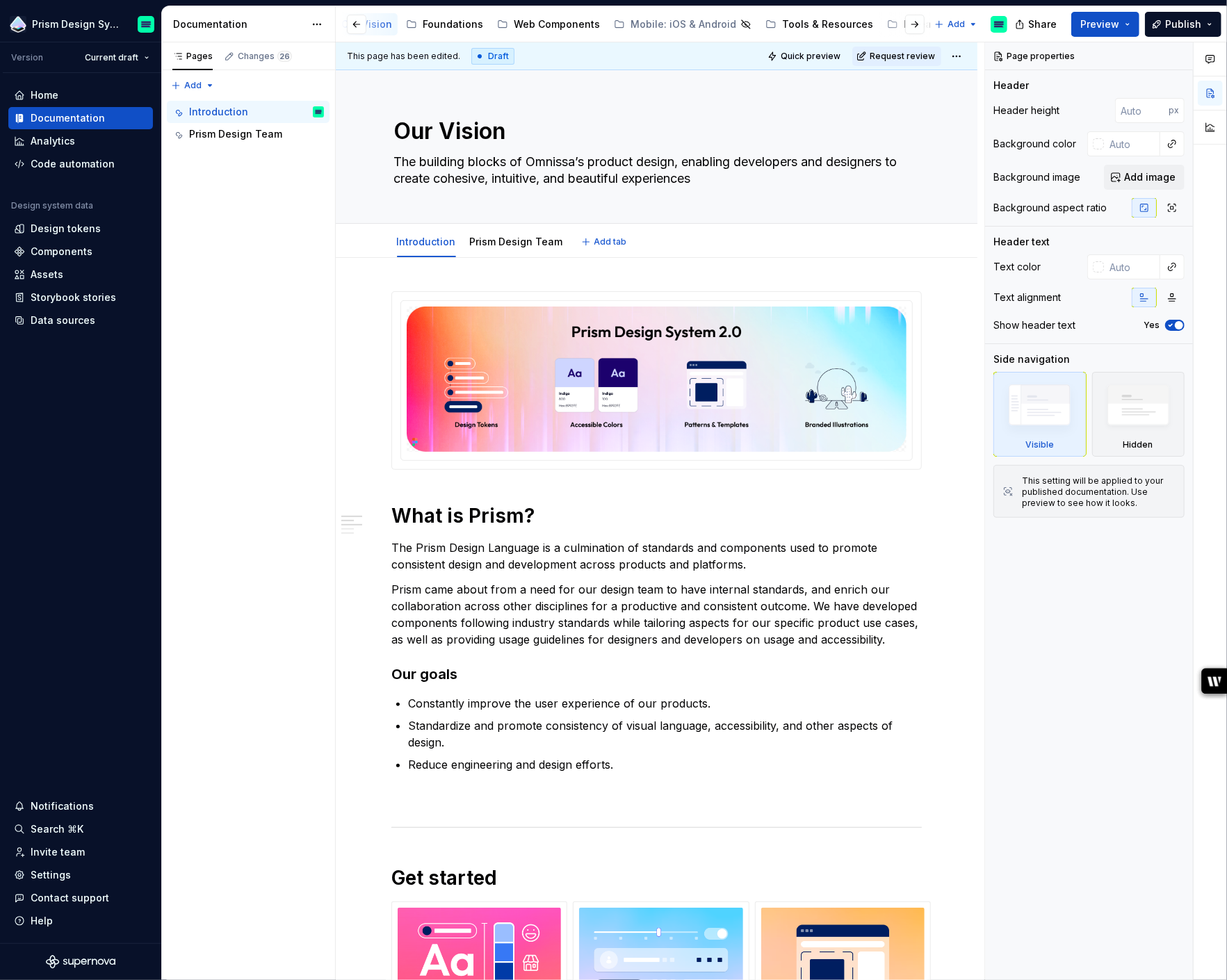
type textarea "*"
click at [149, 56] on html "Prism Design System Version Current draft Home Documentation Analytics Code aut…" at bounding box center [614, 490] width 1227 height 980
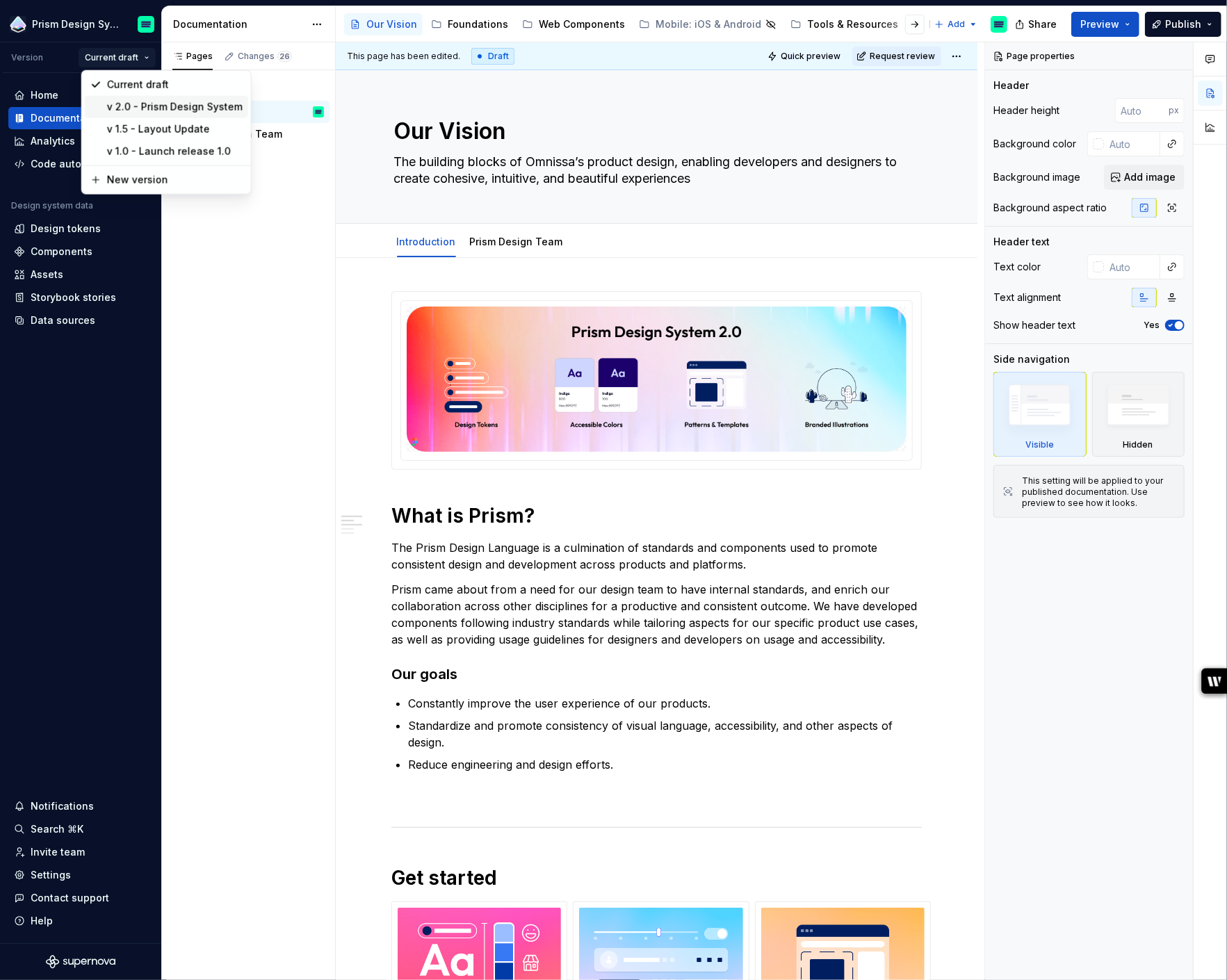
click at [157, 106] on div "v 2.0 - Prism Design System" at bounding box center [175, 107] width 136 height 14
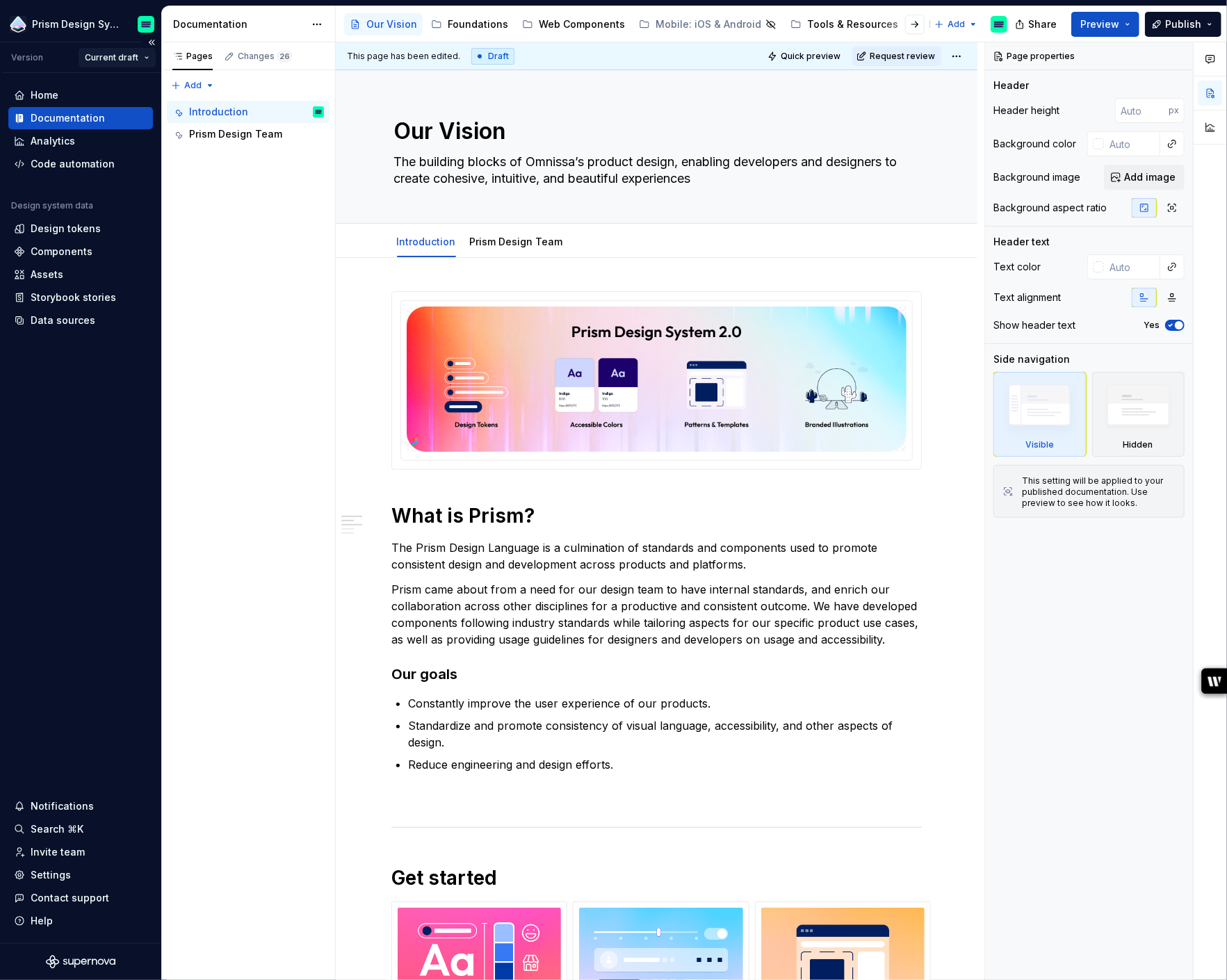
click at [146, 57] on html "Prism Design System Version Current draft Home Documentation Analytics Code aut…" at bounding box center [614, 490] width 1227 height 980
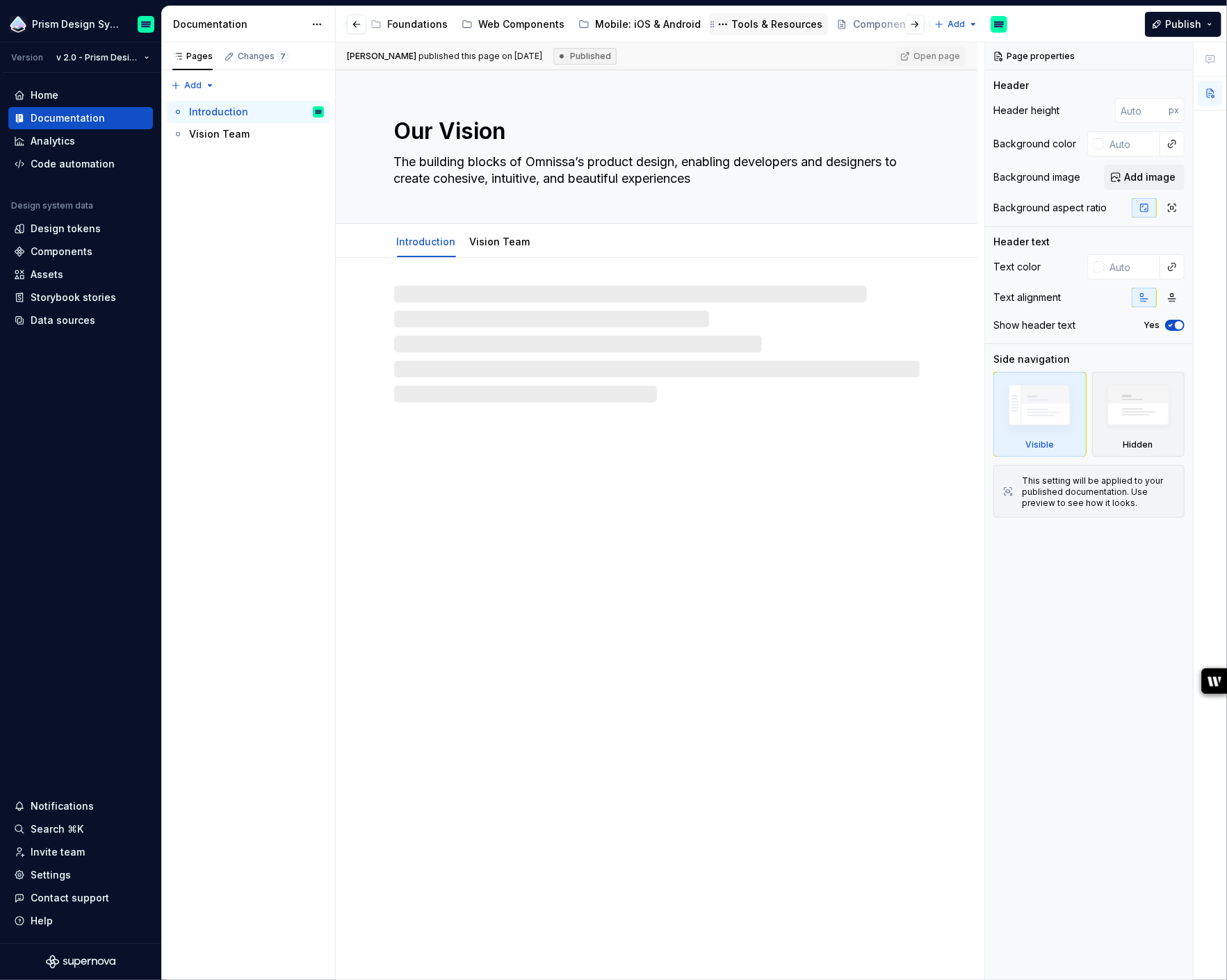
scroll to position [0, 69]
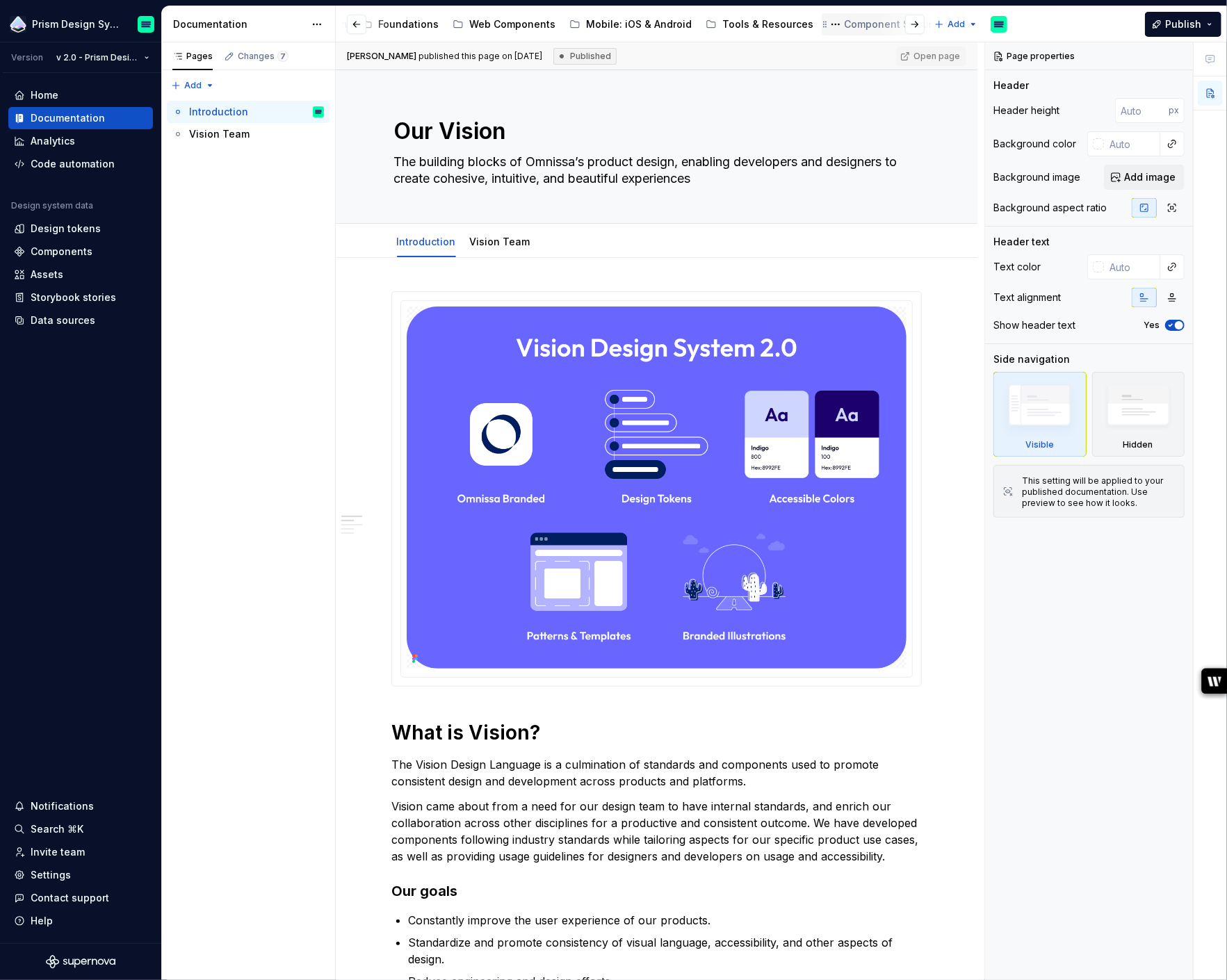
click at [860, 24] on div "Component Status" at bounding box center [889, 24] width 91 height 14
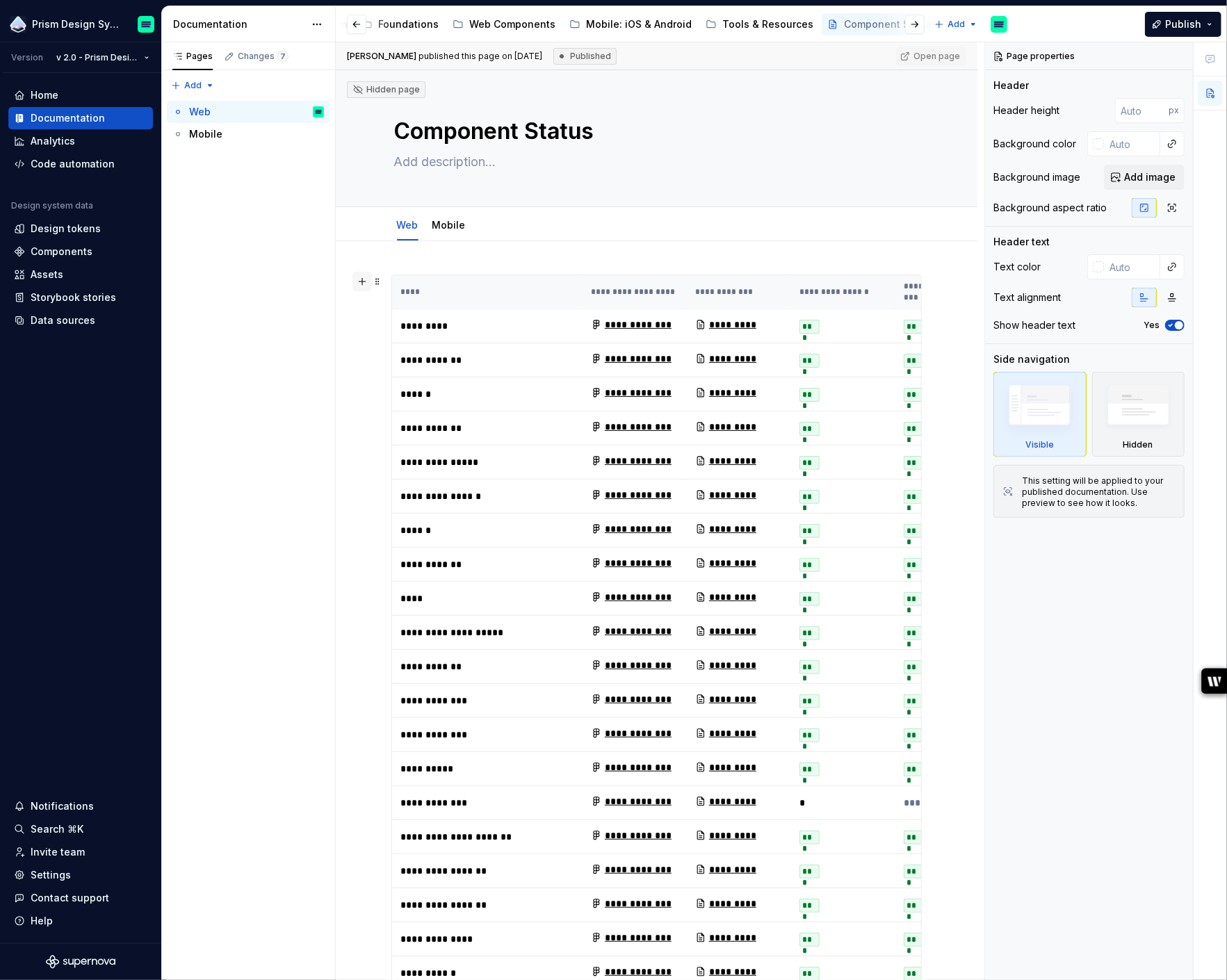
click at [367, 284] on button "button" at bounding box center [362, 281] width 20 height 20
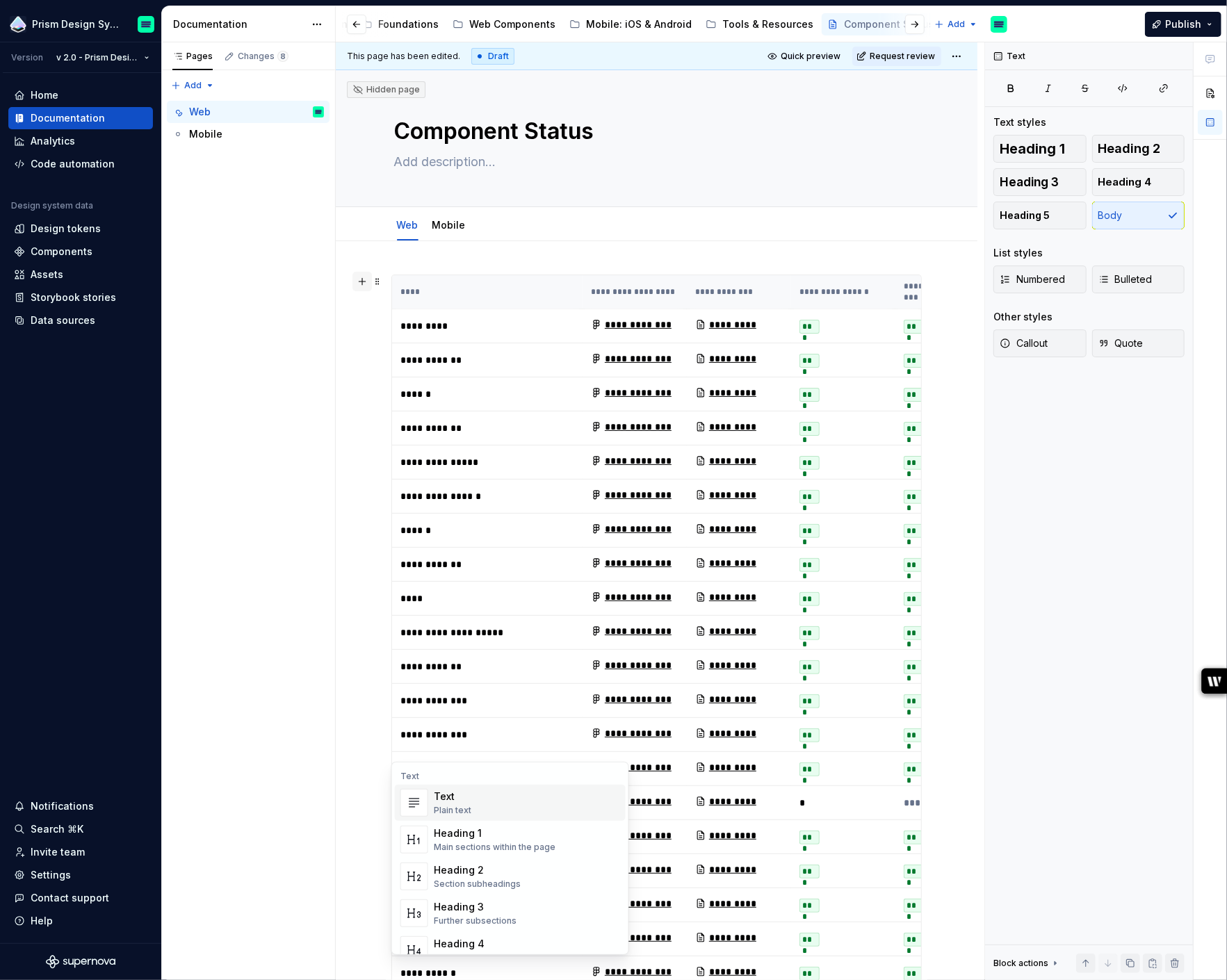
scroll to position [1951, 0]
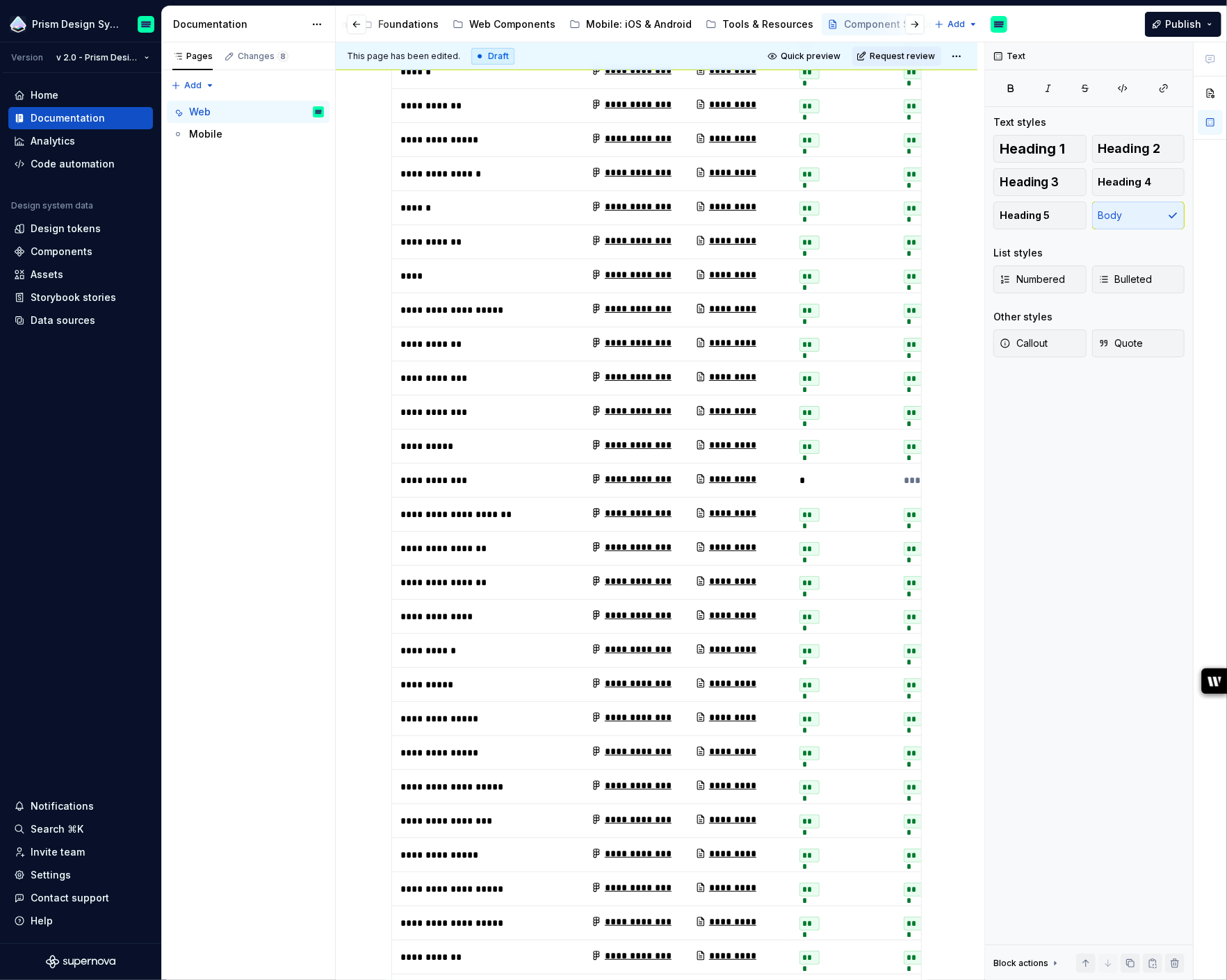
scroll to position [0, 0]
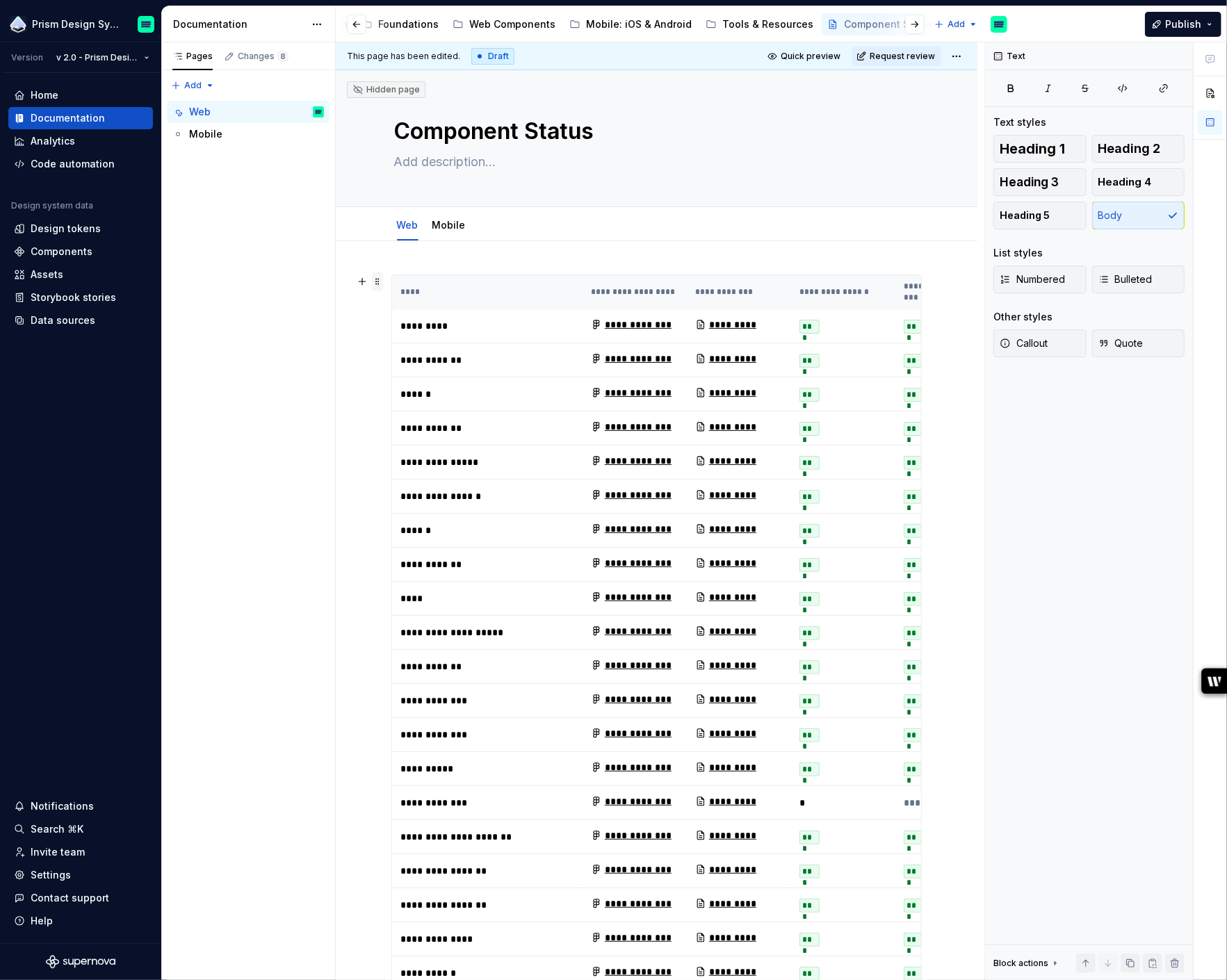
click at [377, 279] on span at bounding box center [377, 281] width 11 height 20
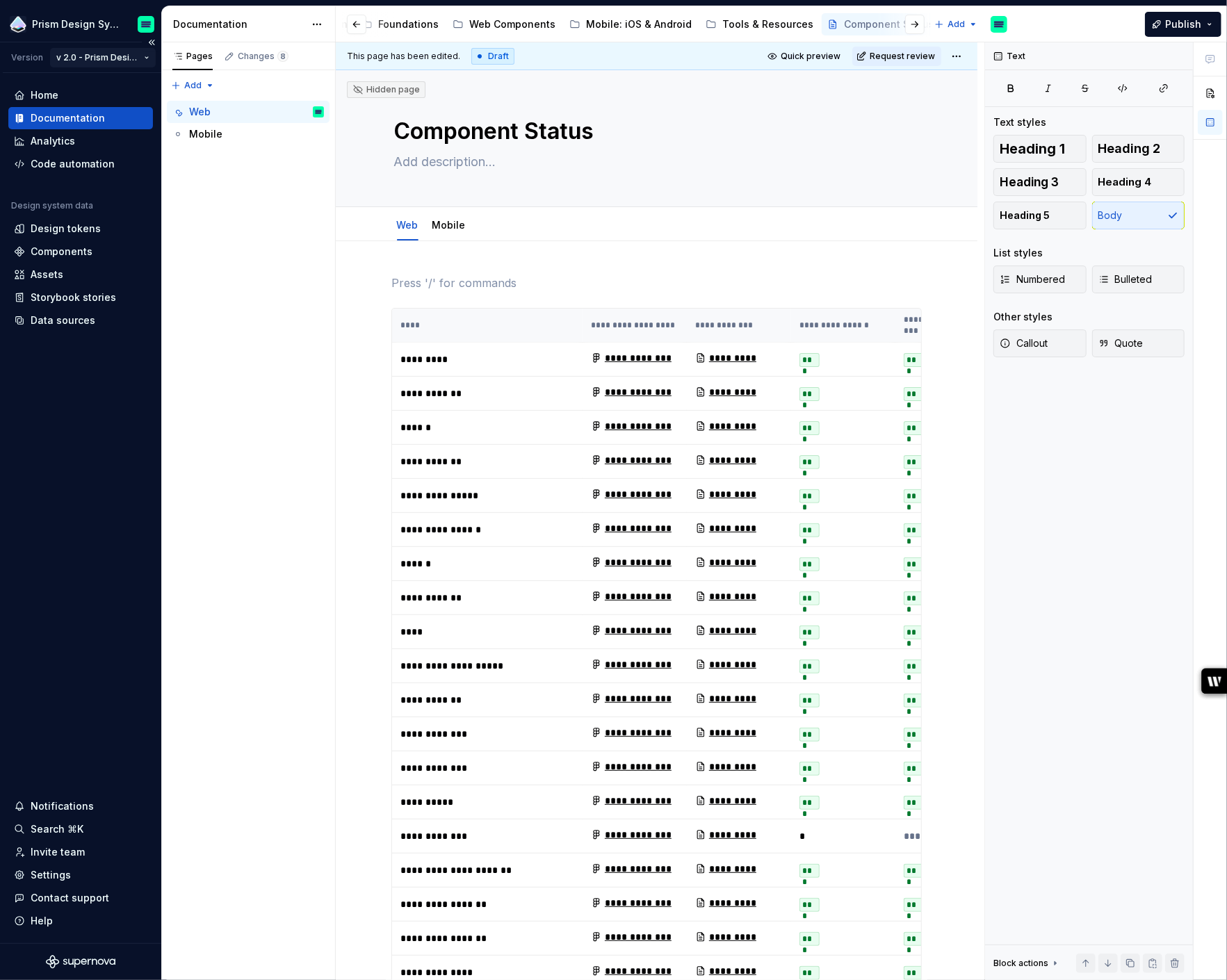
click at [133, 59] on html "Prism Design System Version v 2.0 - Prism Design System Home Documentation Anal…" at bounding box center [614, 490] width 1227 height 980
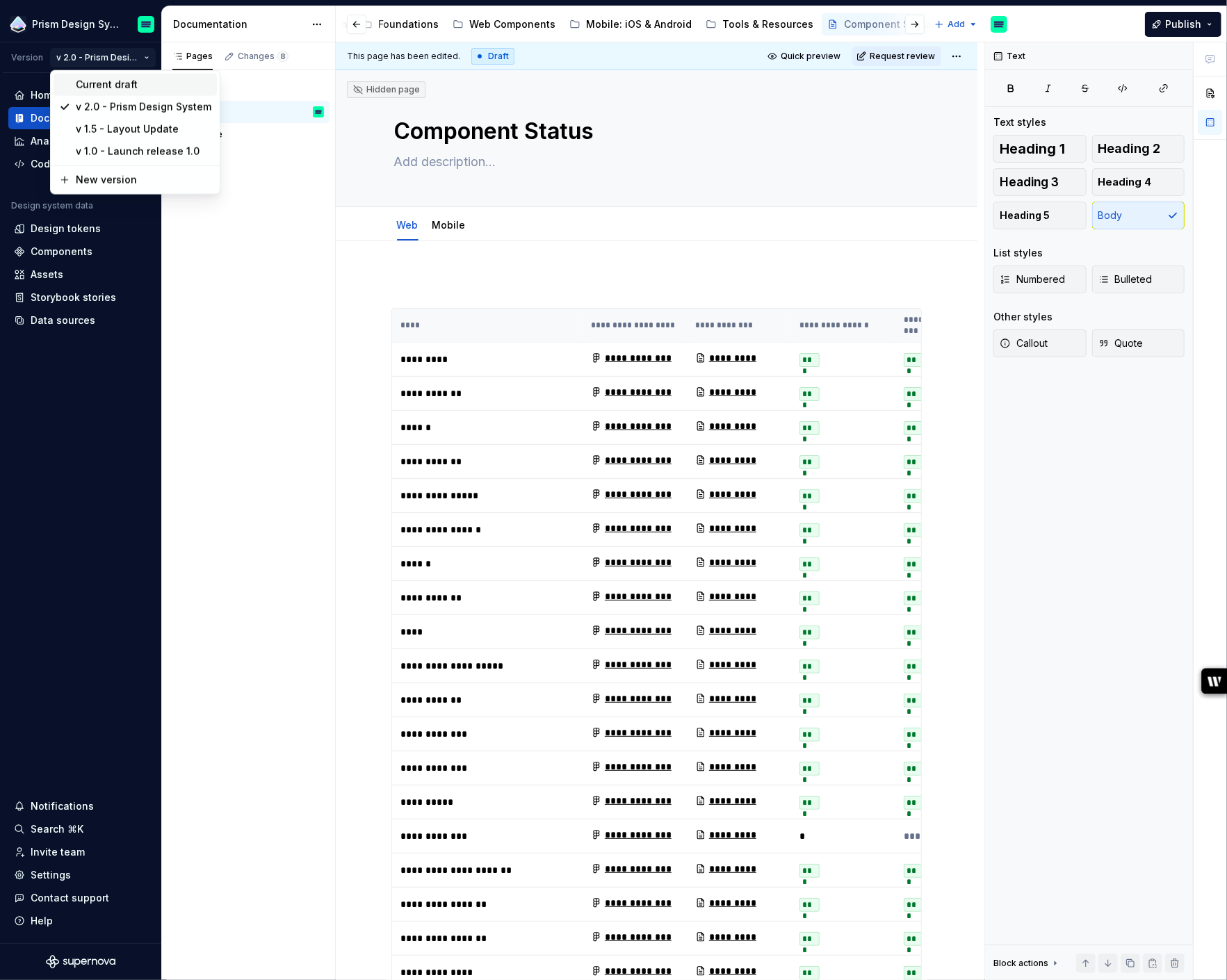
click at [115, 84] on div "Current draft" at bounding box center [143, 84] width 136 height 14
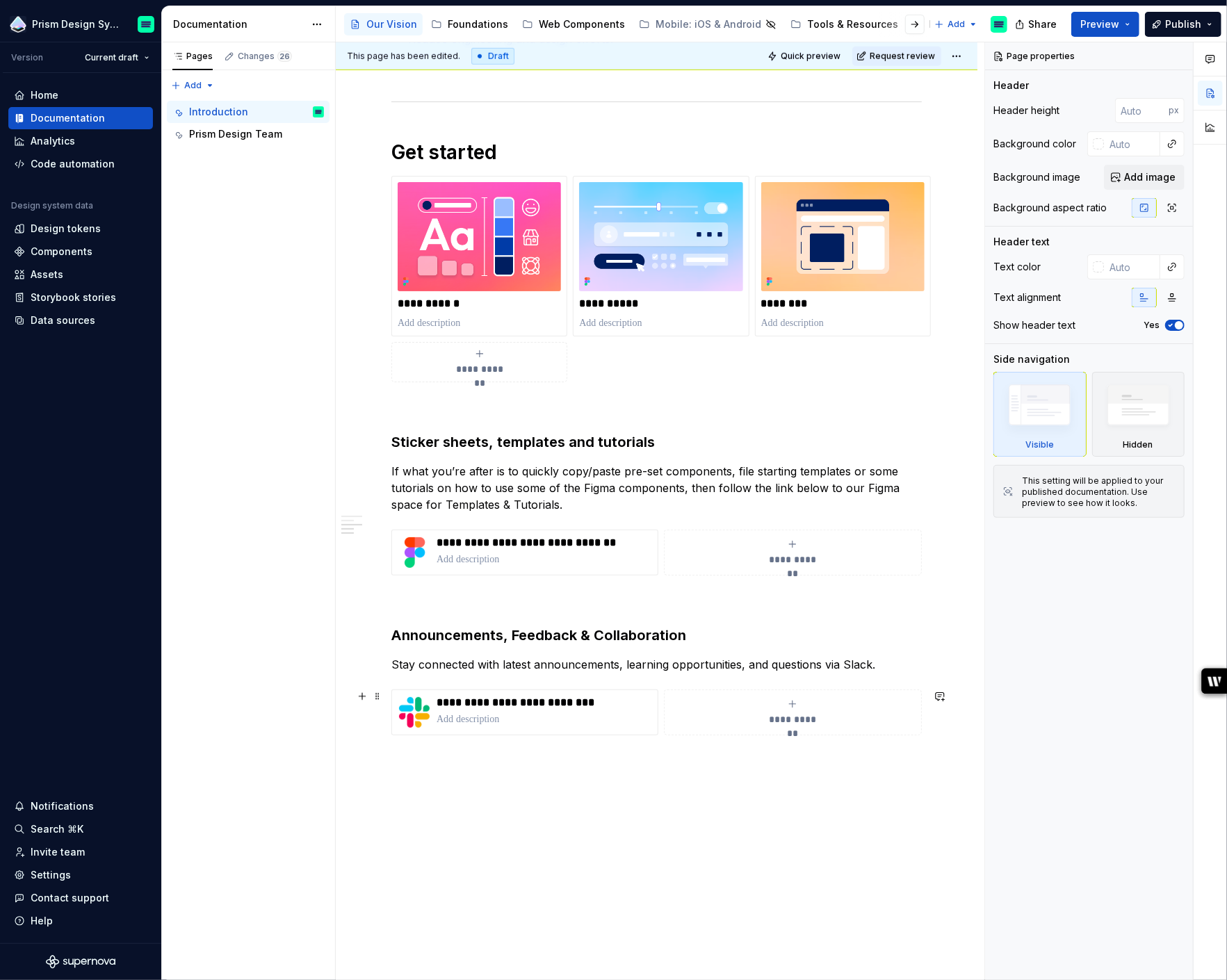
scroll to position [789, 0]
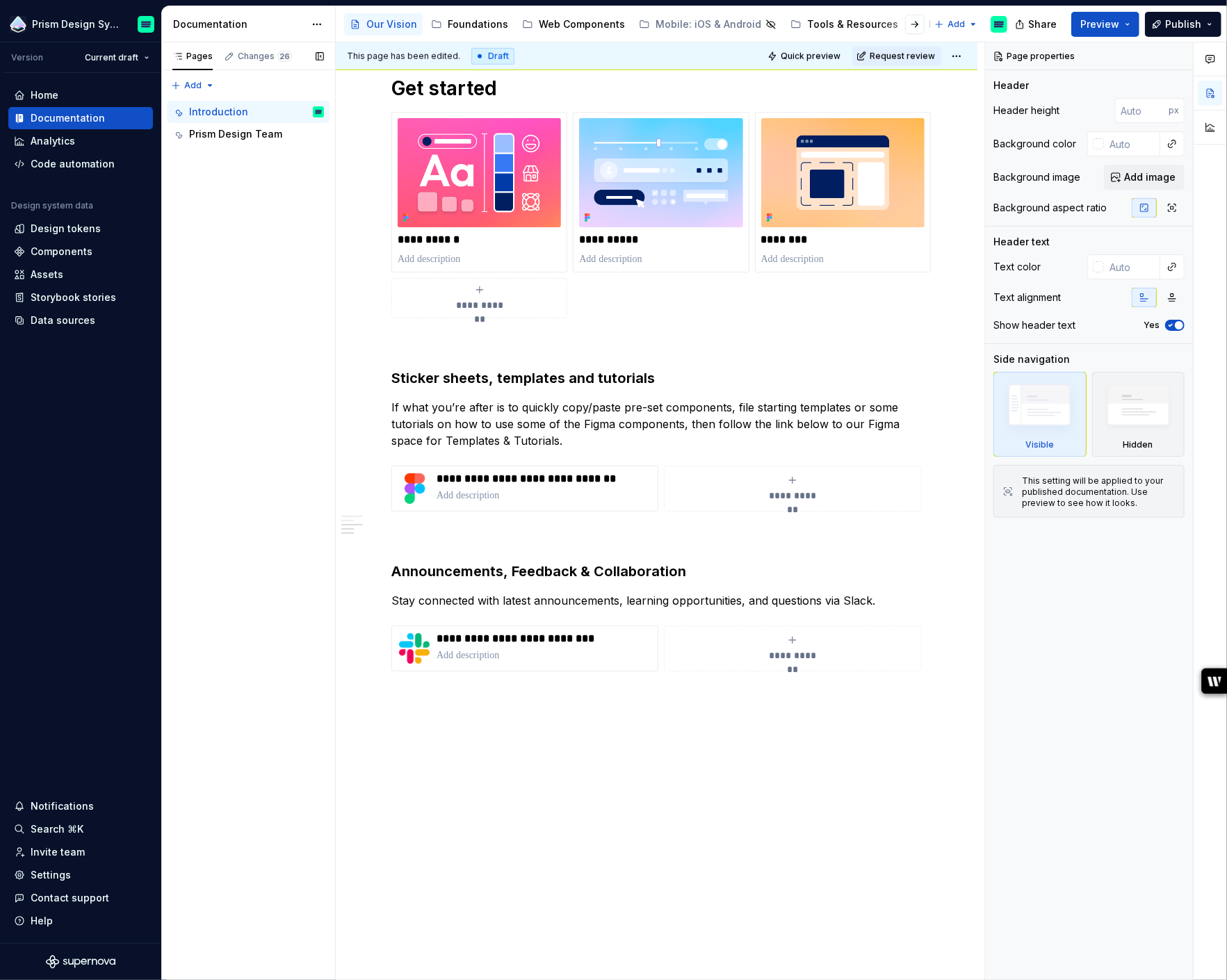
type textarea "*"
